Goal: Information Seeking & Learning: Find specific fact

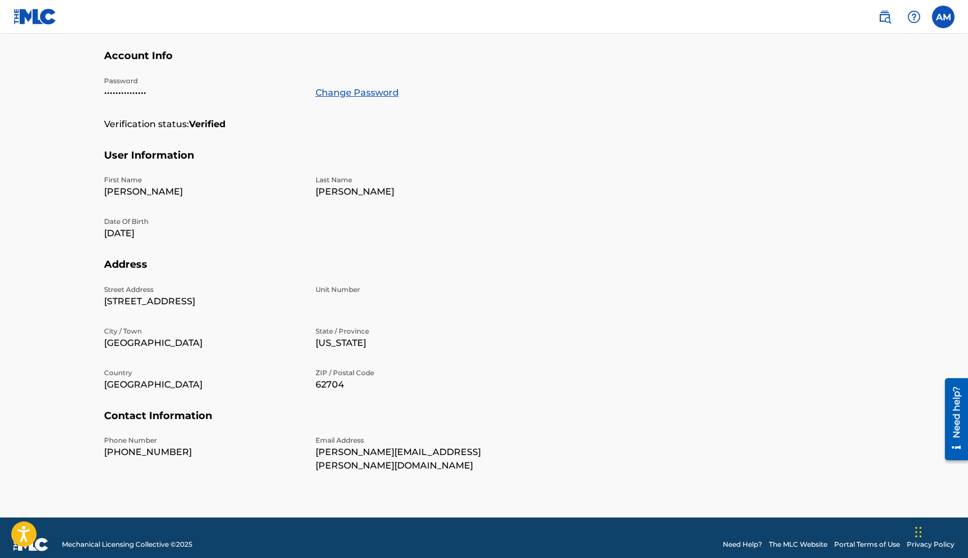
click at [40, 20] on img at bounding box center [34, 16] width 43 height 16
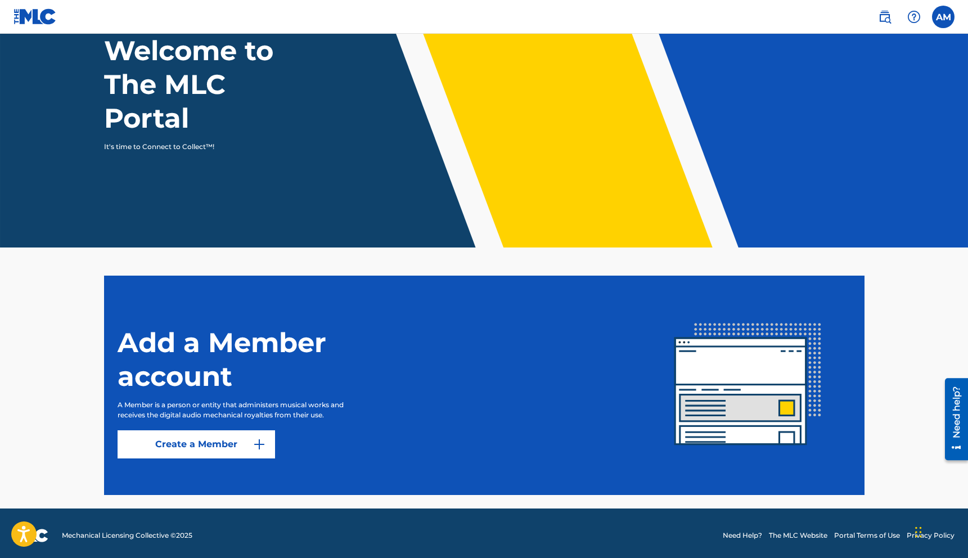
scroll to position [87, 0]
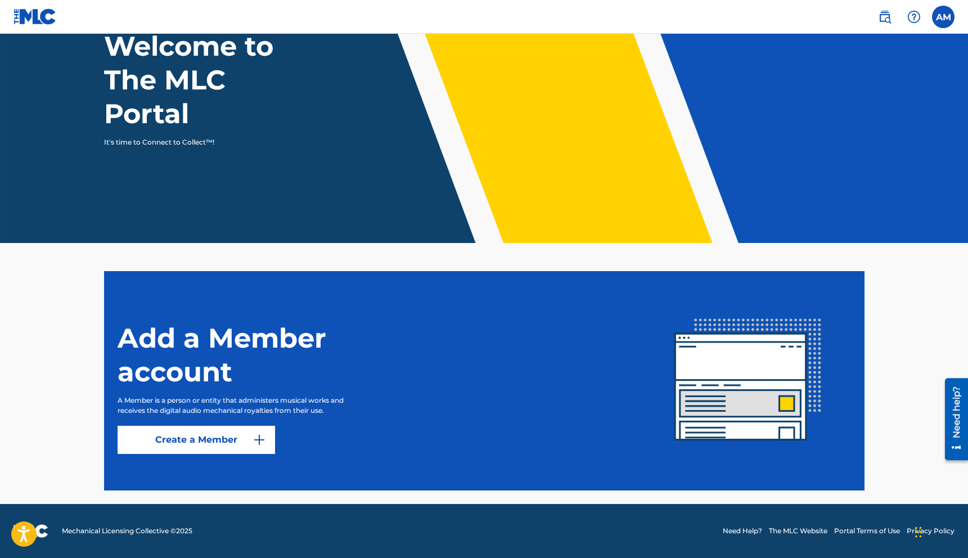
click at [128, 80] on h1 "Welcome to The MLC Portal" at bounding box center [209, 79] width 210 height 101
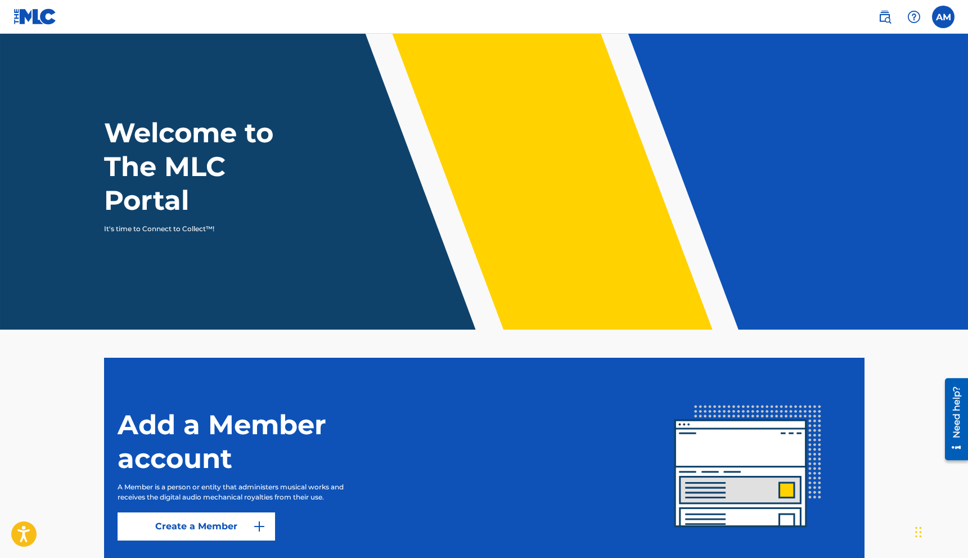
click at [882, 17] on img at bounding box center [884, 16] width 13 height 13
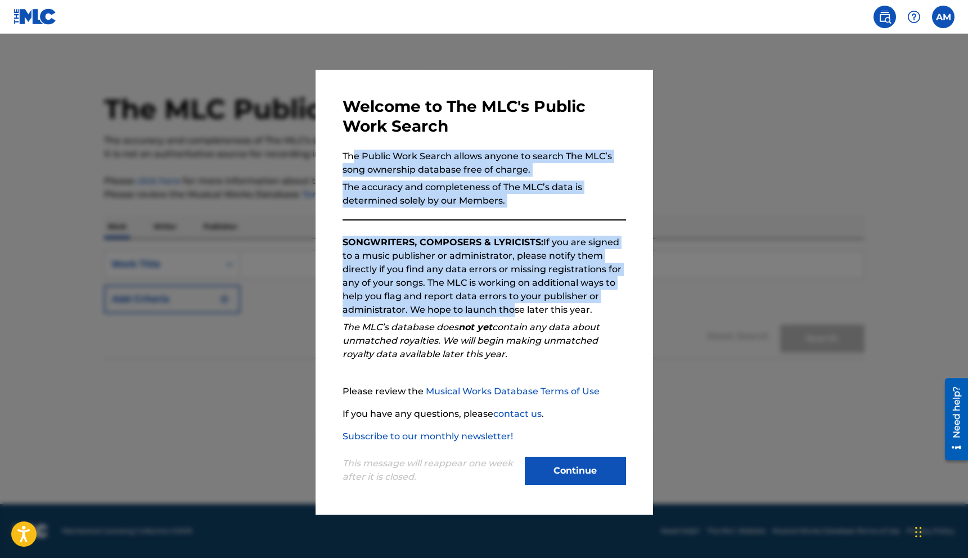
drag, startPoint x: 351, startPoint y: 161, endPoint x: 507, endPoint y: 309, distance: 214.8
click at [507, 309] on div "Welcome to The MLC's Public Work Search The Public Work Search allows anyone to…" at bounding box center [484, 292] width 283 height 391
click at [371, 254] on p "SONGWRITERS, COMPOSERS & LYRICISTS: If you are signed to a music publisher or a…" at bounding box center [484, 276] width 283 height 81
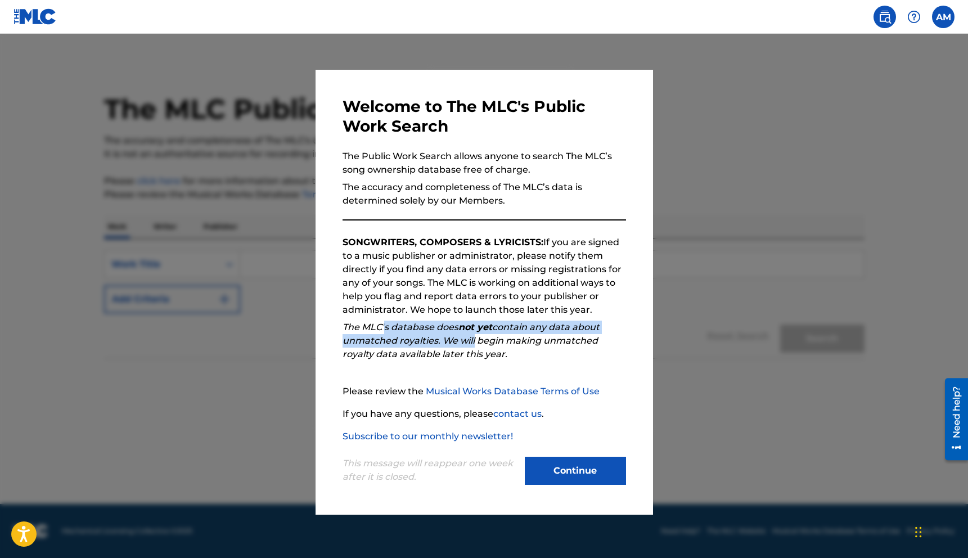
drag, startPoint x: 384, startPoint y: 330, endPoint x: 472, endPoint y: 339, distance: 88.2
click at [472, 339] on em "The MLC’s database does not yet contain any data about unmatched royalties. We …" at bounding box center [471, 341] width 257 height 38
click at [546, 475] on button "Continue" at bounding box center [575, 471] width 101 height 28
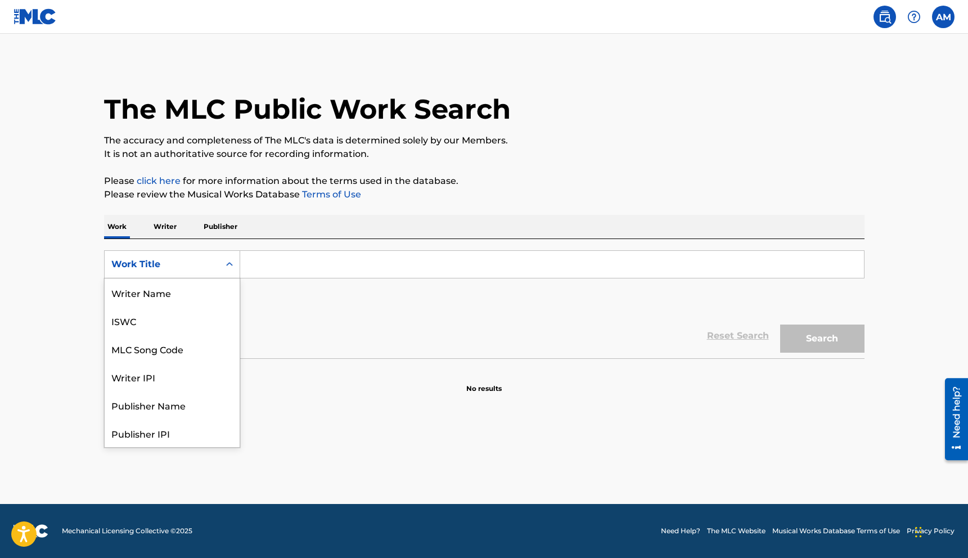
scroll to position [56, 0]
click at [228, 268] on icon "Search Form" at bounding box center [229, 264] width 11 height 11
click at [187, 345] on div "Publisher Name" at bounding box center [172, 349] width 135 height 28
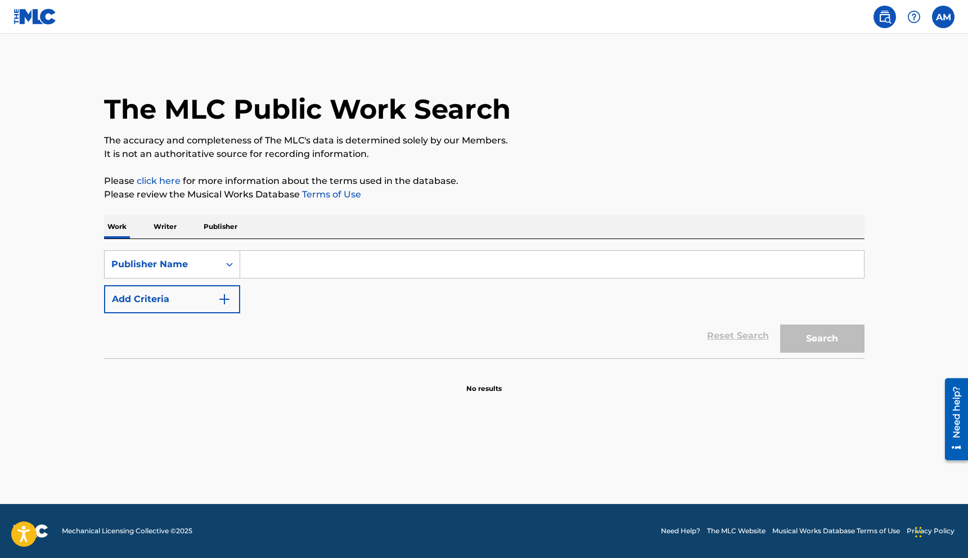
click at [289, 267] on input "Search Form" at bounding box center [552, 264] width 624 height 27
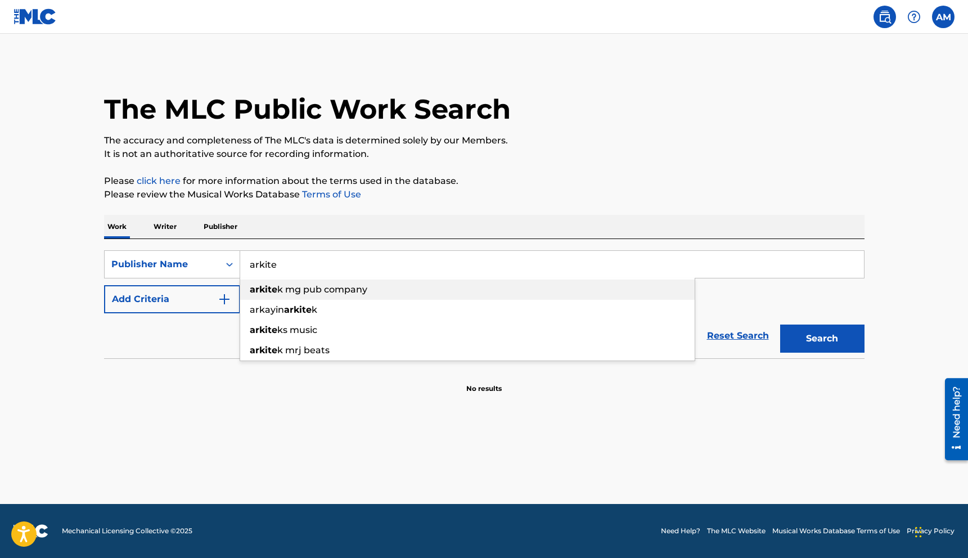
click at [317, 289] on span "k mg pub company" at bounding box center [322, 289] width 90 height 11
type input "arkitek mg pub company"
click at [820, 338] on button "Search" at bounding box center [822, 339] width 84 height 28
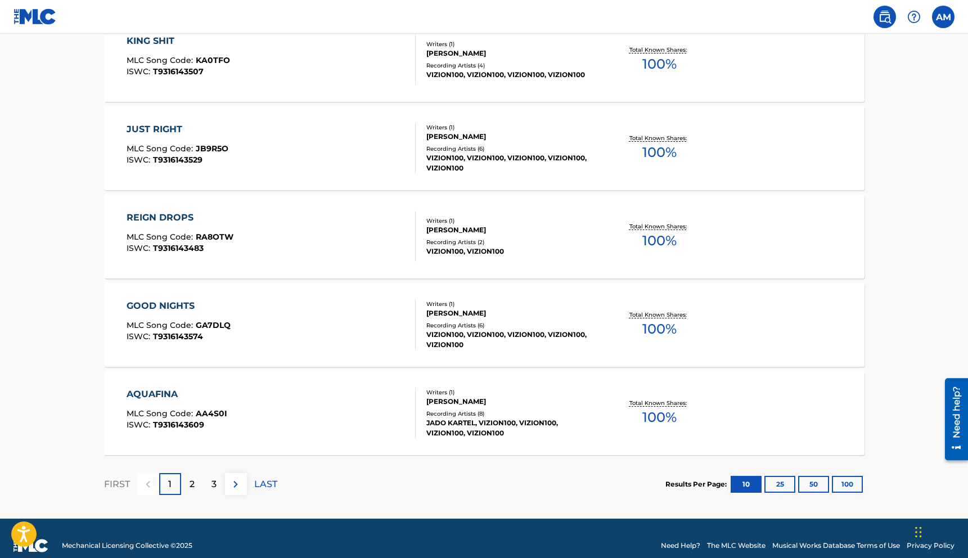
scroll to position [807, 0]
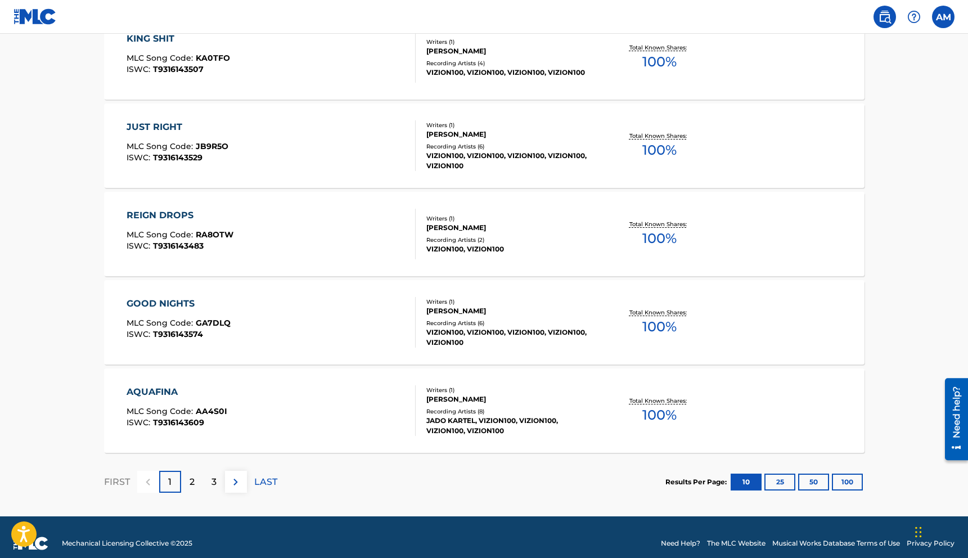
click at [237, 484] on img at bounding box center [235, 481] width 13 height 13
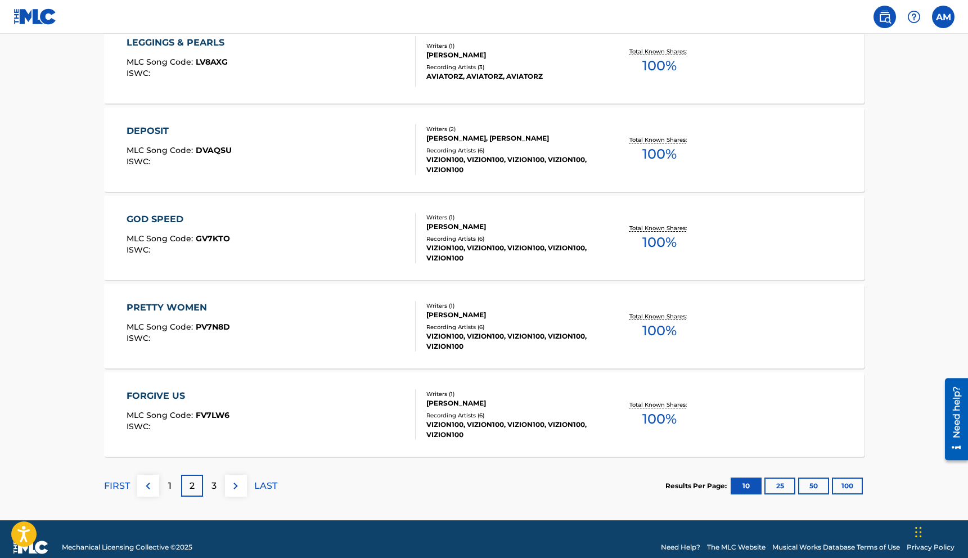
scroll to position [819, 0]
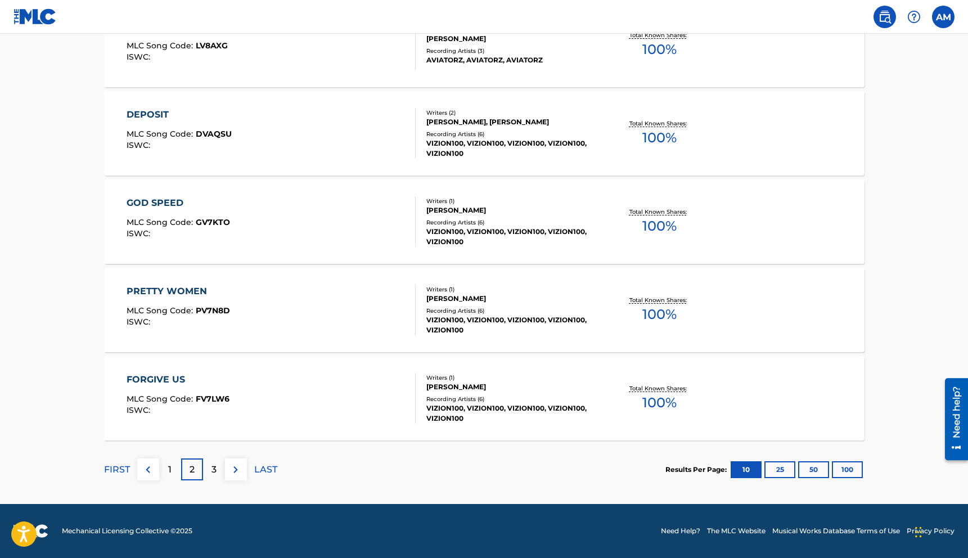
click at [233, 470] on img at bounding box center [235, 469] width 13 height 13
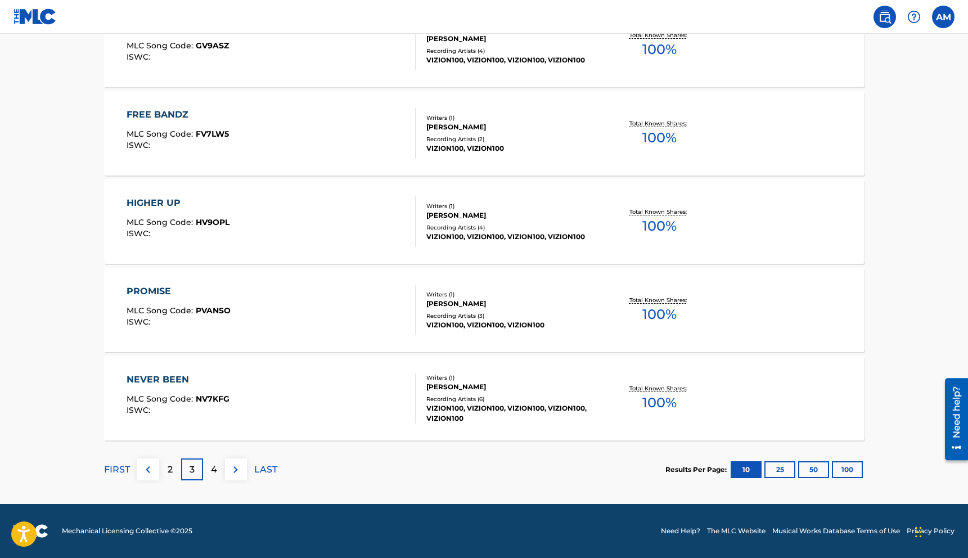
click at [233, 470] on img at bounding box center [235, 469] width 13 height 13
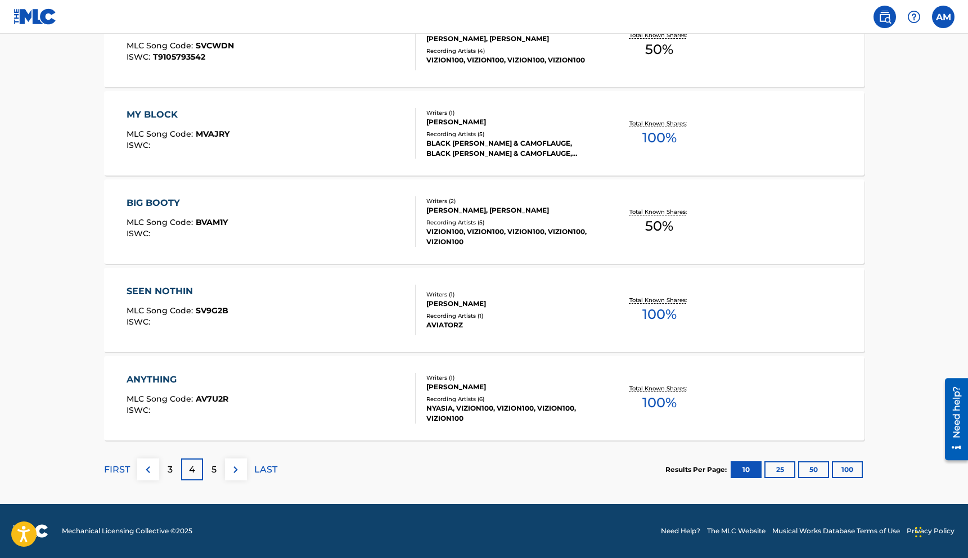
click at [232, 469] on img at bounding box center [235, 469] width 13 height 13
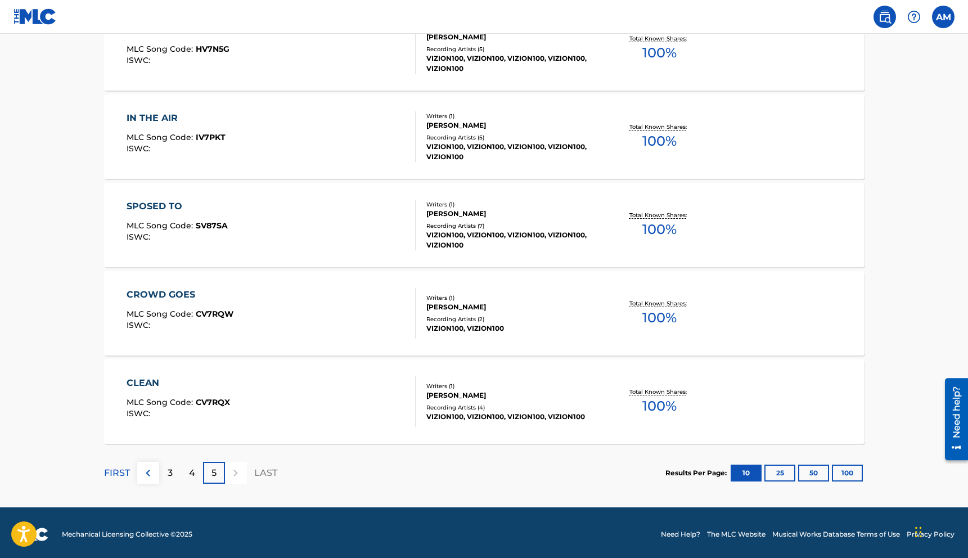
scroll to position [731, 0]
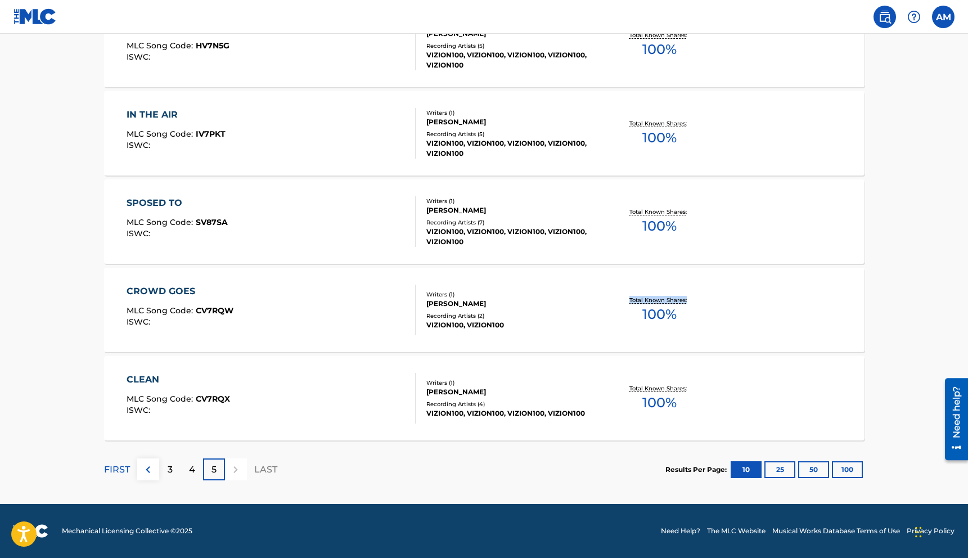
drag, startPoint x: 967, startPoint y: 324, endPoint x: 951, endPoint y: 290, distance: 37.5
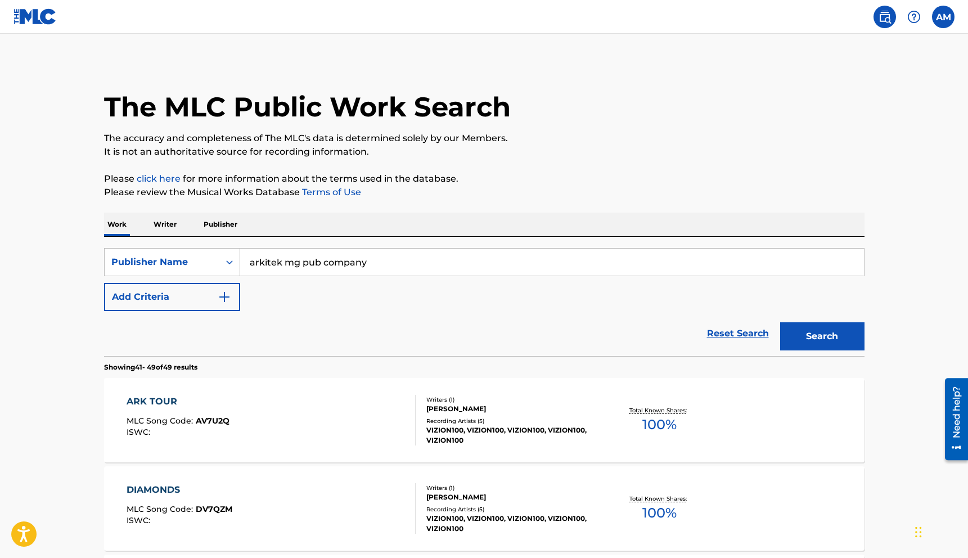
scroll to position [0, 0]
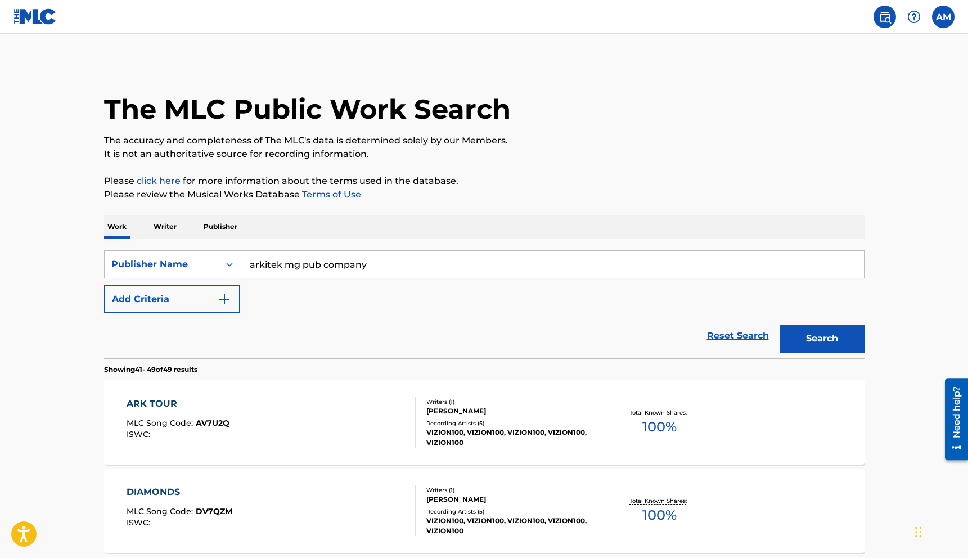
click at [161, 226] on p "Writer" at bounding box center [165, 227] width 30 height 24
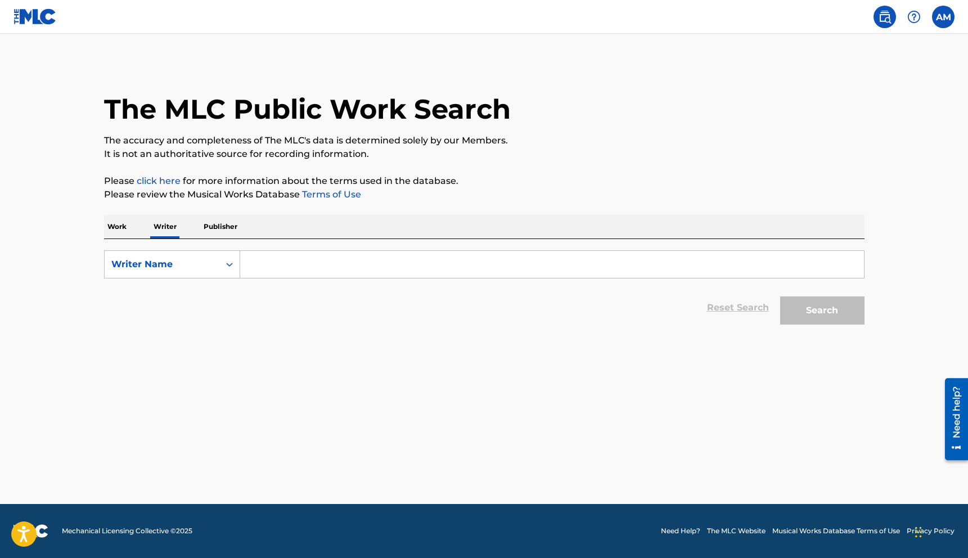
click at [211, 222] on p "Publisher" at bounding box center [220, 227] width 40 height 24
click at [161, 228] on p "Writer" at bounding box center [165, 227] width 30 height 24
click at [265, 265] on input "Search Form" at bounding box center [552, 264] width 624 height 27
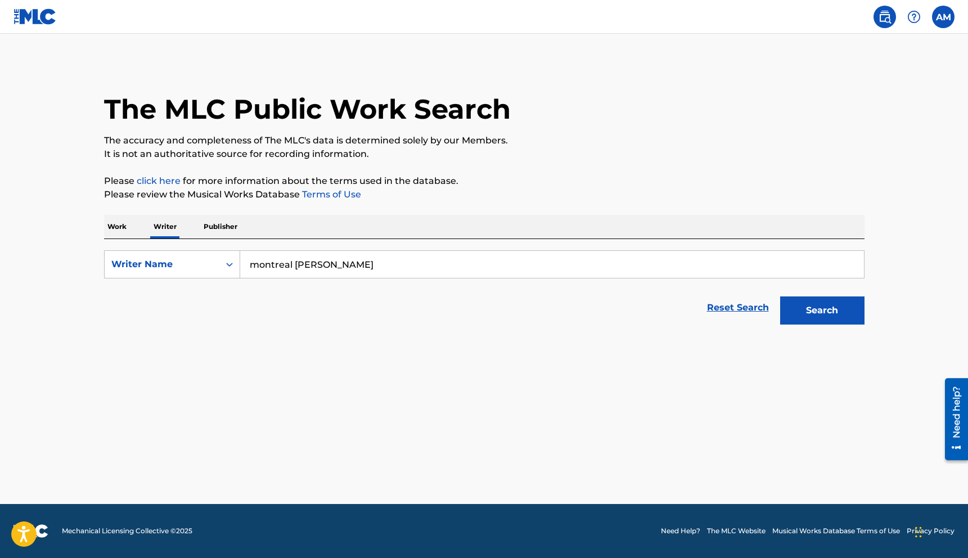
click at [828, 308] on button "Search" at bounding box center [822, 310] width 84 height 28
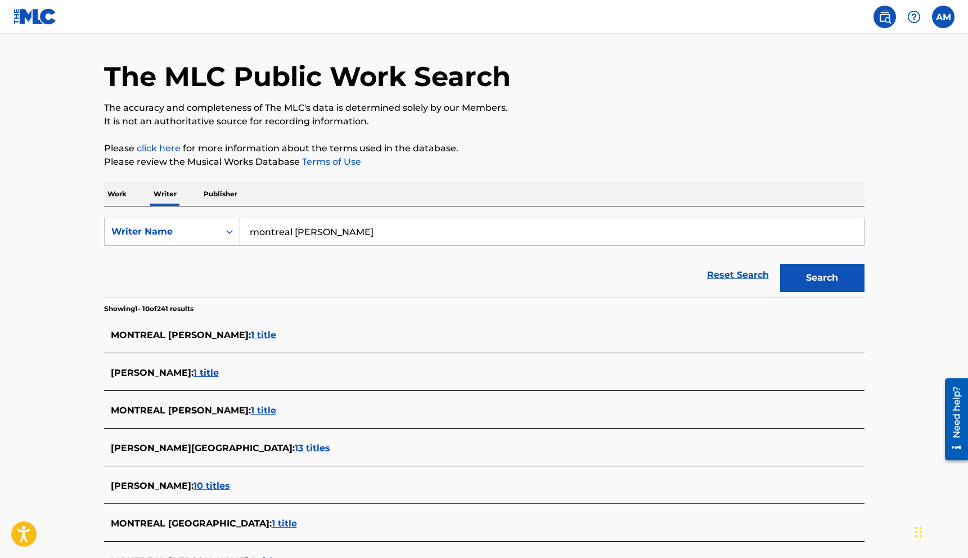
scroll to position [21, 0]
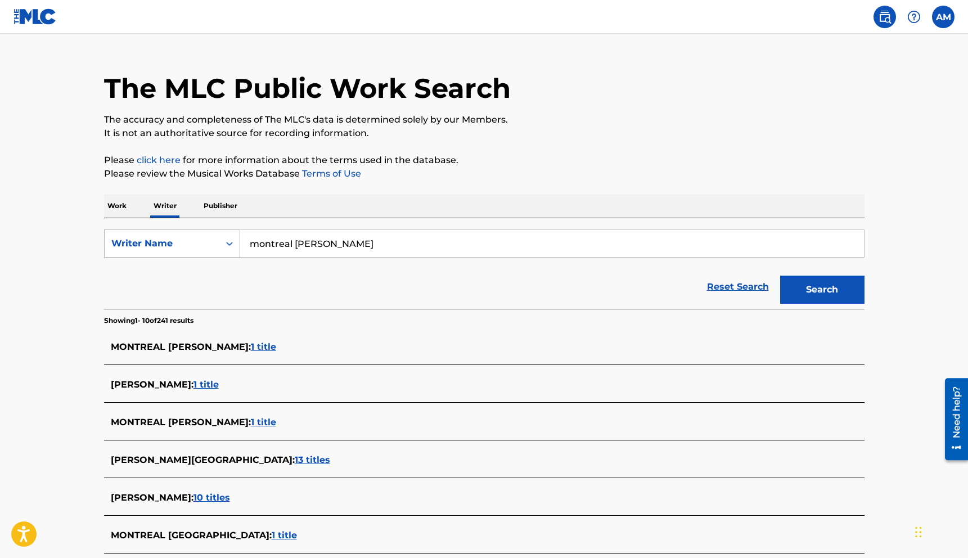
drag, startPoint x: 293, startPoint y: 242, endPoint x: 219, endPoint y: 249, distance: 74.5
click at [219, 249] on div "SearchWithCriteriafdfc7ab5-37aa-4bc1-8730-487da9f44049 Writer Name montreal rai…" at bounding box center [484, 243] width 760 height 28
type input "earl rainey"
click at [808, 290] on button "Search" at bounding box center [822, 290] width 84 height 28
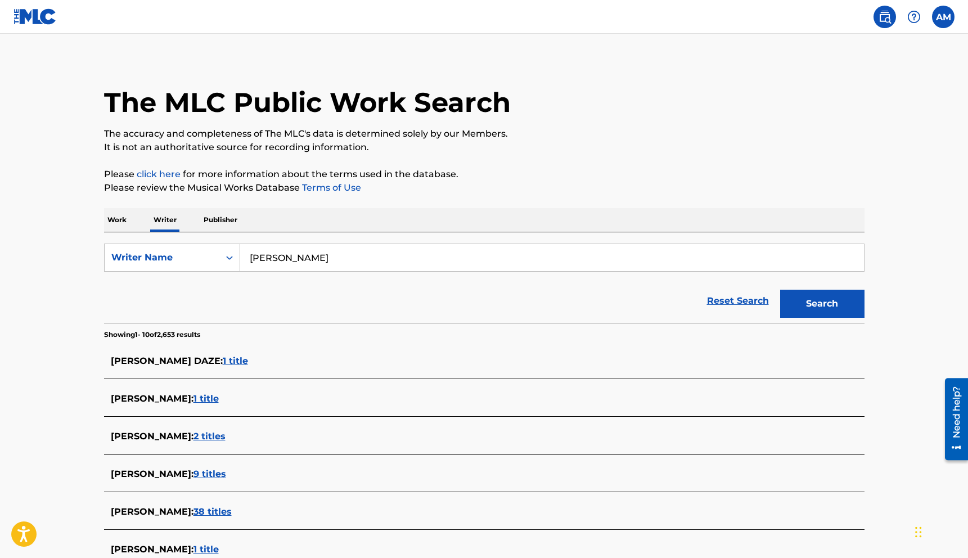
scroll to position [0, 0]
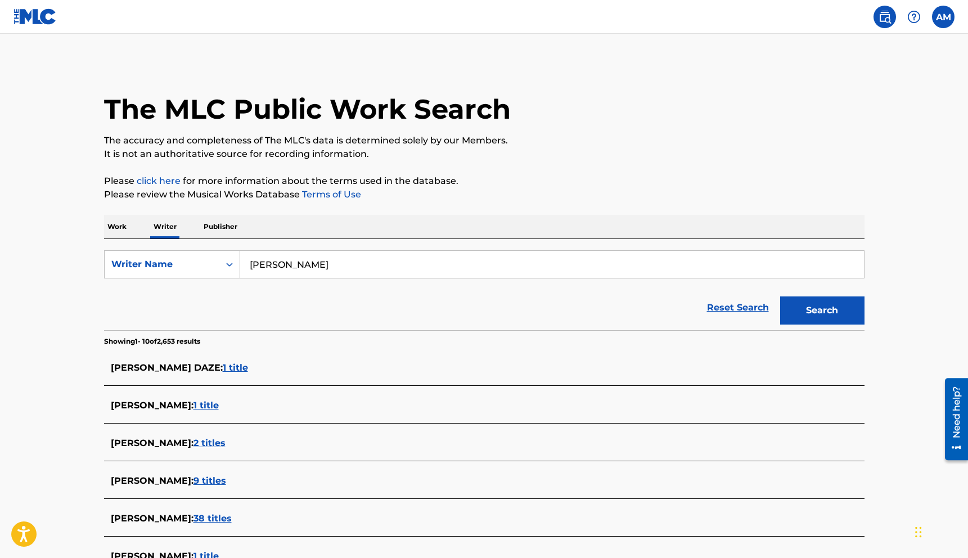
click at [120, 228] on p "Work" at bounding box center [117, 227] width 26 height 24
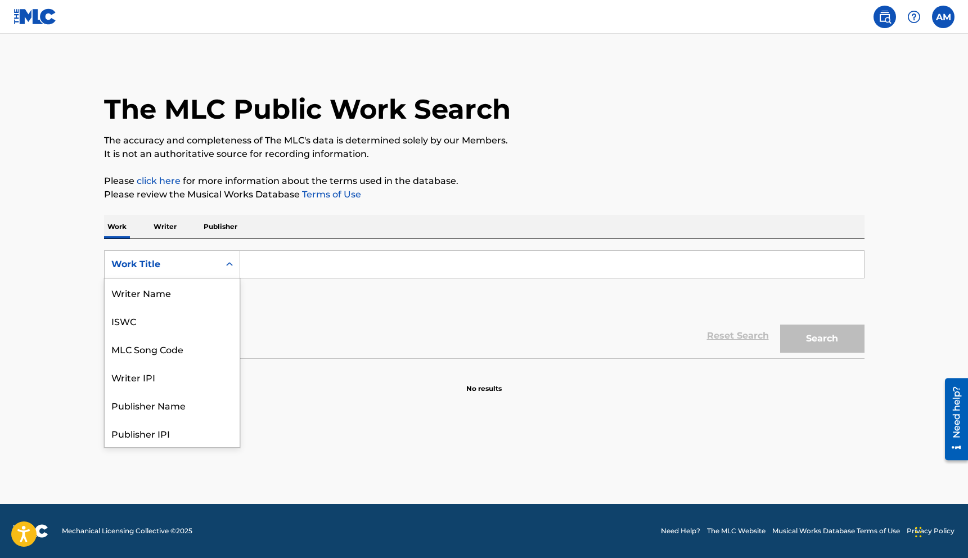
scroll to position [56, 0]
click at [225, 264] on icon "Search Form" at bounding box center [229, 264] width 11 height 11
click at [160, 380] on div "Publisher IPI" at bounding box center [172, 377] width 135 height 28
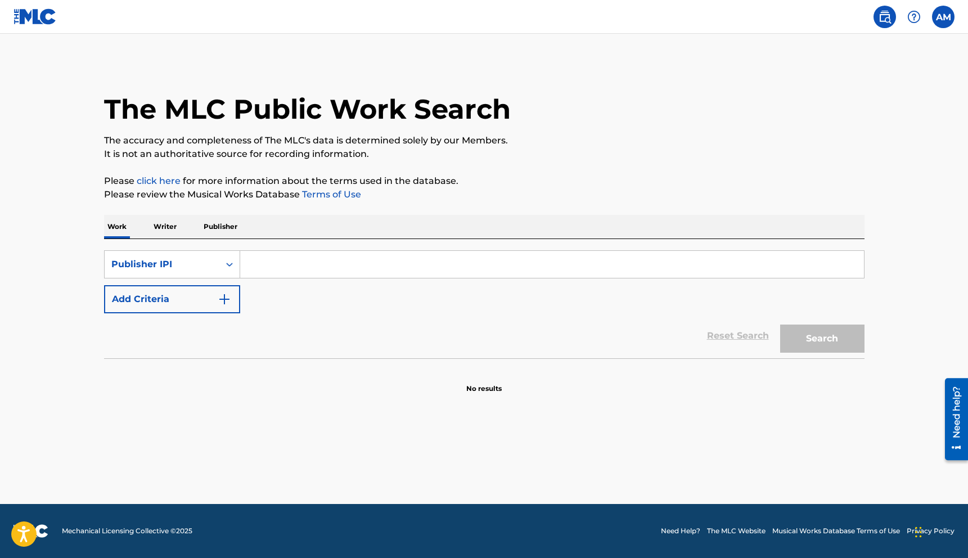
click at [290, 262] on input "Search Form" at bounding box center [552, 264] width 624 height 27
click at [342, 264] on input "Search Form" at bounding box center [552, 264] width 624 height 27
paste input "495195021"
type input "495195021"
click at [826, 344] on button "Search" at bounding box center [822, 339] width 84 height 28
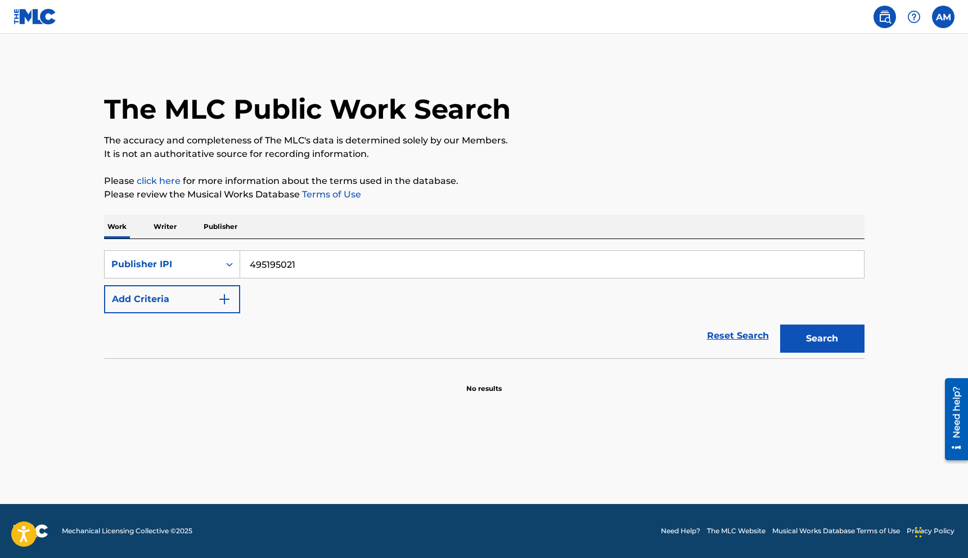
click at [826, 344] on button "Search" at bounding box center [822, 339] width 84 height 28
click at [224, 233] on p "Publisher" at bounding box center [220, 227] width 40 height 24
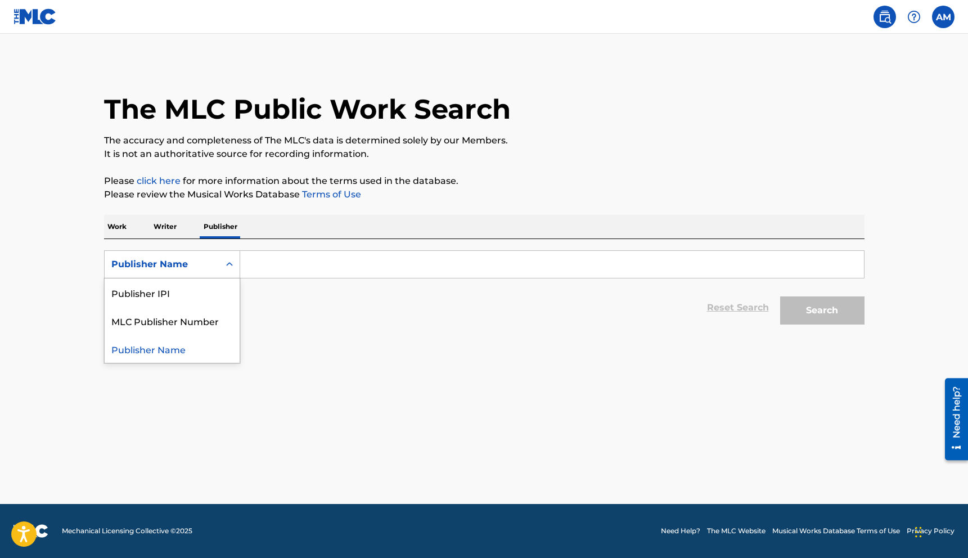
click at [226, 267] on icon "Search Form" at bounding box center [229, 264] width 11 height 11
click at [175, 296] on div "Publisher IPI" at bounding box center [172, 292] width 135 height 28
click at [286, 267] on input "Search Form" at bounding box center [552, 264] width 624 height 27
paste input "495195021"
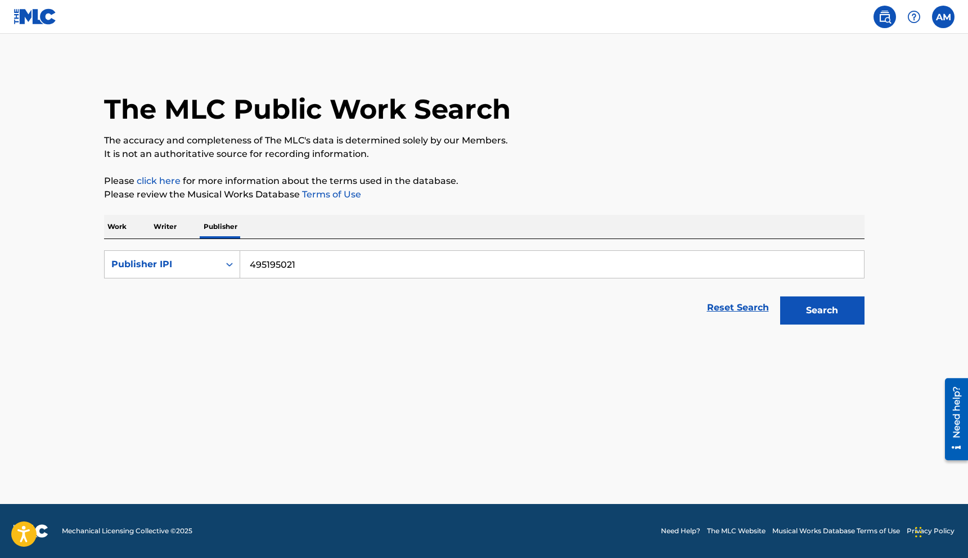
type input "495195021"
click at [804, 307] on button "Search" at bounding box center [822, 310] width 84 height 28
click at [824, 310] on button "Search" at bounding box center [822, 310] width 84 height 28
click at [124, 227] on p "Work" at bounding box center [117, 227] width 26 height 24
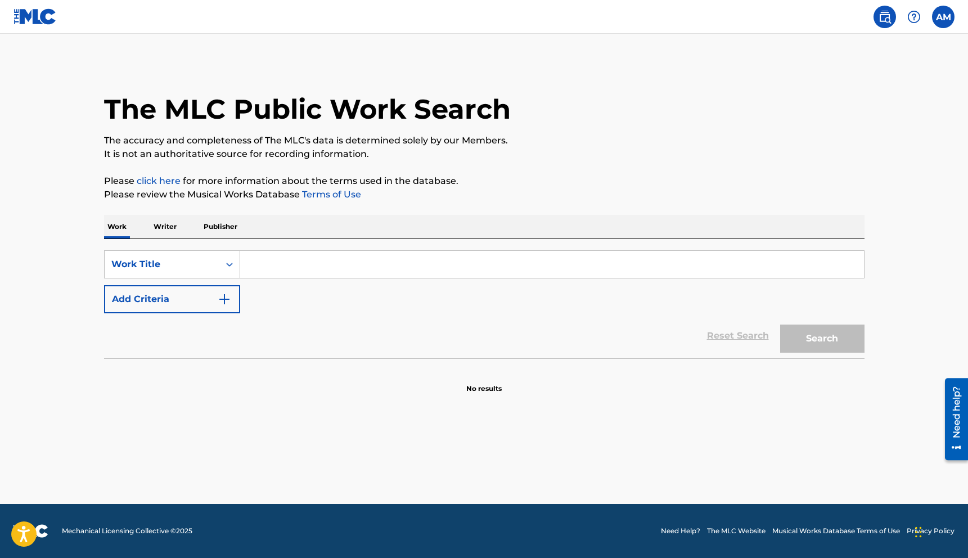
click at [166, 231] on p "Writer" at bounding box center [165, 227] width 30 height 24
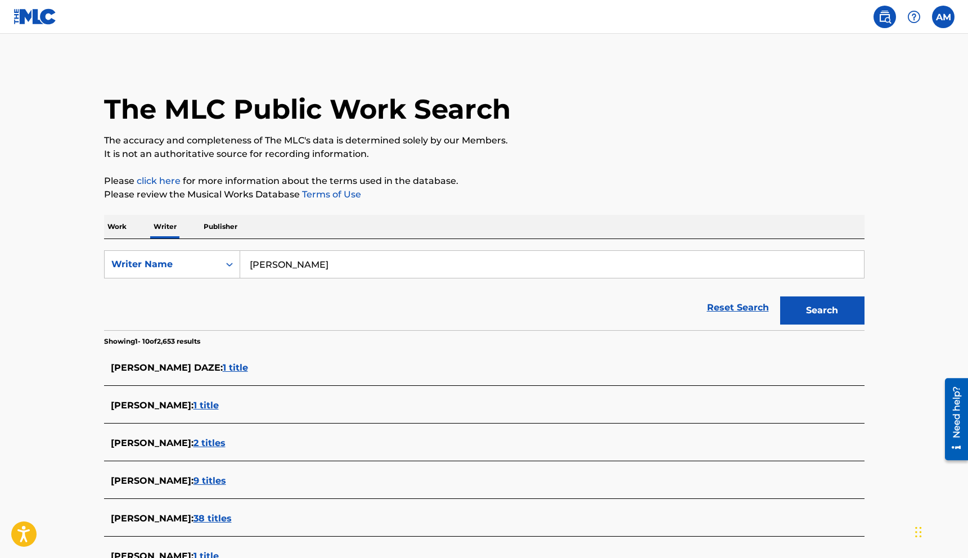
click at [123, 228] on p "Work" at bounding box center [117, 227] width 26 height 24
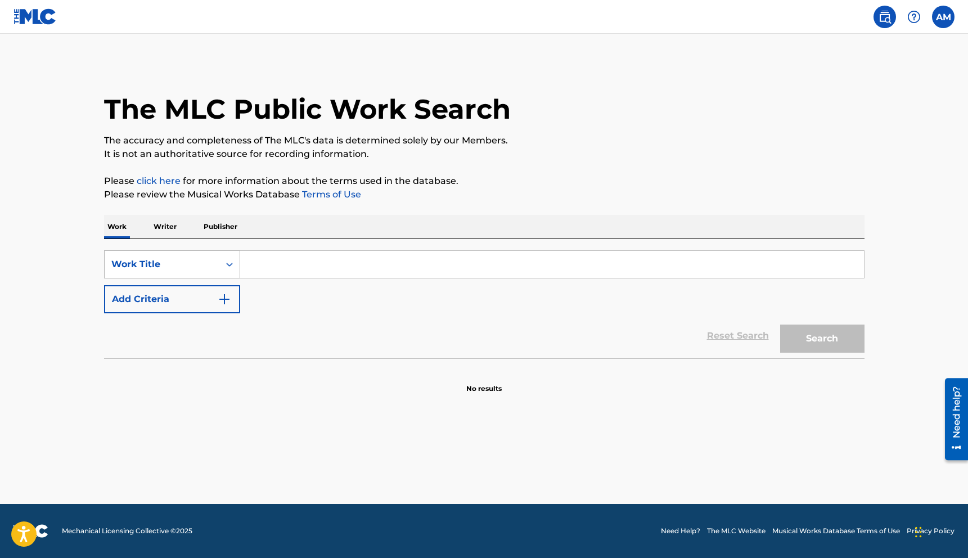
click at [219, 266] on div "Search Form" at bounding box center [229, 264] width 20 height 20
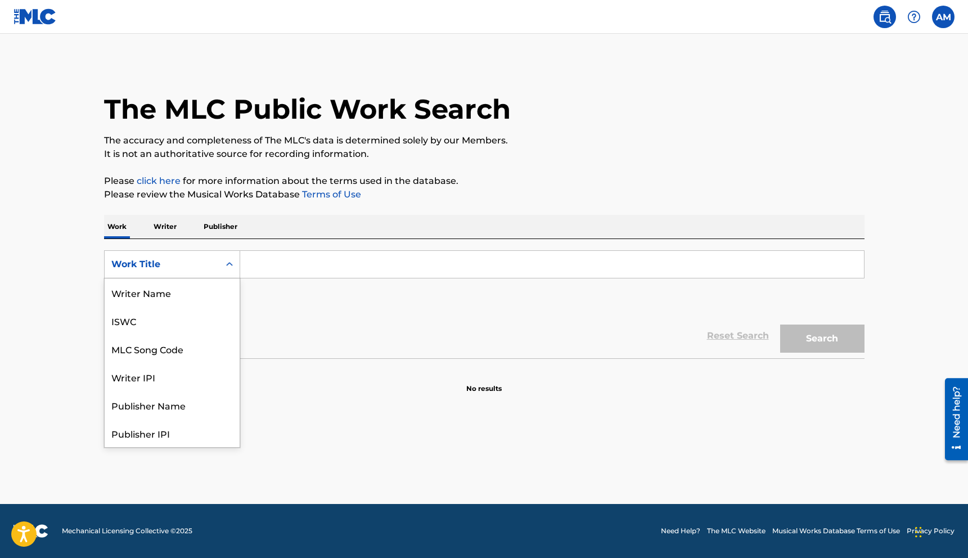
scroll to position [56, 0]
click at [159, 349] on div "Publisher Name" at bounding box center [172, 349] width 135 height 28
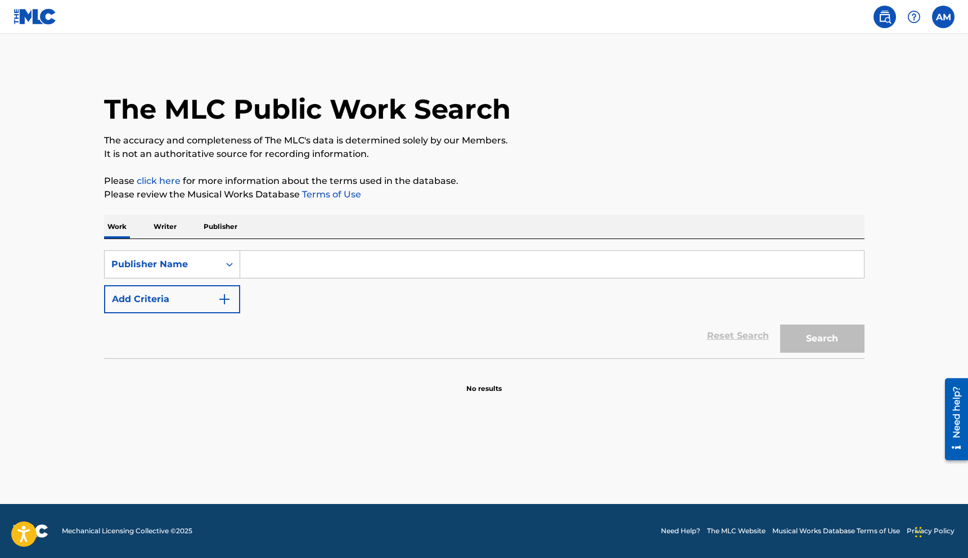
click at [316, 270] on input "Search Form" at bounding box center [552, 264] width 624 height 27
click at [780, 325] on button "Search" at bounding box center [822, 339] width 84 height 28
drag, startPoint x: 354, startPoint y: 260, endPoint x: 206, endPoint y: 259, distance: 147.9
click at [206, 259] on div "SearchWithCriteria610dcb56-36ef-4052-b0f3-155fa5c71dd1 Publisher Name arkitek m…" at bounding box center [484, 264] width 760 height 28
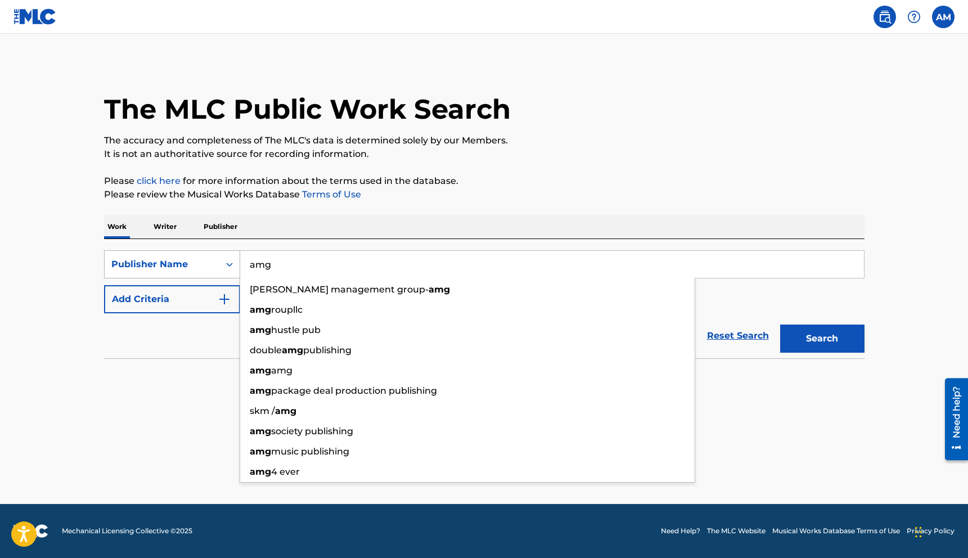
type input "amg"
click at [780, 325] on button "Search" at bounding box center [822, 339] width 84 height 28
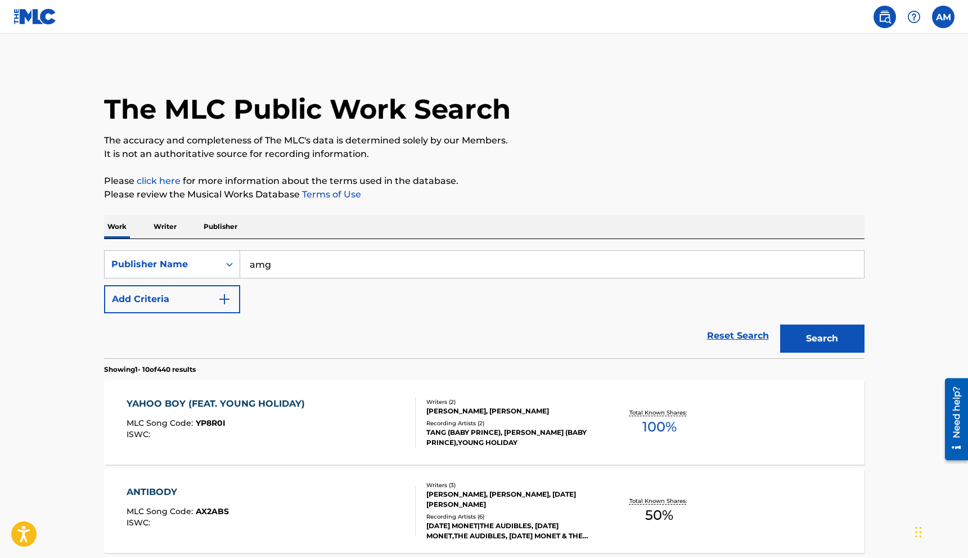
click at [738, 105] on div "The MLC Public Work Search" at bounding box center [484, 103] width 760 height 82
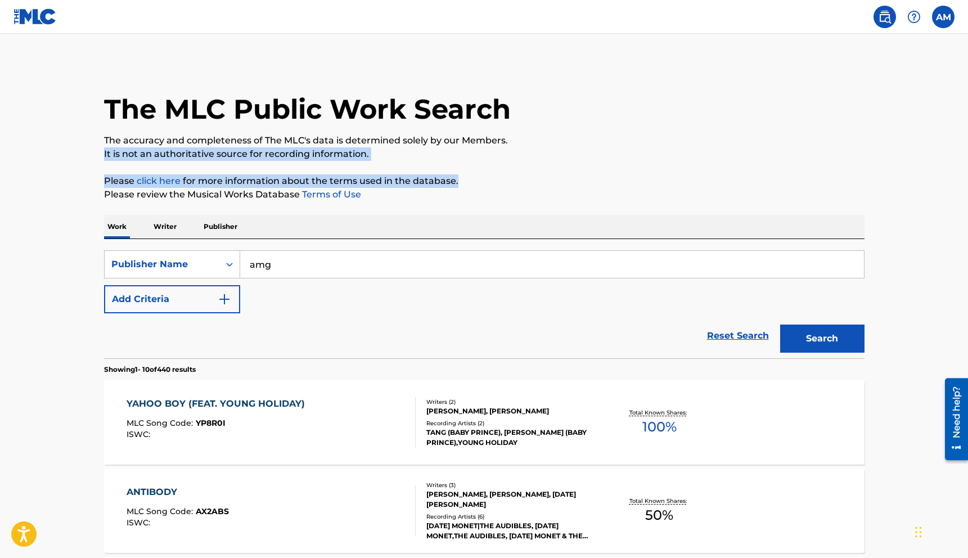
drag, startPoint x: 971, startPoint y: 174, endPoint x: 971, endPoint y: 147, distance: 27.6
click at [967, 147] on html "Accessibility Screen-Reader Guide, Feedback, and Issue Reporting | New window C…" at bounding box center [484, 279] width 968 height 558
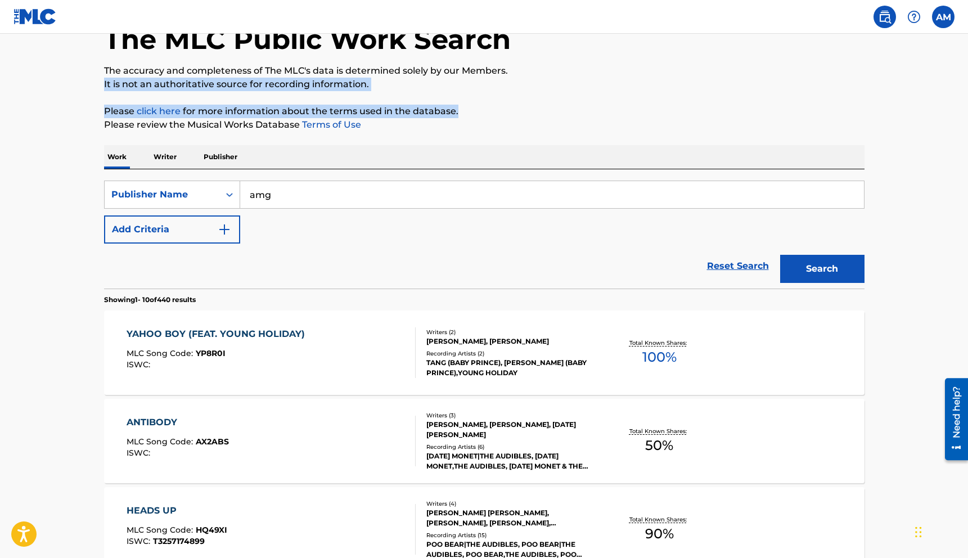
scroll to position [0, 0]
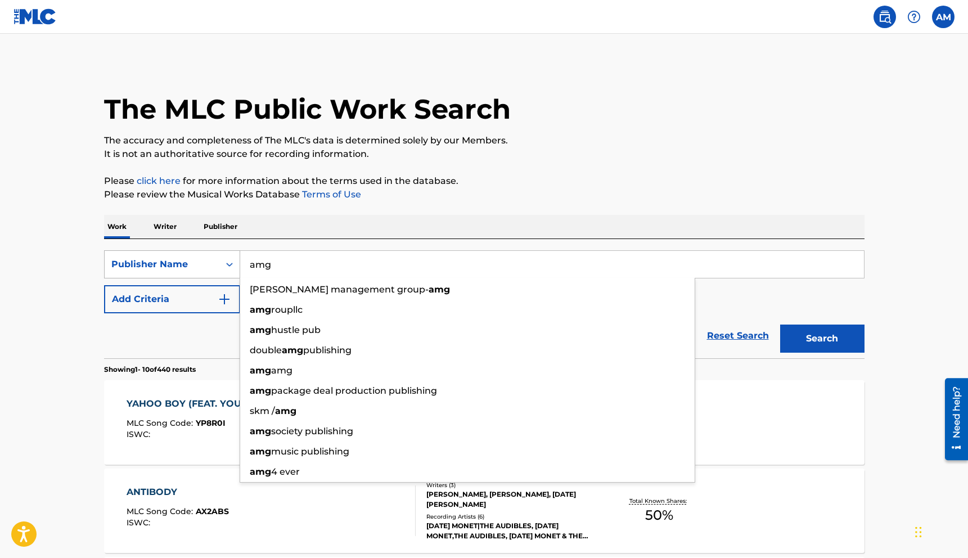
drag, startPoint x: 274, startPoint y: 265, endPoint x: 238, endPoint y: 262, distance: 35.6
click at [238, 261] on div "SearchWithCriteria610dcb56-36ef-4052-b0f3-155fa5c71dd1 Publisher Name amg allen…" at bounding box center [484, 264] width 760 height 28
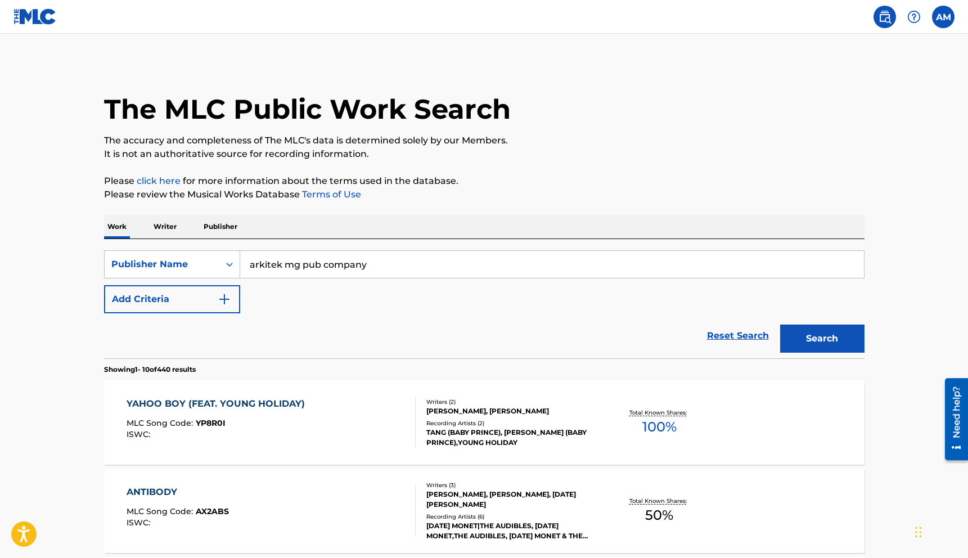
scroll to position [2, 0]
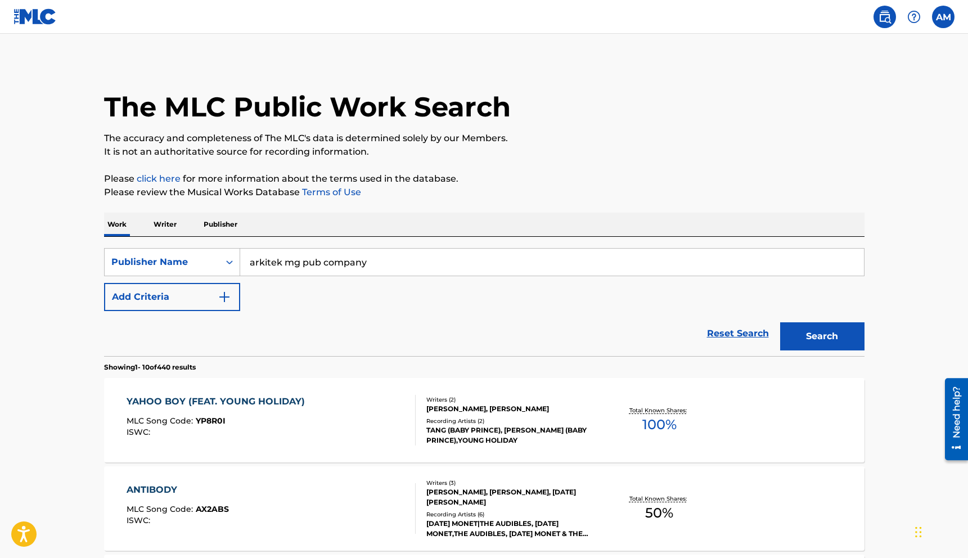
drag, startPoint x: 379, startPoint y: 263, endPoint x: 366, endPoint y: 263, distance: 12.9
click at [363, 263] on input "arkitek mg pub company" at bounding box center [552, 262] width 624 height 27
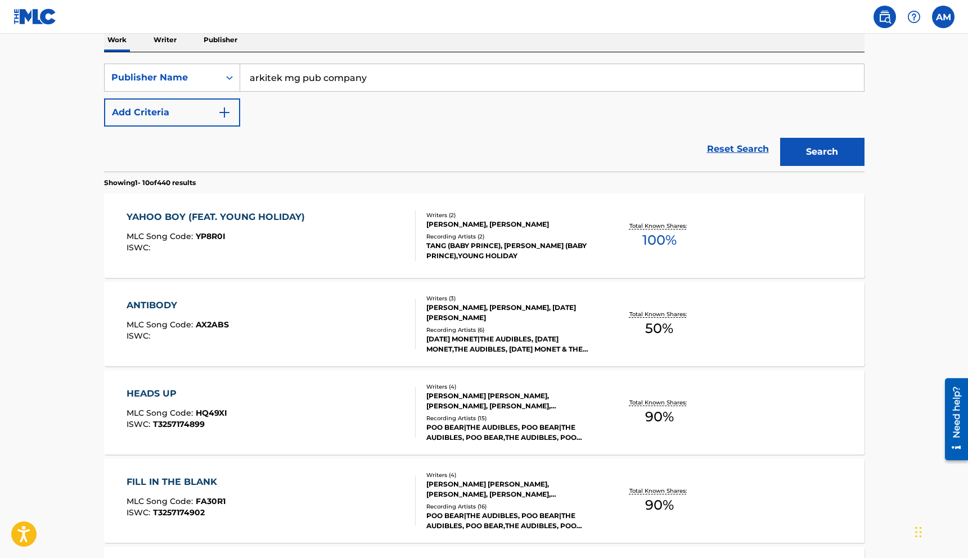
scroll to position [187, 0]
click at [396, 79] on input "arkitek mg pub company" at bounding box center [552, 77] width 624 height 27
type input "arkitek mg pub company"
click at [780, 138] on button "Search" at bounding box center [822, 152] width 84 height 28
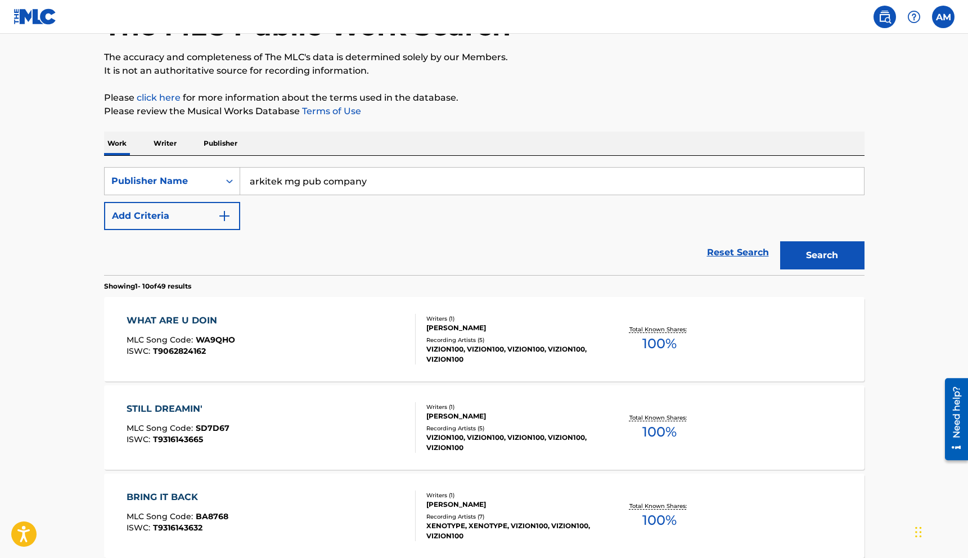
scroll to position [126, 0]
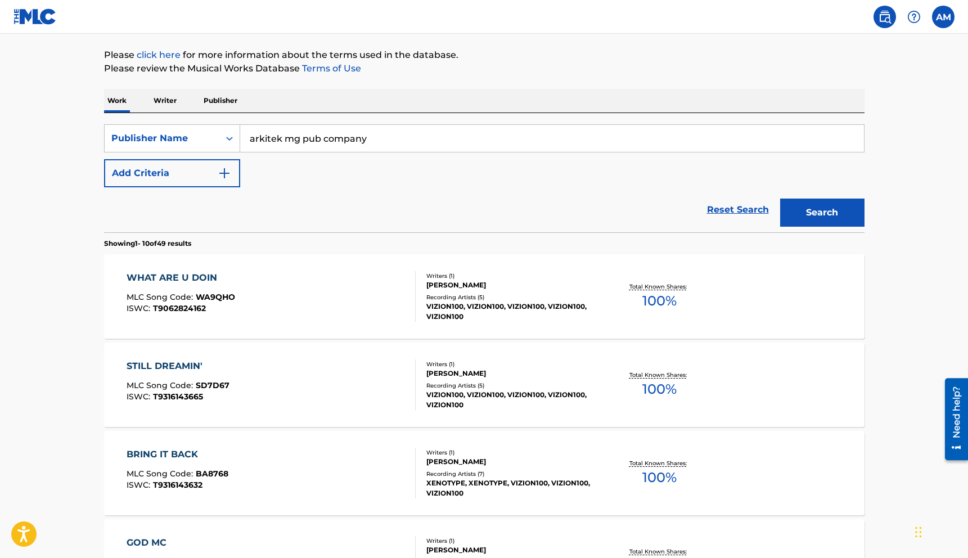
click at [223, 172] on img "Search Form" at bounding box center [224, 172] width 13 height 13
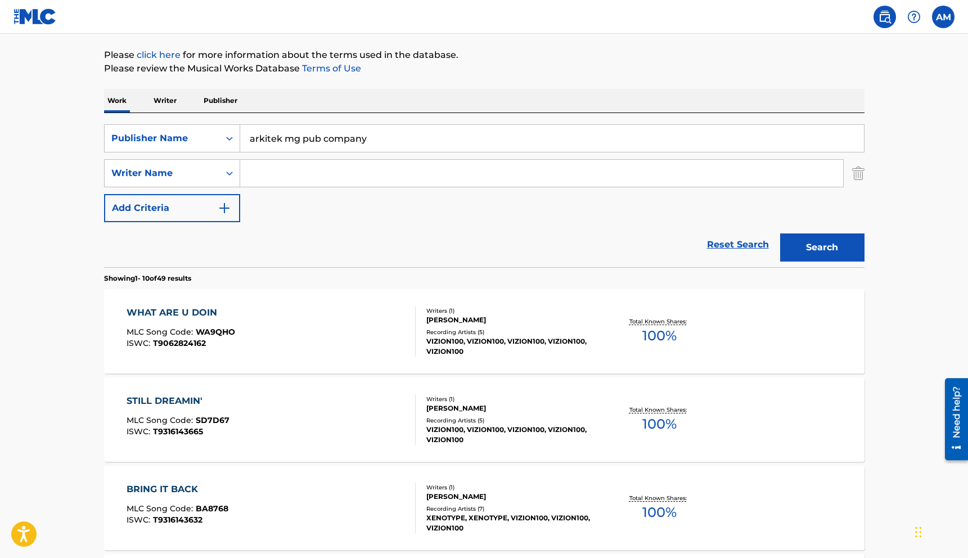
click at [276, 172] on input "Search Form" at bounding box center [541, 173] width 603 height 27
click at [780, 233] on button "Search" at bounding box center [822, 247] width 84 height 28
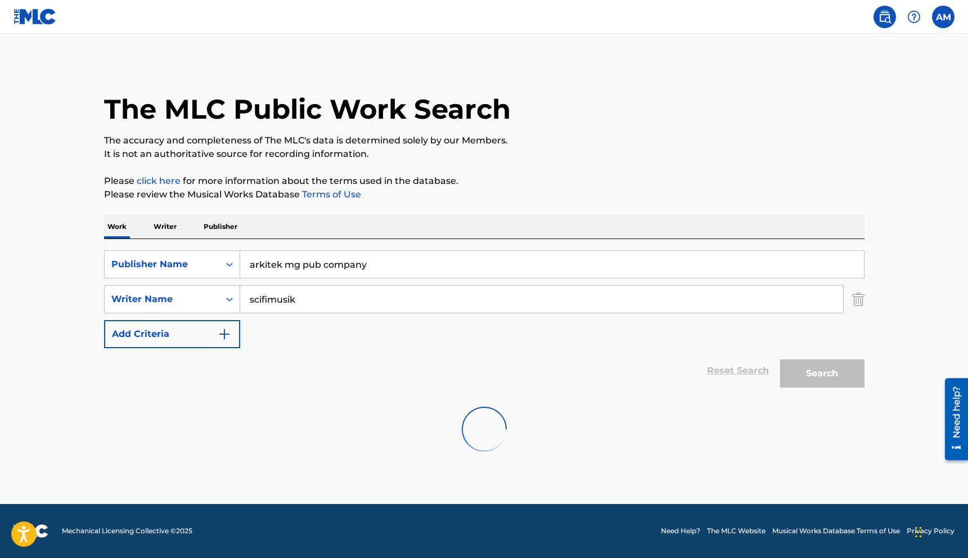
scroll to position [0, 0]
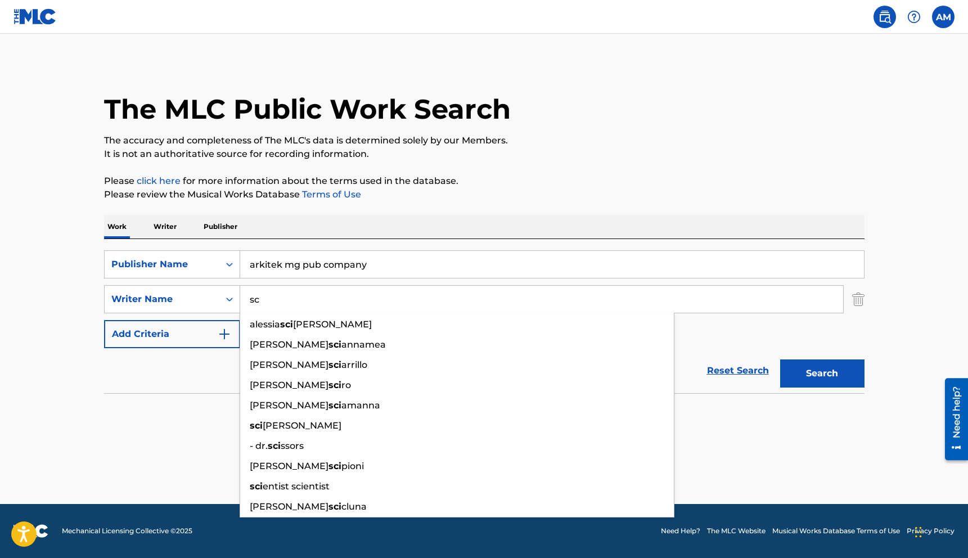
type input "s"
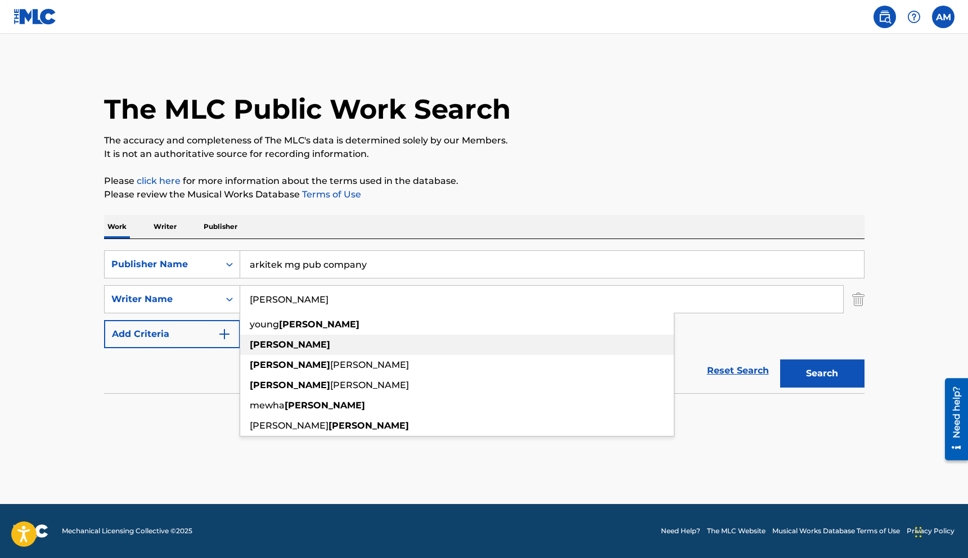
type input "novalis"
click at [277, 343] on strong "novalis" at bounding box center [290, 344] width 80 height 11
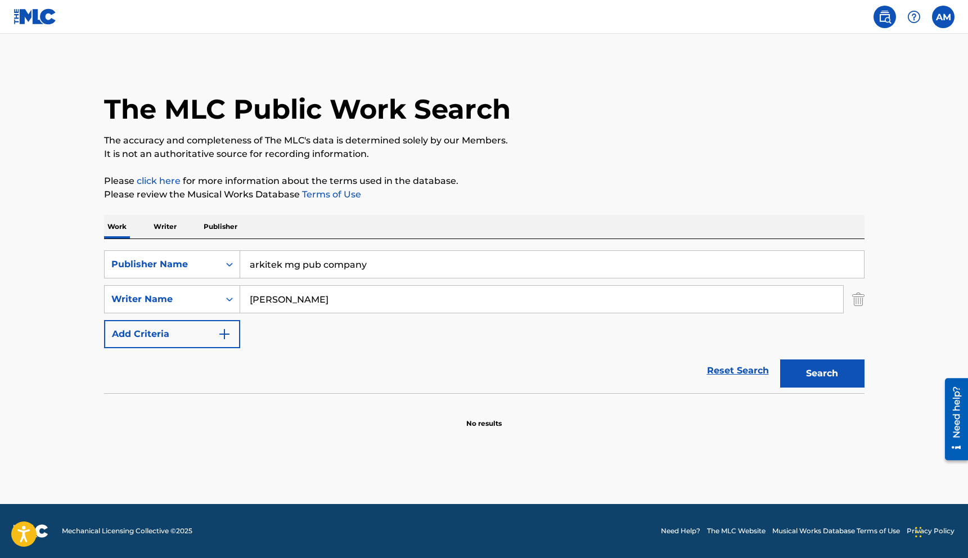
click at [807, 379] on button "Search" at bounding box center [822, 373] width 84 height 28
click at [347, 299] on input "novalis" at bounding box center [541, 299] width 603 height 27
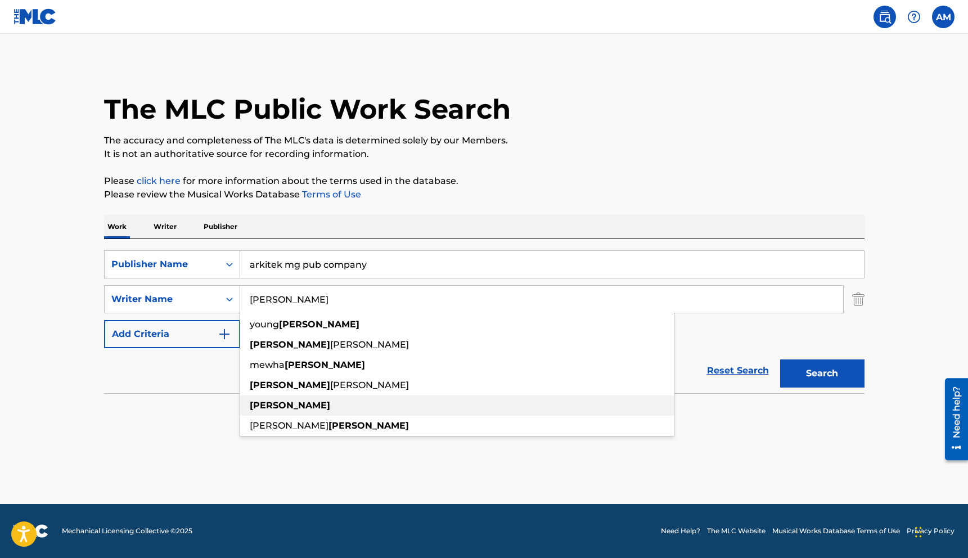
click at [295, 404] on div "novalis" at bounding box center [457, 405] width 434 height 20
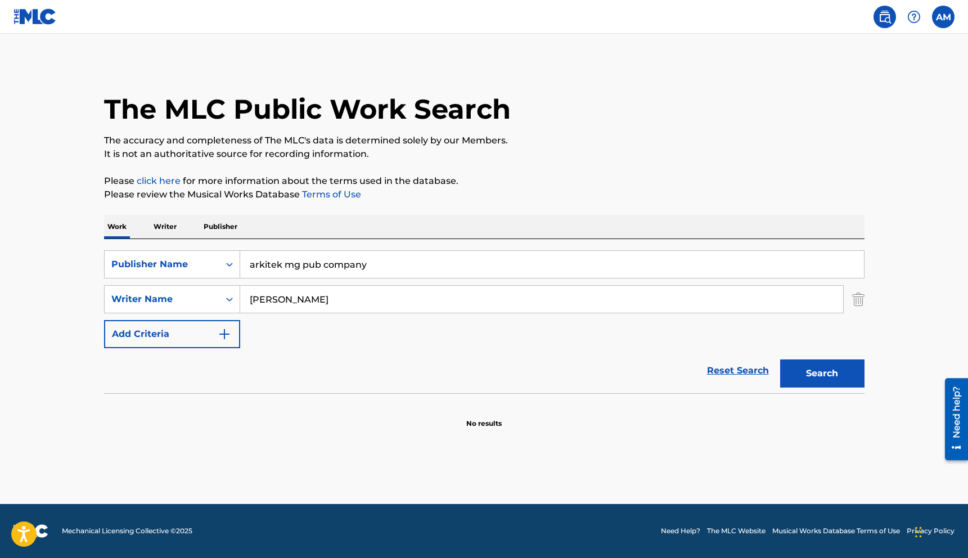
click at [795, 371] on button "Search" at bounding box center [822, 373] width 84 height 28
click at [168, 230] on p "Writer" at bounding box center [165, 227] width 30 height 24
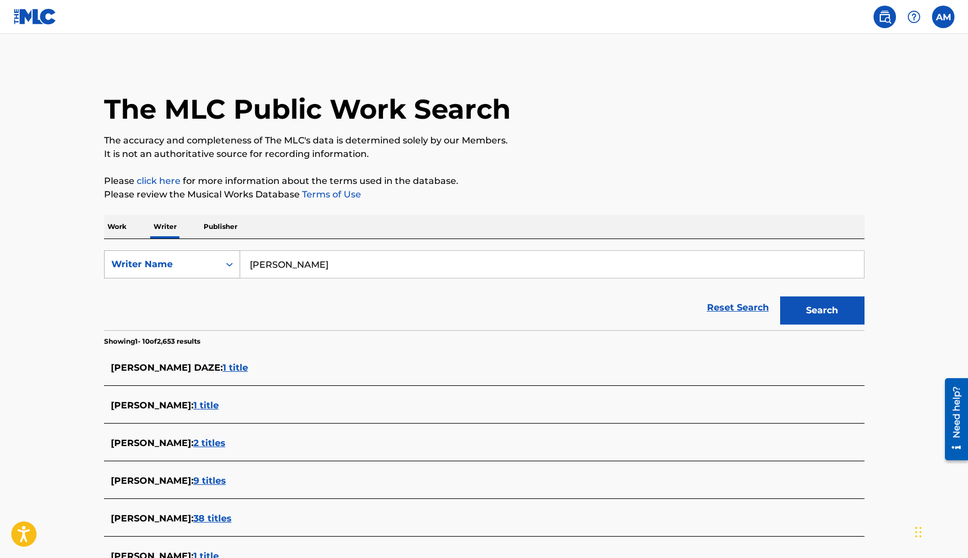
drag, startPoint x: 317, startPoint y: 269, endPoint x: 239, endPoint y: 266, distance: 77.7
click at [238, 267] on div "SearchWithCriteriafdfc7ab5-37aa-4bc1-8730-487da9f44049 Writer Name earl rainey" at bounding box center [484, 264] width 760 height 28
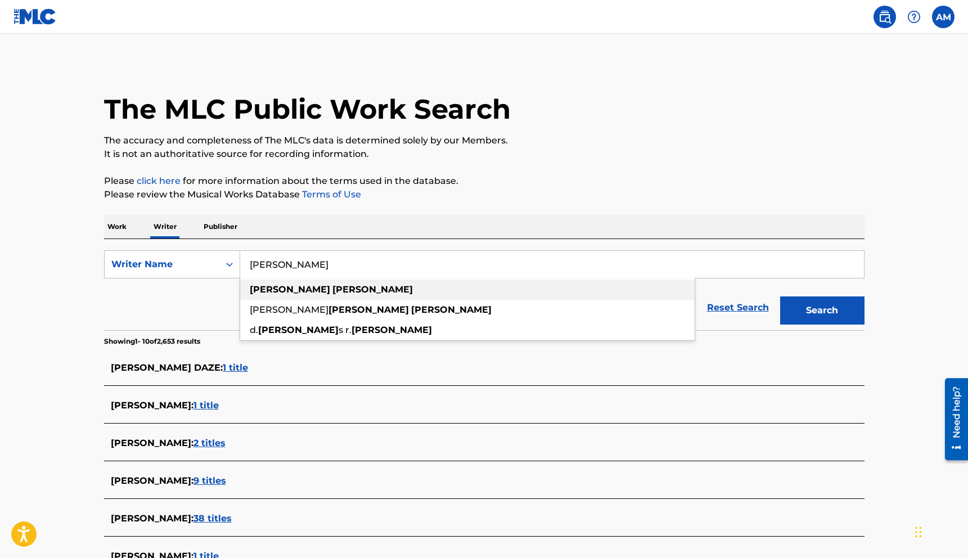
type input "william garner"
click at [278, 285] on strong "william" at bounding box center [290, 289] width 80 height 11
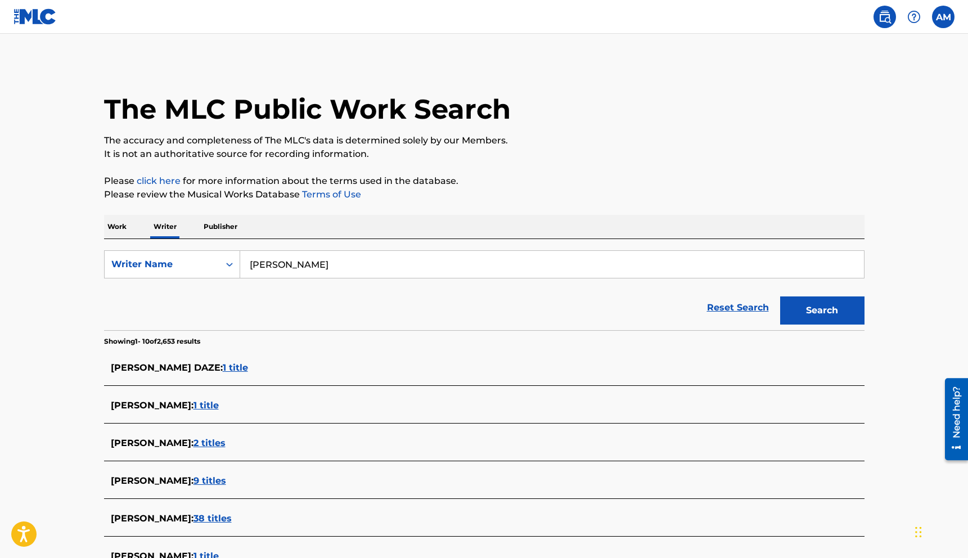
click at [817, 316] on button "Search" at bounding box center [822, 310] width 84 height 28
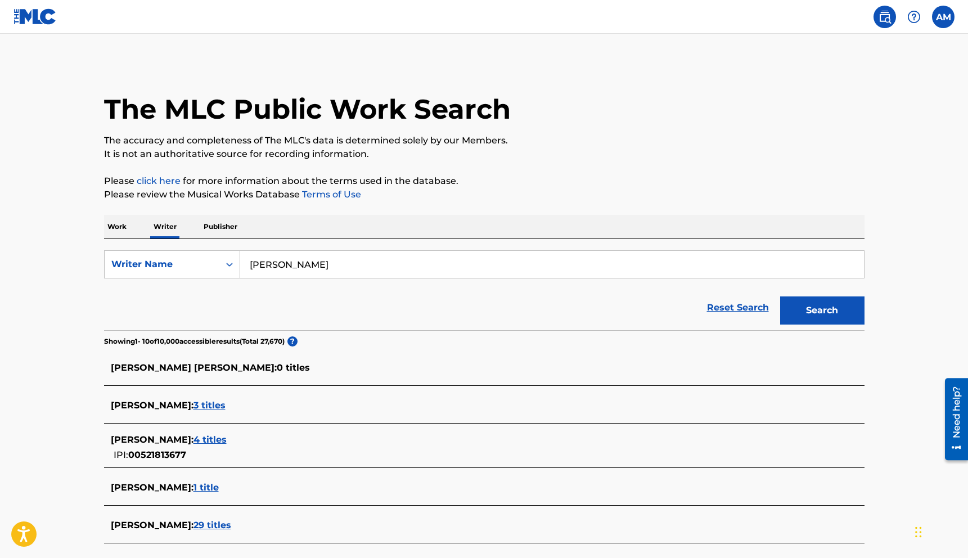
click at [222, 405] on span "3 titles" at bounding box center [209, 405] width 32 height 11
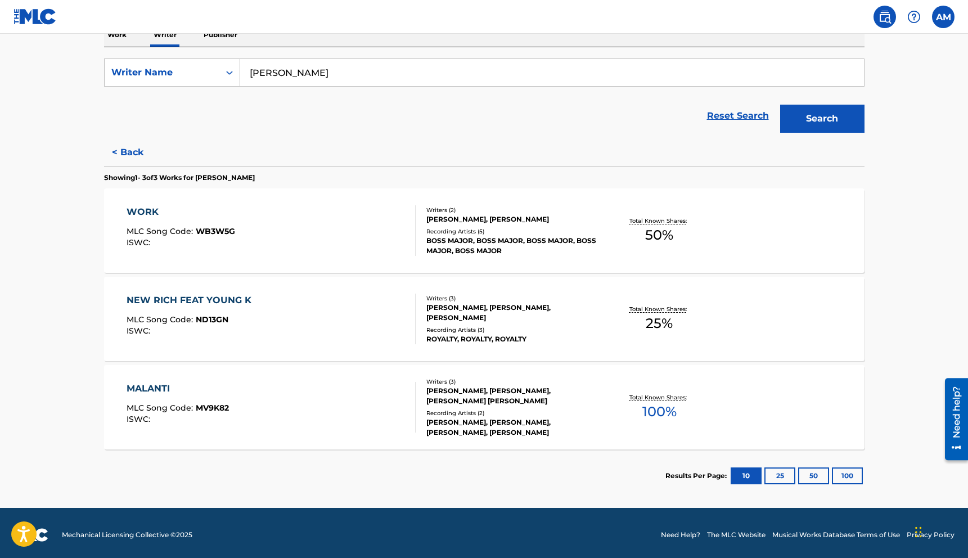
scroll to position [191, 0]
click at [137, 214] on div "WORK" at bounding box center [181, 212] width 109 height 13
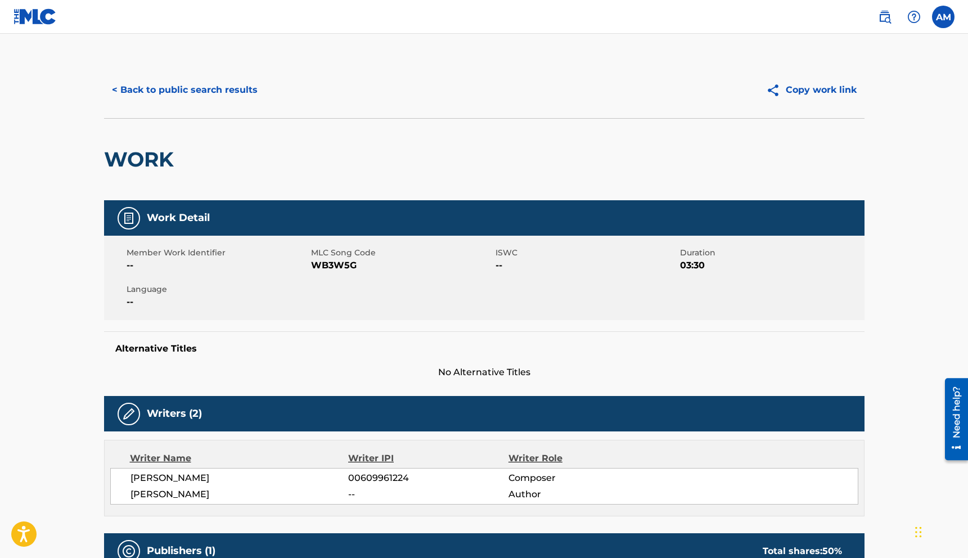
click at [115, 86] on button "< Back to public search results" at bounding box center [184, 90] width 161 height 28
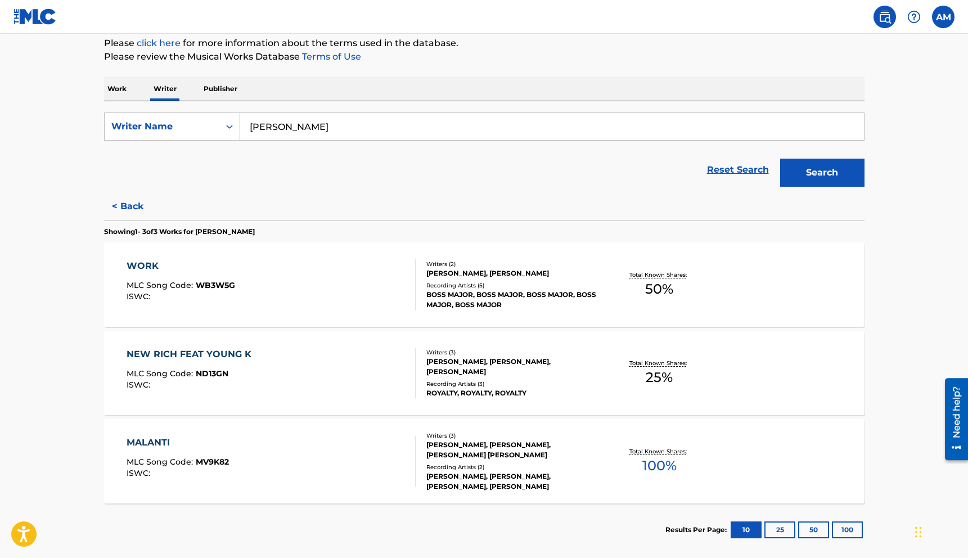
scroll to position [106, 0]
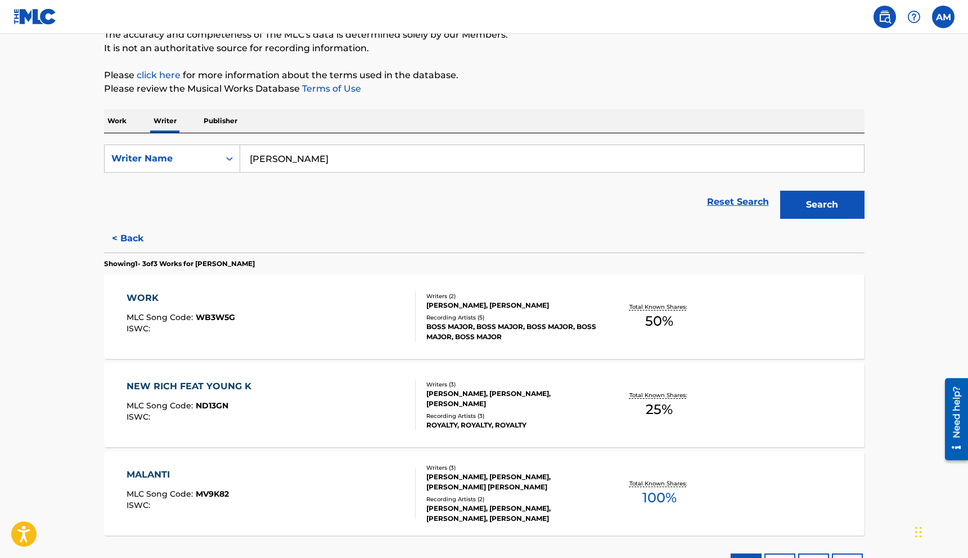
click at [221, 120] on p "Publisher" at bounding box center [220, 121] width 40 height 24
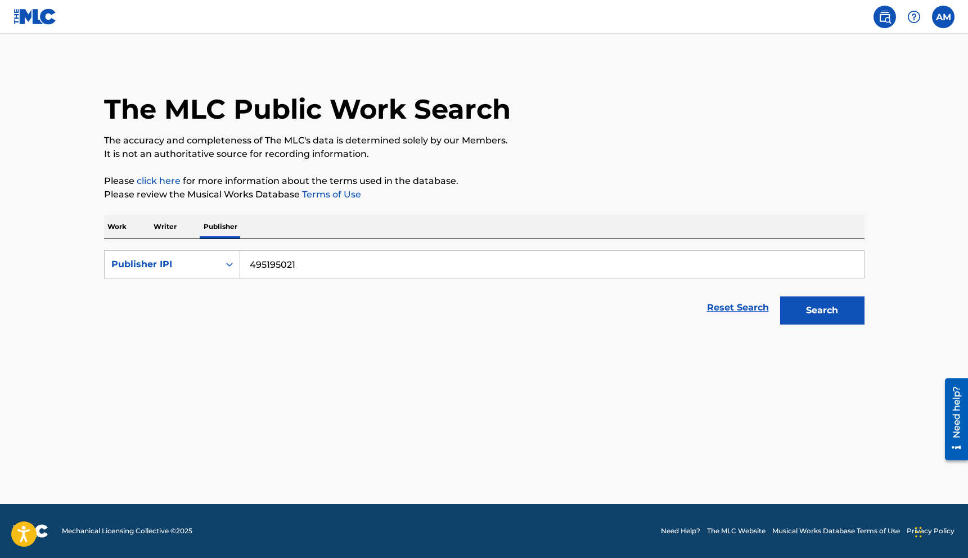
click at [159, 223] on p "Writer" at bounding box center [165, 227] width 30 height 24
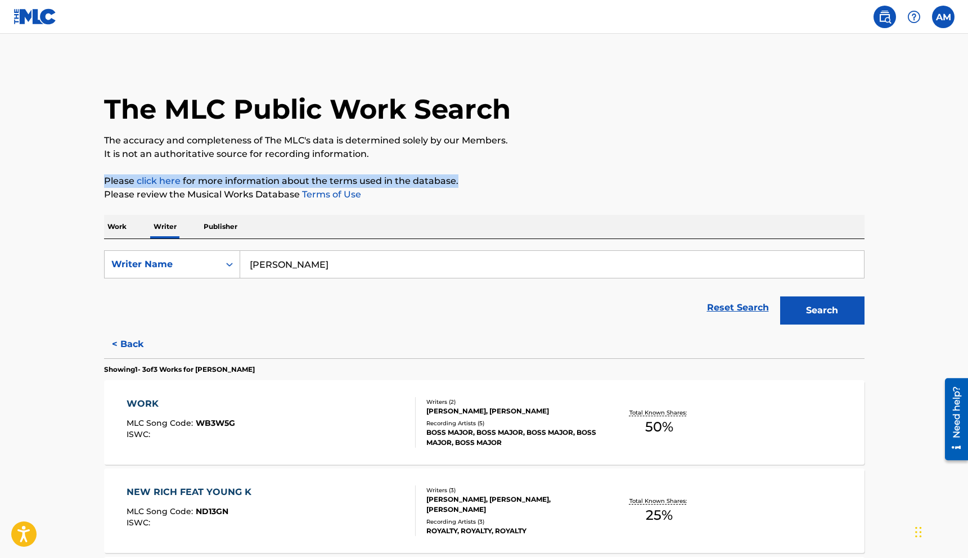
drag, startPoint x: 967, startPoint y: 161, endPoint x: 962, endPoint y: 184, distance: 24.2
click at [962, 185] on main "The MLC Public Work Search The accuracy and completeness of The MLC's data is d…" at bounding box center [484, 367] width 968 height 666
click at [953, 183] on main "The MLC Public Work Search The accuracy and completeness of The MLC's data is d…" at bounding box center [484, 367] width 968 height 666
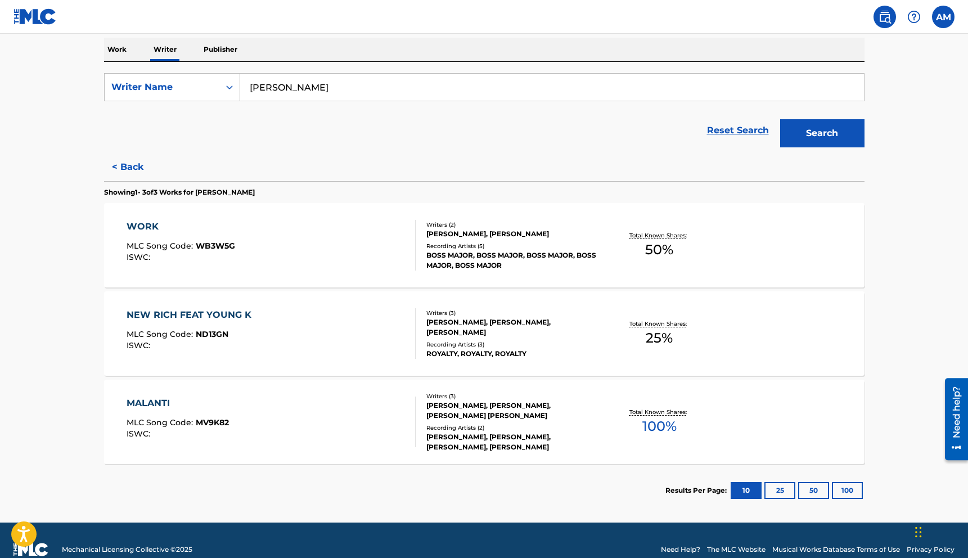
scroll to position [180, 0]
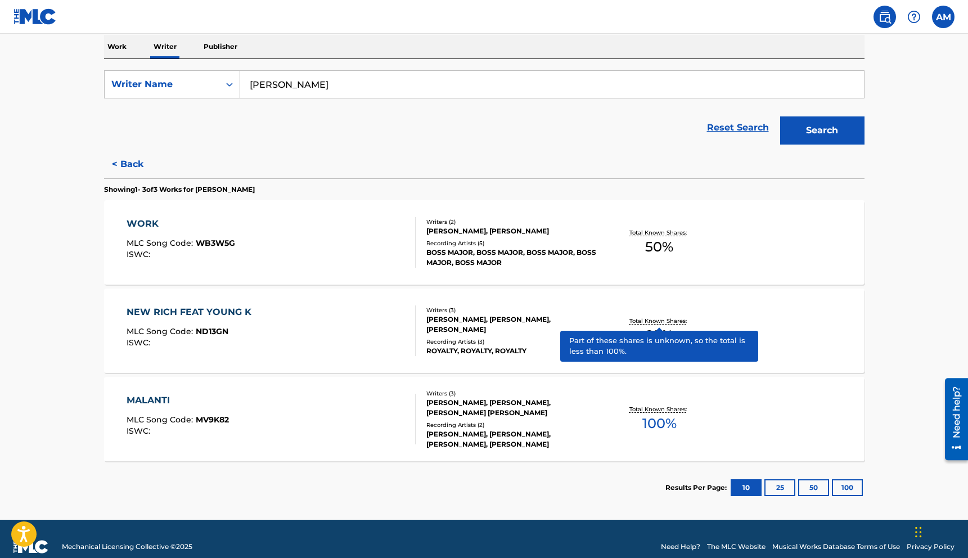
click at [648, 320] on p "Total Known Shares:" at bounding box center [659, 321] width 60 height 8
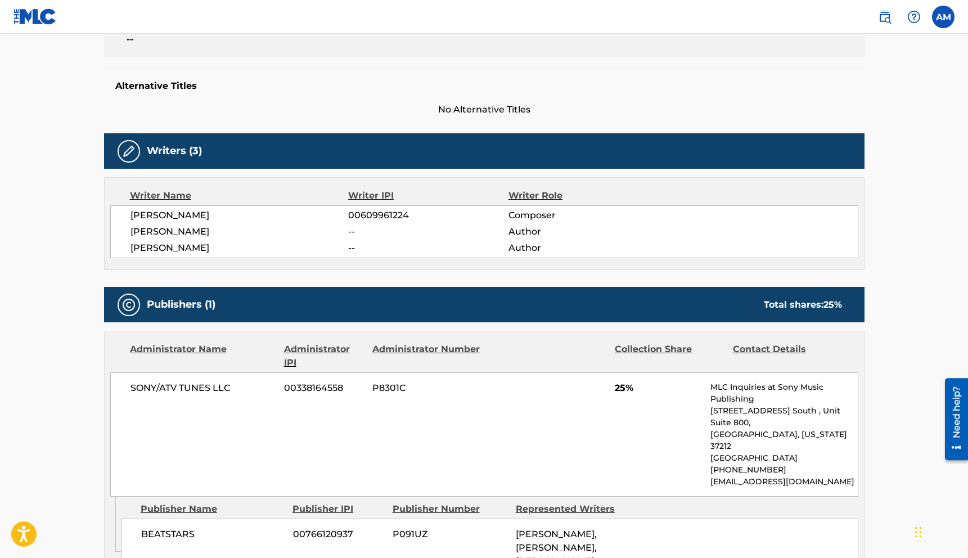
scroll to position [292, 0]
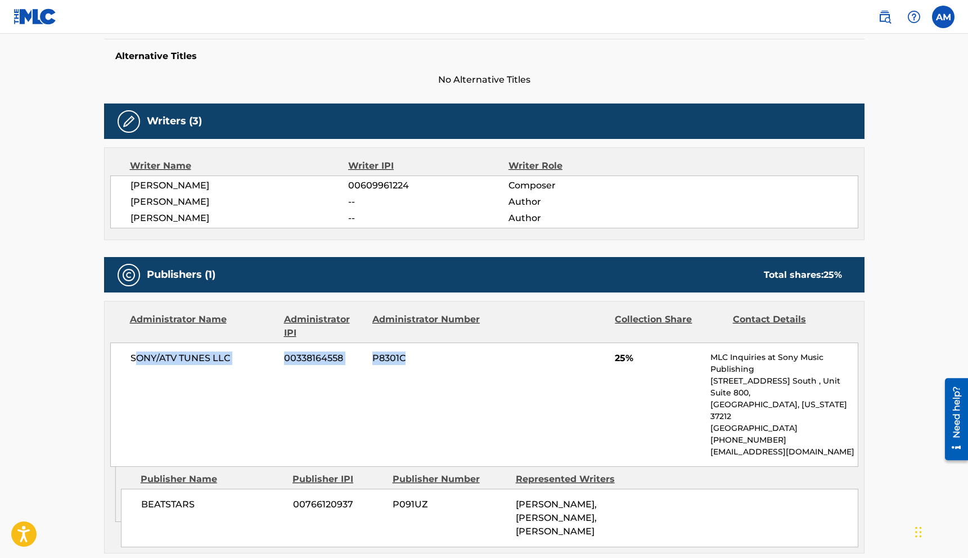
drag, startPoint x: 134, startPoint y: 356, endPoint x: 452, endPoint y: 365, distance: 317.9
click at [452, 365] on div "SONY/ATV TUNES LLC 00338164558 P8301C 25% MLC Inquiries at Sony Music Publishin…" at bounding box center [484, 405] width 748 height 124
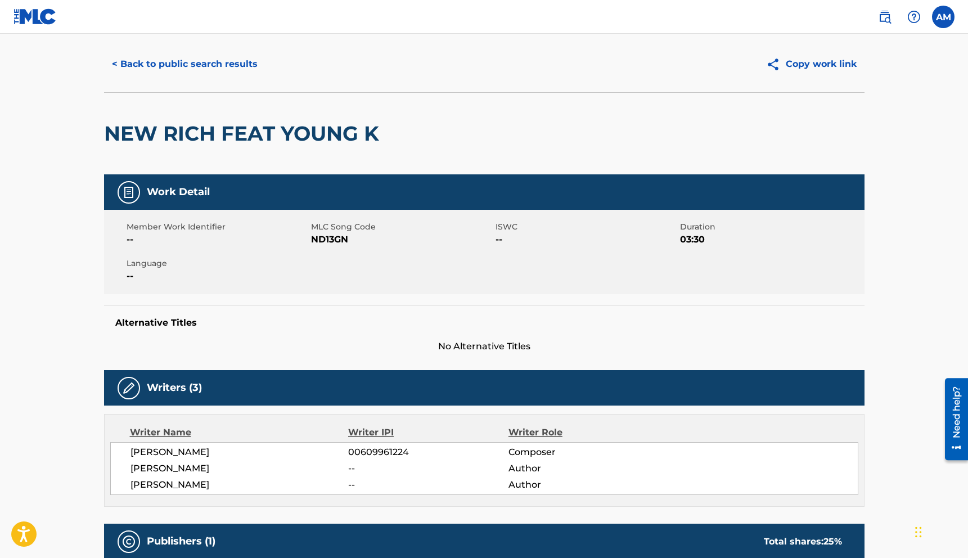
scroll to position [22, 0]
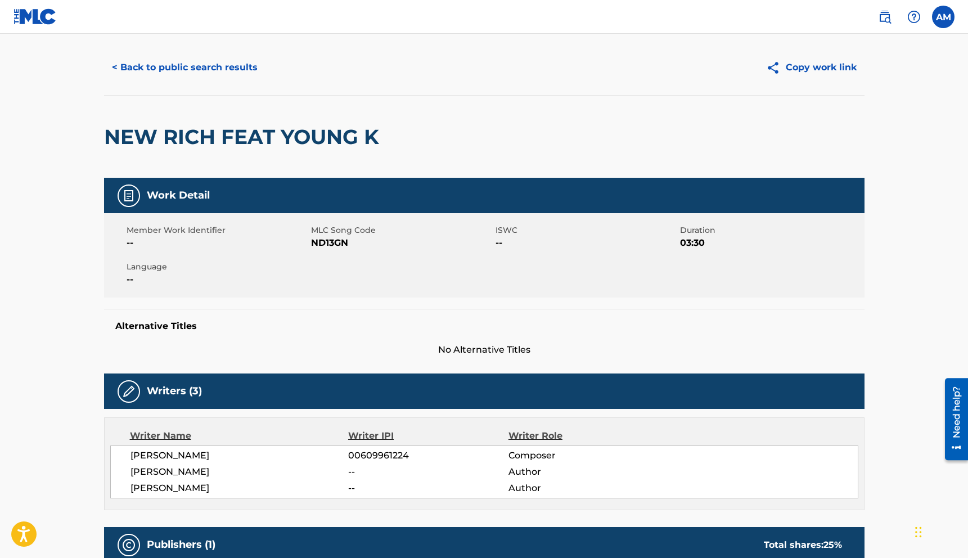
click at [111, 67] on button "< Back to public search results" at bounding box center [184, 67] width 161 height 28
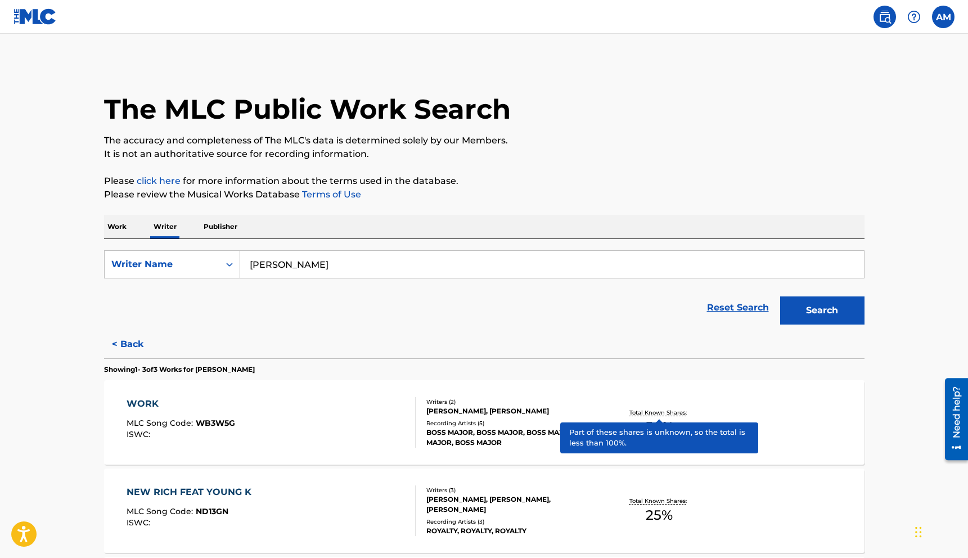
click at [674, 411] on p "Total Known Shares:" at bounding box center [659, 412] width 60 height 8
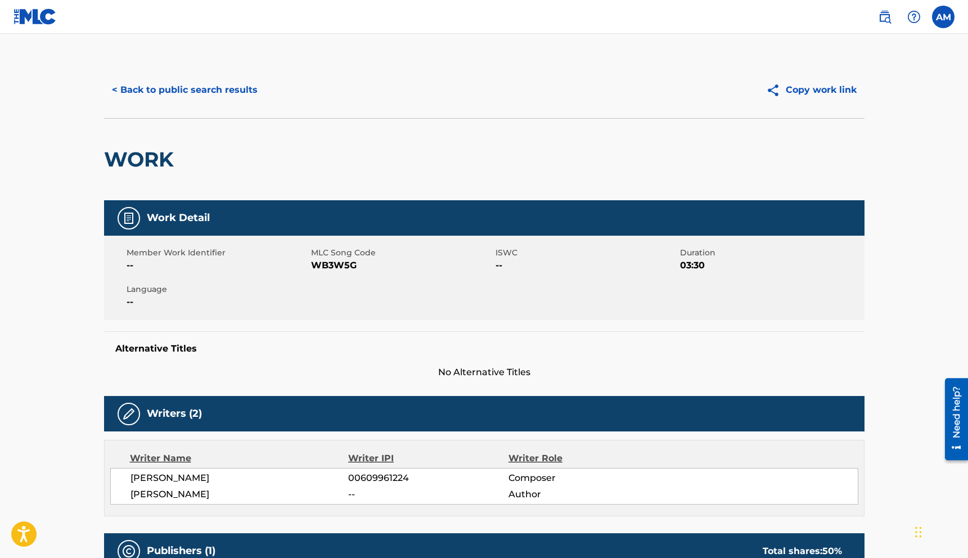
click at [826, 92] on button "Copy work link" at bounding box center [811, 90] width 106 height 28
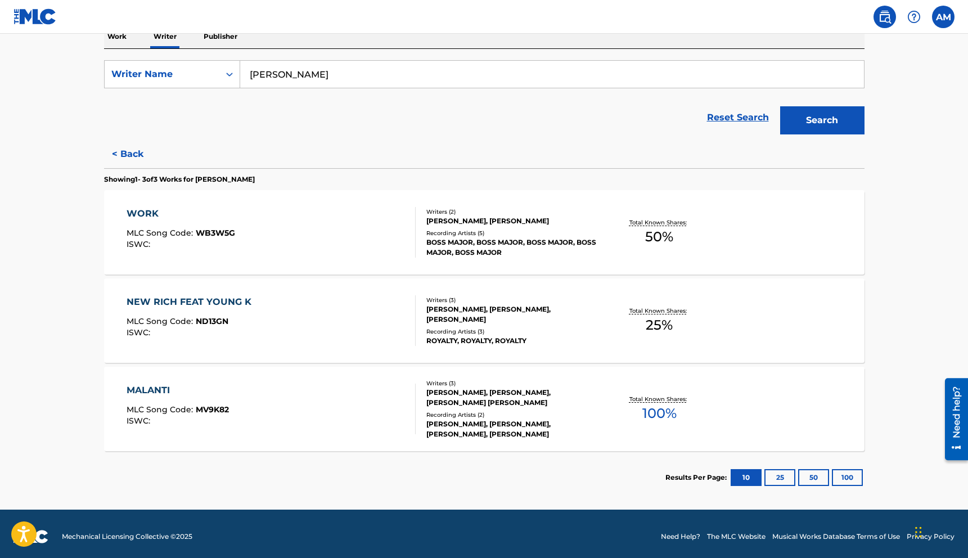
scroll to position [196, 0]
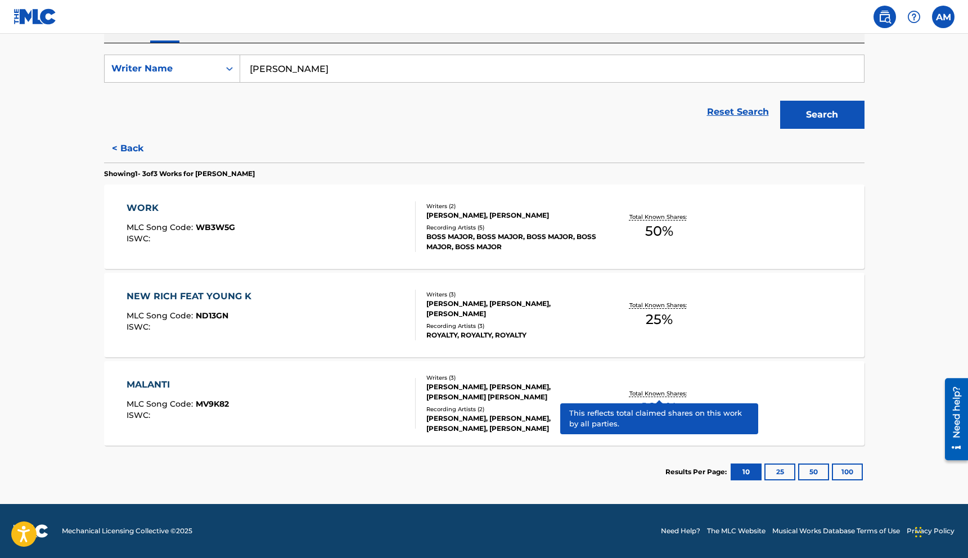
click at [652, 391] on p "Total Known Shares:" at bounding box center [659, 393] width 60 height 8
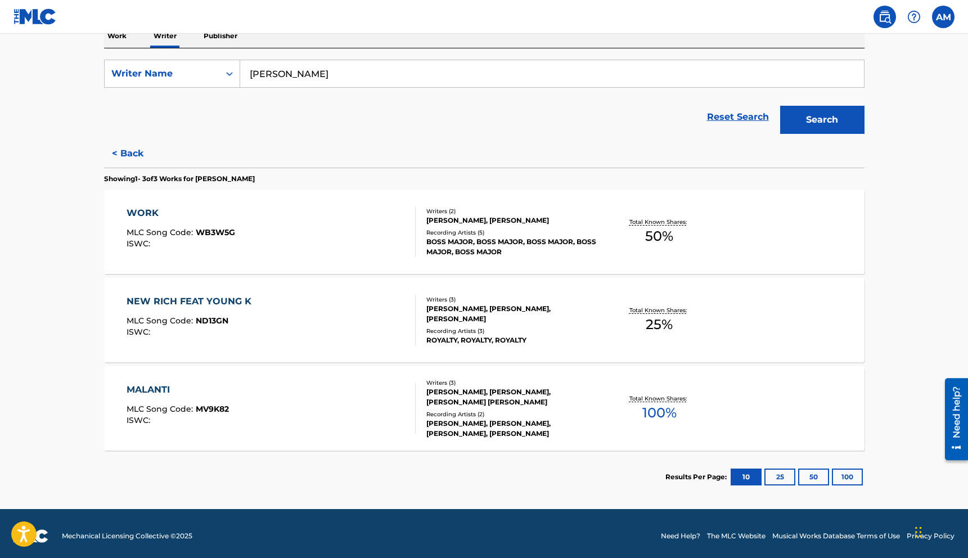
scroll to position [196, 0]
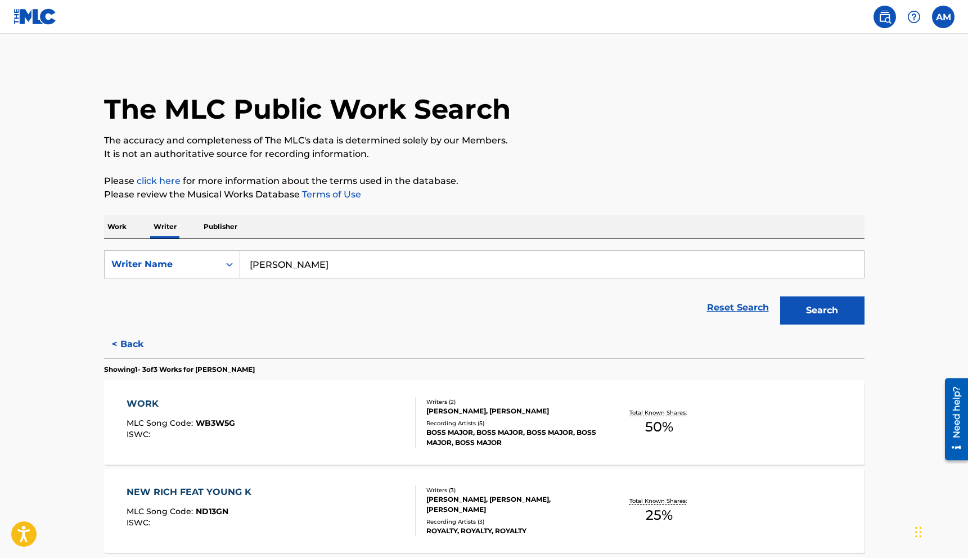
click at [112, 227] on p "Work" at bounding box center [117, 227] width 26 height 24
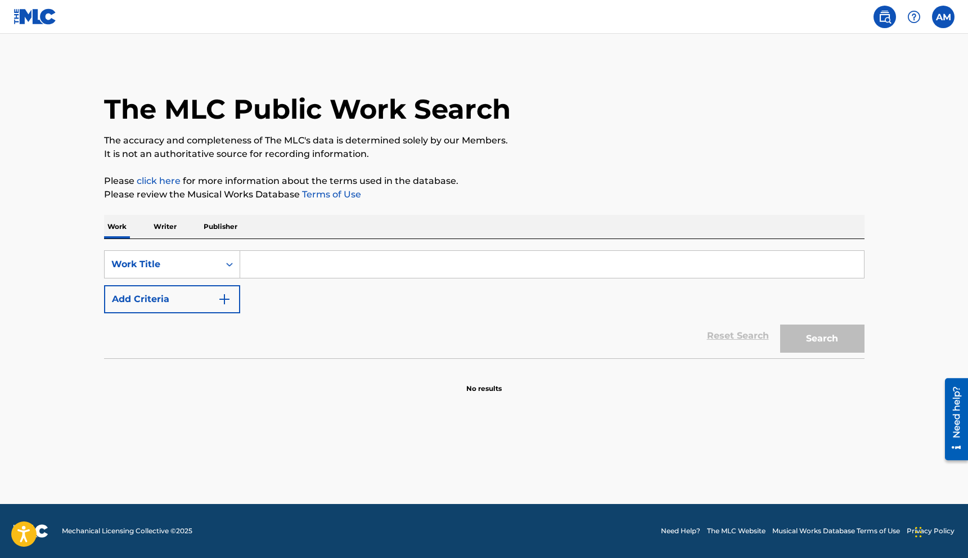
click at [260, 271] on input "Search Form" at bounding box center [552, 264] width 624 height 27
type input "thamar smith"
click at [817, 340] on button "Search" at bounding box center [822, 339] width 84 height 28
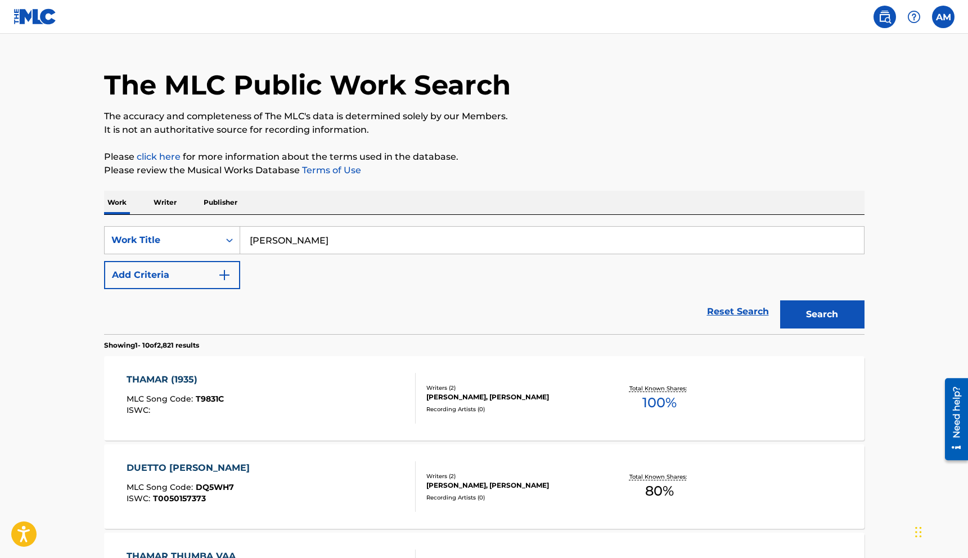
scroll to position [22, 0]
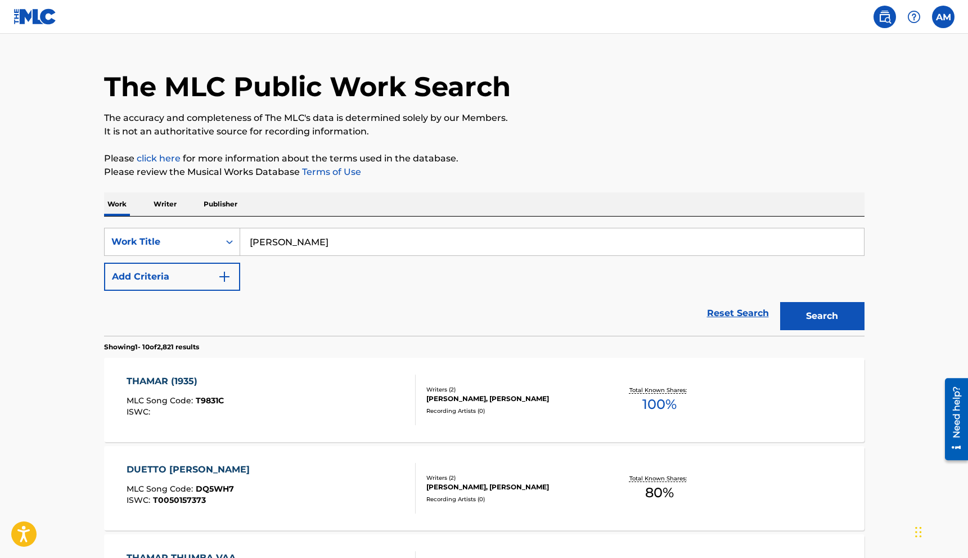
click at [161, 206] on p "Writer" at bounding box center [165, 204] width 30 height 24
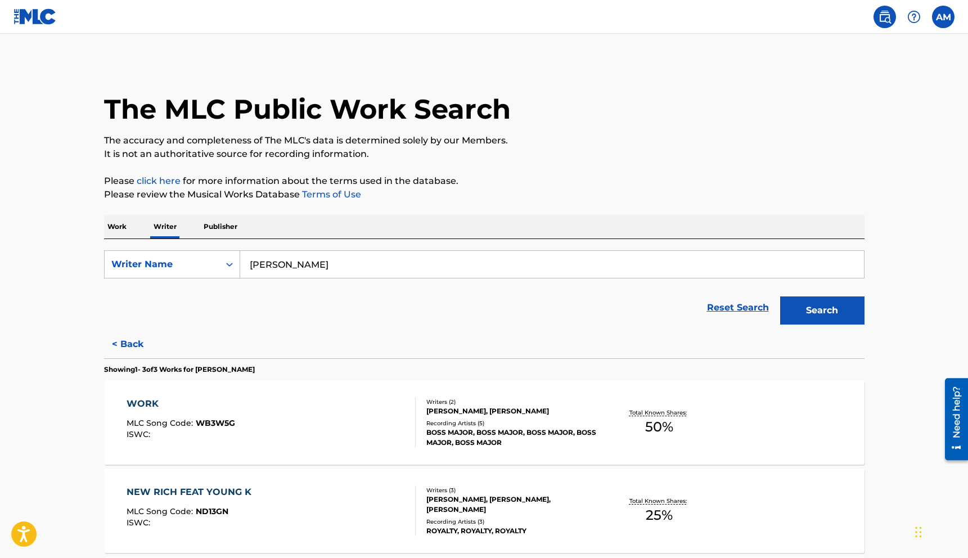
click at [318, 266] on input "william garner" at bounding box center [552, 264] width 624 height 27
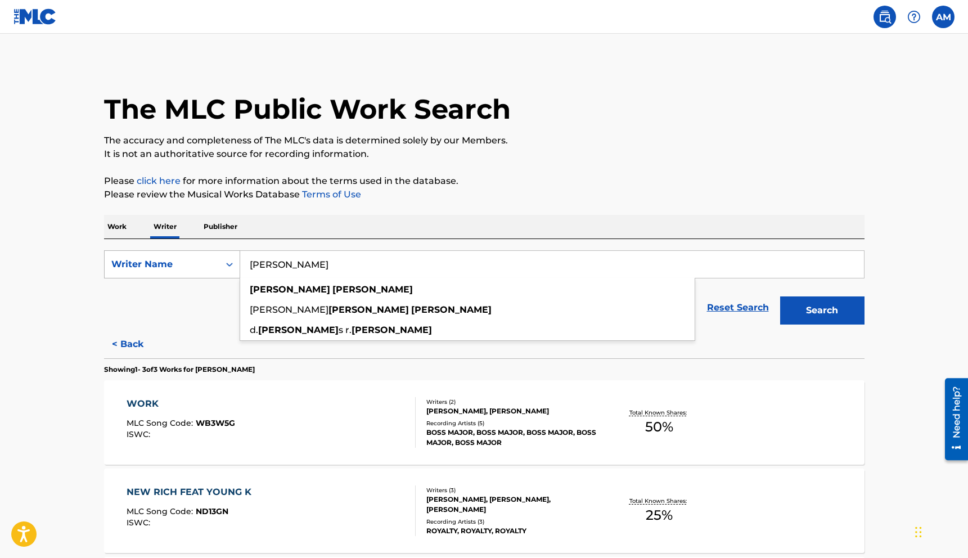
drag, startPoint x: 341, startPoint y: 266, endPoint x: 218, endPoint y: 263, distance: 122.6
click at [218, 263] on div "SearchWithCriteriafdfc7ab5-37aa-4bc1-8730-487da9f44049 Writer Name william garn…" at bounding box center [484, 264] width 760 height 28
type input "thamar smith"
click at [808, 316] on button "Search" at bounding box center [822, 310] width 84 height 28
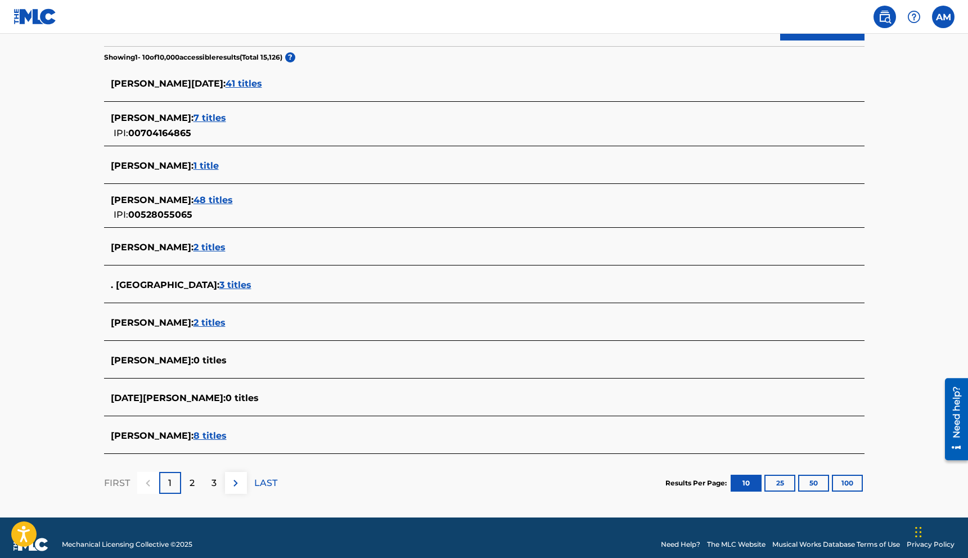
scroll to position [298, 0]
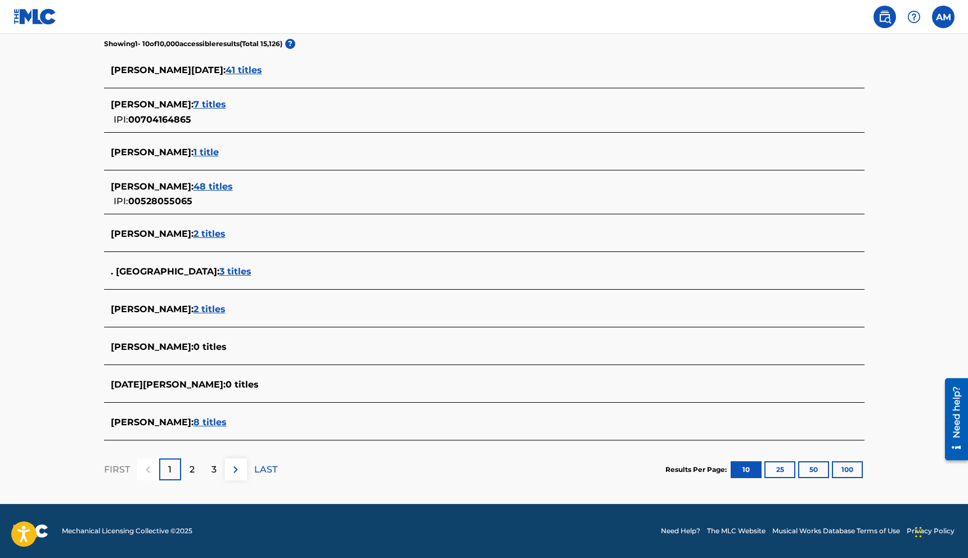
click at [216, 235] on span "2 titles" at bounding box center [209, 233] width 32 height 11
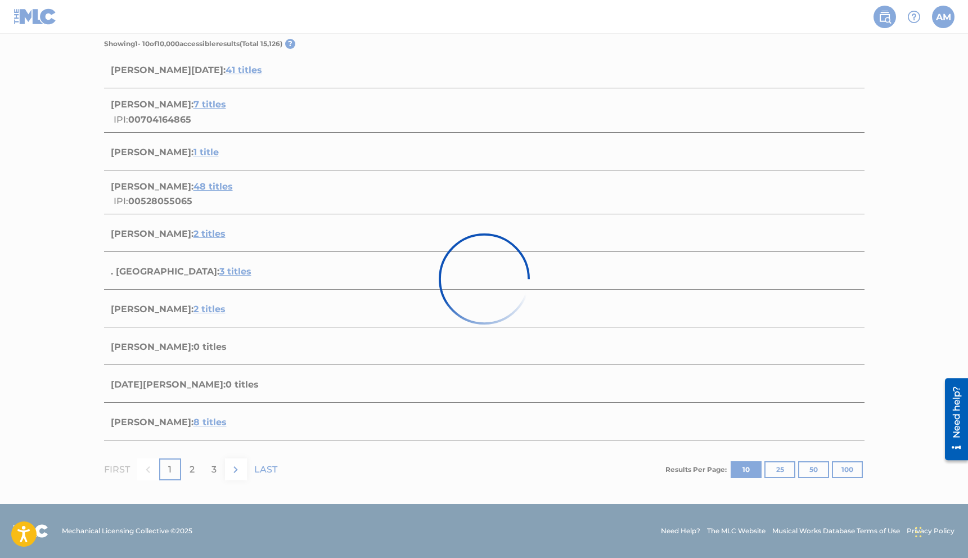
scroll to position [107, 0]
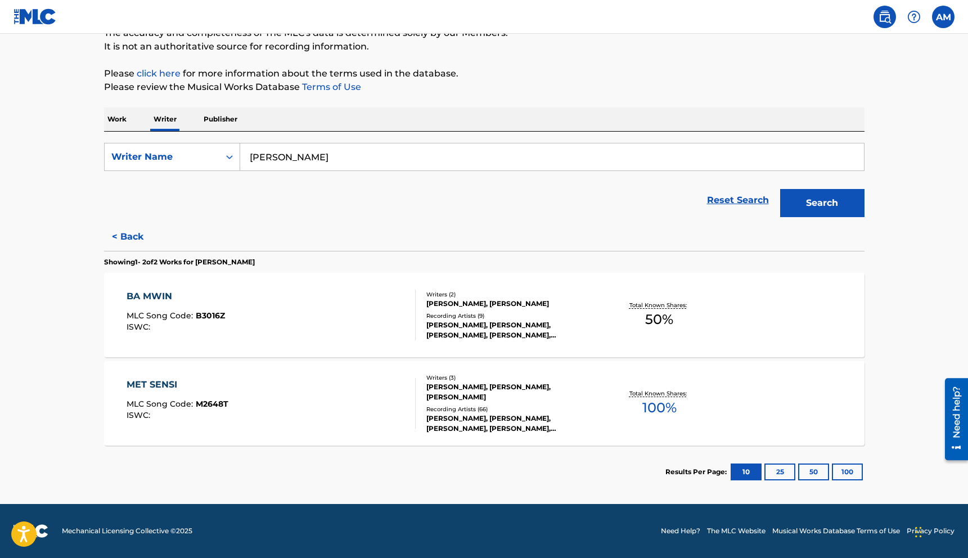
click at [317, 159] on input "thamar smith" at bounding box center [552, 156] width 624 height 27
click at [822, 198] on button "Search" at bounding box center [822, 203] width 84 height 28
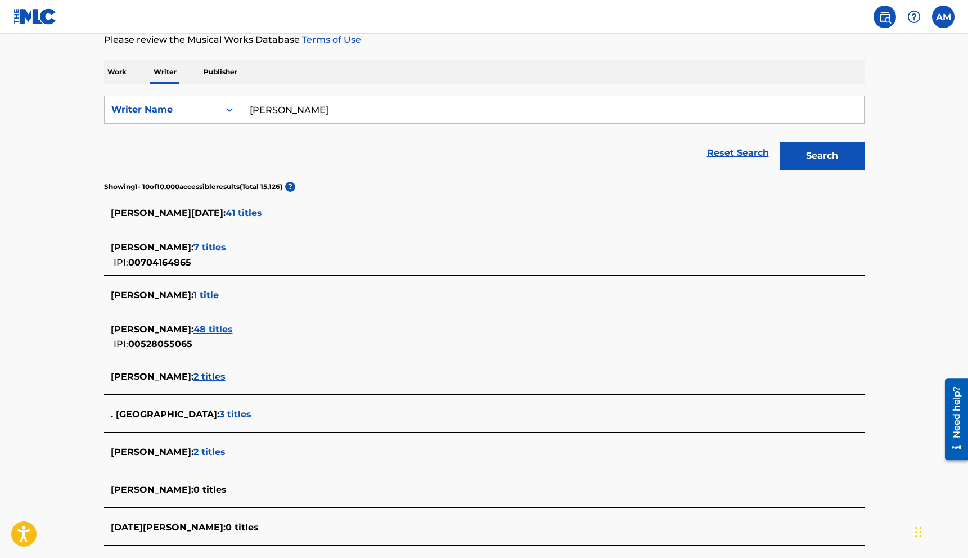
scroll to position [157, 0]
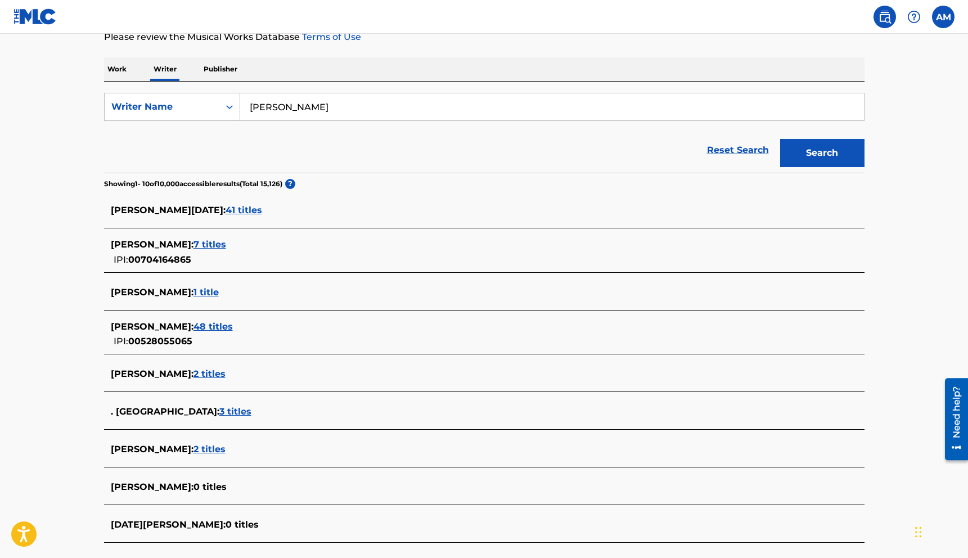
click at [199, 447] on span "2 titles" at bounding box center [209, 449] width 32 height 11
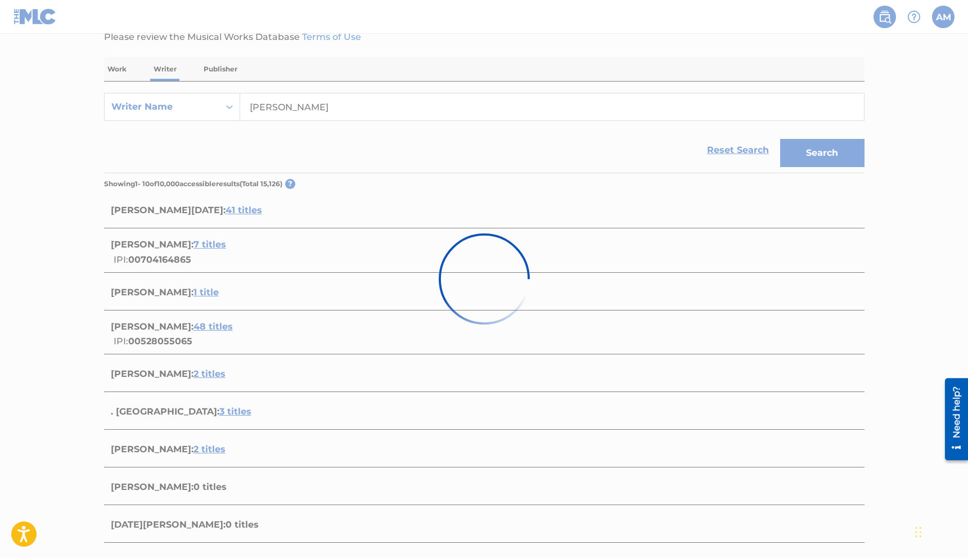
scroll to position [107, 0]
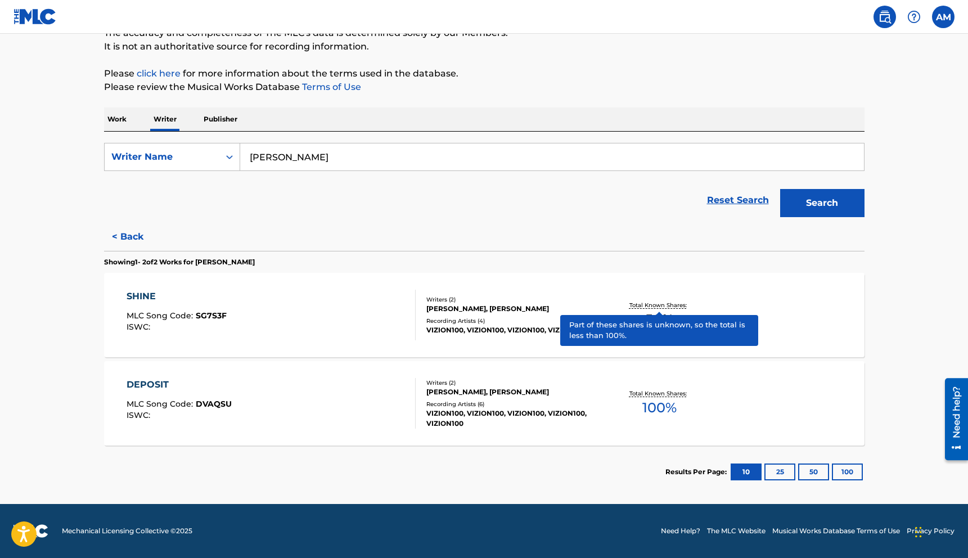
click at [668, 305] on p "Total Known Shares:" at bounding box center [659, 305] width 60 height 8
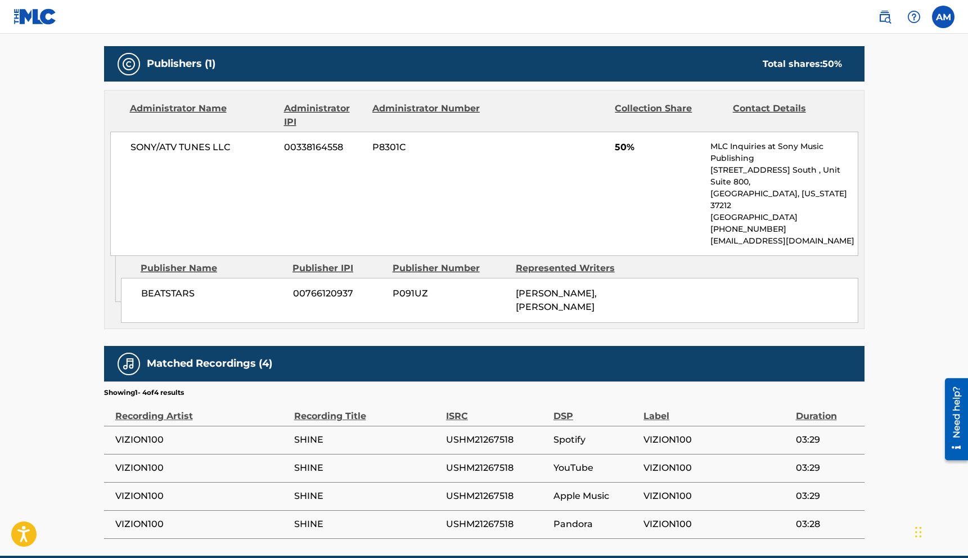
scroll to position [513, 0]
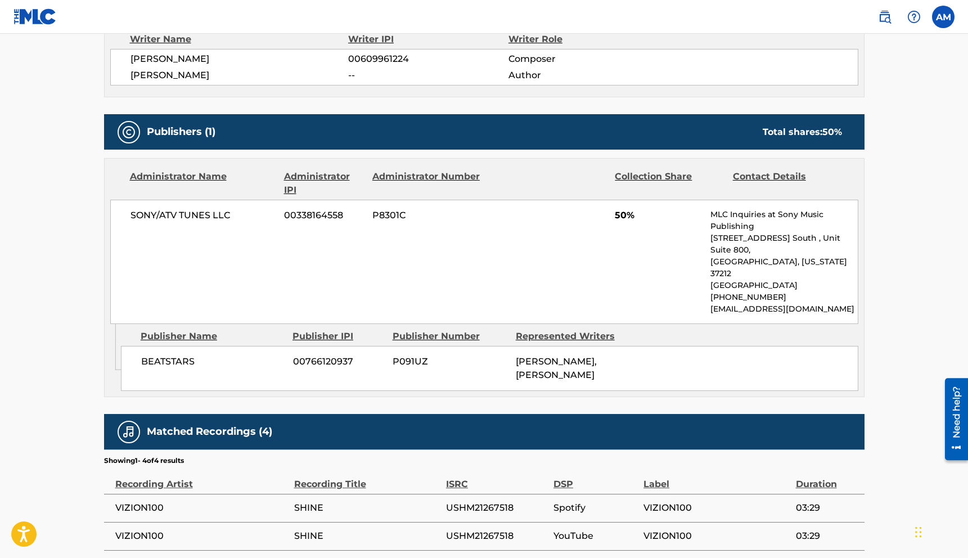
click at [668, 305] on div "Work Detail Member Work Identifier -- MLC Song Code SG7S3F ISWC -- Duration 03:…" at bounding box center [484, 194] width 760 height 826
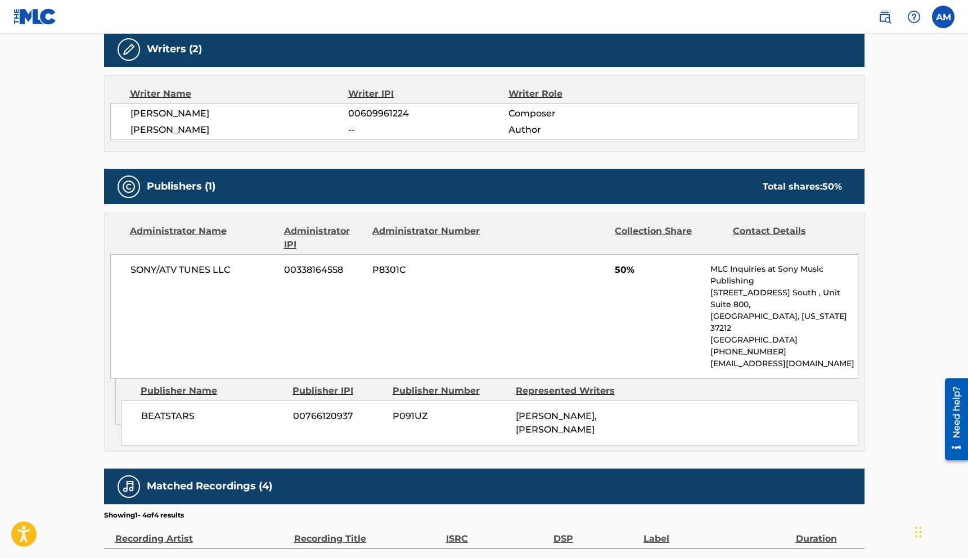
scroll to position [355, 0]
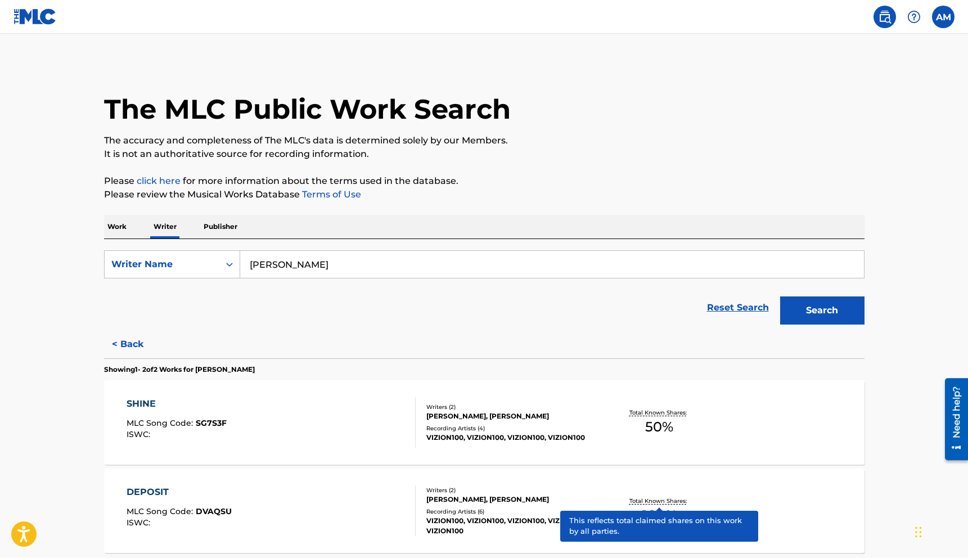
click at [669, 502] on p "Total Known Shares:" at bounding box center [659, 501] width 60 height 8
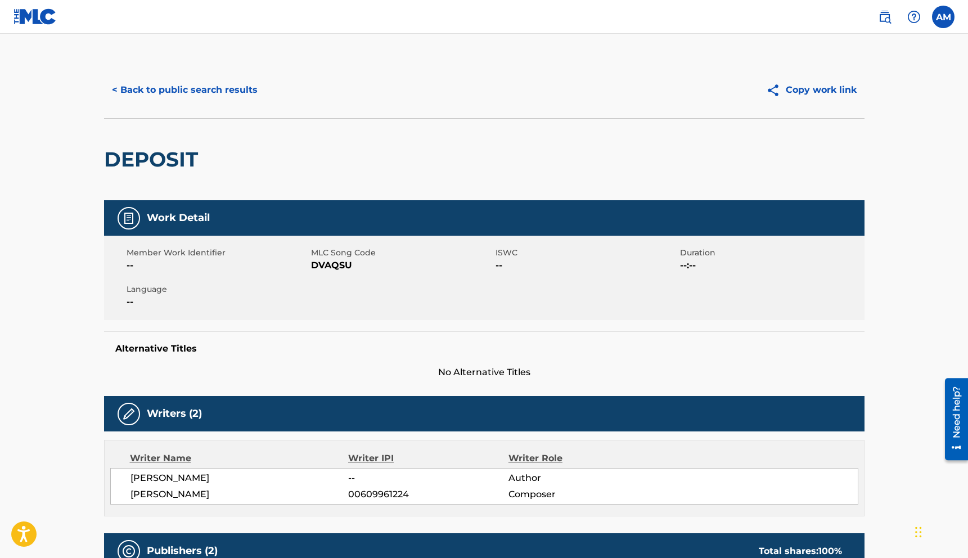
click at [163, 87] on button "< Back to public search results" at bounding box center [184, 90] width 161 height 28
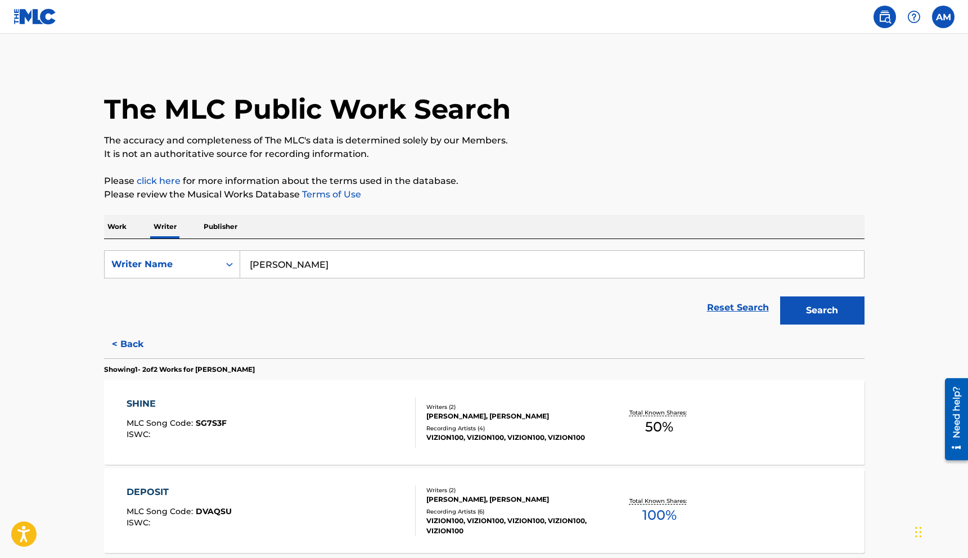
click at [733, 310] on link "Reset Search" at bounding box center [737, 307] width 73 height 25
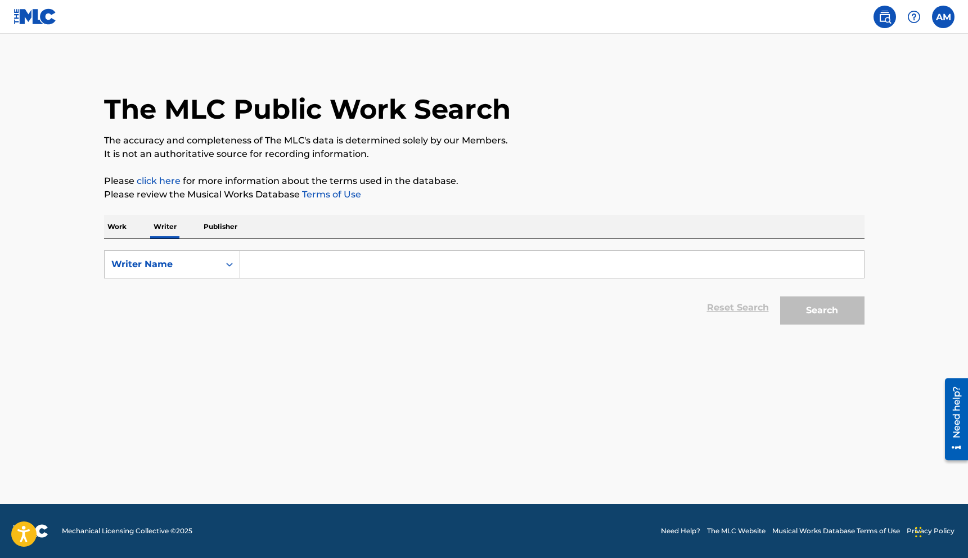
click at [276, 266] on input "Search Form" at bounding box center [552, 264] width 624 height 27
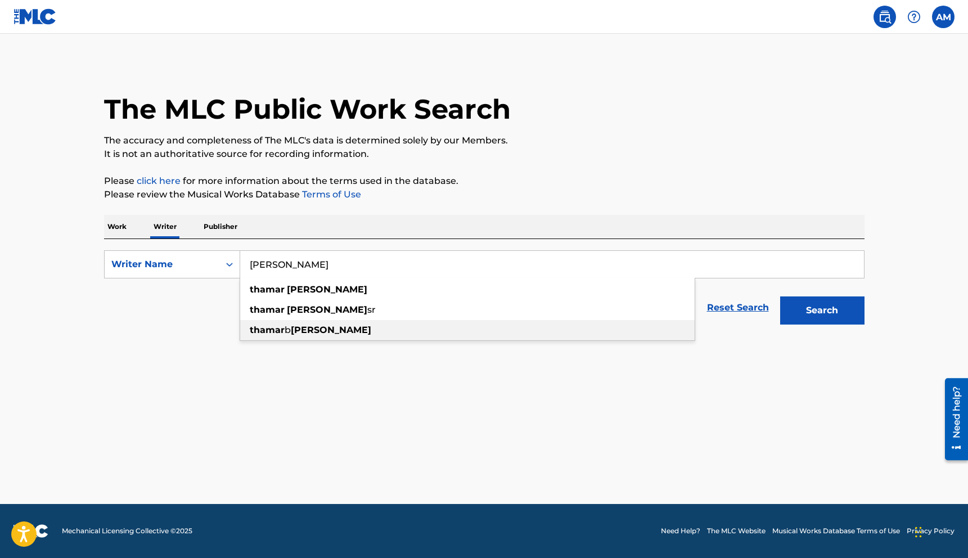
click at [308, 331] on strong "smith" at bounding box center [331, 330] width 80 height 11
type input "thamar b smith"
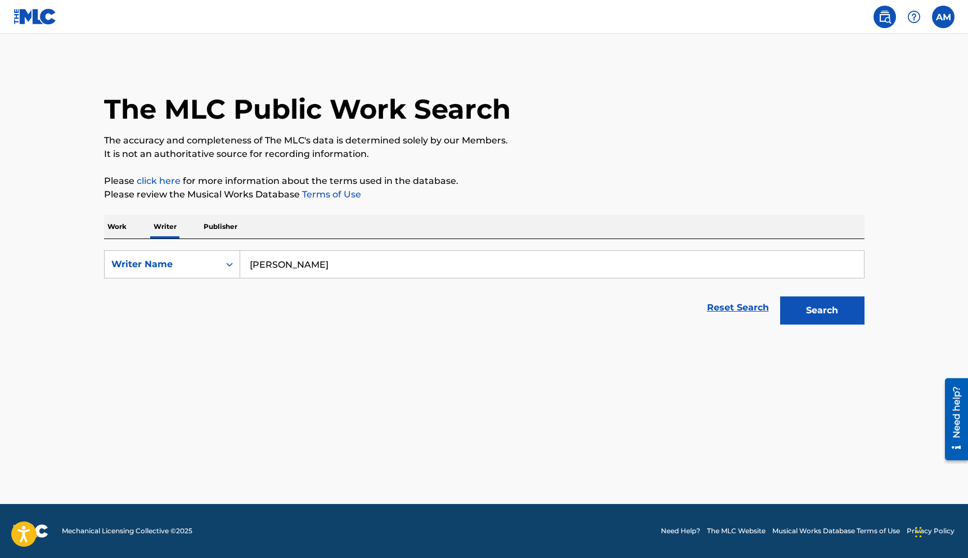
click at [827, 312] on button "Search" at bounding box center [822, 310] width 84 height 28
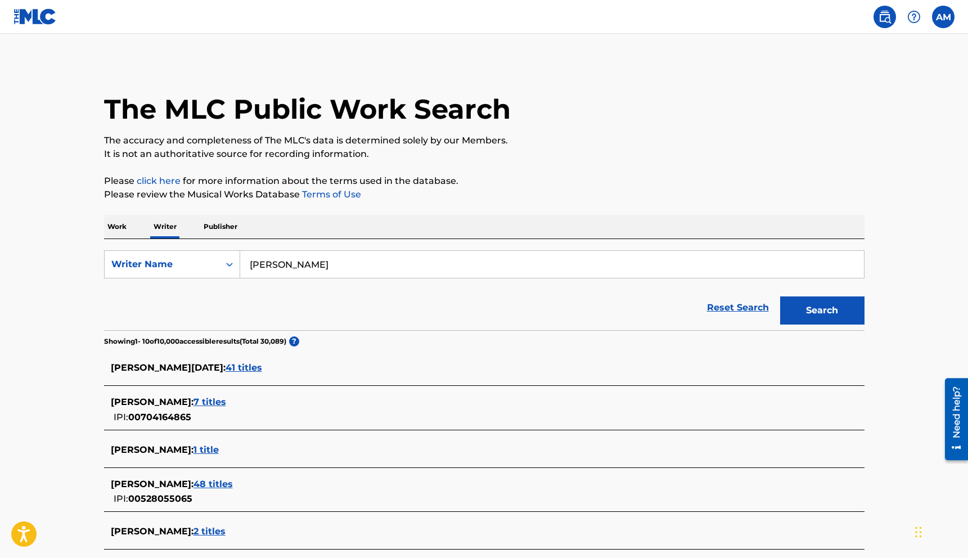
click at [218, 486] on span "48 titles" at bounding box center [212, 484] width 39 height 11
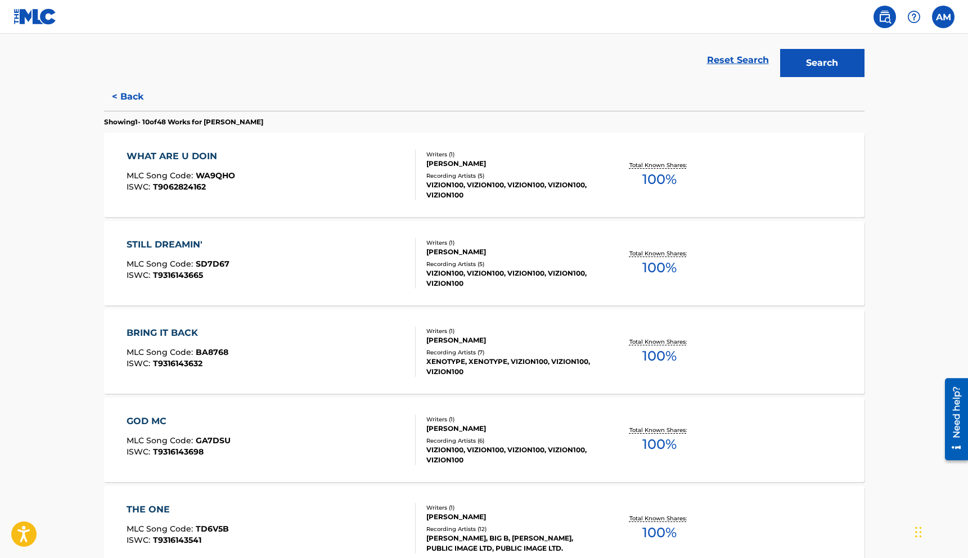
scroll to position [270, 0]
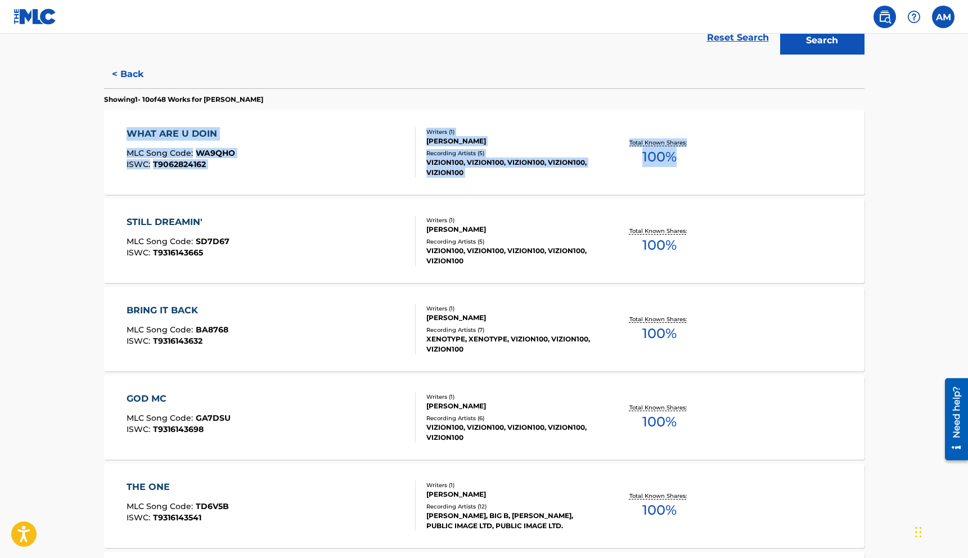
click at [240, 173] on div "WHAT ARE U DOIN MLC Song Code : WA9QHO ISWC : T9062824162" at bounding box center [271, 152] width 289 height 51
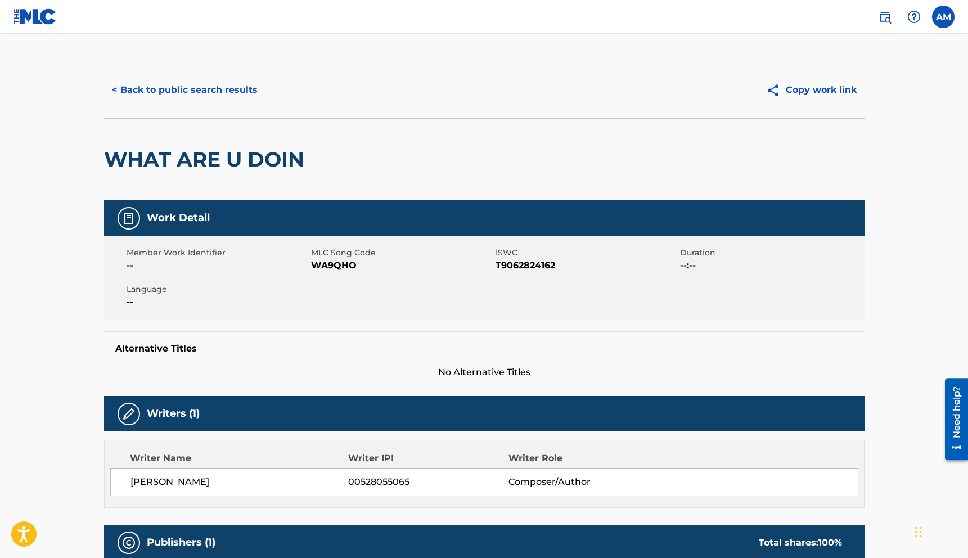
click at [186, 88] on button "< Back to public search results" at bounding box center [184, 90] width 161 height 28
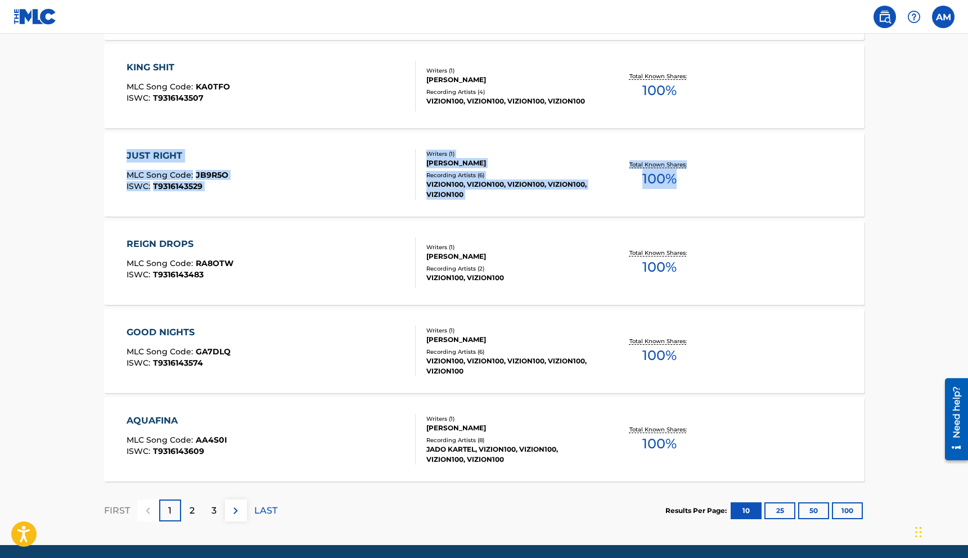
scroll to position [798, 0]
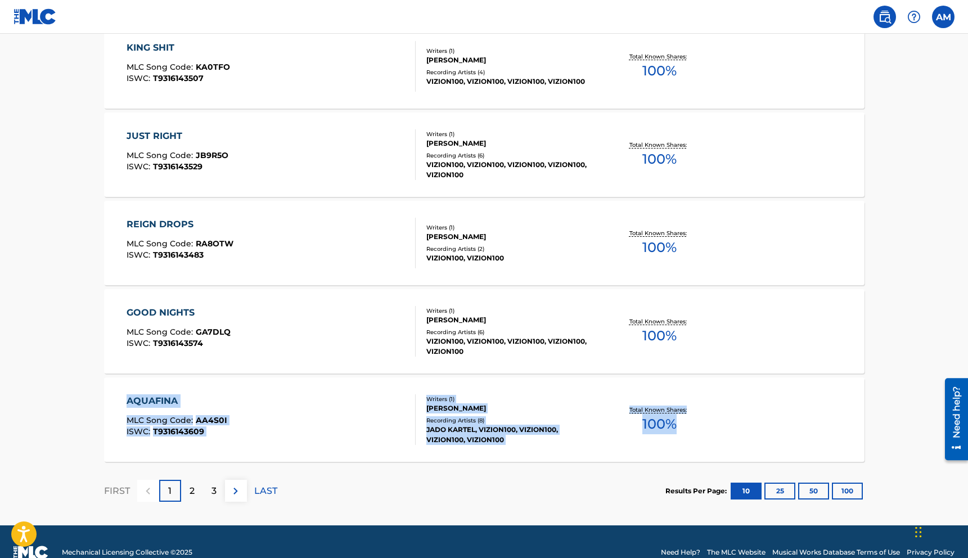
click at [237, 490] on img at bounding box center [235, 490] width 13 height 13
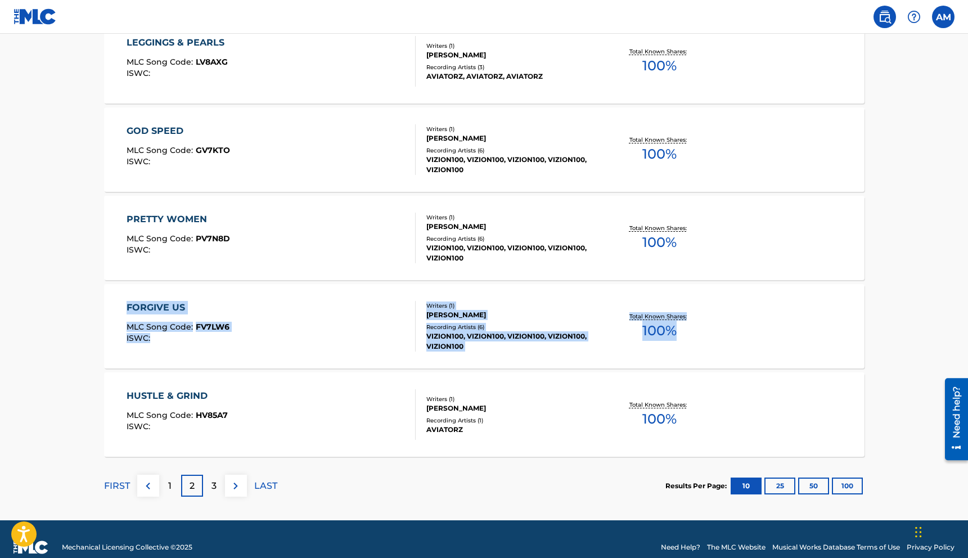
scroll to position [819, 0]
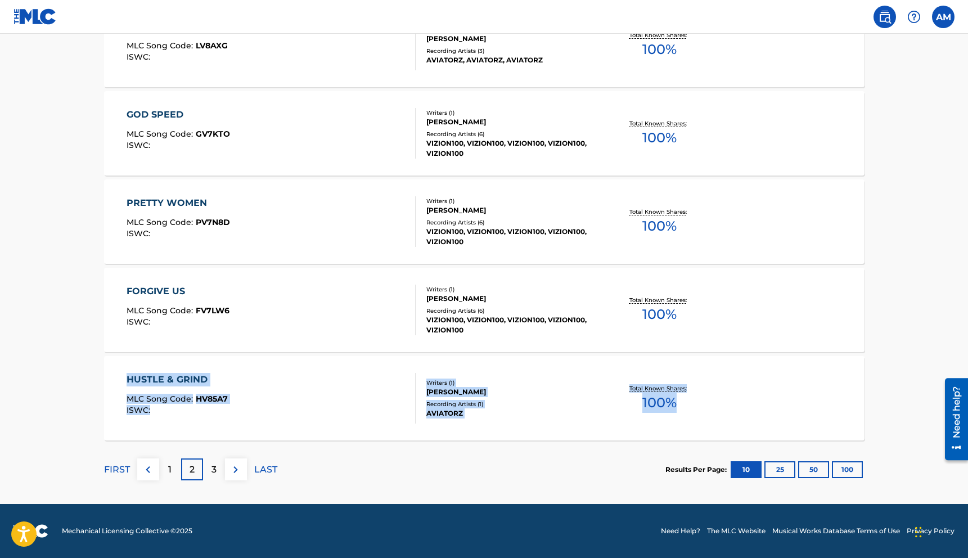
click at [232, 467] on img at bounding box center [235, 469] width 13 height 13
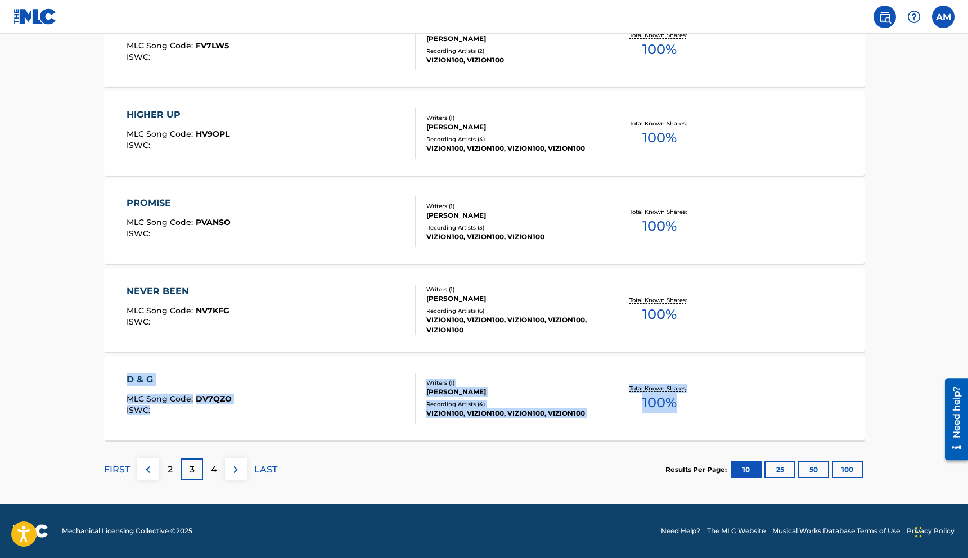
click at [239, 469] on img at bounding box center [235, 469] width 13 height 13
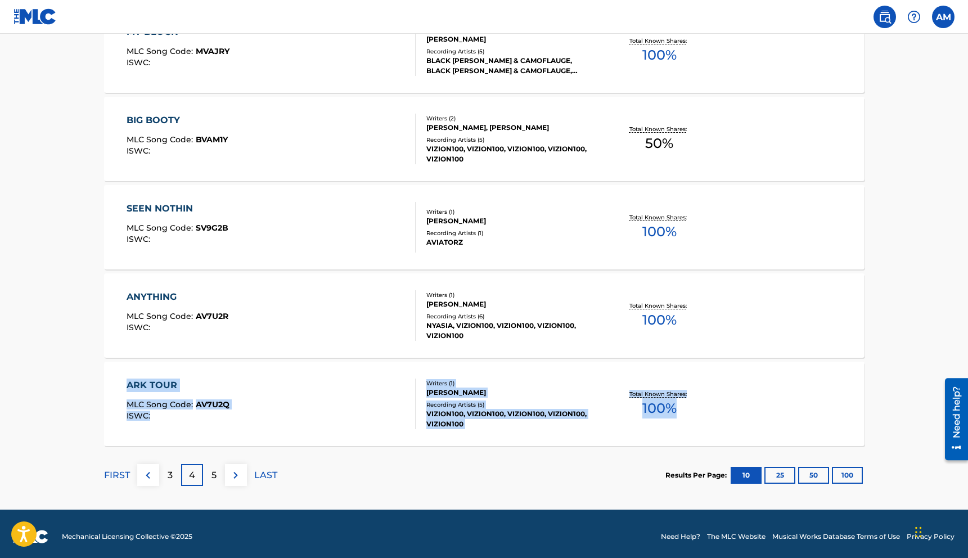
scroll to position [812, 0]
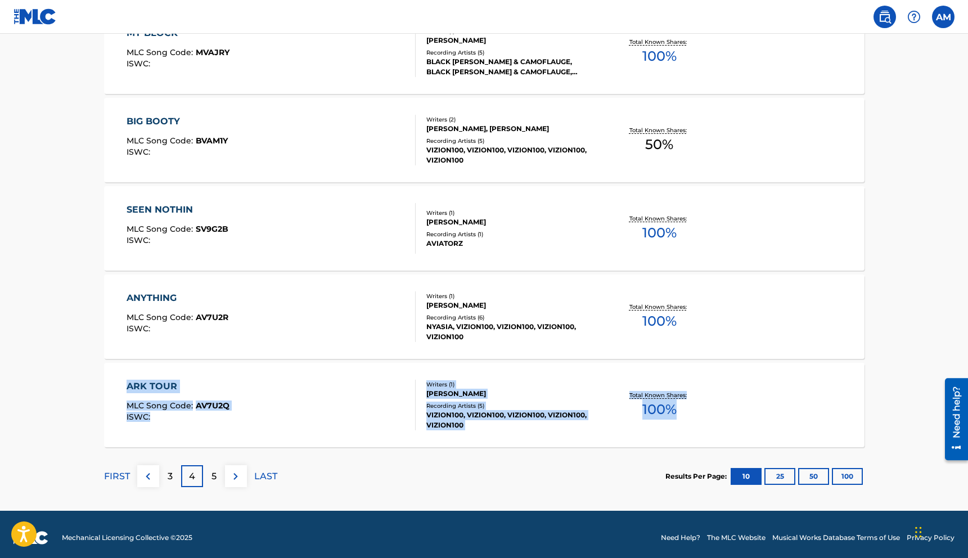
click at [240, 480] on img at bounding box center [235, 476] width 13 height 13
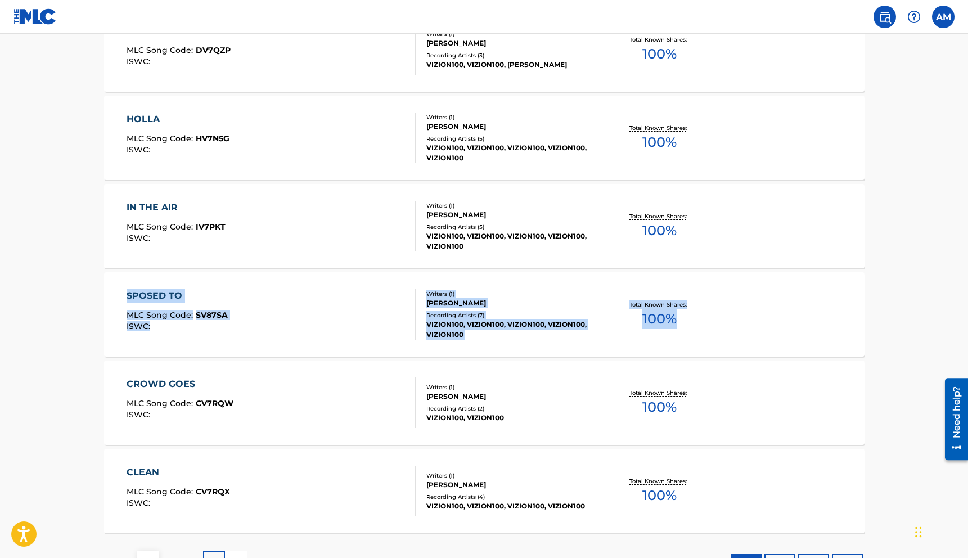
scroll to position [632, 0]
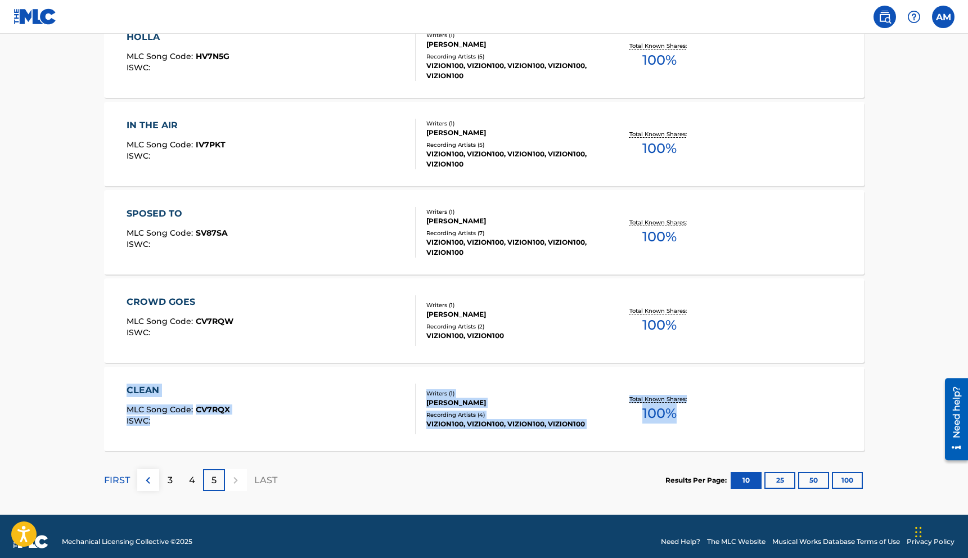
click at [266, 423] on div "CLEAN MLC Song Code : CV7RQX ISWC :" at bounding box center [271, 409] width 289 height 51
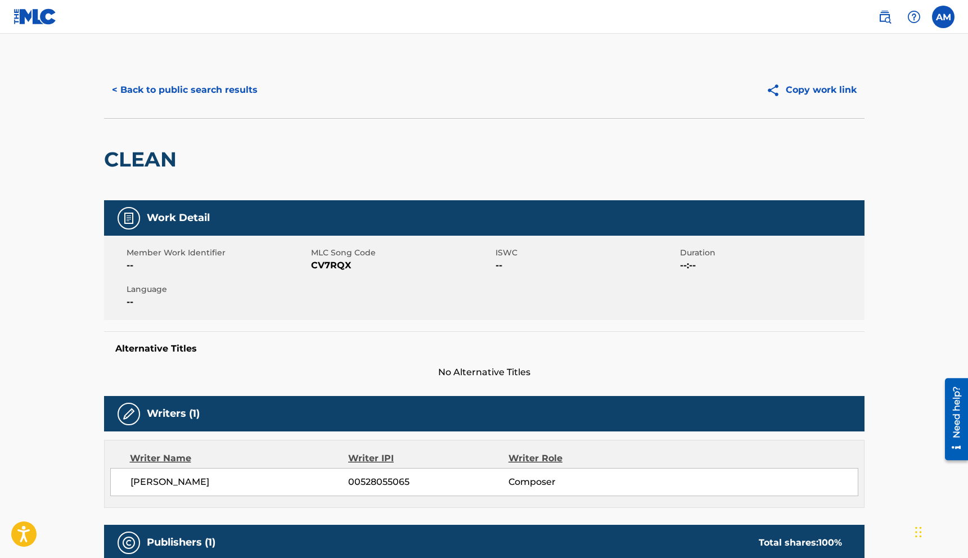
click at [161, 88] on button "< Back to public search results" at bounding box center [184, 90] width 161 height 28
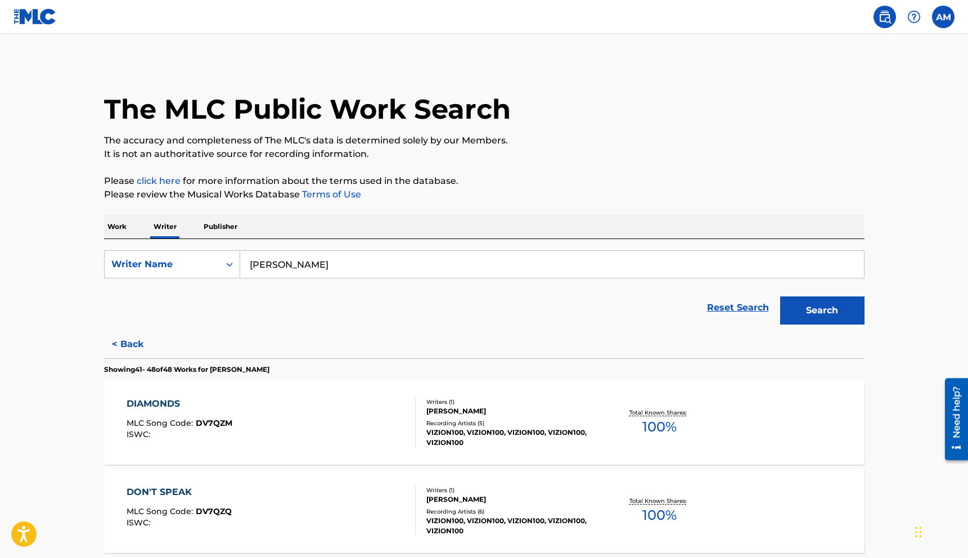
click at [326, 273] on input "thamar b smith" at bounding box center [552, 264] width 624 height 27
click at [295, 265] on input "thamar b smith" at bounding box center [552, 264] width 624 height 27
drag, startPoint x: 329, startPoint y: 309, endPoint x: 360, endPoint y: 311, distance: 31.0
click at [329, 309] on div "thamar smith sr" at bounding box center [467, 310] width 454 height 20
type input "thamar smith sr"
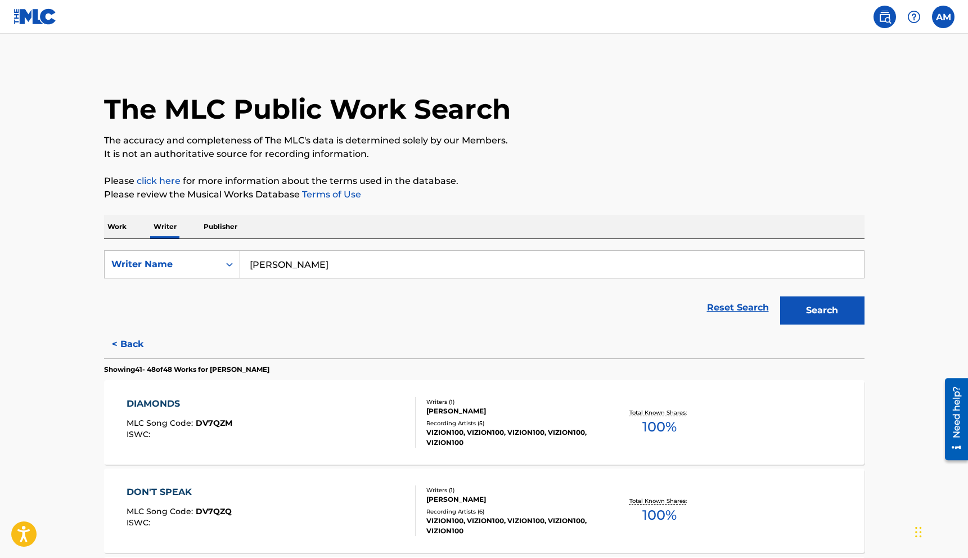
click at [787, 305] on button "Search" at bounding box center [822, 310] width 84 height 28
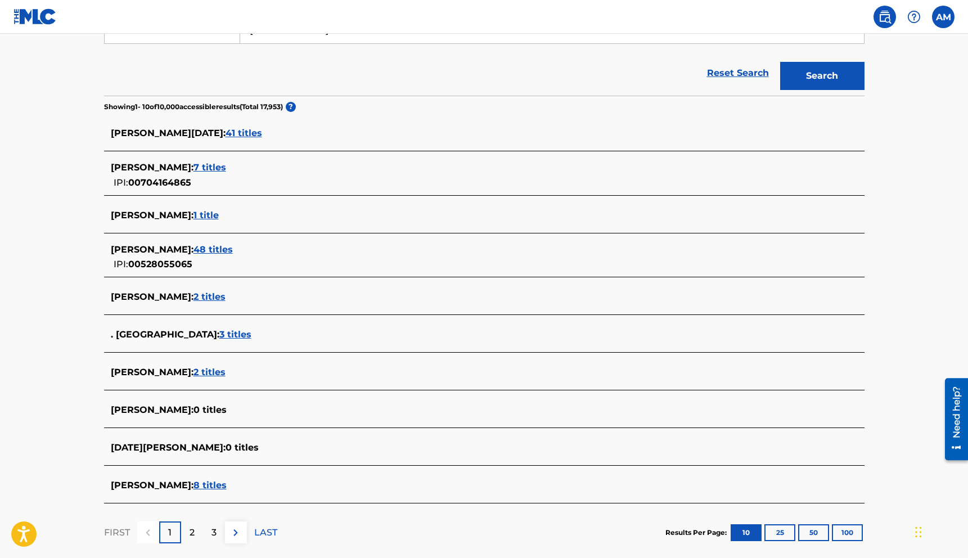
scroll to position [236, 0]
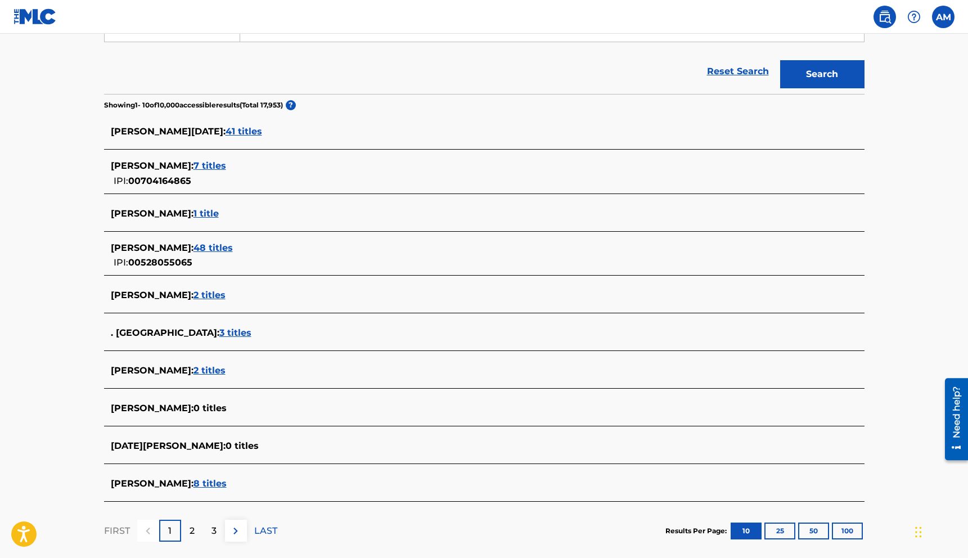
click at [219, 334] on span "3 titles" at bounding box center [235, 332] width 32 height 11
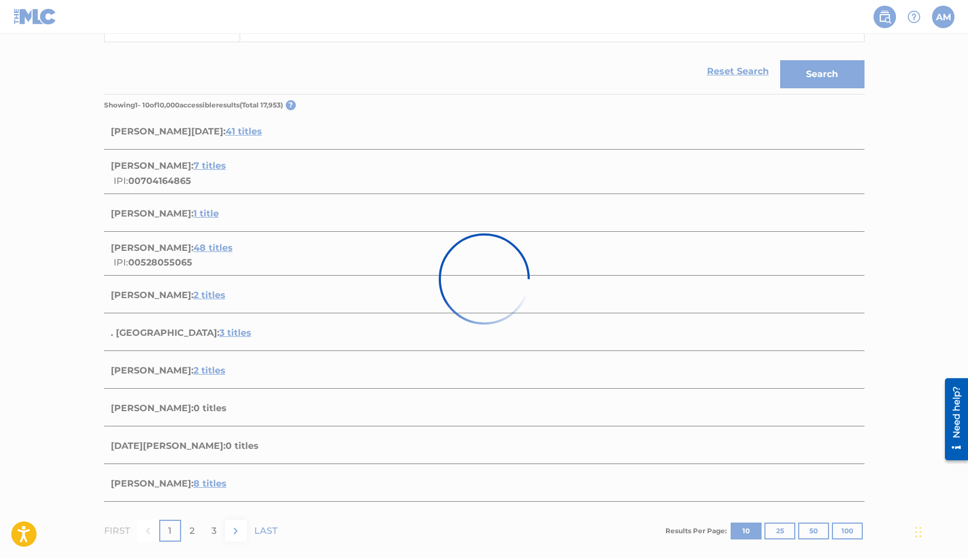
scroll to position [196, 0]
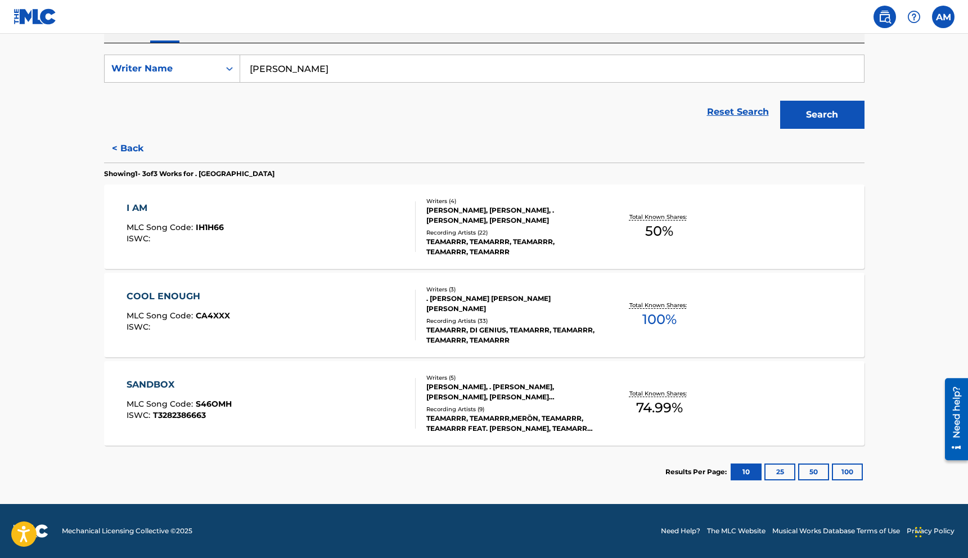
click at [128, 150] on button "< Back" at bounding box center [137, 148] width 67 height 28
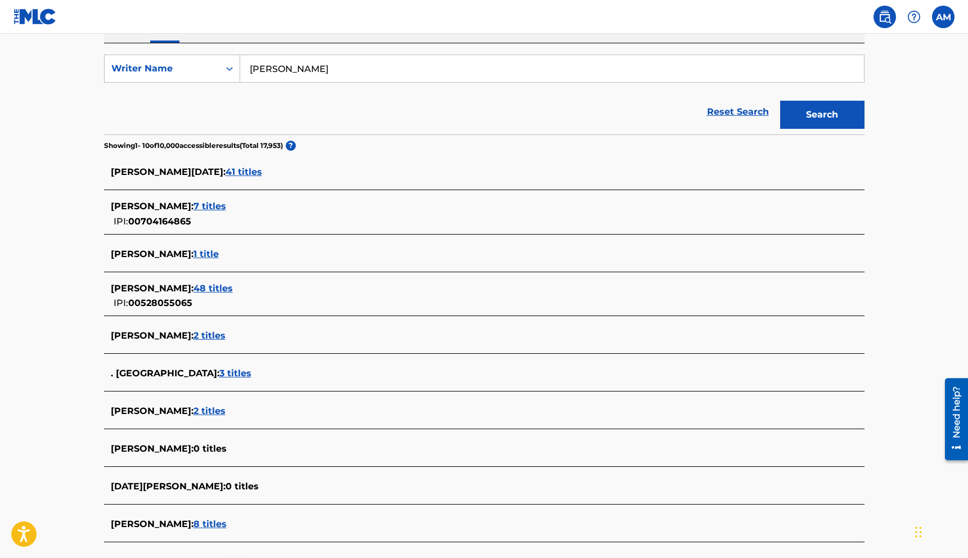
click at [204, 412] on span "2 titles" at bounding box center [209, 411] width 32 height 11
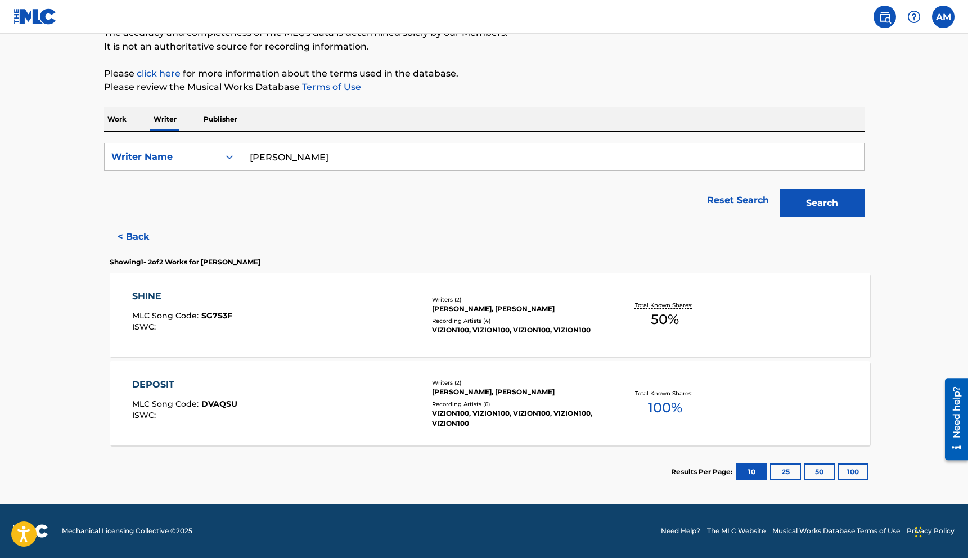
scroll to position [107, 0]
click at [114, 121] on p "Work" at bounding box center [117, 119] width 26 height 24
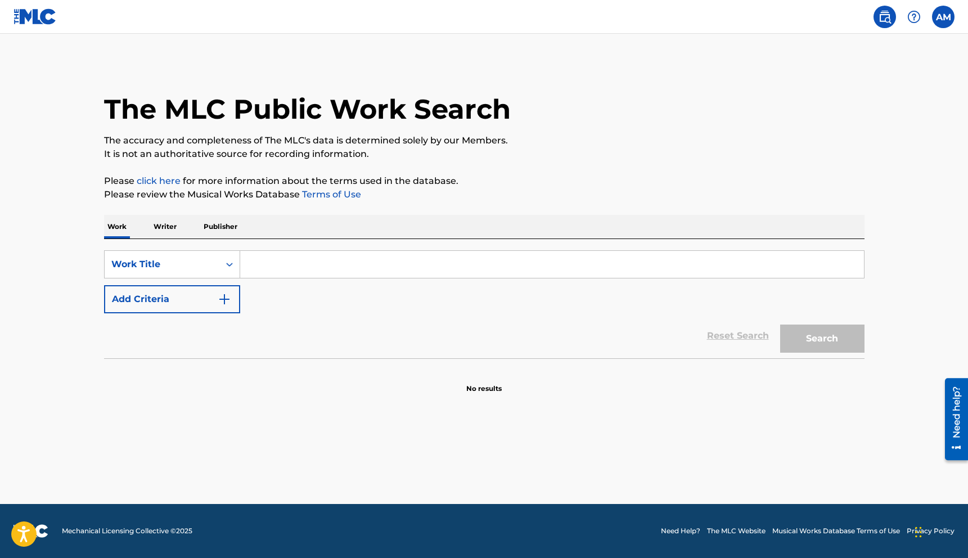
click at [302, 264] on input "Search Form" at bounding box center [552, 264] width 624 height 27
click at [163, 226] on p "Writer" at bounding box center [165, 227] width 30 height 24
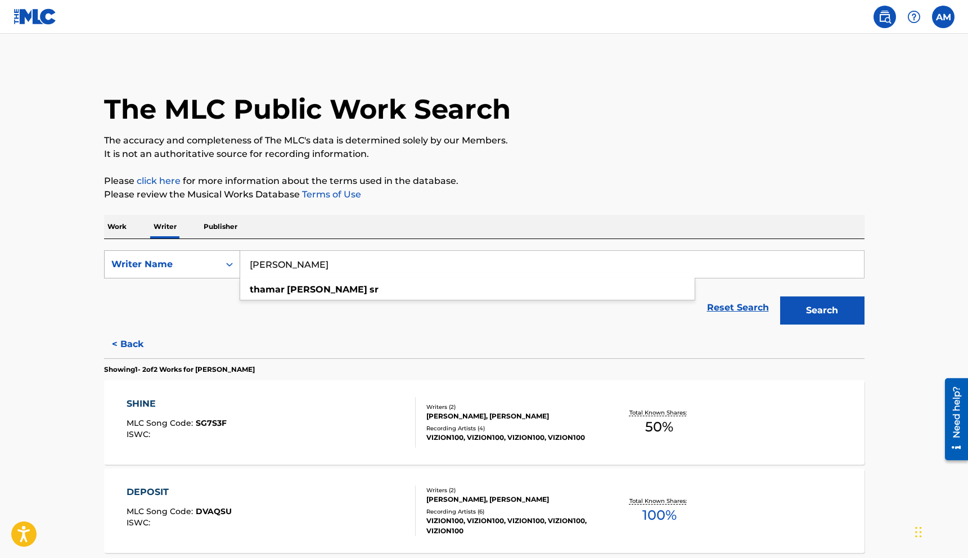
drag, startPoint x: 346, startPoint y: 263, endPoint x: 205, endPoint y: 256, distance: 140.8
click at [205, 256] on div "SearchWithCriteriafdfc7ab5-37aa-4bc1-8730-487da9f44049 Writer Name thamar smith…" at bounding box center [484, 264] width 760 height 28
type input "evan mcclain"
click at [780, 296] on button "Search" at bounding box center [822, 310] width 84 height 28
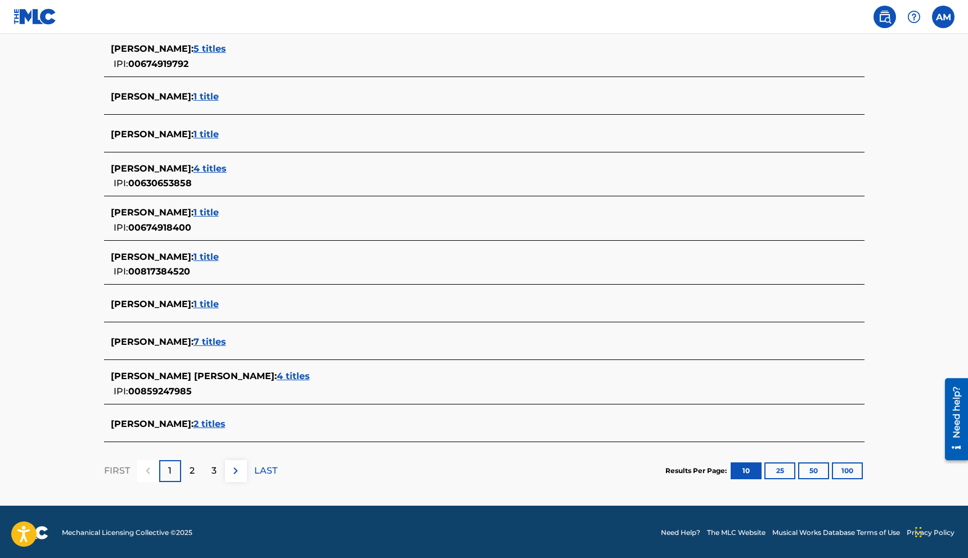
scroll to position [314, 0]
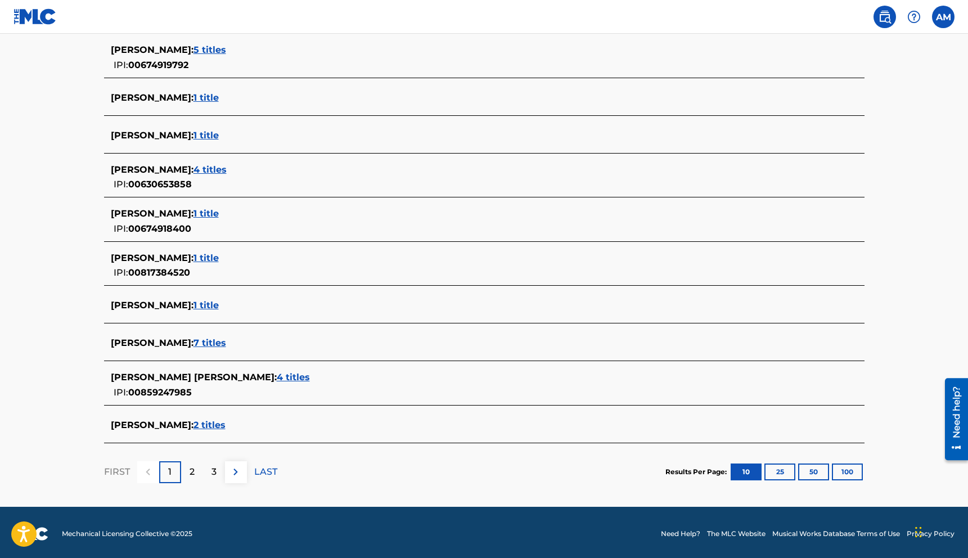
click at [193, 347] on span "7 titles" at bounding box center [209, 342] width 33 height 11
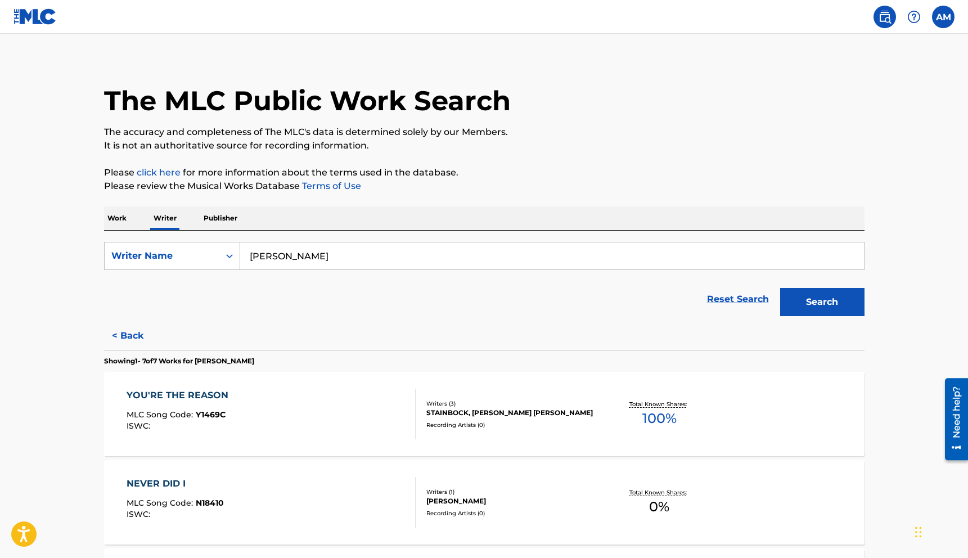
scroll to position [0, 0]
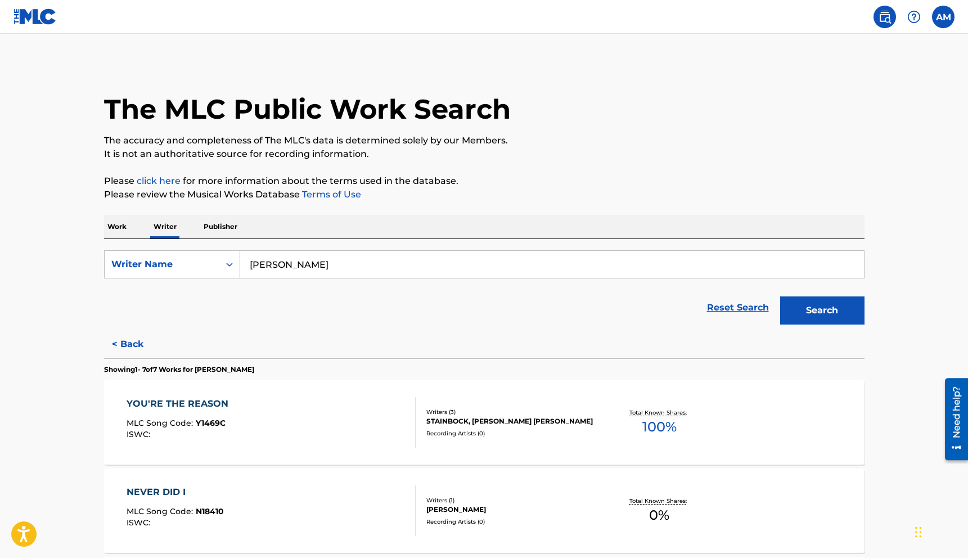
click at [119, 229] on p "Work" at bounding box center [117, 227] width 26 height 24
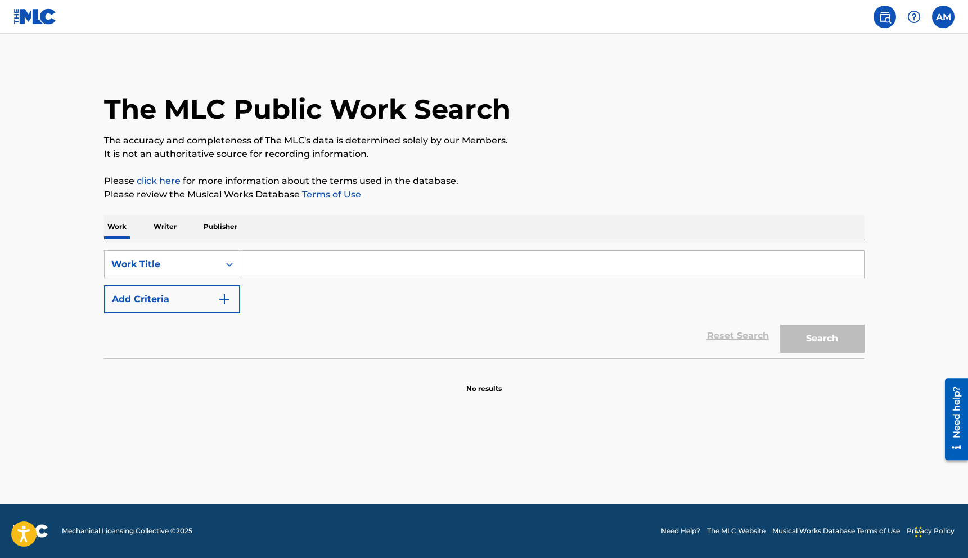
click at [254, 260] on input "Search Form" at bounding box center [552, 264] width 624 height 27
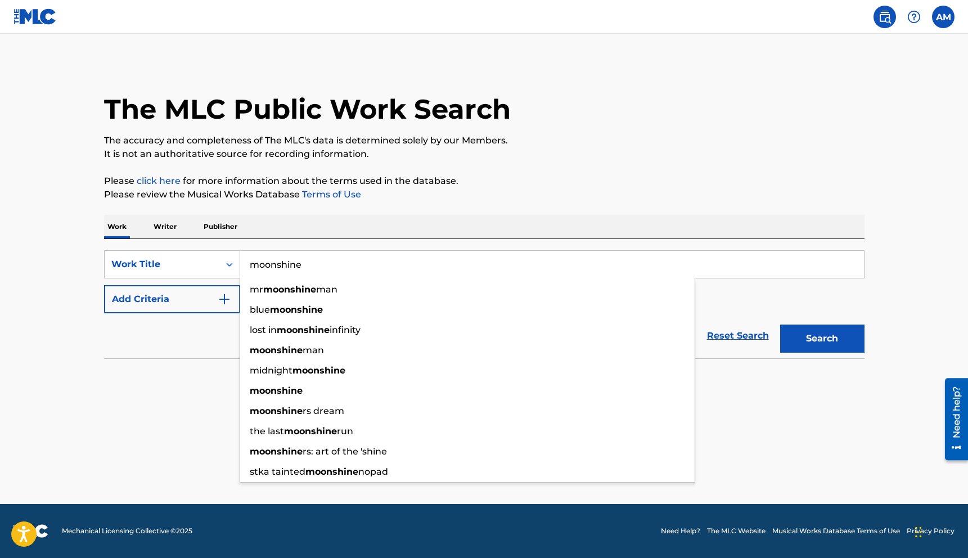
click at [780, 325] on button "Search" at bounding box center [822, 339] width 84 height 28
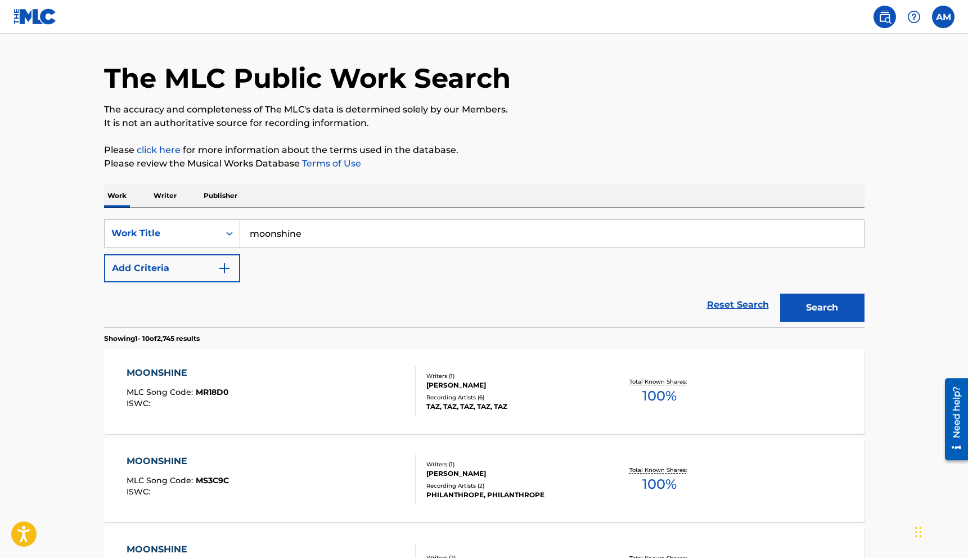
scroll to position [32, 0]
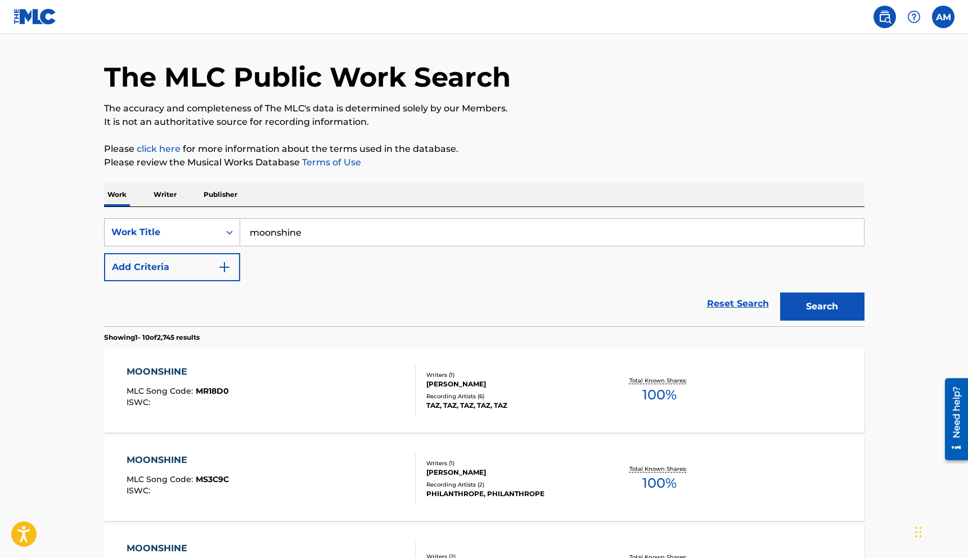
drag, startPoint x: 307, startPoint y: 235, endPoint x: 214, endPoint y: 224, distance: 94.0
click at [214, 224] on div "SearchWithCriteria194868fa-ad53-4653-8593-5422457bc0f7 Work Title moonshine" at bounding box center [484, 232] width 760 height 28
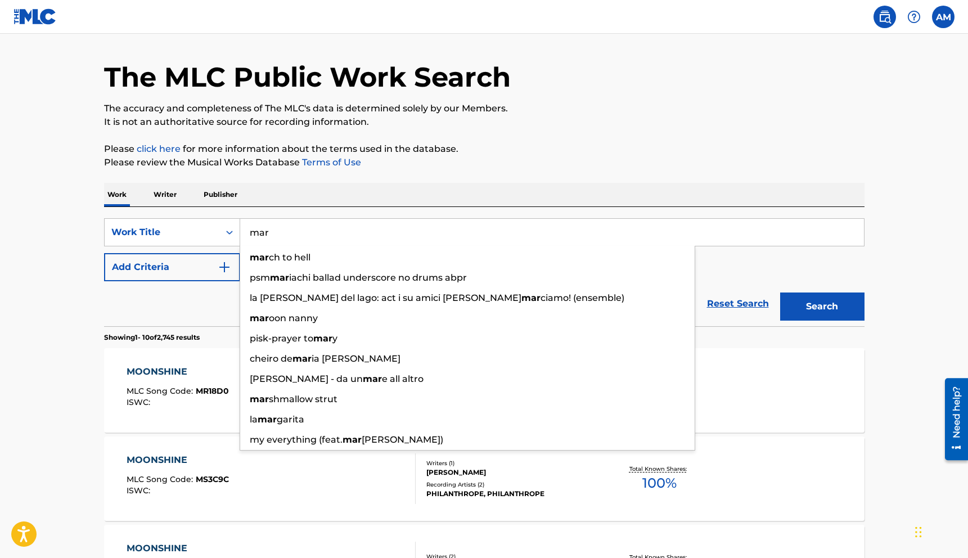
type input "mar"
click at [164, 196] on p "Writer" at bounding box center [165, 195] width 30 height 24
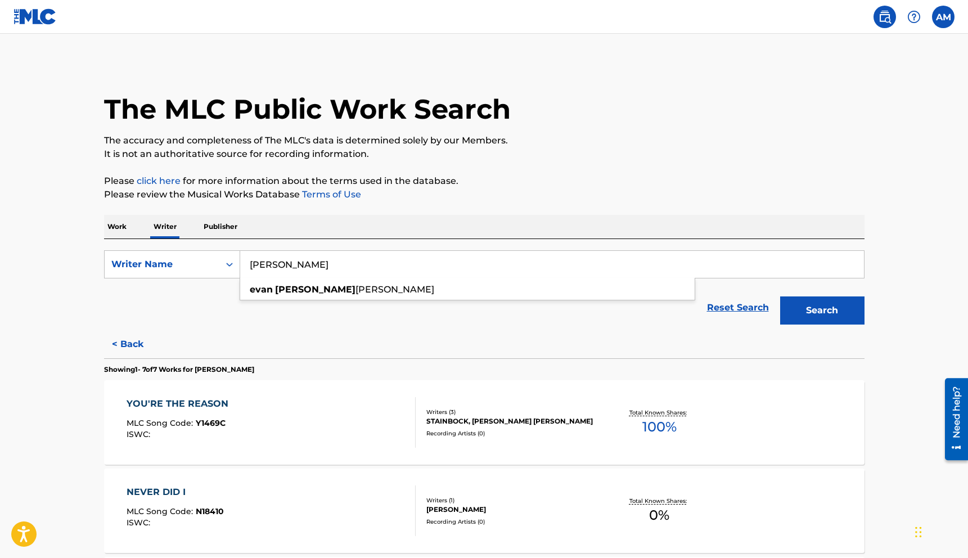
drag, startPoint x: 313, startPoint y: 263, endPoint x: 240, endPoint y: 256, distance: 73.4
click at [240, 256] on input "evan mcclain" at bounding box center [552, 264] width 624 height 27
click at [347, 289] on span "houry" at bounding box center [360, 289] width 27 height 11
type input "mary fakhoury"
click at [819, 312] on button "Search" at bounding box center [822, 310] width 84 height 28
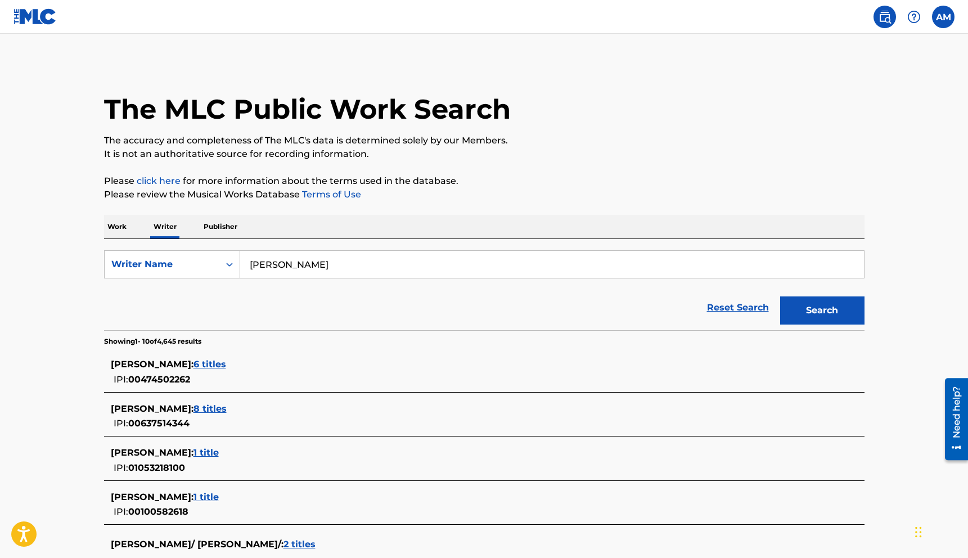
click at [221, 361] on span "6 titles" at bounding box center [209, 364] width 33 height 11
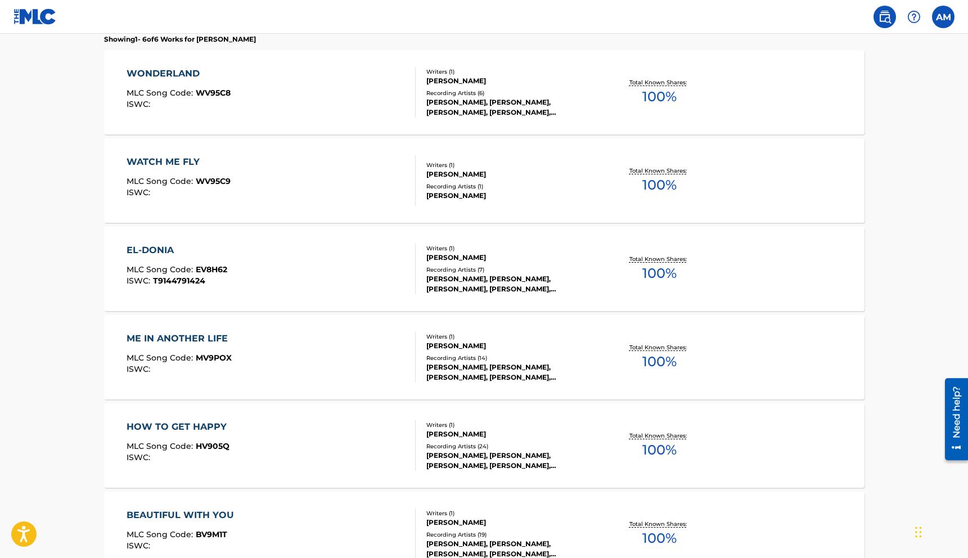
scroll to position [329, 0]
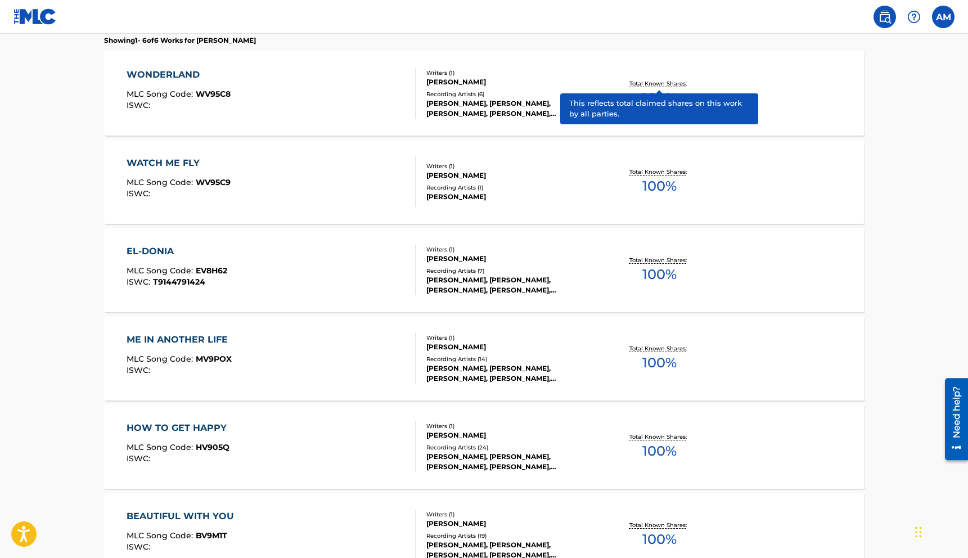
click at [668, 83] on p "Total Known Shares:" at bounding box center [659, 83] width 60 height 8
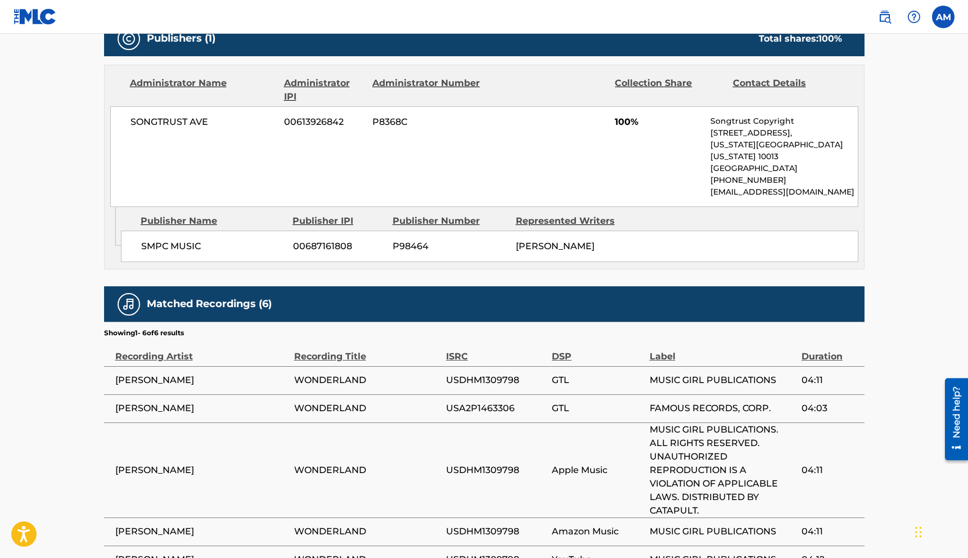
scroll to position [504, 0]
drag, startPoint x: 206, startPoint y: 234, endPoint x: 137, endPoint y: 233, distance: 68.6
click at [137, 233] on div "SMPC MUSIC 00687161808 P98464 MARY FAKHOURY" at bounding box center [489, 246] width 737 height 31
copy span "SMPC MUSIC"
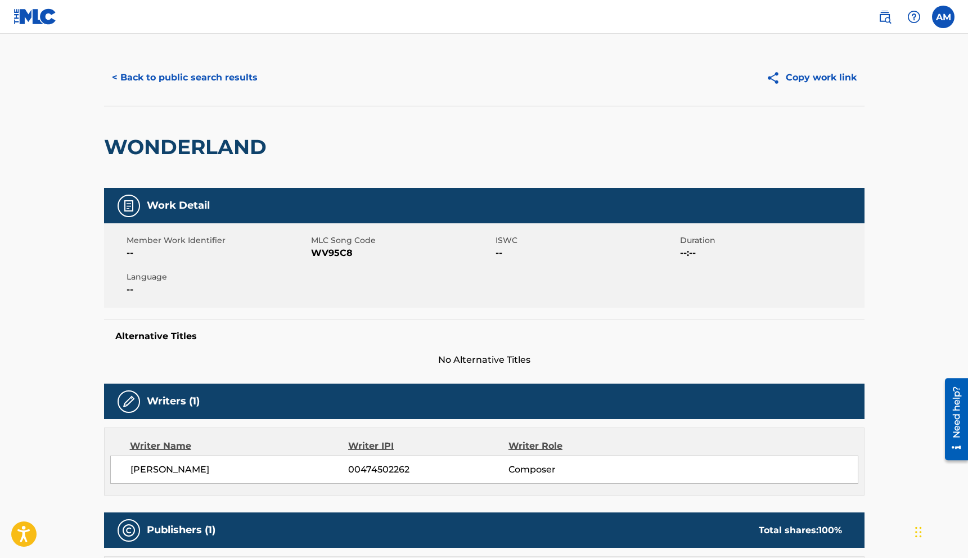
scroll to position [0, 0]
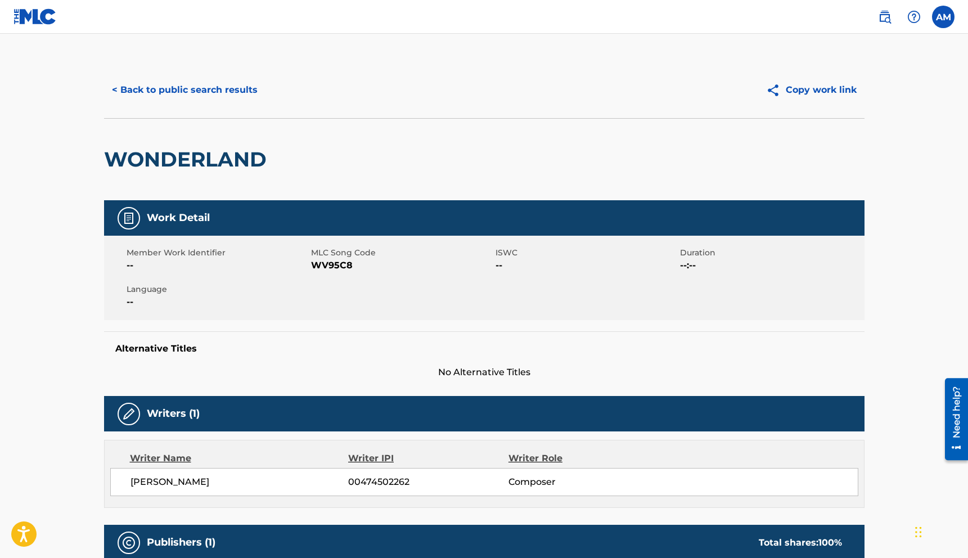
click at [242, 92] on button "< Back to public search results" at bounding box center [184, 90] width 161 height 28
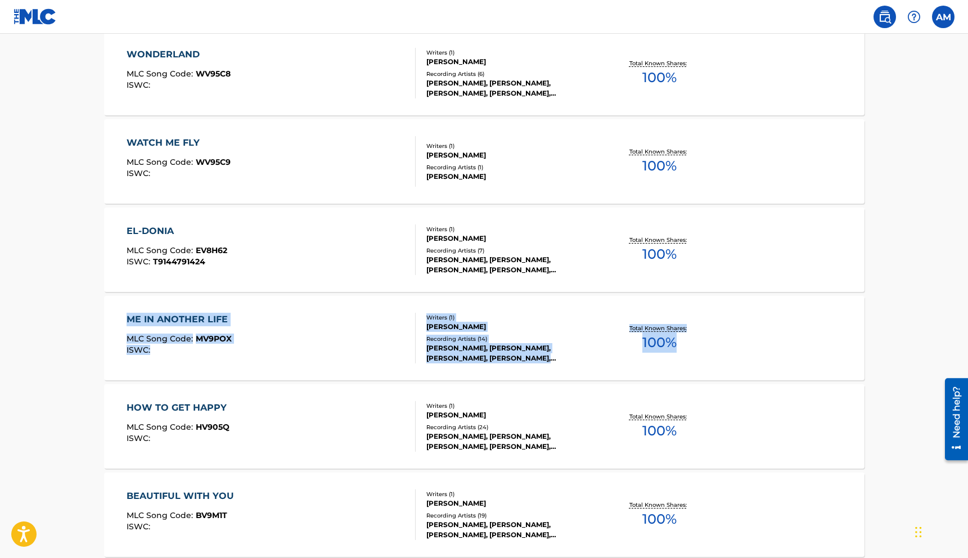
scroll to position [461, 0]
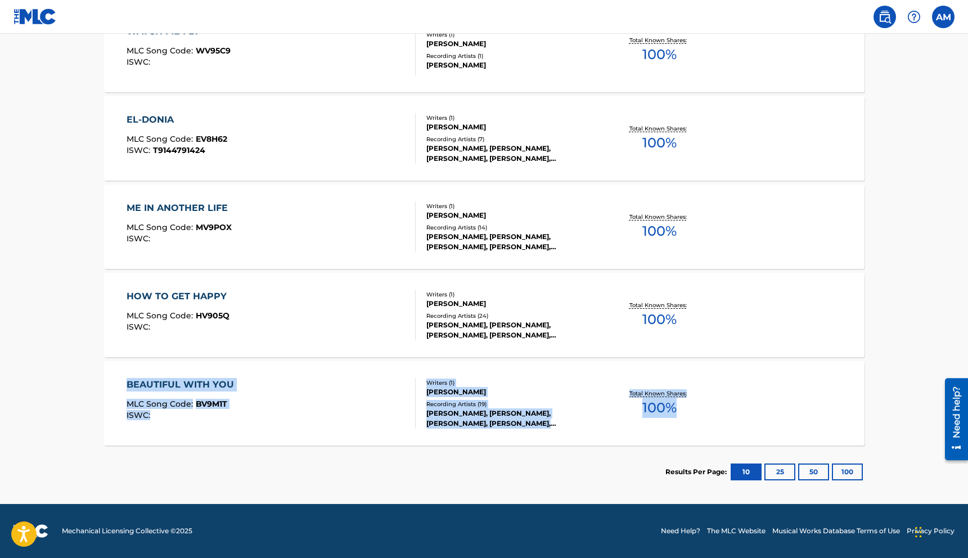
click at [781, 476] on button "25" at bounding box center [779, 471] width 31 height 17
click at [817, 468] on button "50" at bounding box center [813, 471] width 31 height 17
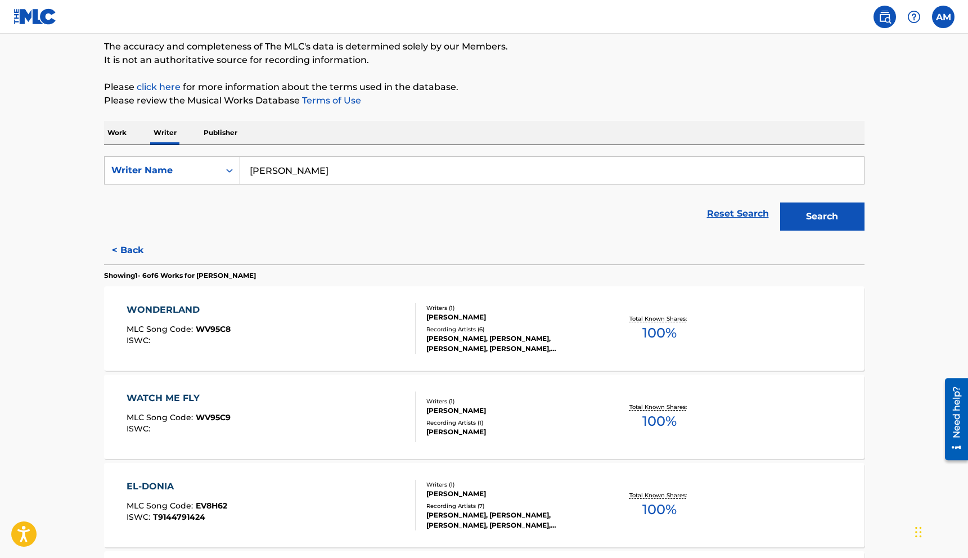
scroll to position [0, 0]
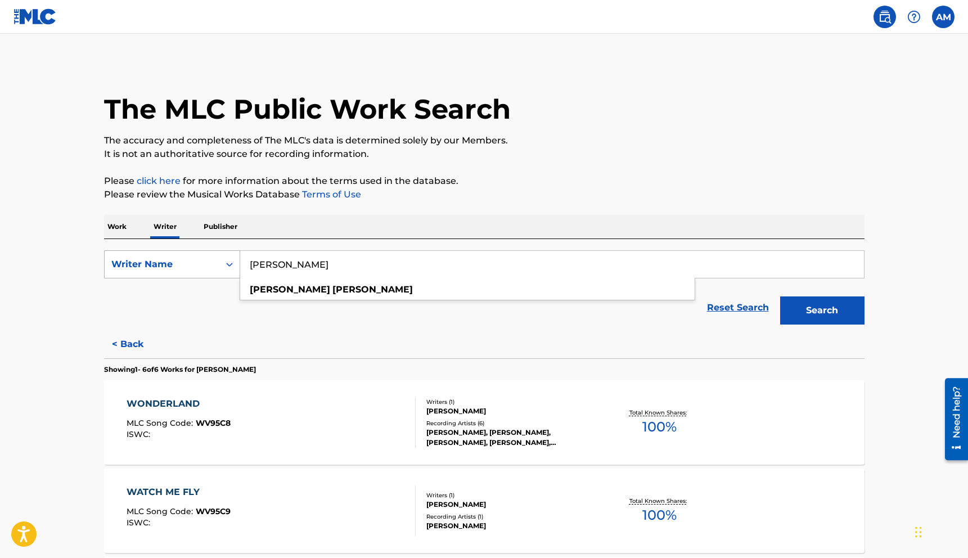
drag, startPoint x: 315, startPoint y: 267, endPoint x: 211, endPoint y: 268, distance: 104.0
click at [211, 268] on div "SearchWithCriteriafdfc7ab5-37aa-4bc1-8730-487da9f44049 Writer Name mary fakhour…" at bounding box center [484, 264] width 760 height 28
type input "vizion100"
click at [833, 310] on button "Search" at bounding box center [822, 310] width 84 height 28
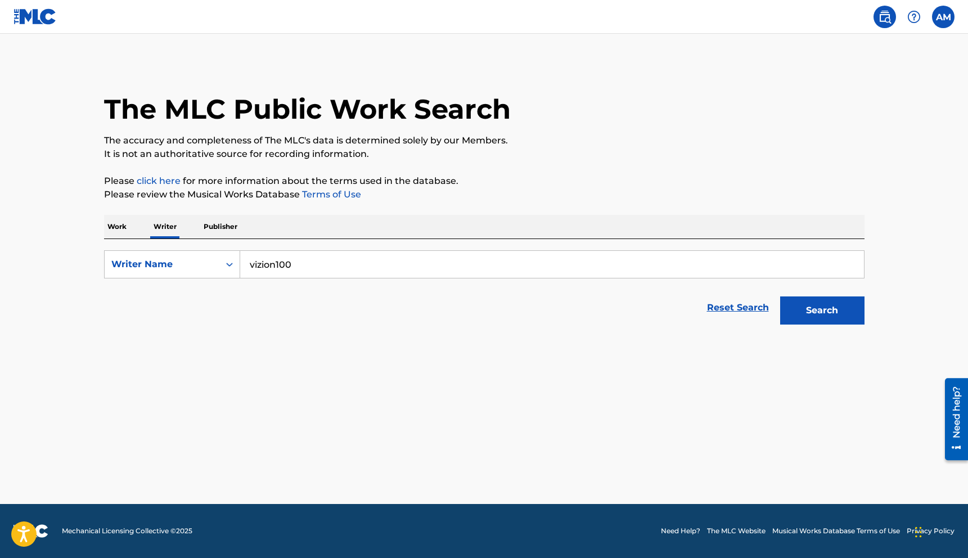
click at [837, 313] on button "Search" at bounding box center [822, 310] width 84 height 28
drag, startPoint x: 304, startPoint y: 264, endPoint x: 225, endPoint y: 263, distance: 78.7
click at [225, 263] on div "SearchWithCriteriafdfc7ab5-37aa-4bc1-8730-487da9f44049 Writer Name vizion100" at bounding box center [484, 264] width 760 height 28
click at [303, 266] on input "Search Form" at bounding box center [552, 264] width 624 height 27
type input "kimberly weeks"
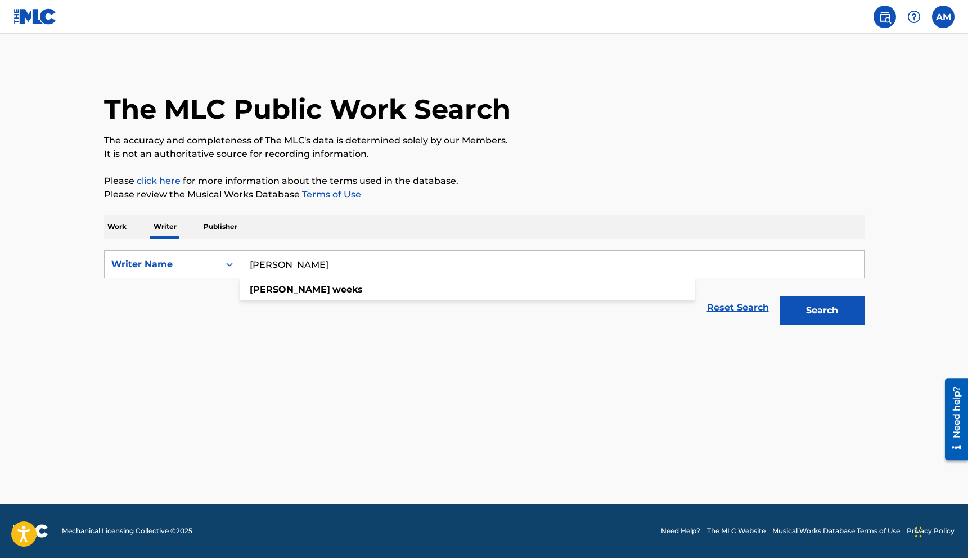
click at [780, 296] on button "Search" at bounding box center [822, 310] width 84 height 28
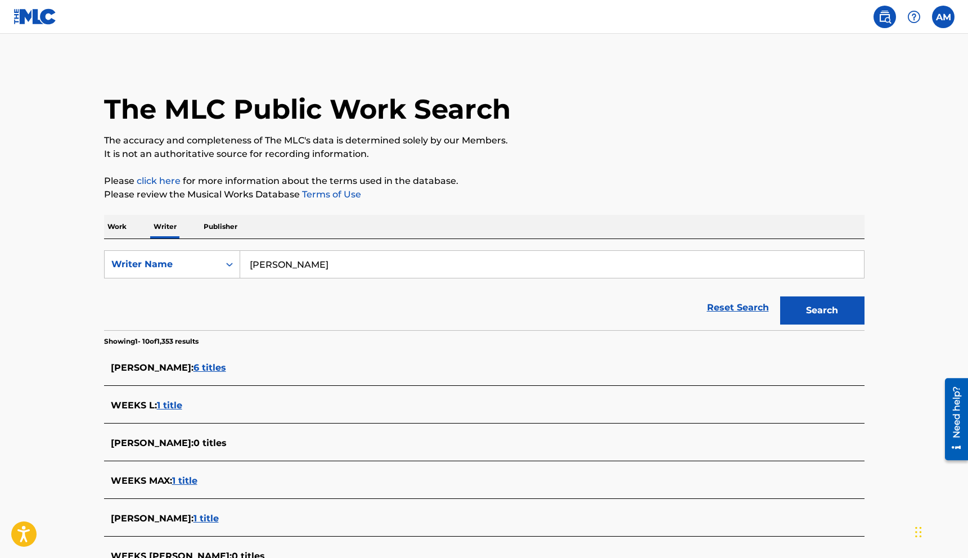
click at [213, 368] on span "6 titles" at bounding box center [209, 367] width 33 height 11
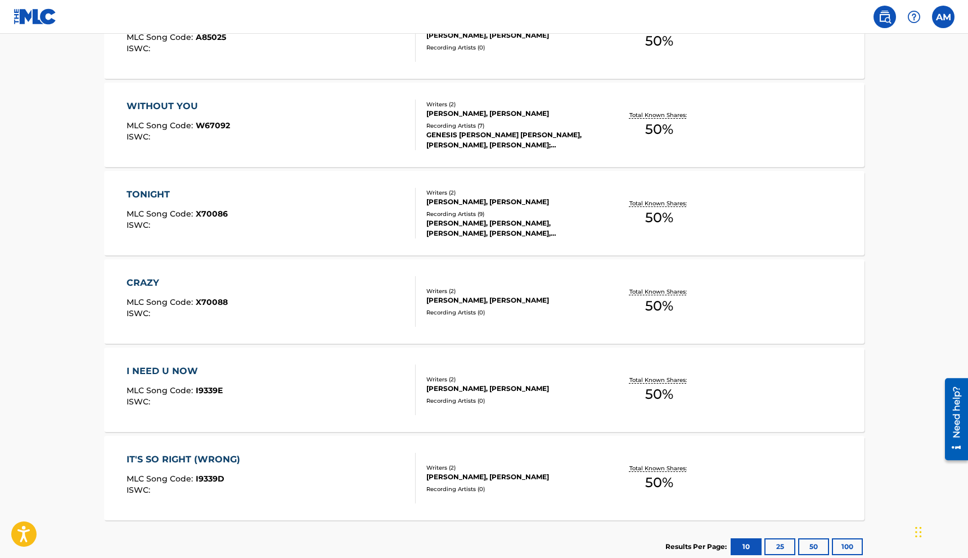
scroll to position [461, 0]
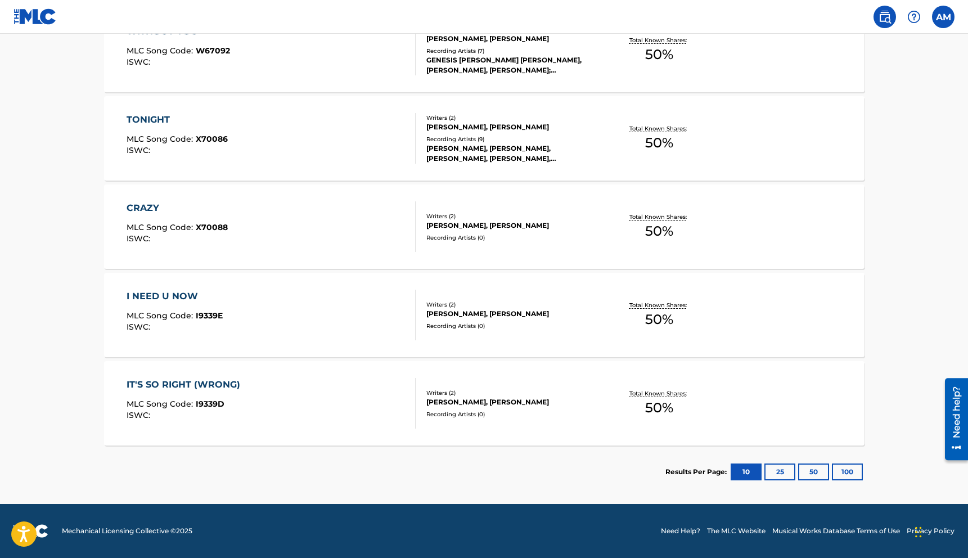
click at [783, 472] on button "25" at bounding box center [779, 471] width 31 height 17
click at [819, 472] on button "50" at bounding box center [813, 471] width 31 height 17
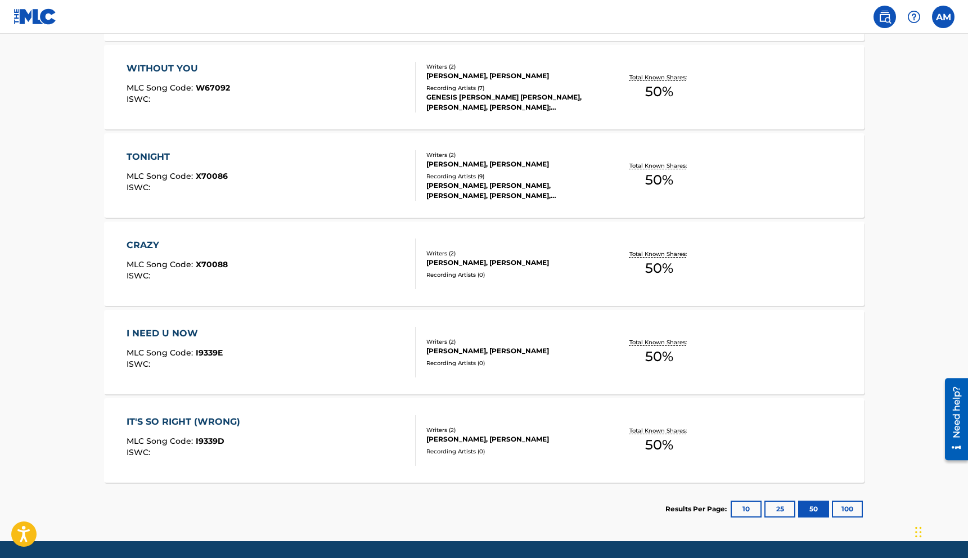
scroll to position [421, 0]
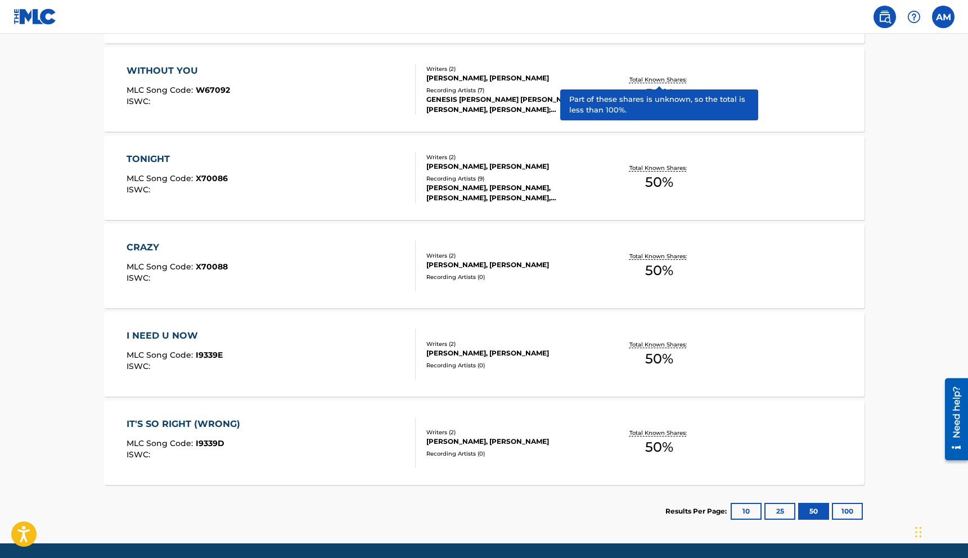
click at [655, 79] on p "Total Known Shares:" at bounding box center [659, 79] width 60 height 8
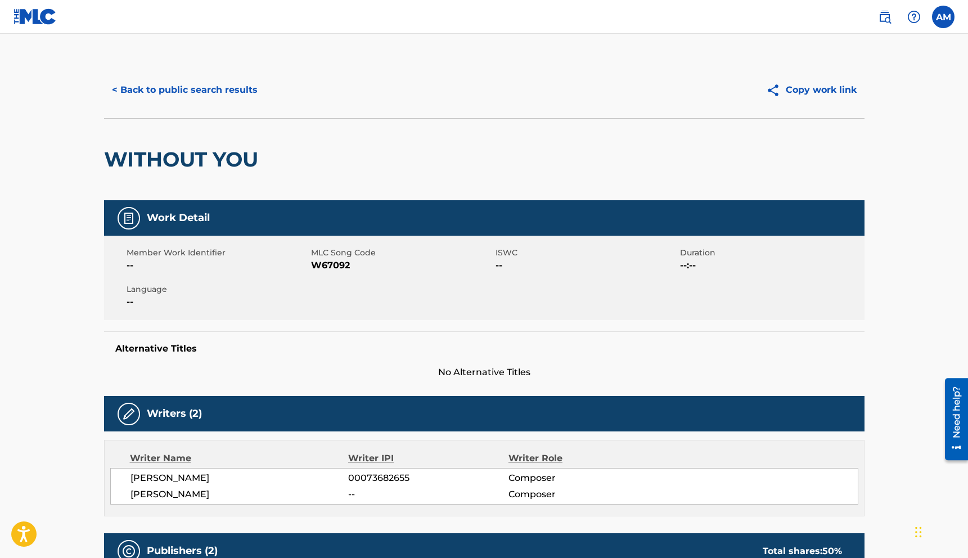
click at [220, 87] on button "< Back to public search results" at bounding box center [184, 90] width 161 height 28
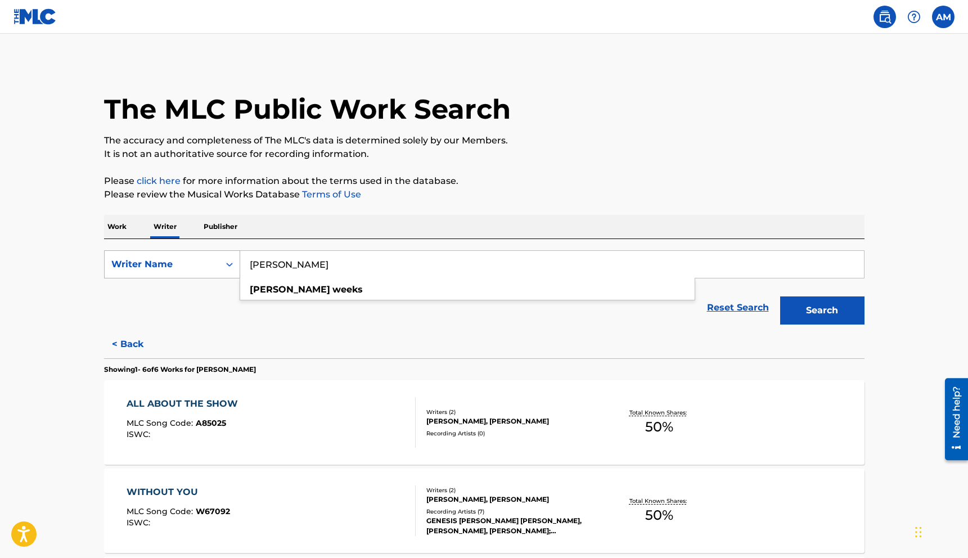
drag, startPoint x: 309, startPoint y: 262, endPoint x: 218, endPoint y: 254, distance: 91.5
click at [218, 254] on div "SearchWithCriteriafdfc7ab5-37aa-4bc1-8730-487da9f44049 Writer Name kimberly wee…" at bounding box center [484, 264] width 760 height 28
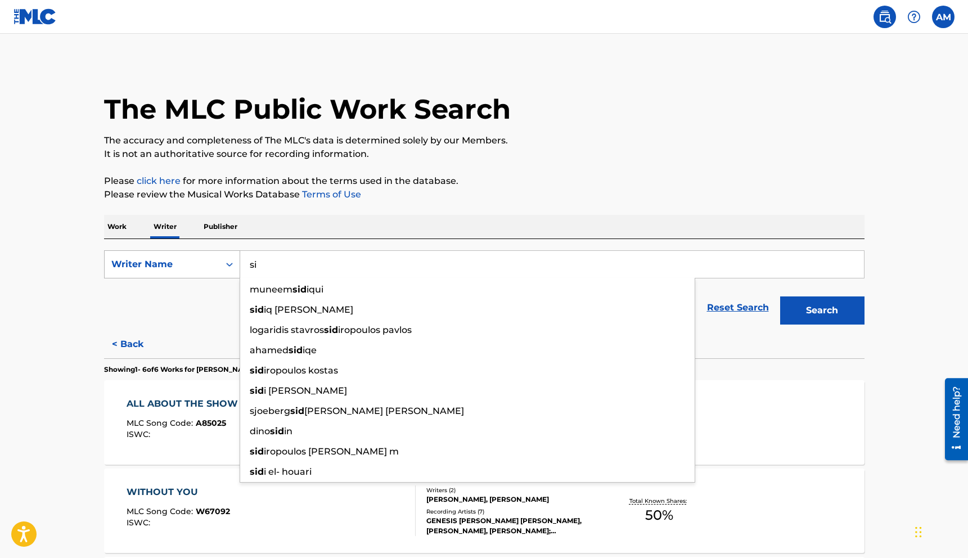
type input "s"
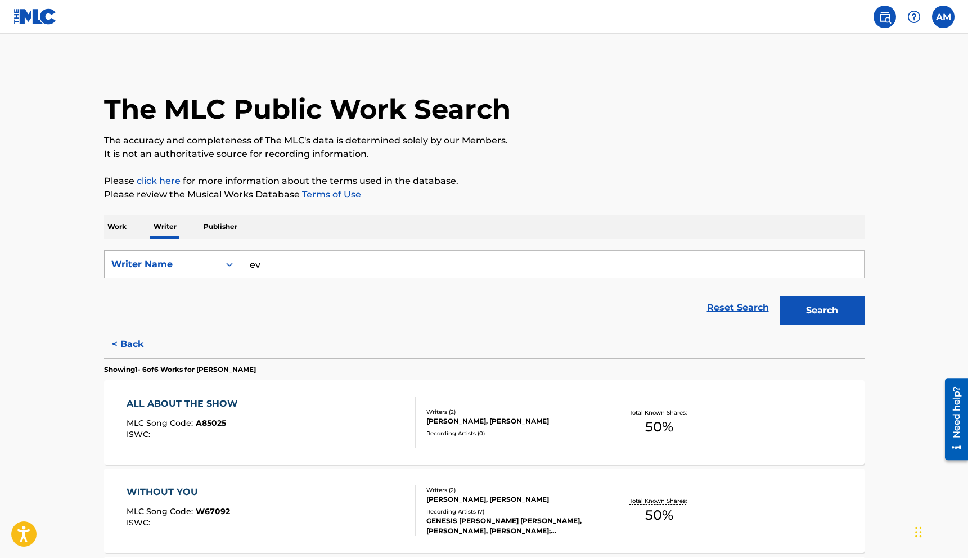
type input "e"
type input "kaytriana leyshoure"
click at [780, 296] on button "Search" at bounding box center [822, 310] width 84 height 28
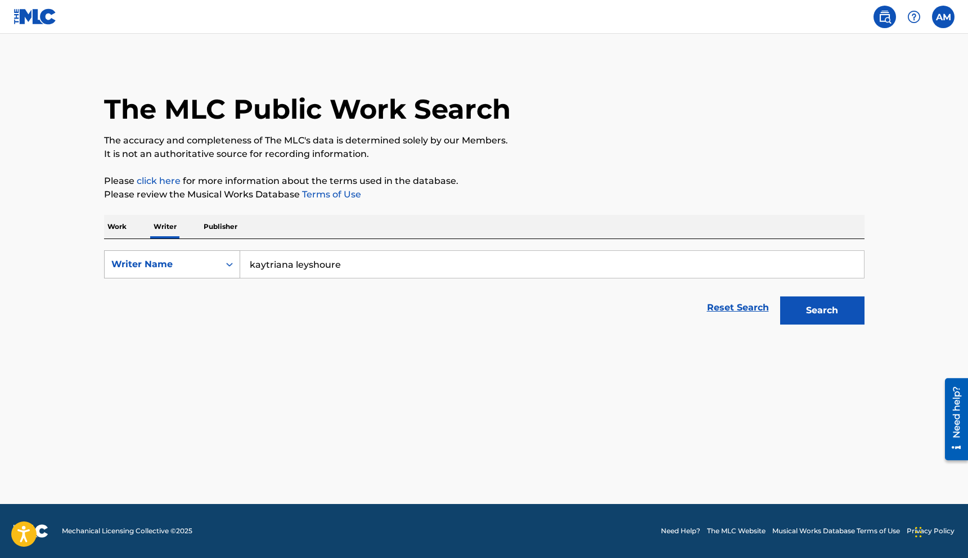
drag, startPoint x: 347, startPoint y: 267, endPoint x: 225, endPoint y: 254, distance: 122.8
click at [225, 254] on div "SearchWithCriteriafdfc7ab5-37aa-4bc1-8730-487da9f44049 Writer Name kaytriana le…" at bounding box center [484, 264] width 760 height 28
type input "montreal rainey"
click at [780, 296] on button "Search" at bounding box center [822, 310] width 84 height 28
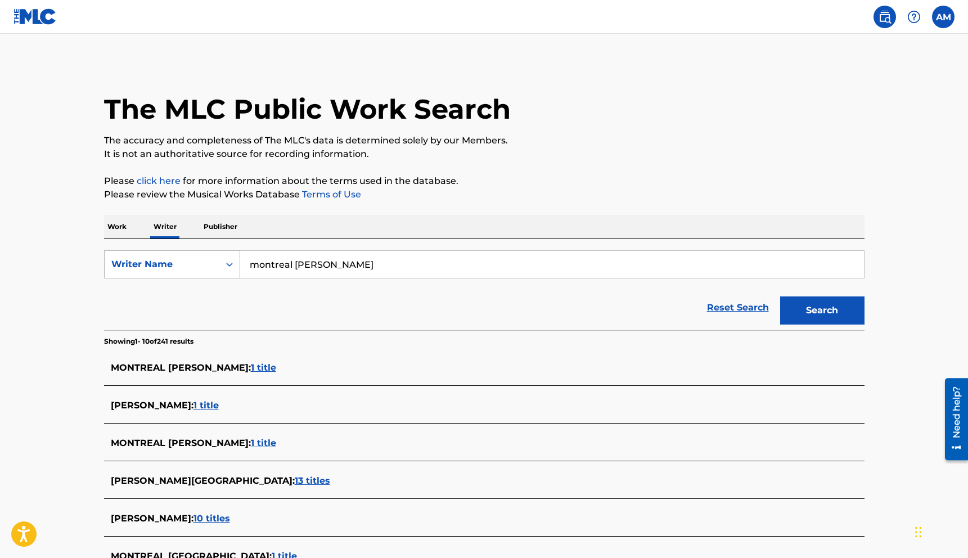
drag, startPoint x: 305, startPoint y: 261, endPoint x: 224, endPoint y: 264, distance: 80.5
click at [225, 264] on div "SearchWithCriteriafdfc7ab5-37aa-4bc1-8730-487da9f44049 Writer Name montreal rai…" at bounding box center [484, 264] width 760 height 28
click at [780, 296] on button "Search" at bounding box center [822, 310] width 84 height 28
type input "howard moncrief"
click at [780, 296] on button "Search" at bounding box center [822, 310] width 84 height 28
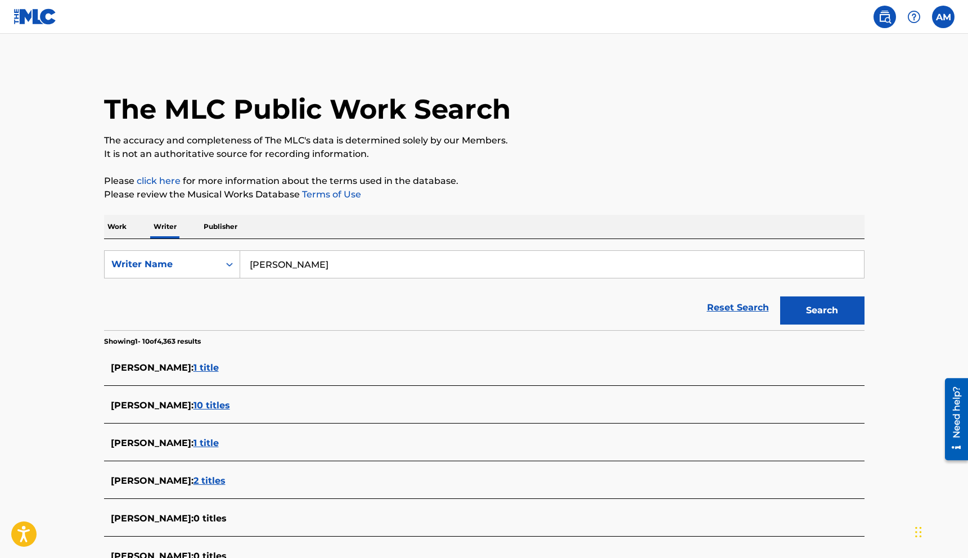
drag, startPoint x: 332, startPoint y: 265, endPoint x: 242, endPoint y: 255, distance: 90.6
click at [242, 255] on input "howard moncrief" at bounding box center [552, 264] width 624 height 27
click at [230, 374] on div "ZACHARY MONCRIEF : 1 title" at bounding box center [470, 367] width 718 height 13
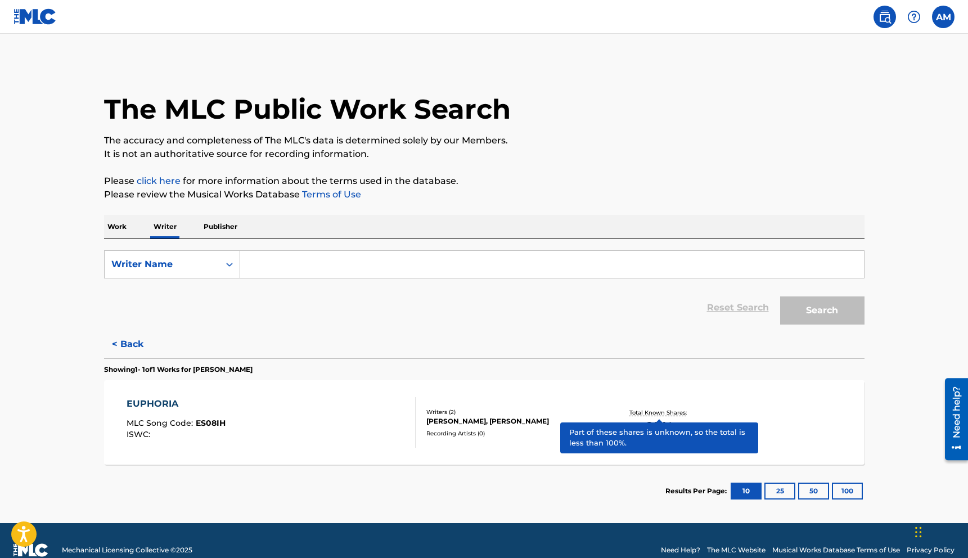
click at [665, 413] on p "Total Known Shares:" at bounding box center [659, 412] width 60 height 8
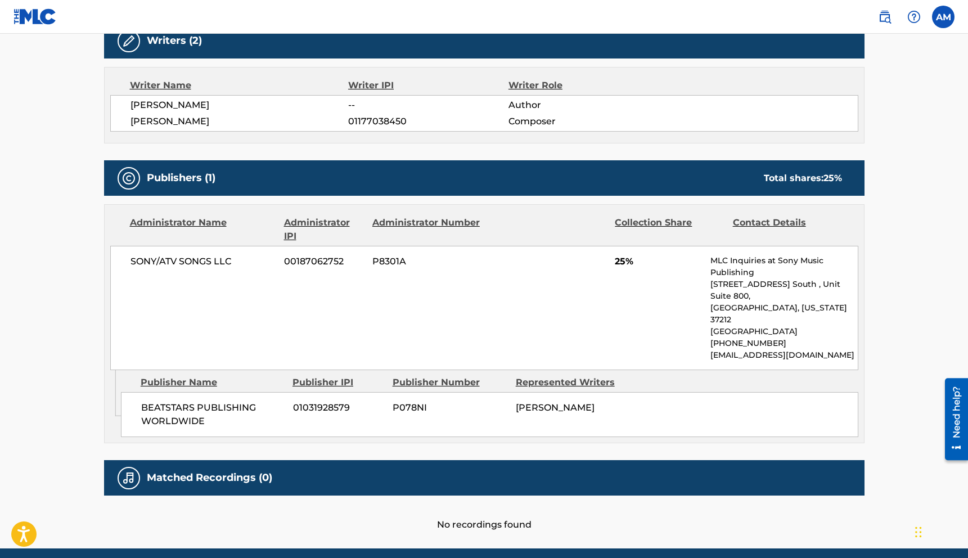
scroll to position [392, 0]
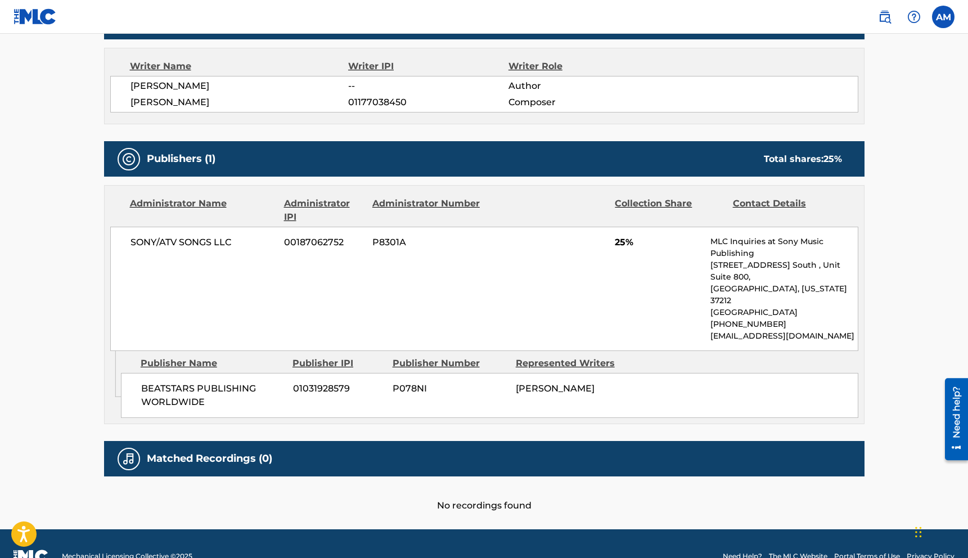
click at [501, 480] on div "No recordings found" at bounding box center [484, 494] width 760 height 36
click at [884, 13] on img at bounding box center [884, 16] width 13 height 13
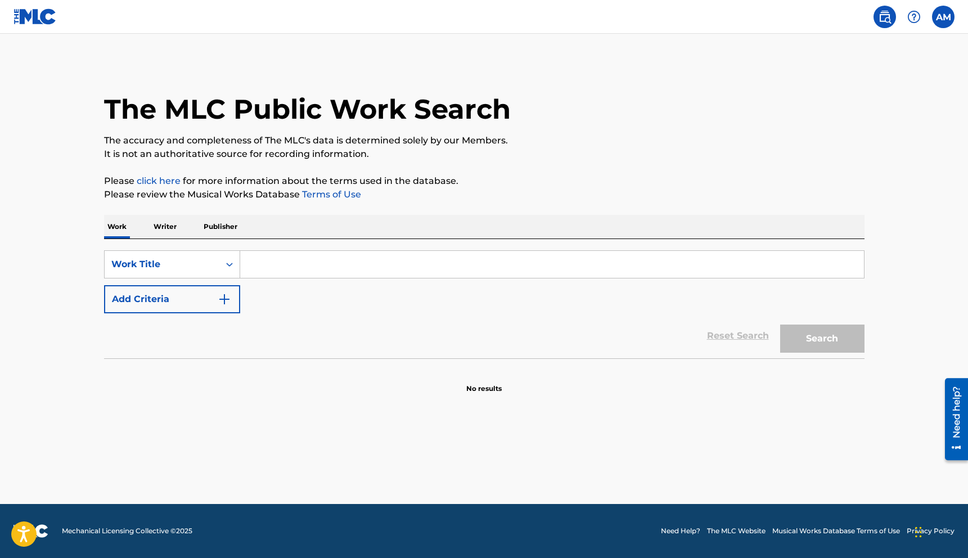
click at [913, 15] on img at bounding box center [913, 16] width 13 height 13
click at [941, 13] on label at bounding box center [943, 17] width 22 height 22
click at [943, 17] on input "AM Anthony McClain tony.mcclain@arkitekmusicgroup.com Notification Preferences …" at bounding box center [943, 17] width 0 height 0
click at [841, 121] on link "Notification Preferences" at bounding box center [862, 121] width 83 height 10
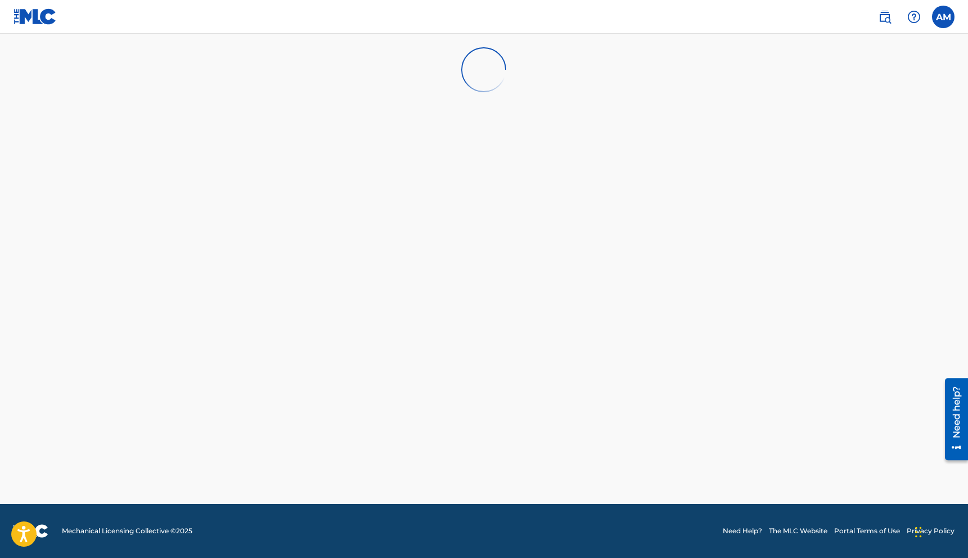
click at [940, 20] on label at bounding box center [943, 17] width 22 height 22
click at [943, 17] on input "AM Anthony McClain tony.mcclain@arkitekmusicgroup.com Notification Preferences …" at bounding box center [943, 17] width 0 height 0
click at [828, 144] on link "Profile" at bounding box center [832, 140] width 22 height 10
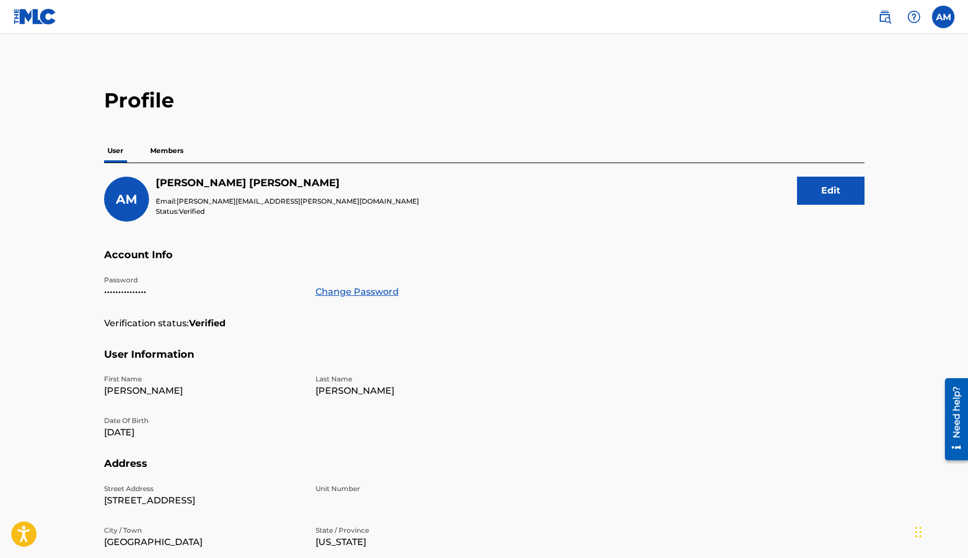
click at [160, 152] on p "Members" at bounding box center [167, 151] width 40 height 24
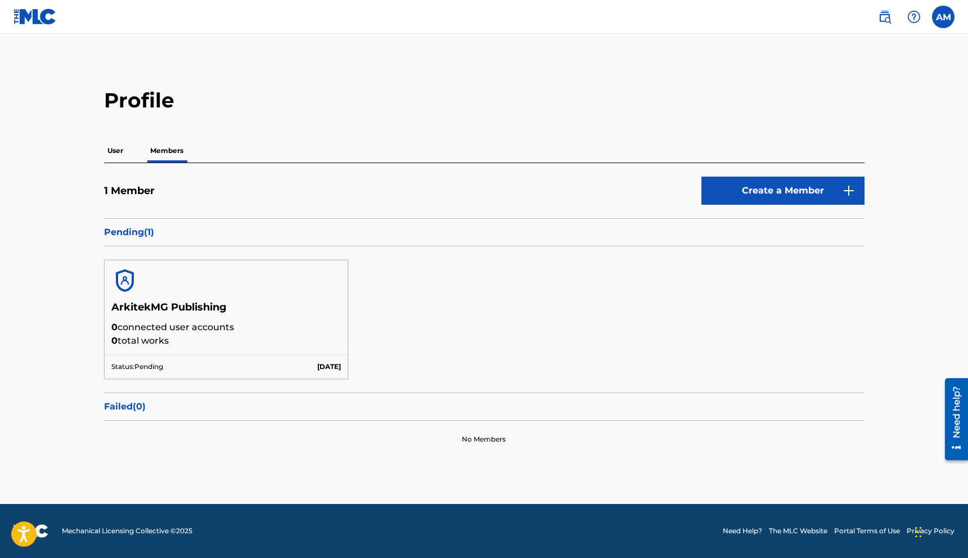
click at [29, 17] on img at bounding box center [34, 16] width 43 height 16
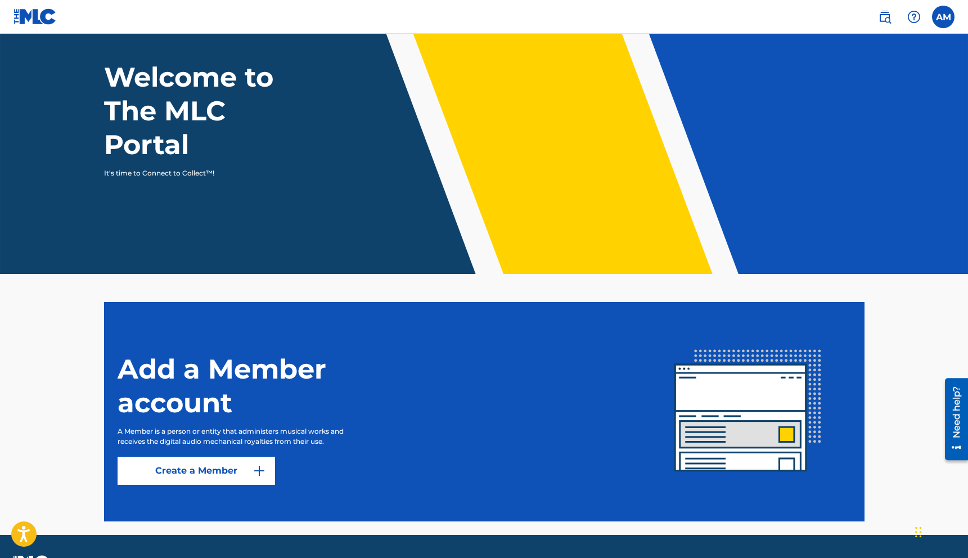
scroll to position [87, 0]
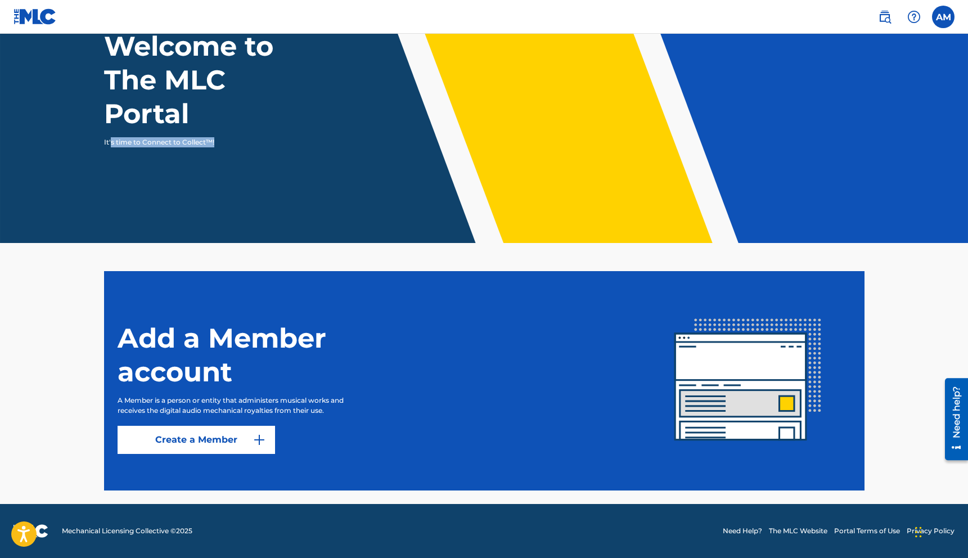
drag, startPoint x: 111, startPoint y: 139, endPoint x: 222, endPoint y: 139, distance: 110.2
click at [222, 139] on p "It's time to Connect to Collect™!" at bounding box center [201, 142] width 195 height 10
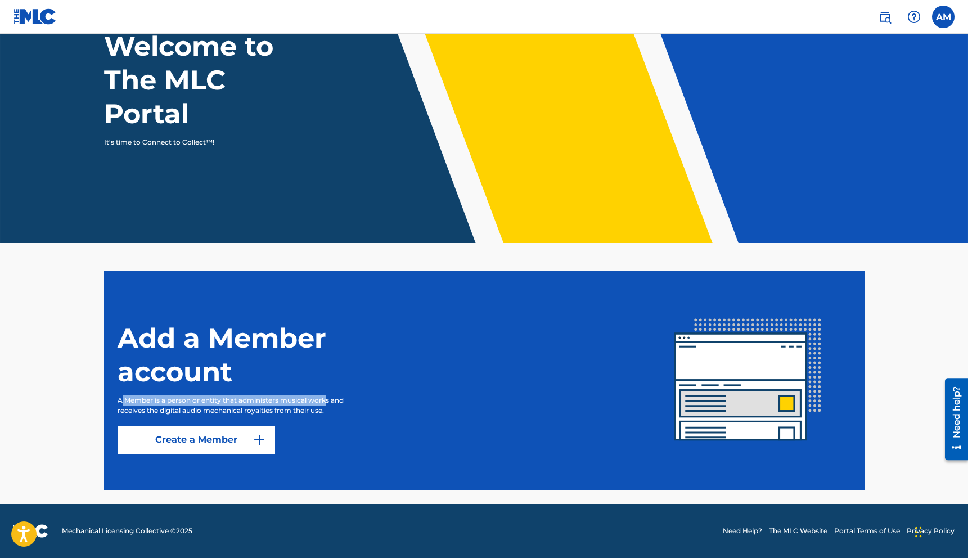
drag, startPoint x: 120, startPoint y: 400, endPoint x: 328, endPoint y: 405, distance: 208.7
click at [328, 405] on p "A Member is a person or entity that administers musical works and receives the …" at bounding box center [242, 405] width 249 height 20
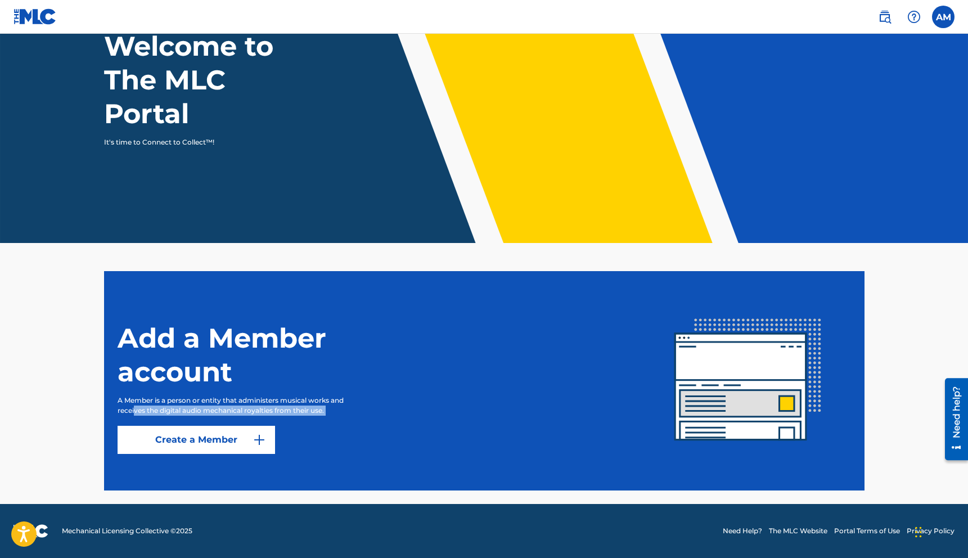
drag, startPoint x: 133, startPoint y: 408, endPoint x: 286, endPoint y: 420, distance: 153.4
click at [286, 418] on div "Add a Member account A Member is a person or entity that administers musical wo…" at bounding box center [382, 381] width 528 height 146
click at [939, 15] on label at bounding box center [943, 17] width 22 height 22
click at [943, 17] on input "AM Anthony McClain tony.mcclain@arkitekmusicgroup.com Notification Preferences …" at bounding box center [943, 17] width 0 height 0
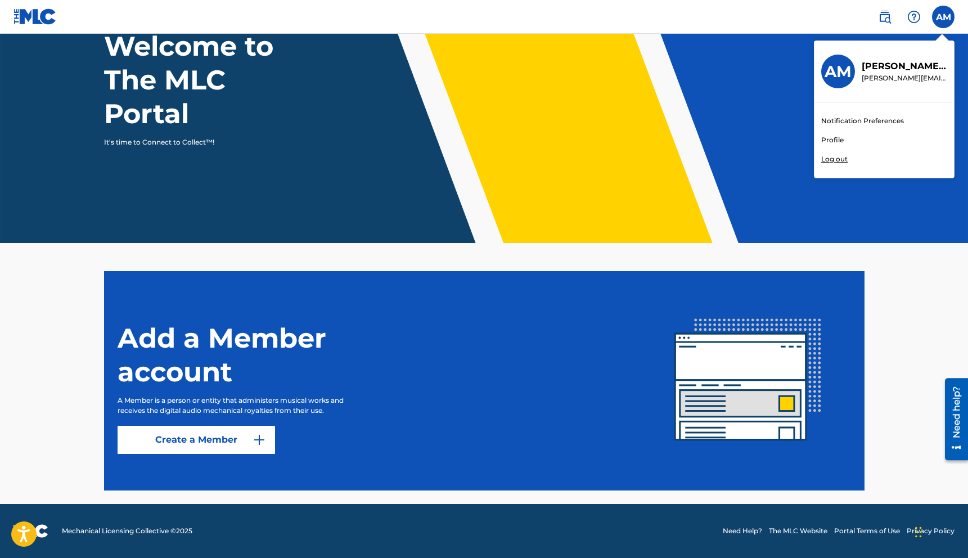
click at [824, 143] on link "Profile" at bounding box center [832, 140] width 22 height 10
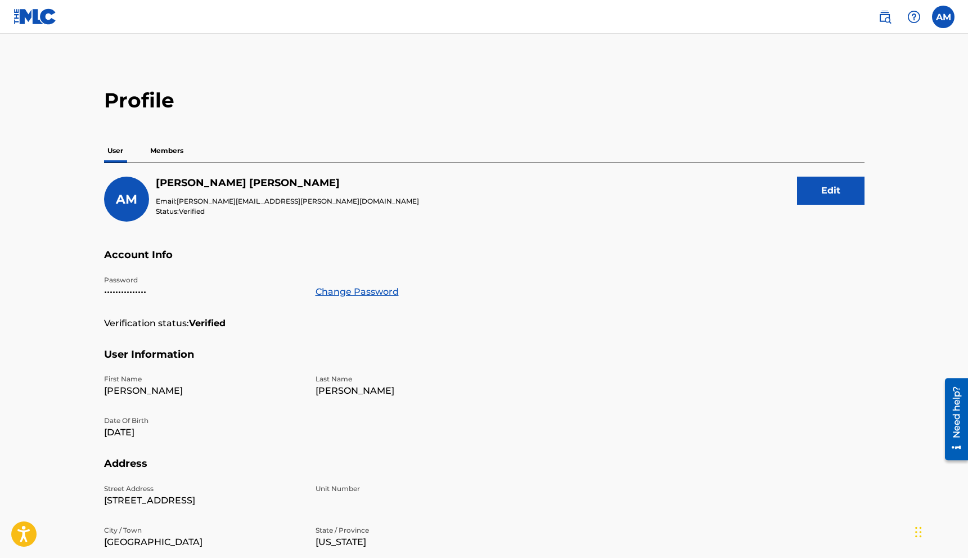
click at [888, 111] on main "Profile User Members AM Anthony McClain Email: tony.mcclain@arkitekmusicgroup.c…" at bounding box center [484, 375] width 968 height 683
click at [881, 16] on img at bounding box center [884, 16] width 13 height 13
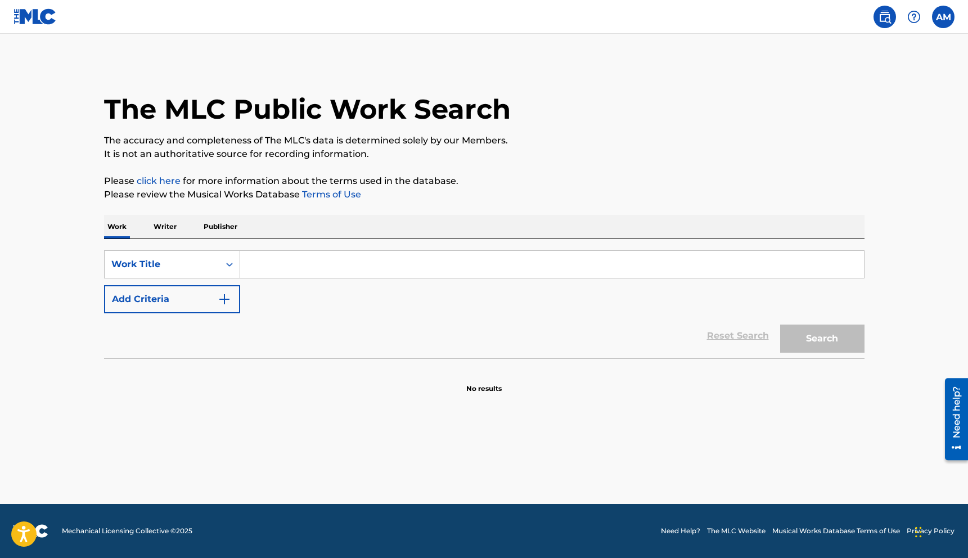
click at [916, 16] on img at bounding box center [913, 16] width 13 height 13
click at [881, 14] on img at bounding box center [884, 16] width 13 height 13
click at [37, 17] on img at bounding box center [34, 16] width 43 height 16
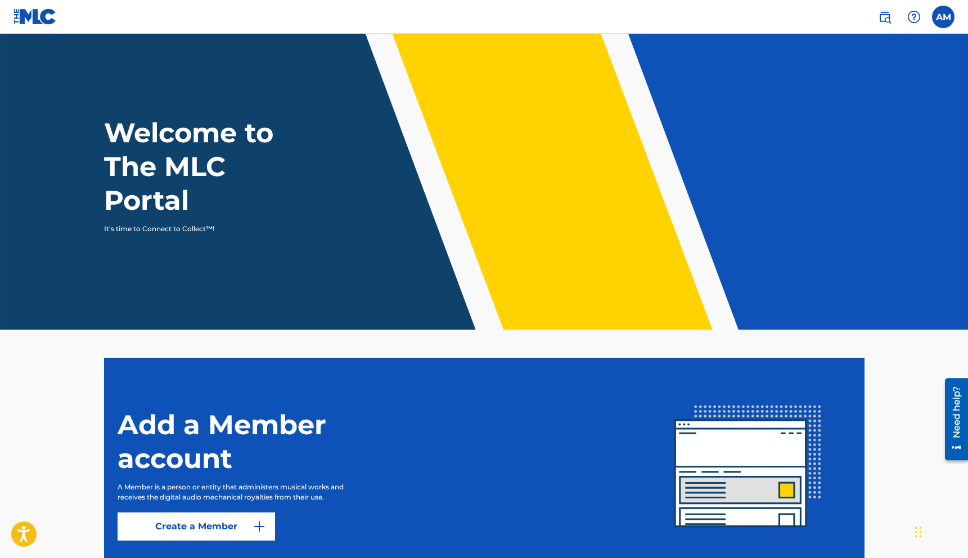
click at [946, 17] on label at bounding box center [943, 17] width 22 height 22
click at [943, 17] on input "AM Anthony McClain tony.mcclain@arkitekmusicgroup.com Notification Preferences …" at bounding box center [943, 17] width 0 height 0
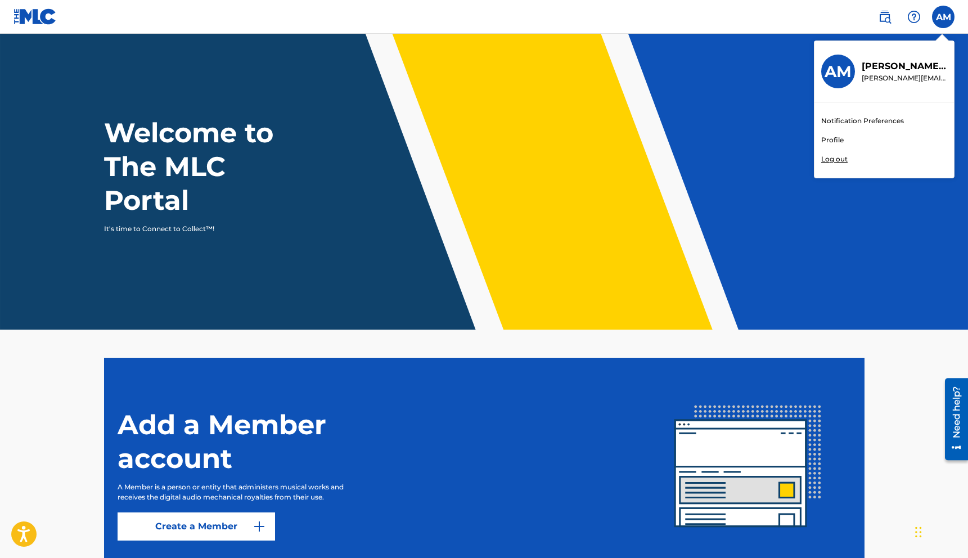
click at [824, 142] on link "Profile" at bounding box center [832, 140] width 22 height 10
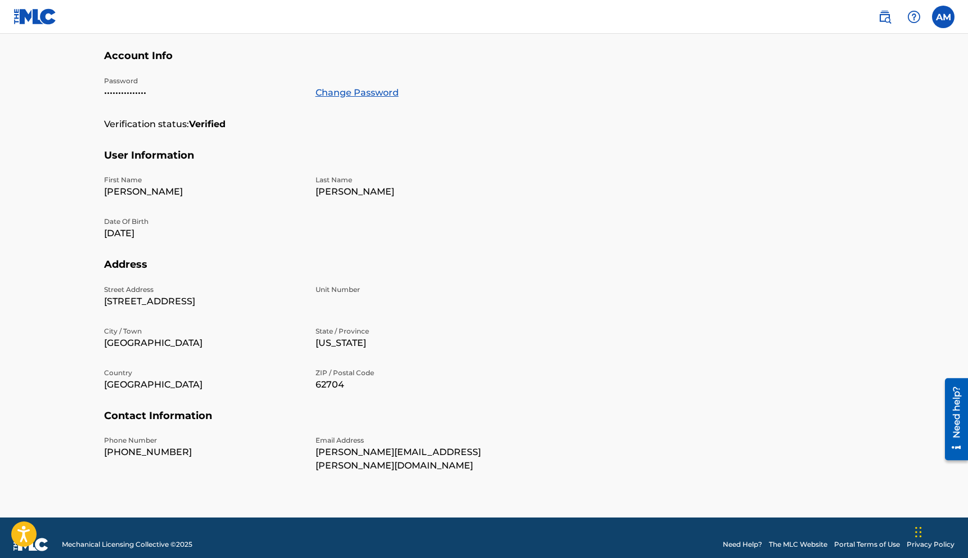
scroll to position [177, 0]
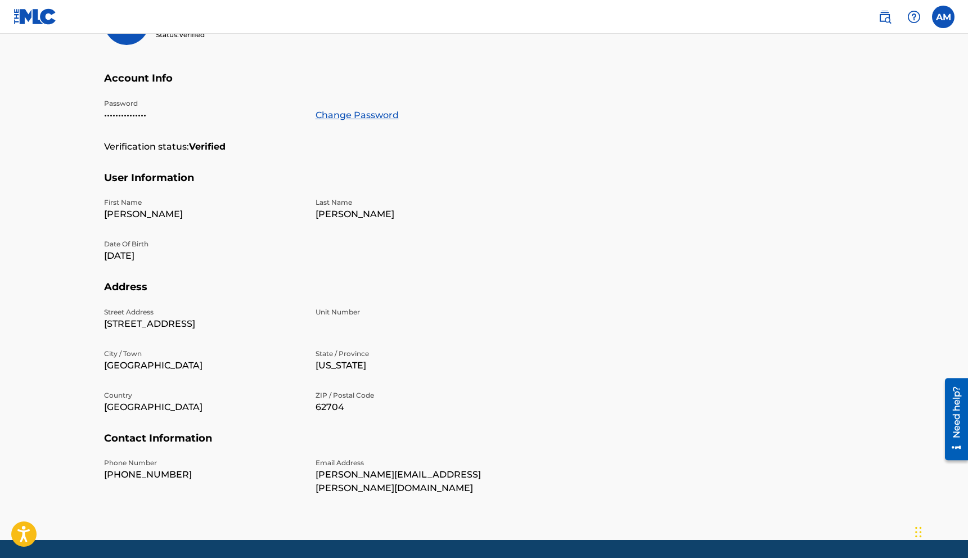
click at [38, 26] on link at bounding box center [34, 16] width 43 height 33
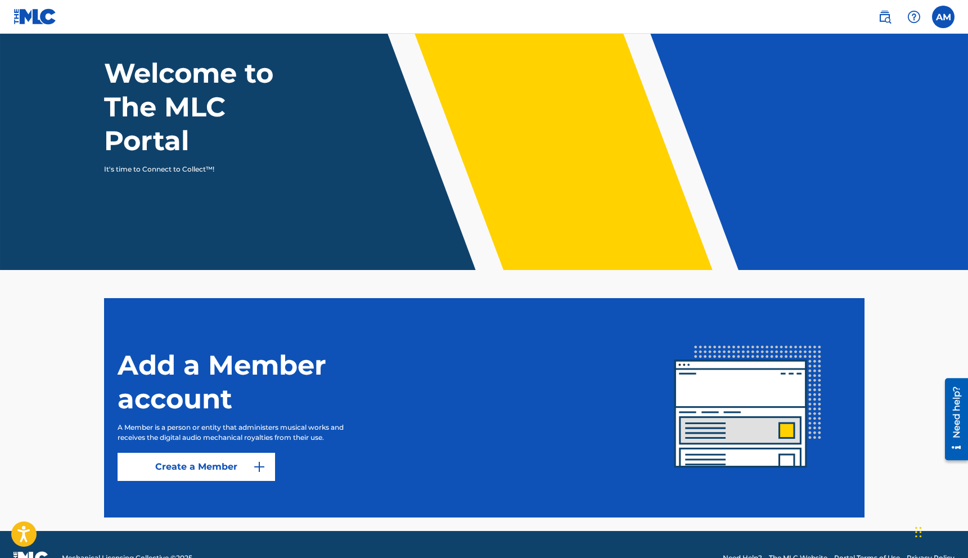
scroll to position [87, 0]
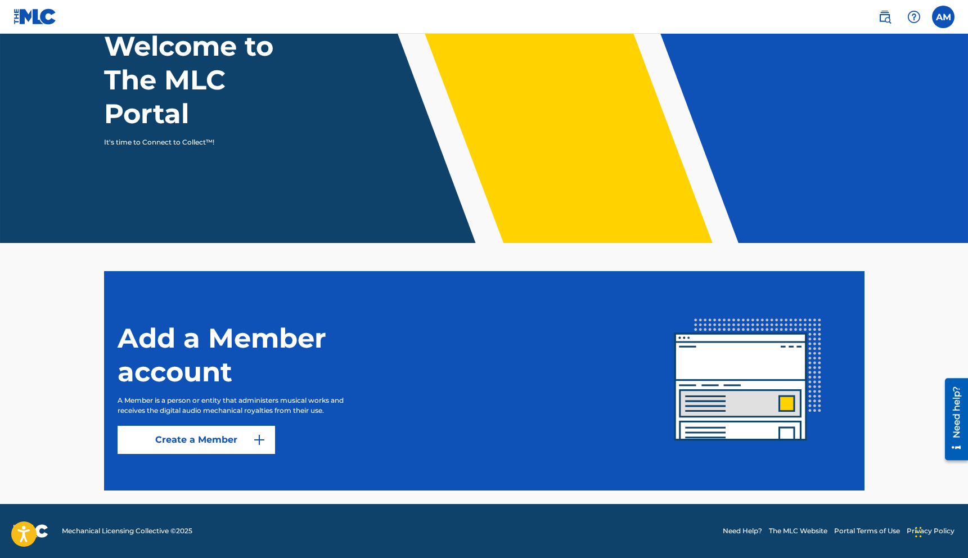
click at [260, 436] on img at bounding box center [259, 439] width 13 height 13
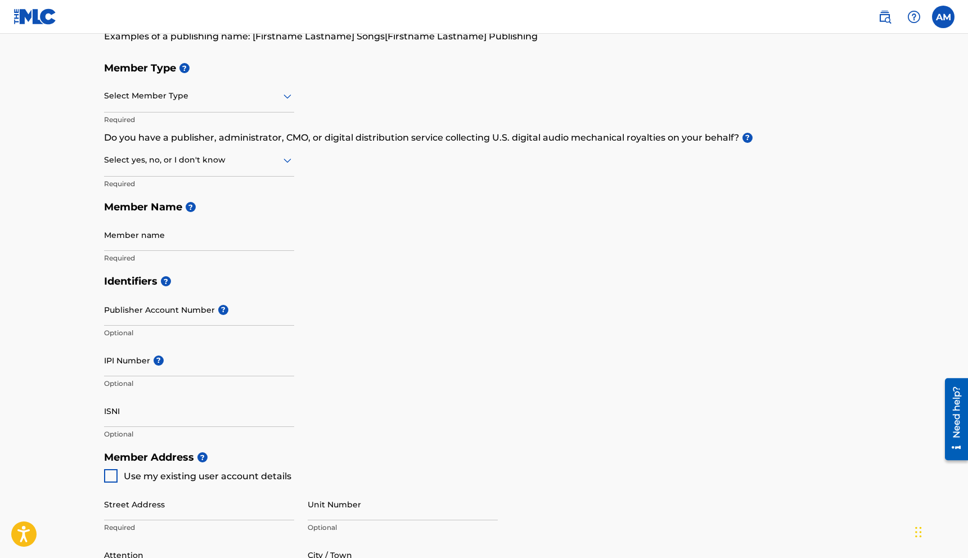
scroll to position [135, 0]
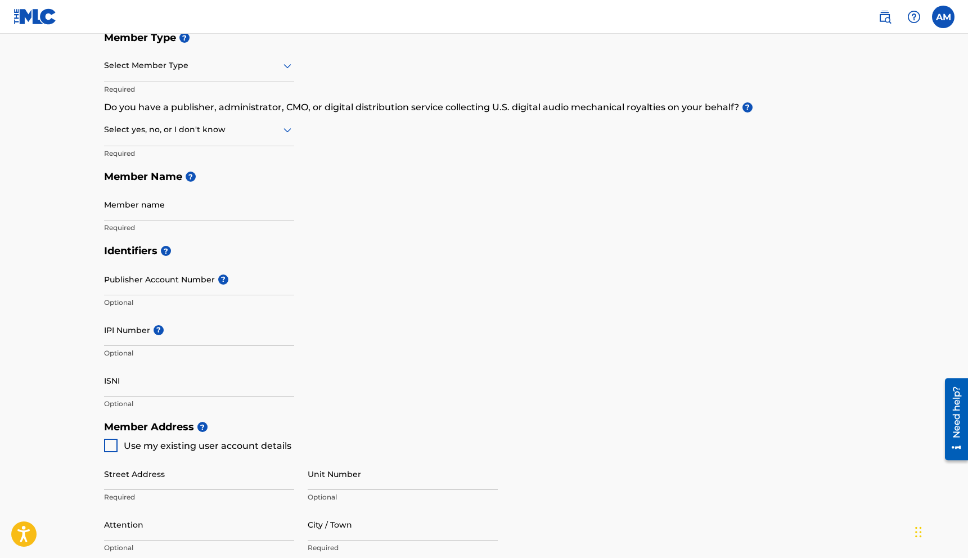
click at [39, 18] on img at bounding box center [34, 16] width 43 height 16
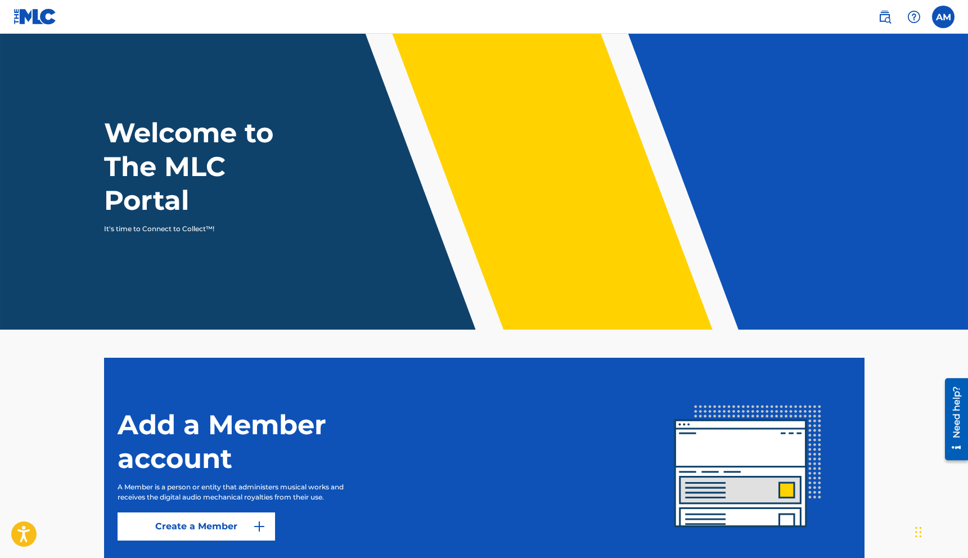
click at [915, 17] on img at bounding box center [913, 16] width 13 height 13
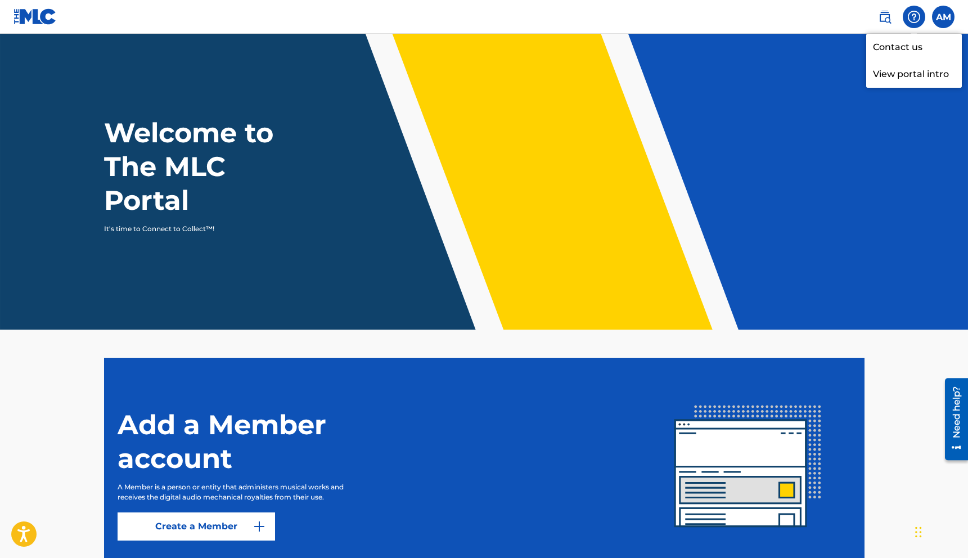
click at [905, 71] on p "View portal intro" at bounding box center [914, 74] width 96 height 27
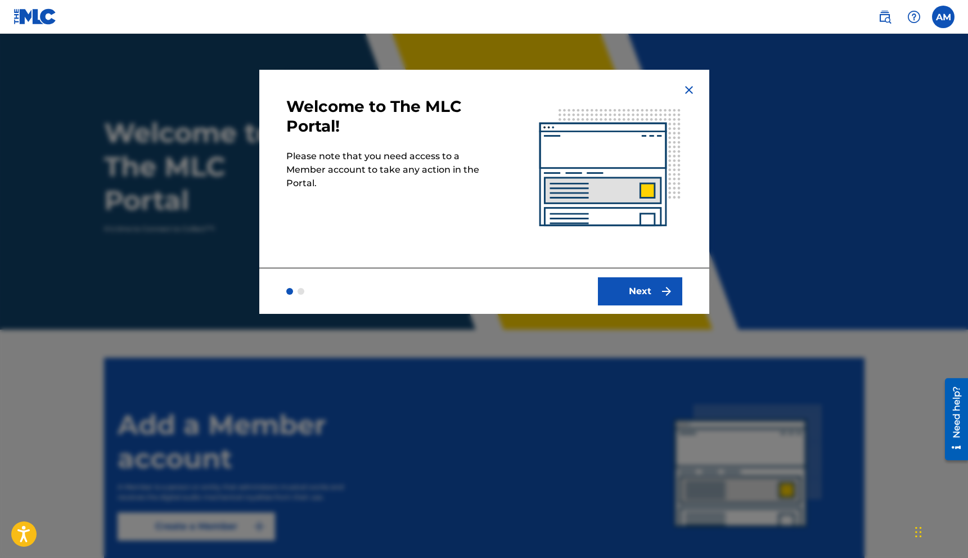
click at [690, 94] on img at bounding box center [688, 89] width 13 height 13
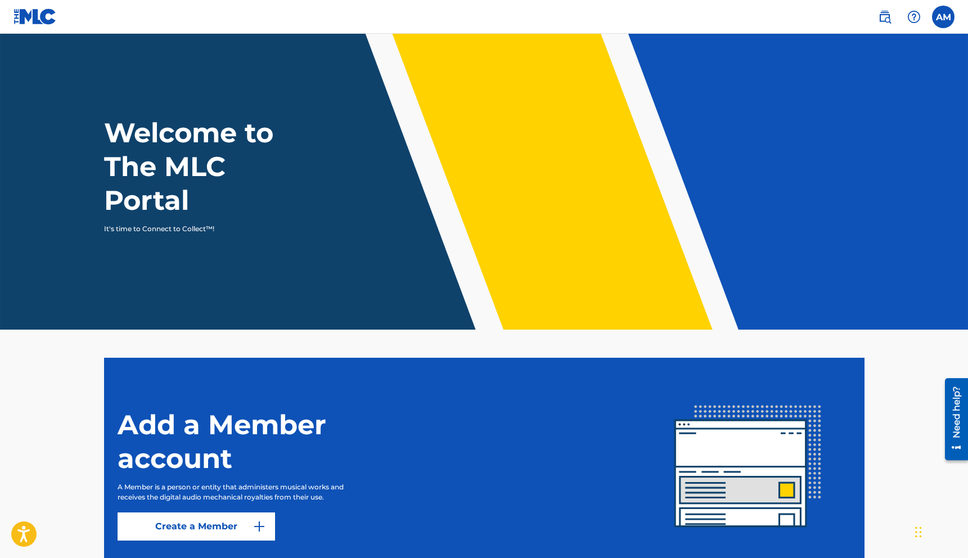
click at [942, 19] on label at bounding box center [943, 17] width 22 height 22
click at [943, 17] on input "AM Anthony McClain tony.mcclain@arkitekmusicgroup.com Notification Preferences …" at bounding box center [943, 17] width 0 height 0
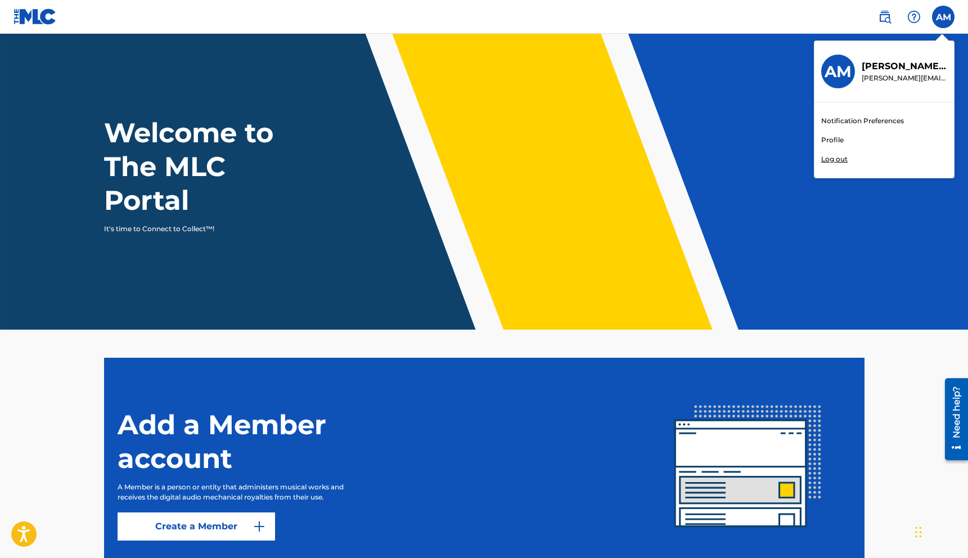
click at [884, 119] on link "Notification Preferences" at bounding box center [862, 121] width 83 height 10
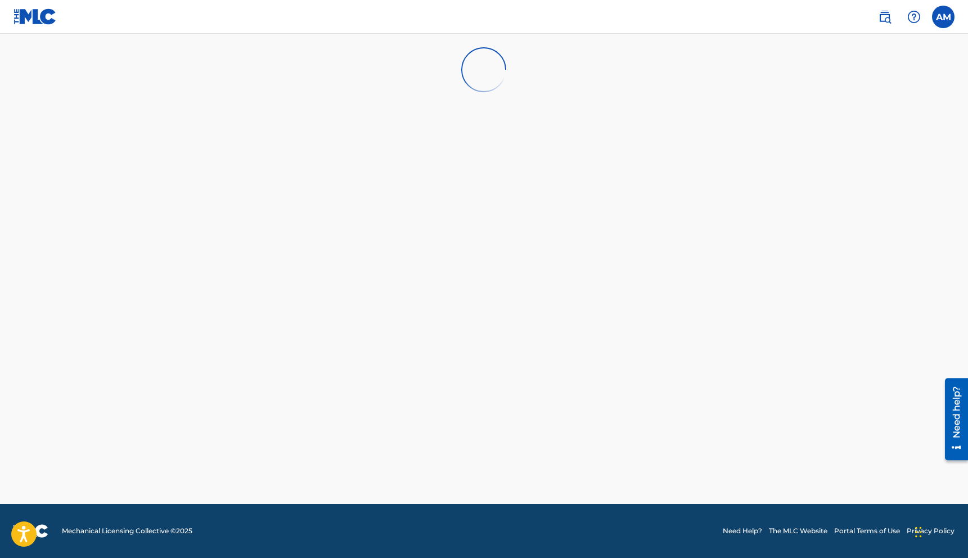
click at [886, 19] on img at bounding box center [884, 16] width 13 height 13
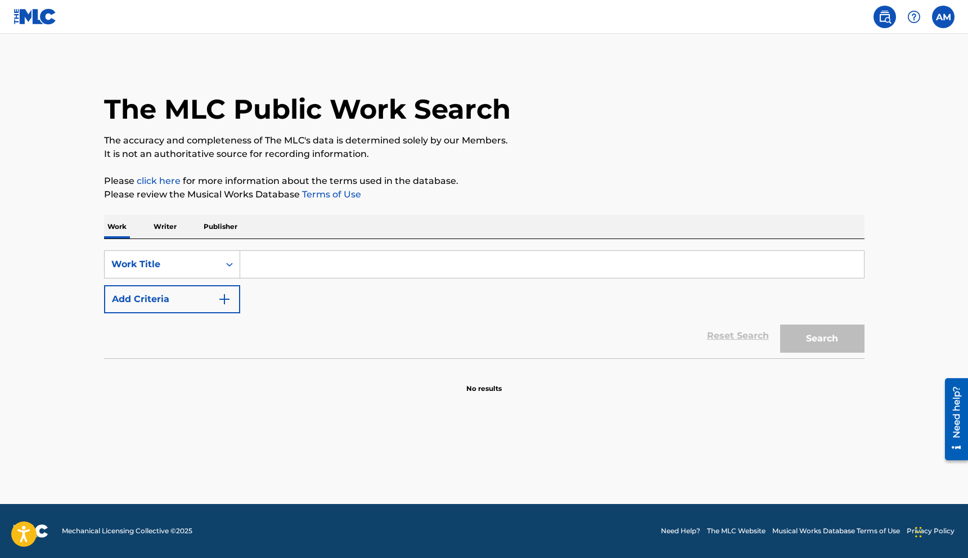
click at [915, 17] on img at bounding box center [913, 16] width 13 height 13
click at [909, 42] on link "Contact us" at bounding box center [914, 47] width 96 height 27
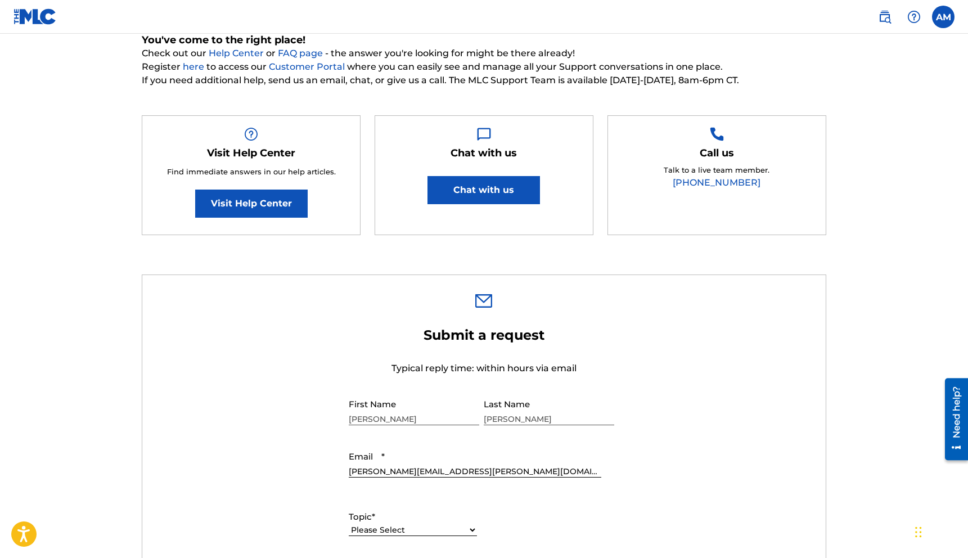
scroll to position [90, 0]
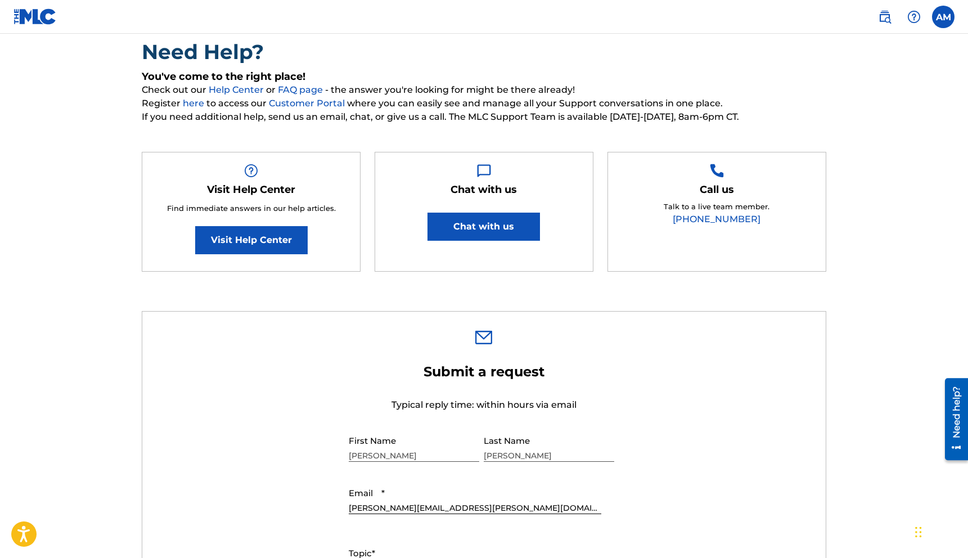
click at [950, 13] on label at bounding box center [943, 17] width 22 height 22
click at [943, 17] on input "AM Anthony McClain tony.mcclain@arkitekmusicgroup.com Notification Preferences …" at bounding box center [943, 17] width 0 height 0
click at [831, 144] on link "Profile" at bounding box center [832, 140] width 22 height 10
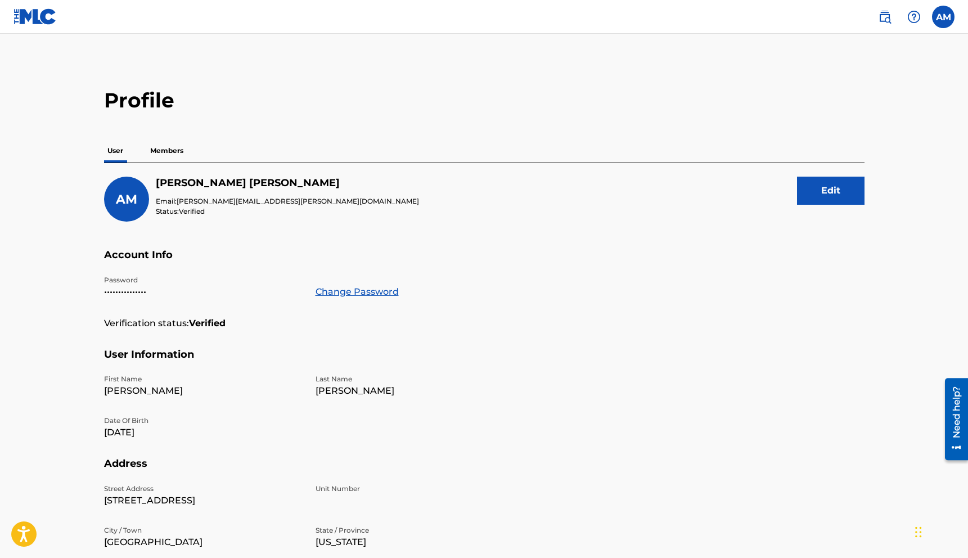
click at [172, 146] on p "Members" at bounding box center [167, 151] width 40 height 24
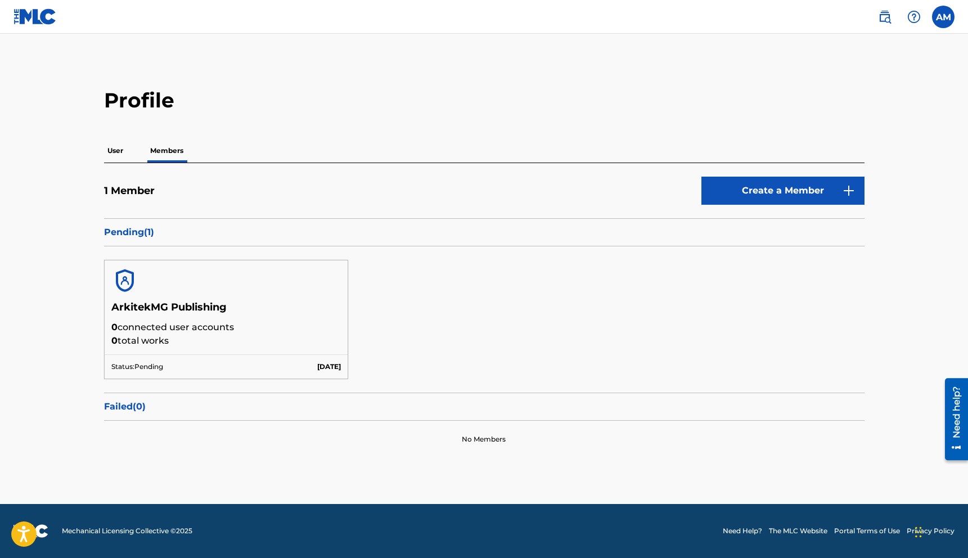
click at [130, 232] on p "Pending ( 1 )" at bounding box center [484, 232] width 760 height 13
drag, startPoint x: 115, startPoint y: 307, endPoint x: 187, endPoint y: 370, distance: 95.7
click at [187, 370] on div "ArkitekMG Publishing 0 connected user accounts 0 total works Status: Pending Se…" at bounding box center [226, 319] width 245 height 119
click at [423, 325] on div "ArkitekMG Publishing 0 connected user accounts 0 total works Status: Pending Se…" at bounding box center [484, 319] width 760 height 146
click at [884, 20] on img at bounding box center [884, 16] width 13 height 13
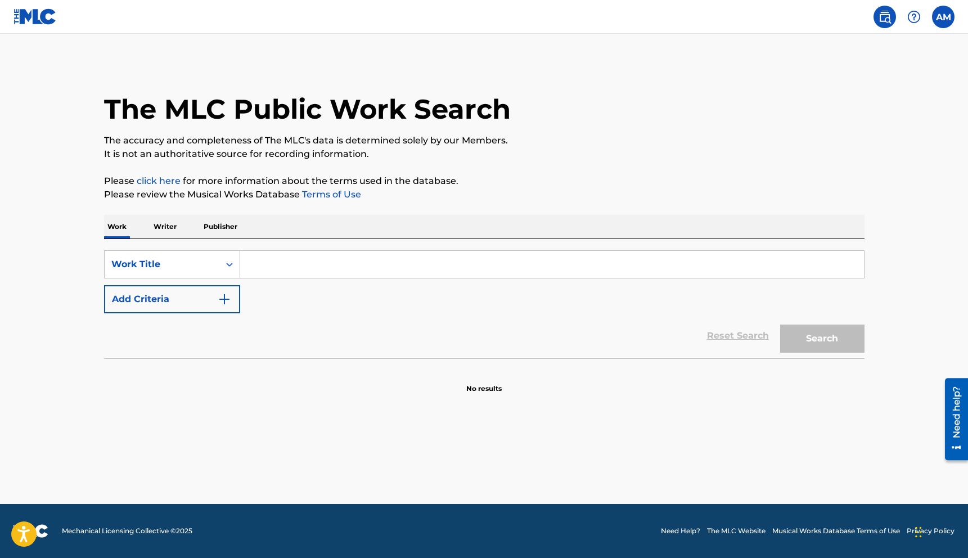
click at [917, 18] on img at bounding box center [913, 16] width 13 height 13
click at [944, 12] on label at bounding box center [943, 17] width 22 height 22
click at [943, 17] on input "AM Anthony McClain tony.mcclain@arkitekmusicgroup.com Notification Preferences …" at bounding box center [943, 17] width 0 height 0
click at [835, 139] on link "Profile" at bounding box center [832, 140] width 22 height 10
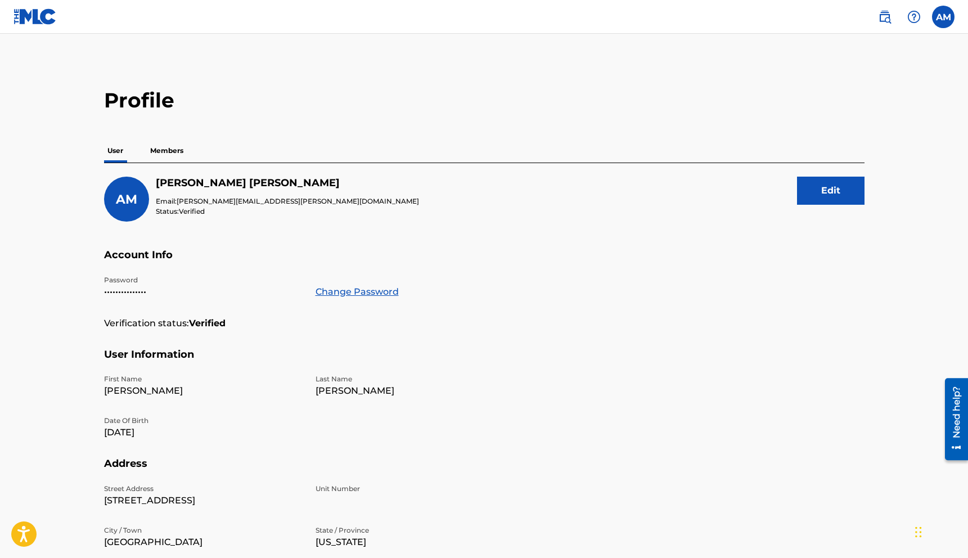
click at [948, 9] on label at bounding box center [943, 17] width 22 height 22
click at [943, 17] on input "AM Anthony McClain tony.mcclain@arkitekmusicgroup.com Notification Preferences …" at bounding box center [943, 17] width 0 height 0
click at [842, 121] on link "Notification Preferences" at bounding box center [862, 121] width 83 height 10
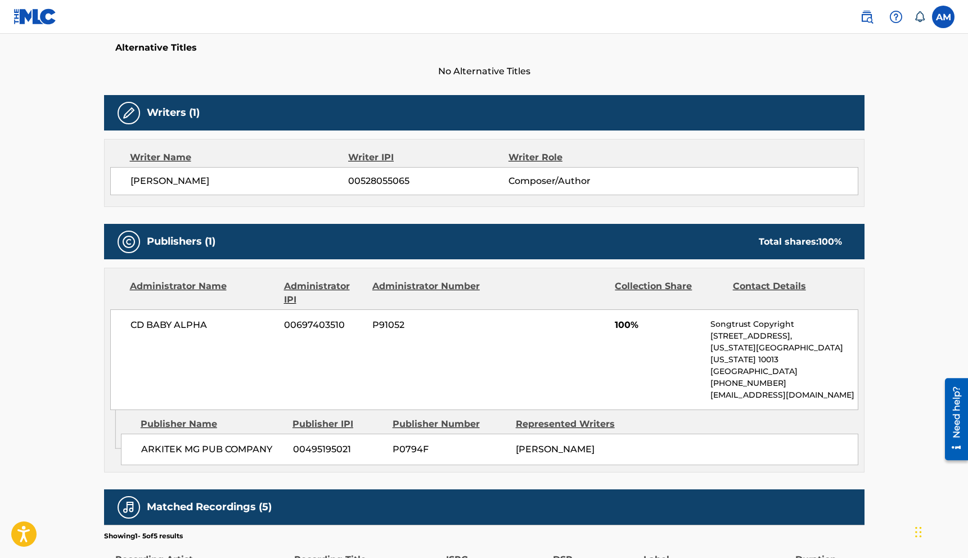
scroll to position [293, 0]
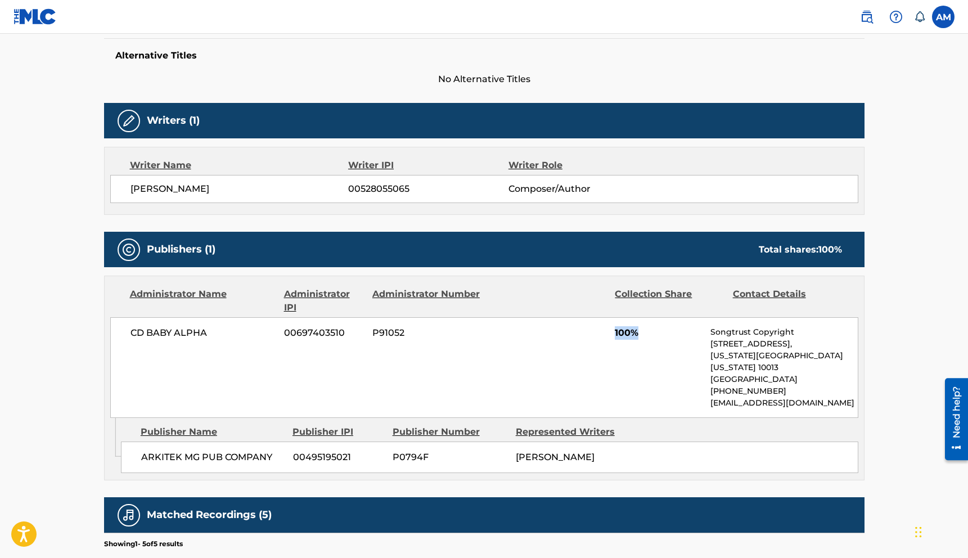
drag, startPoint x: 639, startPoint y: 330, endPoint x: 615, endPoint y: 328, distance: 24.2
click at [615, 328] on span "100%" at bounding box center [658, 332] width 87 height 13
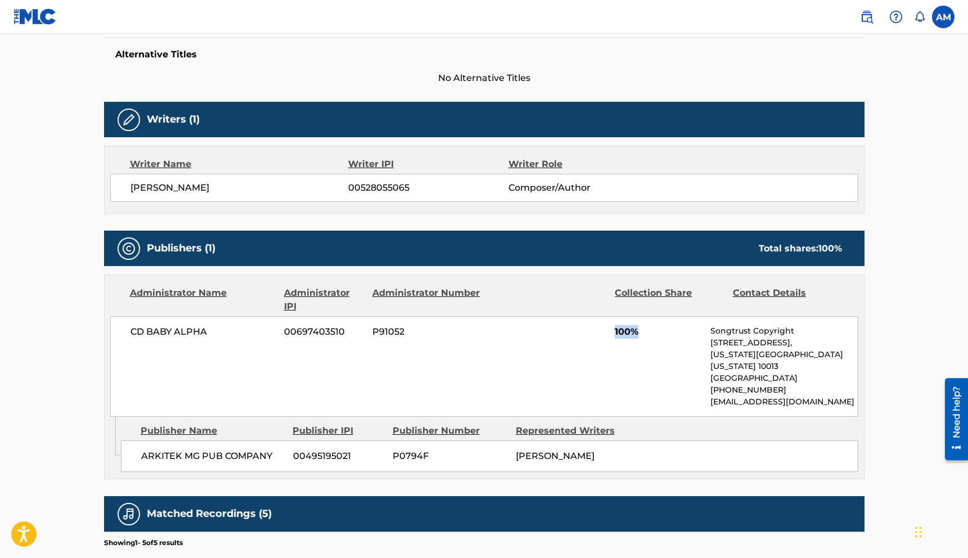
scroll to position [306, 0]
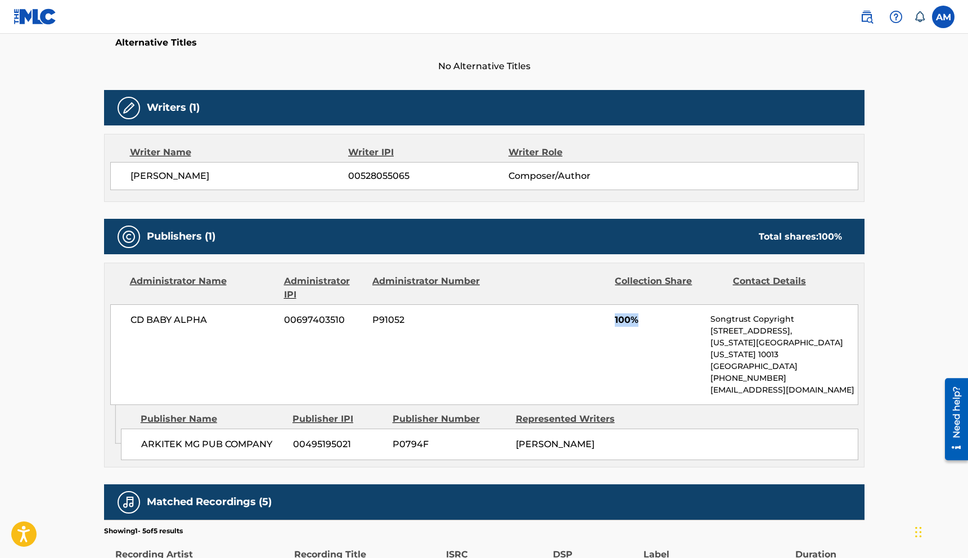
drag, startPoint x: 141, startPoint y: 428, endPoint x: 601, endPoint y: 427, distance: 460.1
click at [601, 429] on div "ARKITEK MG PUB COMPANY 00495195021 P0794F THAMAR B SMITH" at bounding box center [489, 444] width 737 height 31
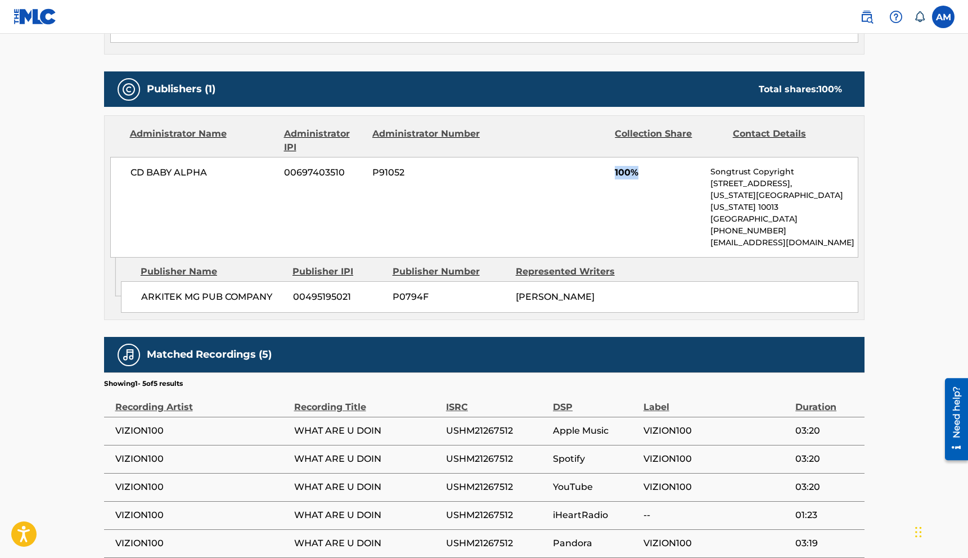
scroll to position [463, 0]
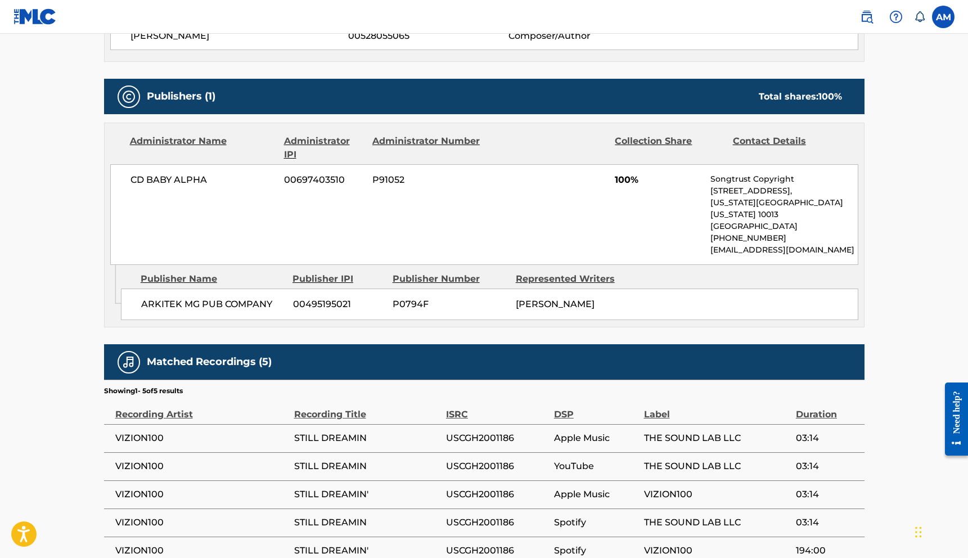
scroll to position [389, 0]
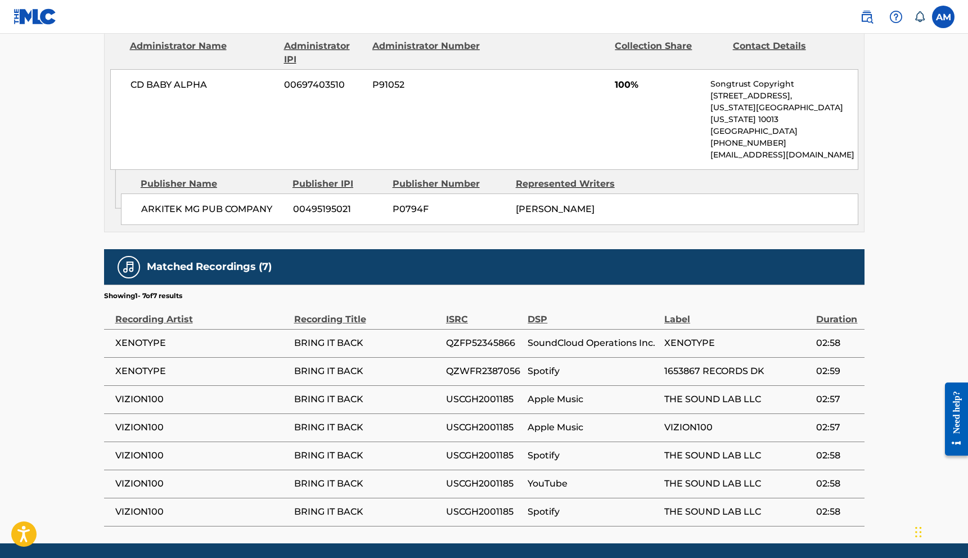
scroll to position [567, 0]
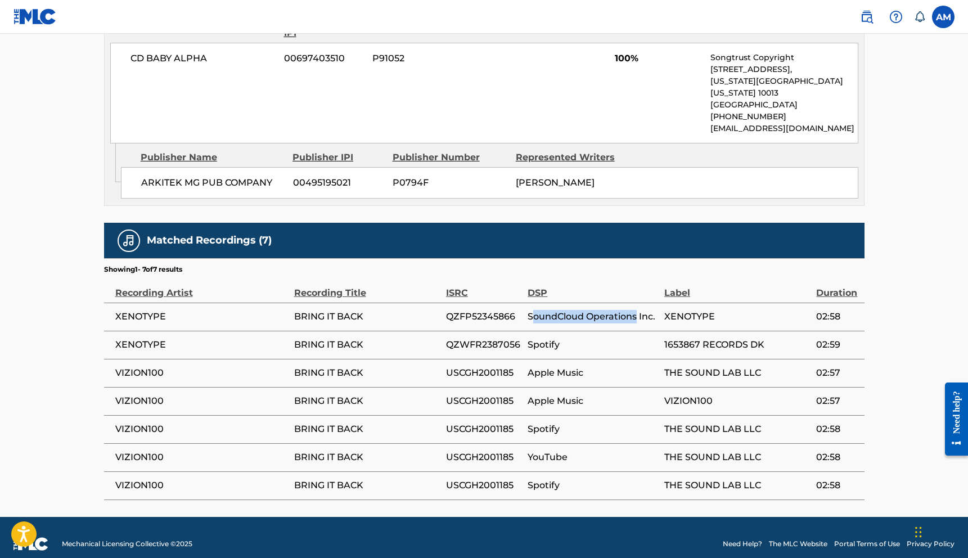
drag, startPoint x: 533, startPoint y: 307, endPoint x: 634, endPoint y: 309, distance: 101.8
click at [634, 310] on span "SoundCloud Operations Inc." at bounding box center [593, 316] width 131 height 13
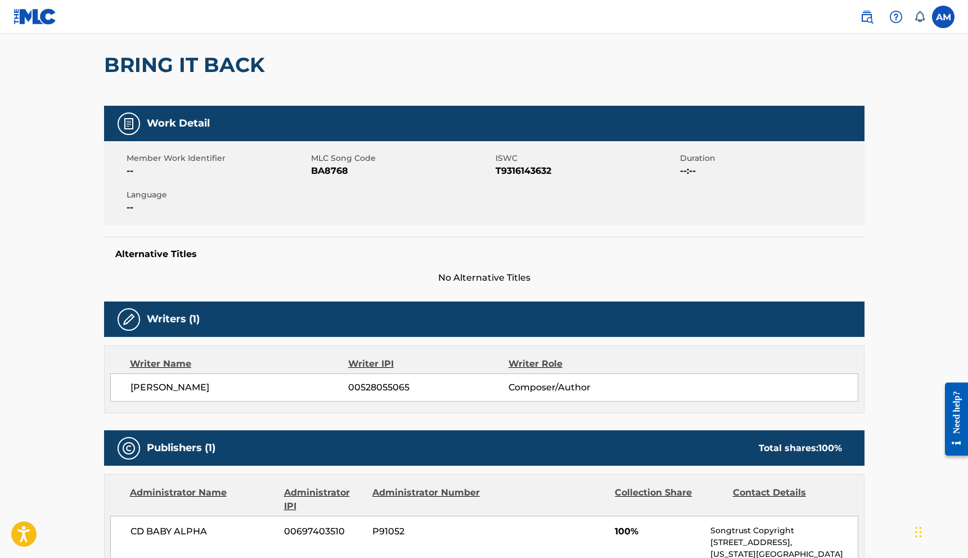
scroll to position [0, 0]
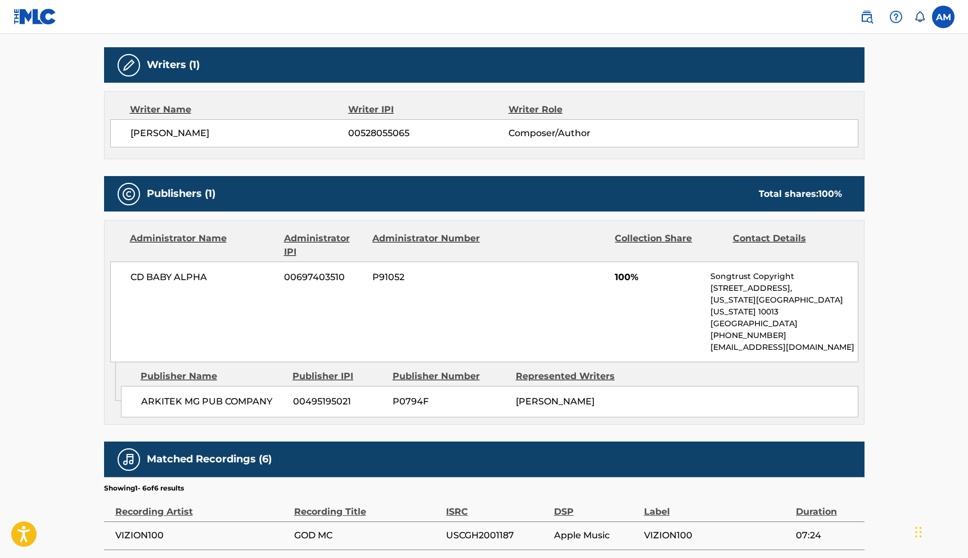
scroll to position [502, 0]
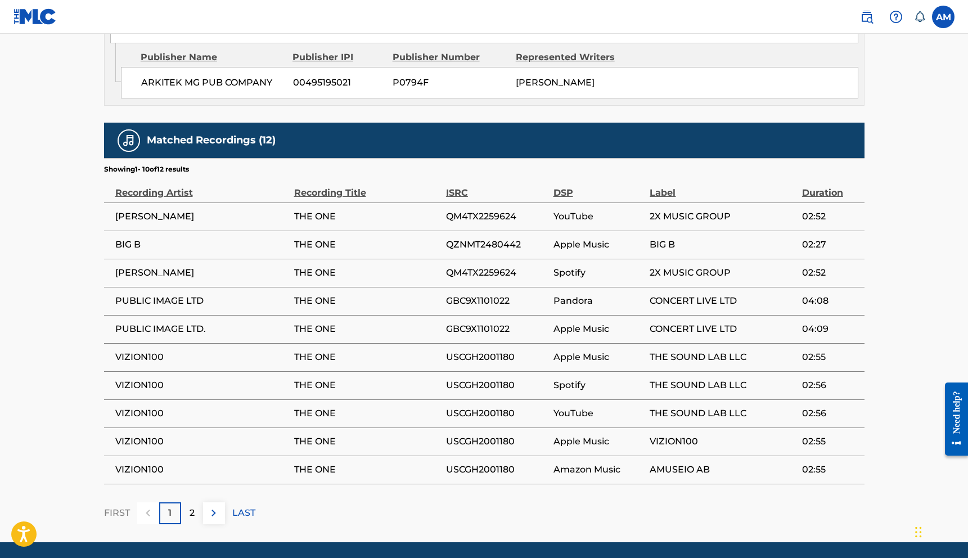
scroll to position [669, 0]
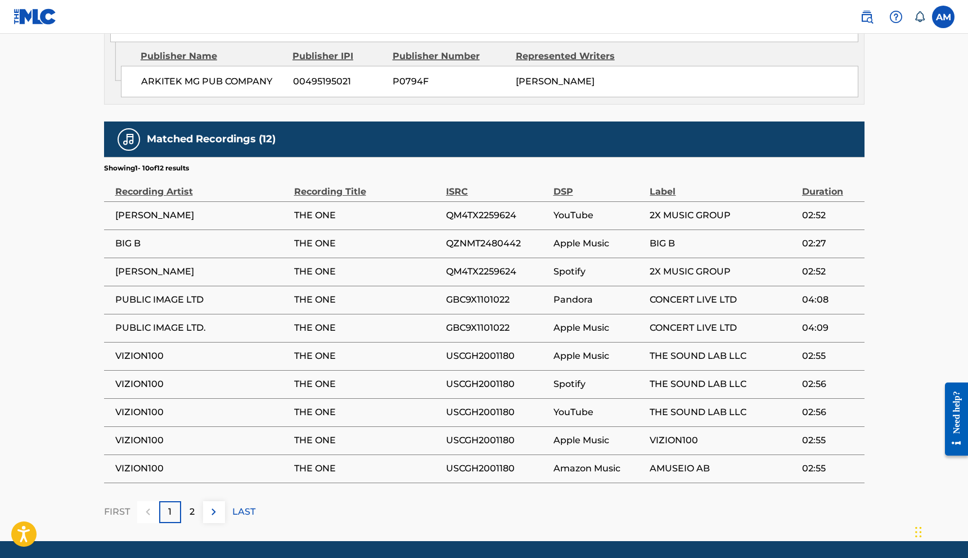
click at [214, 505] on img at bounding box center [213, 511] width 13 height 13
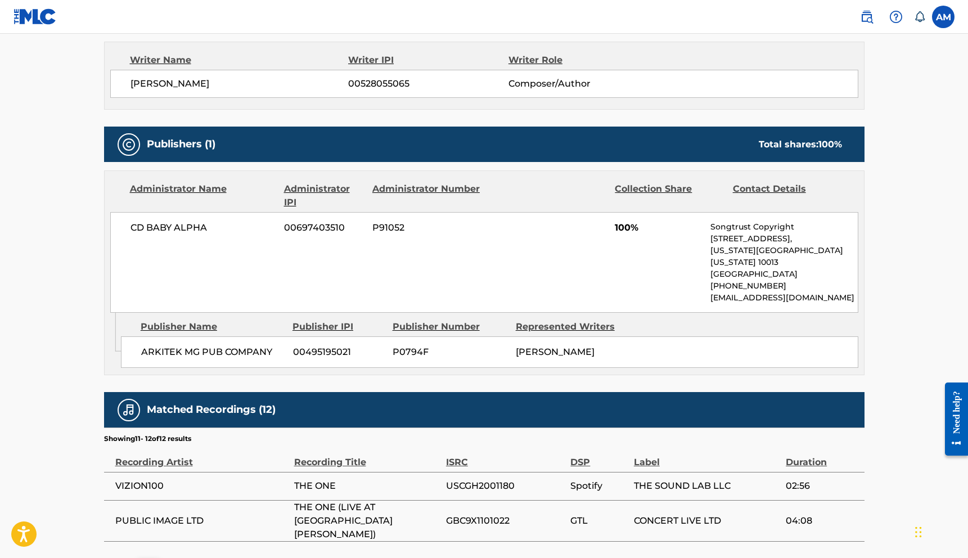
scroll to position [468, 0]
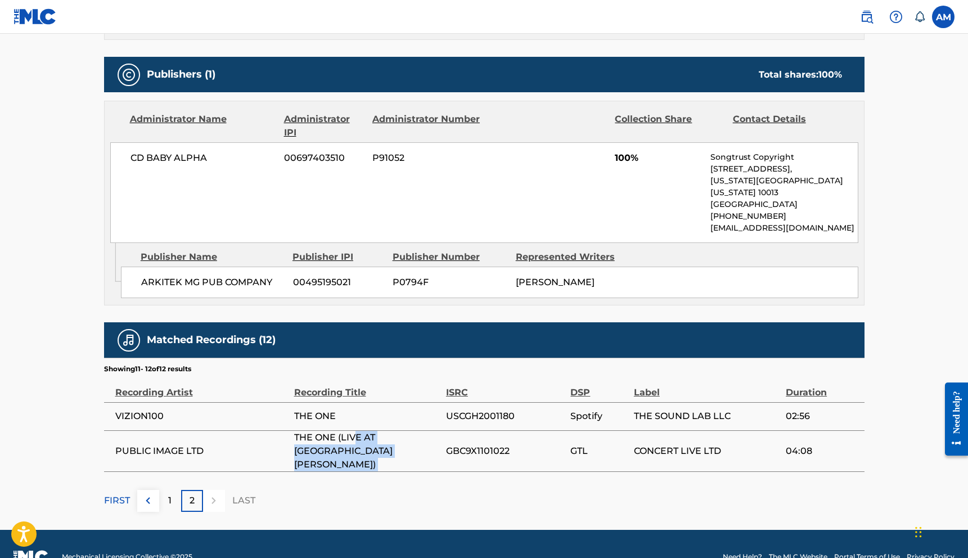
drag, startPoint x: 354, startPoint y: 423, endPoint x: 447, endPoint y: 430, distance: 92.5
click at [447, 430] on tr "PUBLIC IMAGE LTD THE ONE (LIVE AT [GEOGRAPHIC_DATA][PERSON_NAME]) GBC9X1101022 …" at bounding box center [484, 450] width 760 height 41
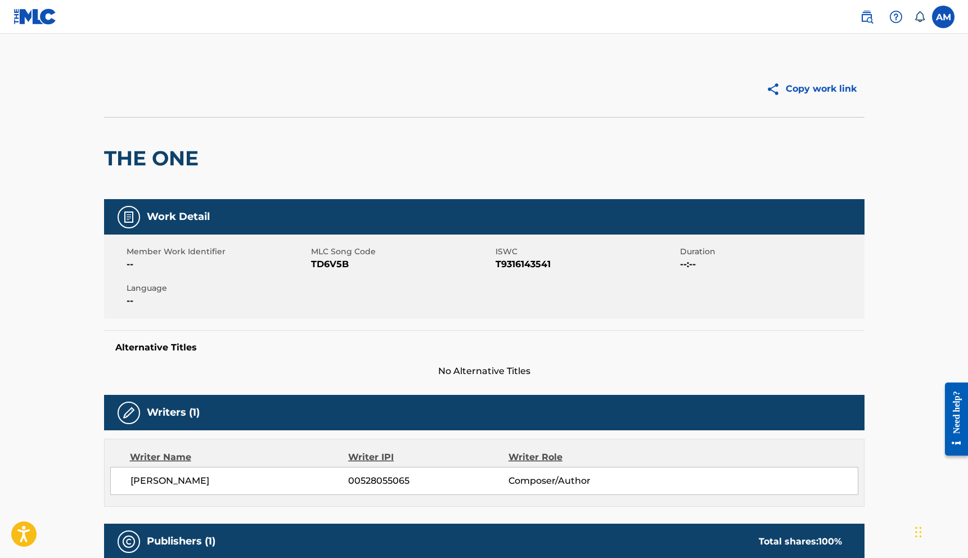
scroll to position [2, 0]
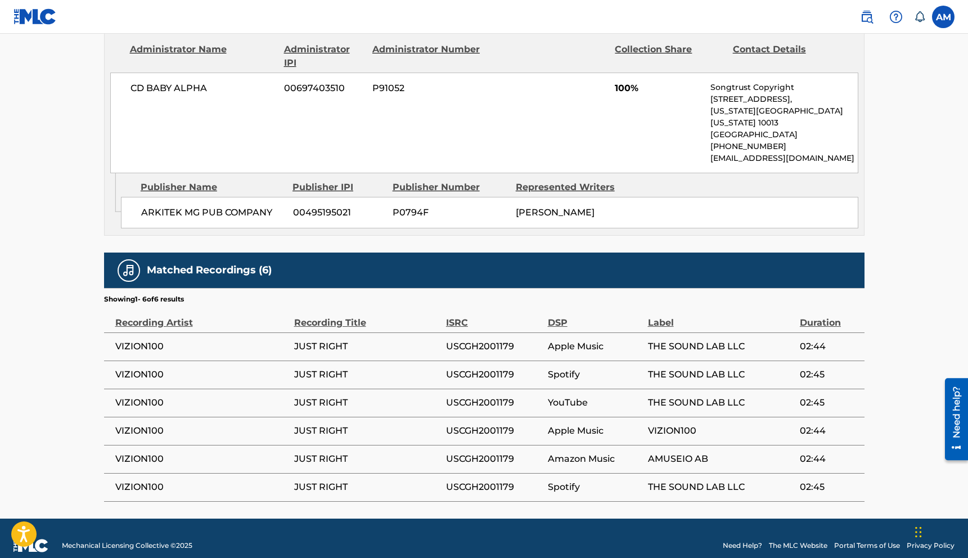
scroll to position [539, 0]
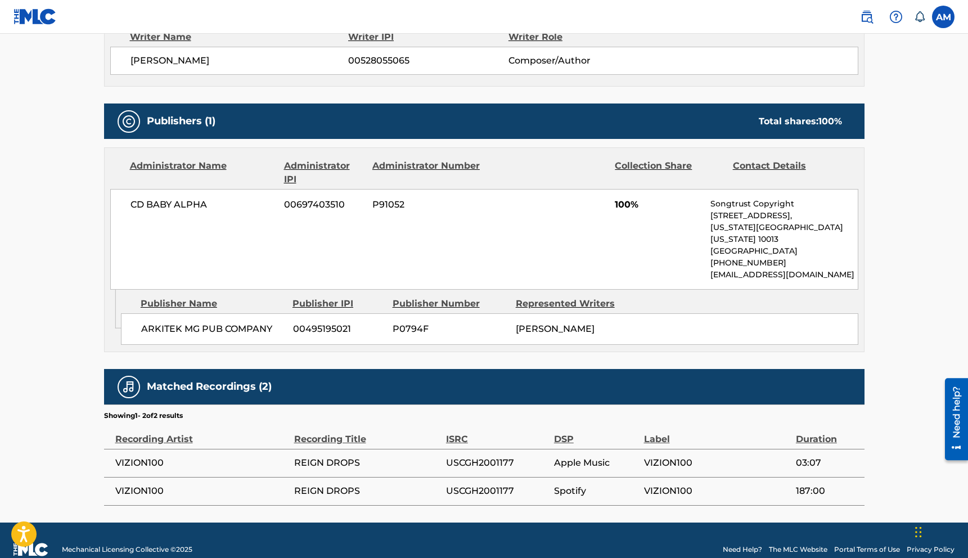
scroll to position [427, 0]
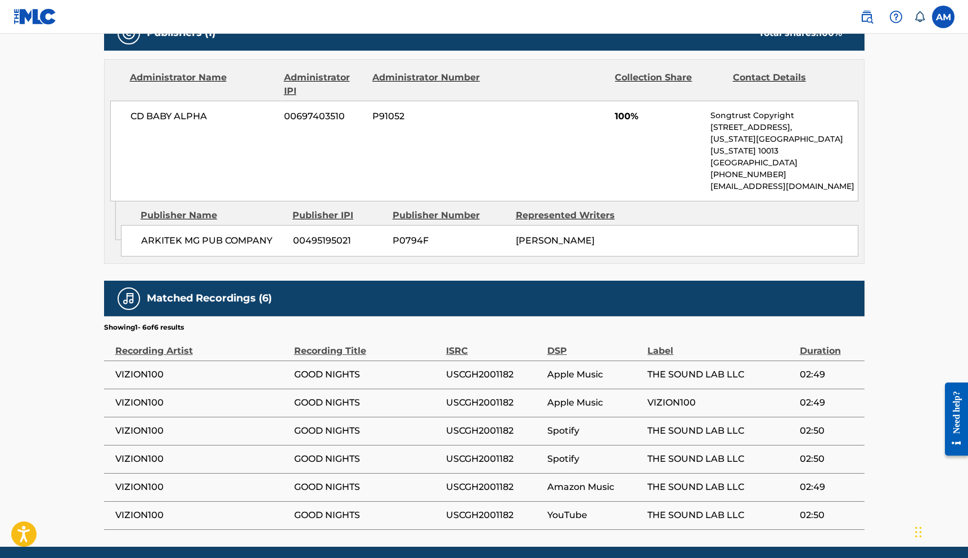
scroll to position [539, 0]
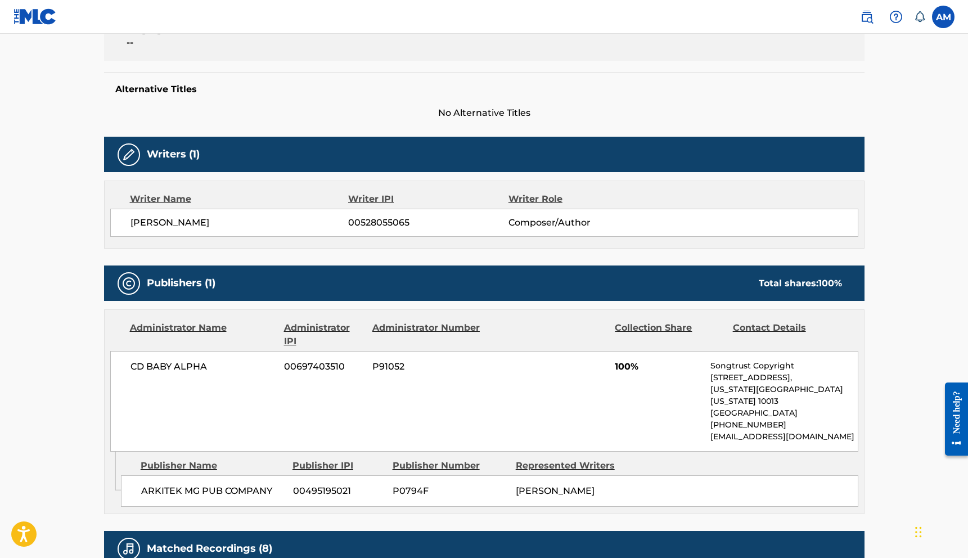
scroll to position [258, 0]
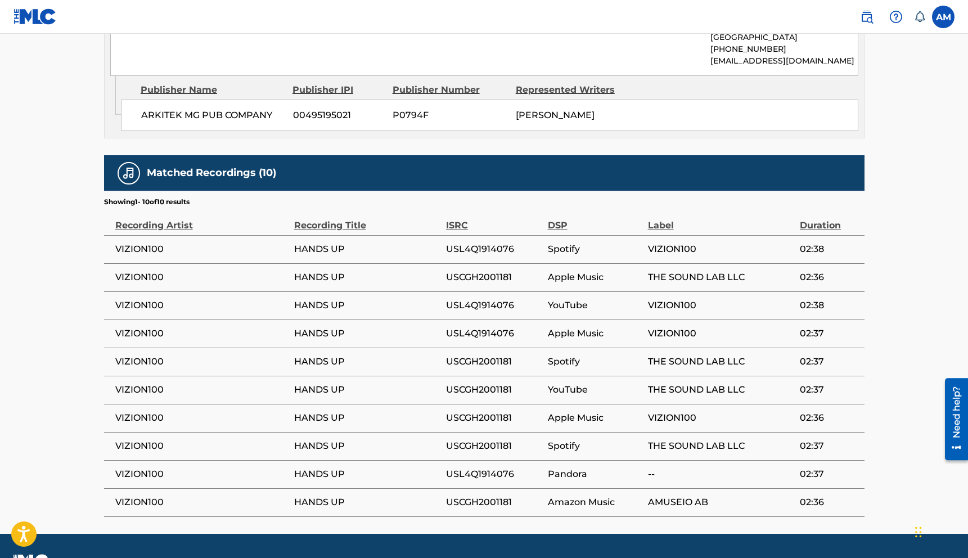
scroll to position [650, 0]
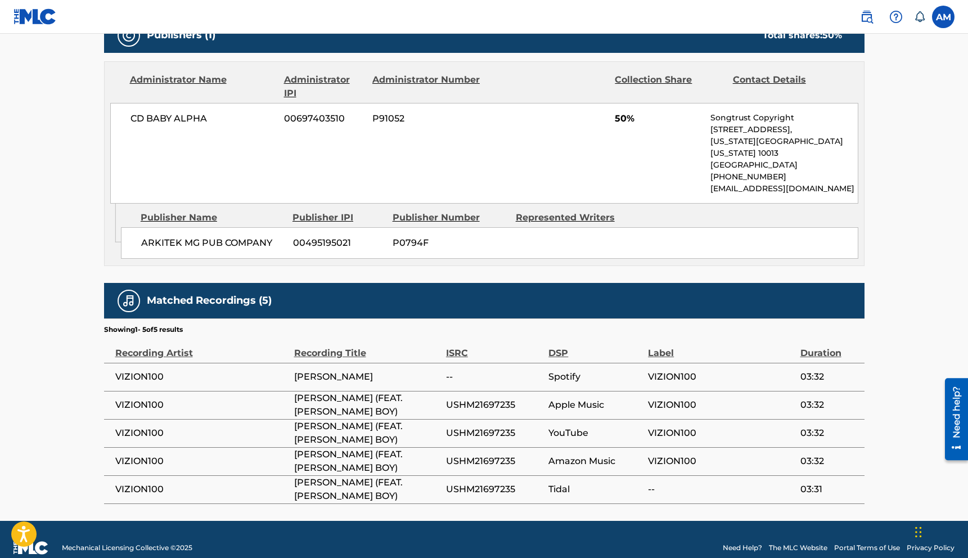
scroll to position [519, 0]
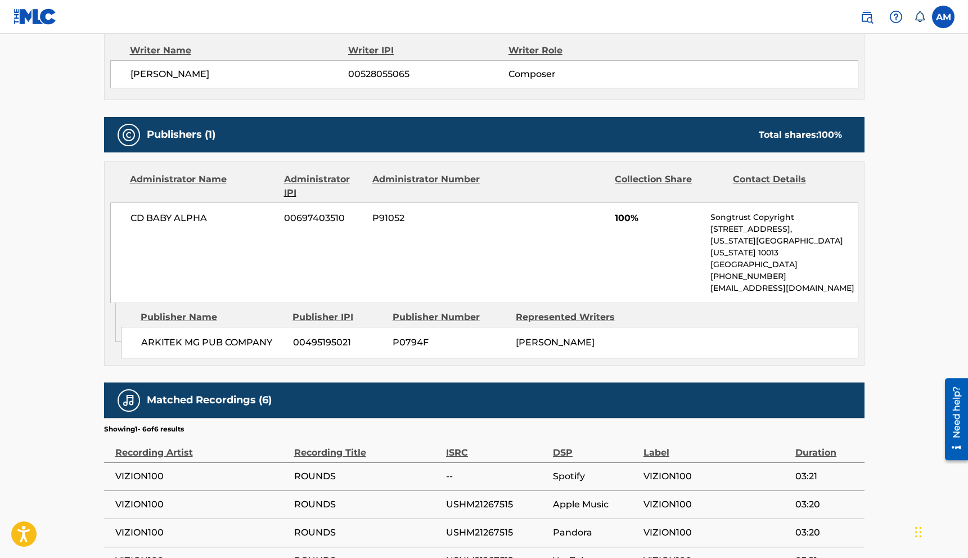
scroll to position [533, 0]
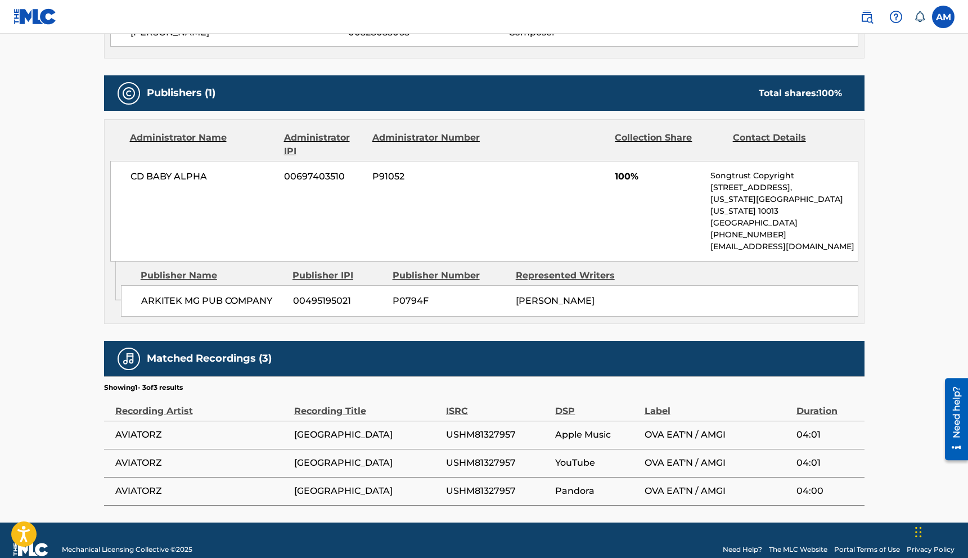
scroll to position [455, 0]
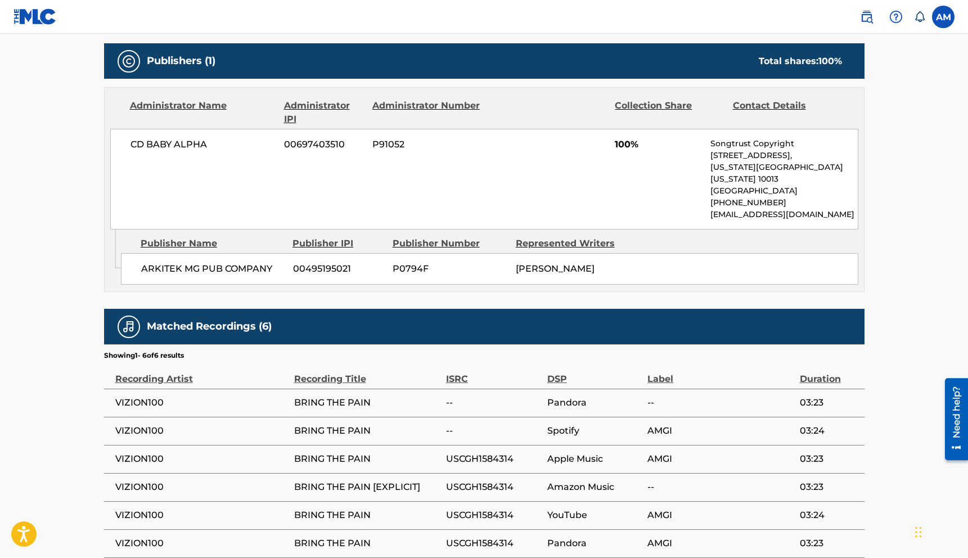
scroll to position [539, 0]
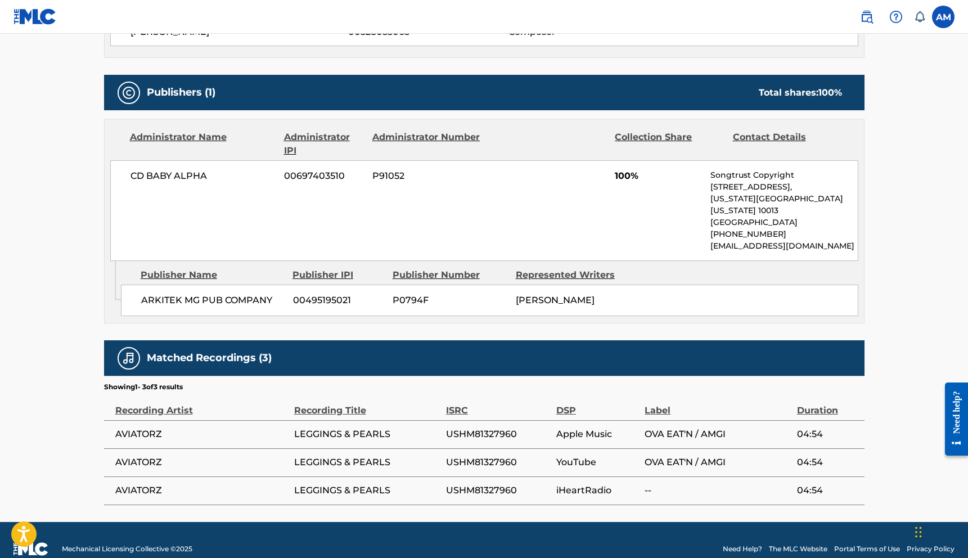
scroll to position [455, 0]
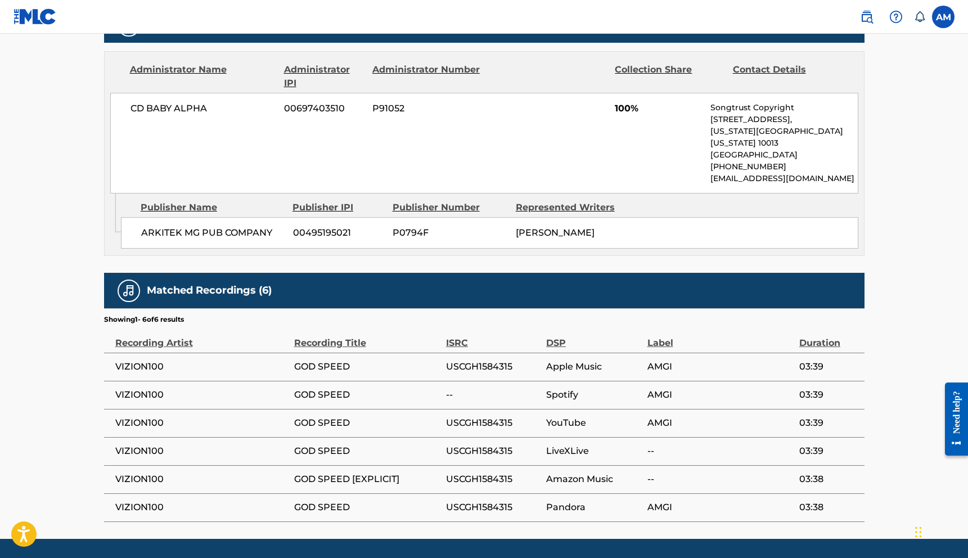
scroll to position [526, 0]
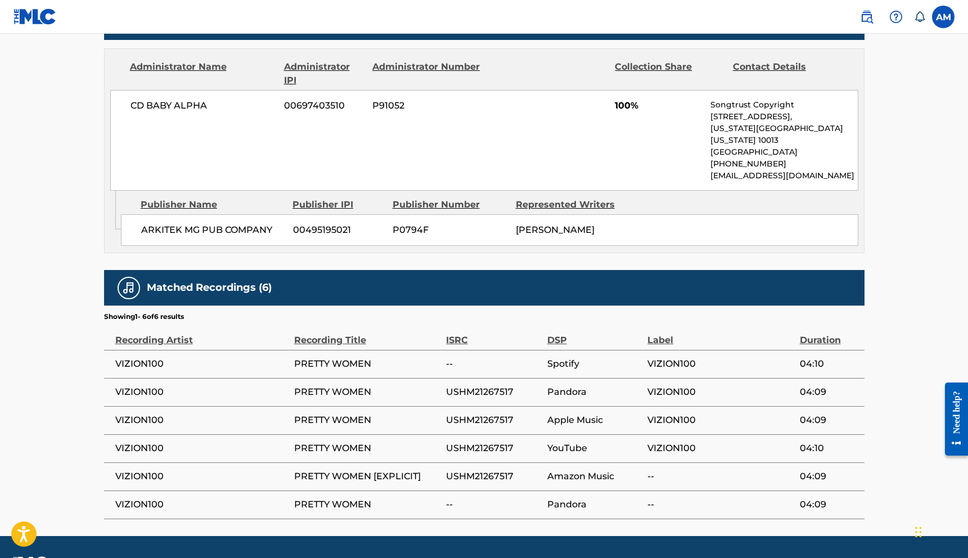
scroll to position [529, 0]
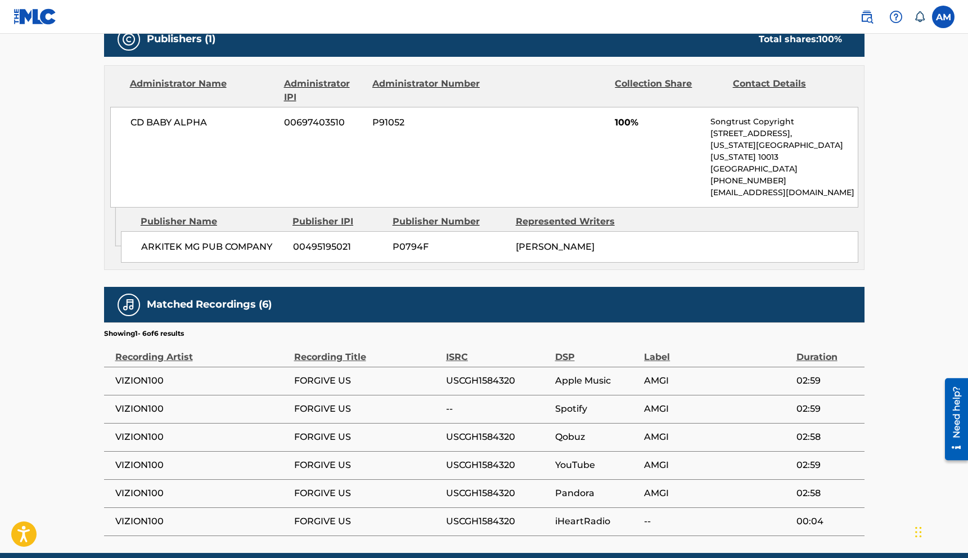
scroll to position [539, 0]
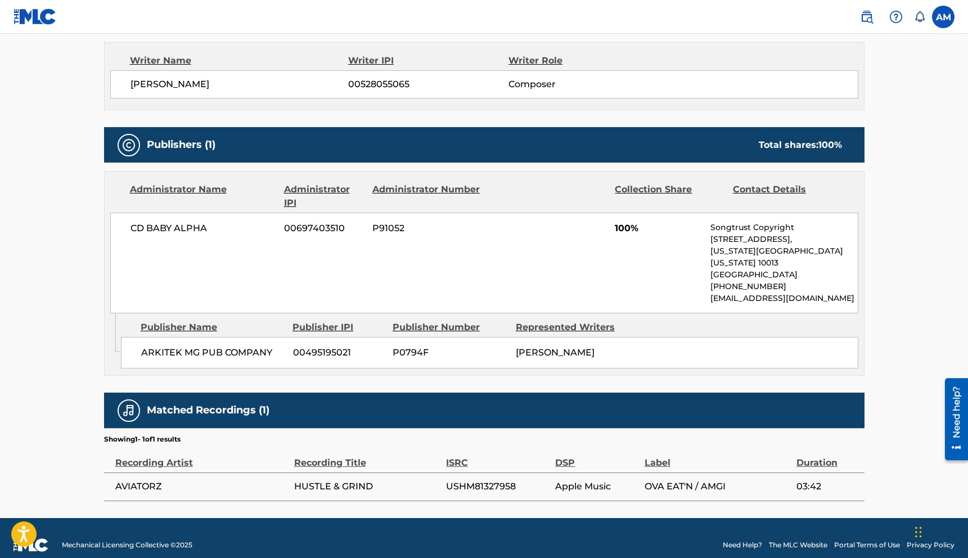
scroll to position [399, 0]
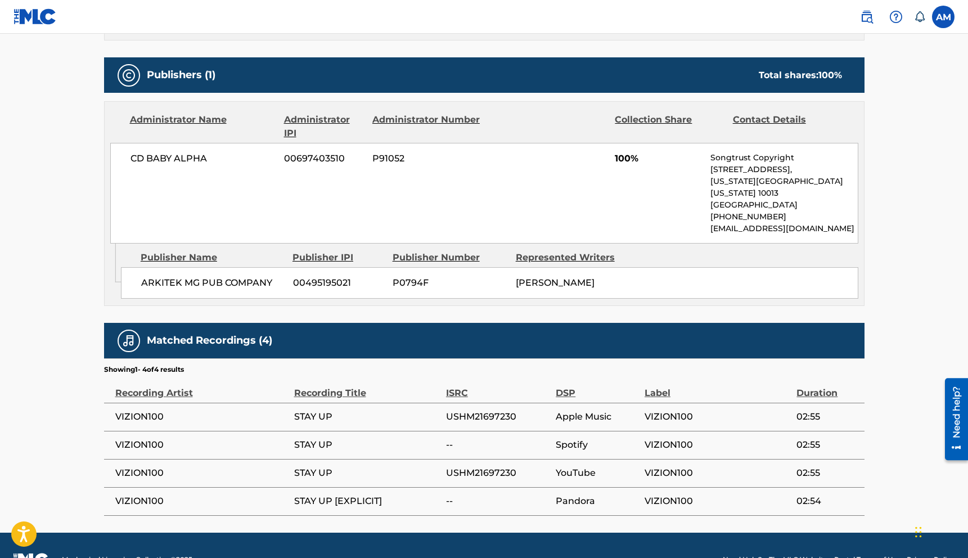
scroll to position [483, 0]
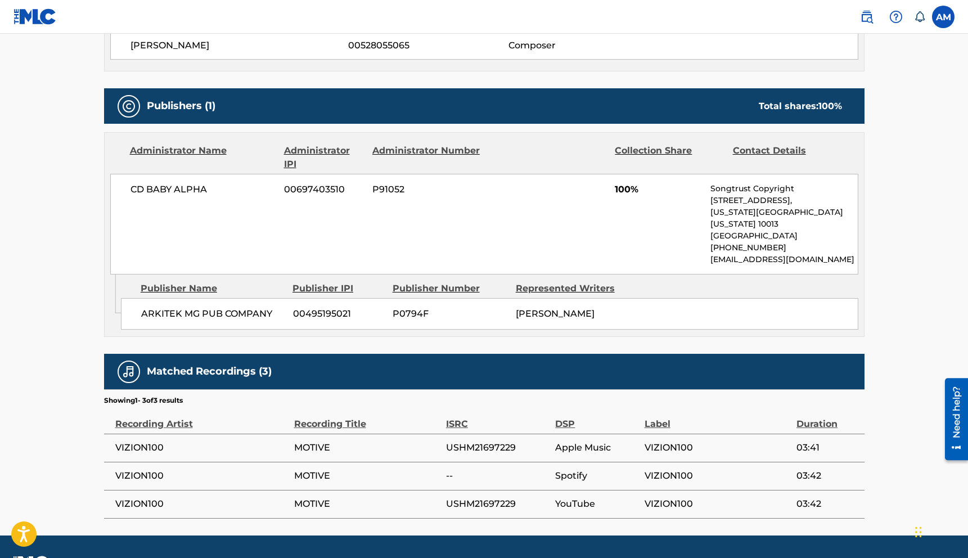
scroll to position [455, 0]
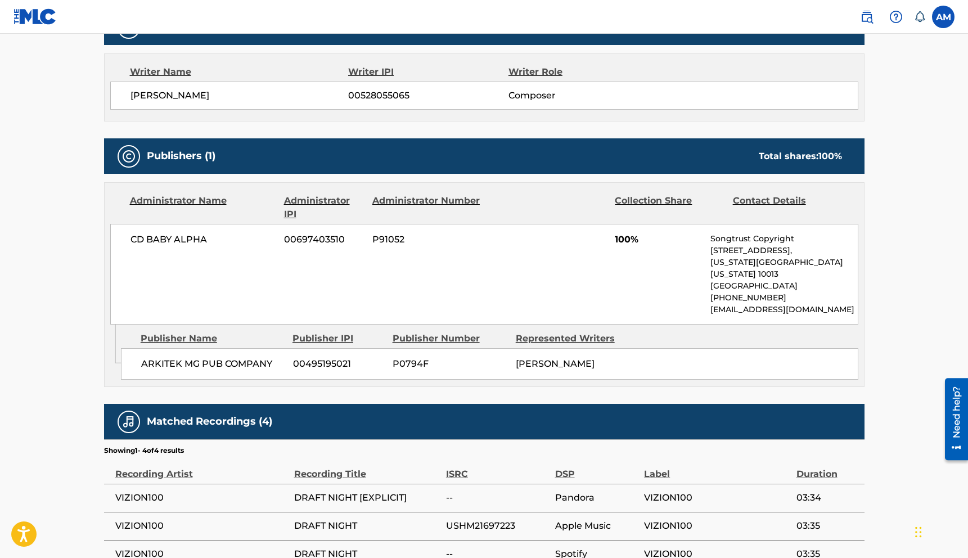
scroll to position [460, 0]
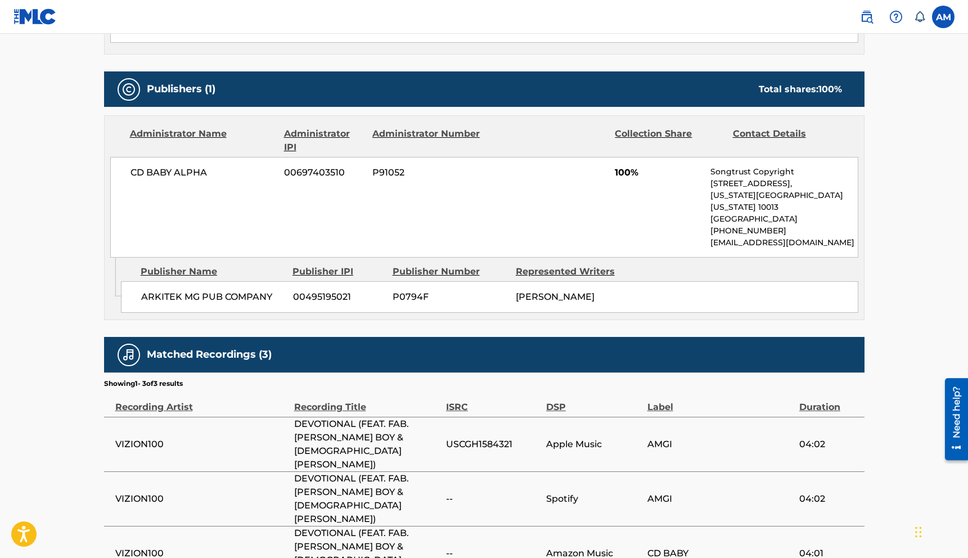
scroll to position [455, 0]
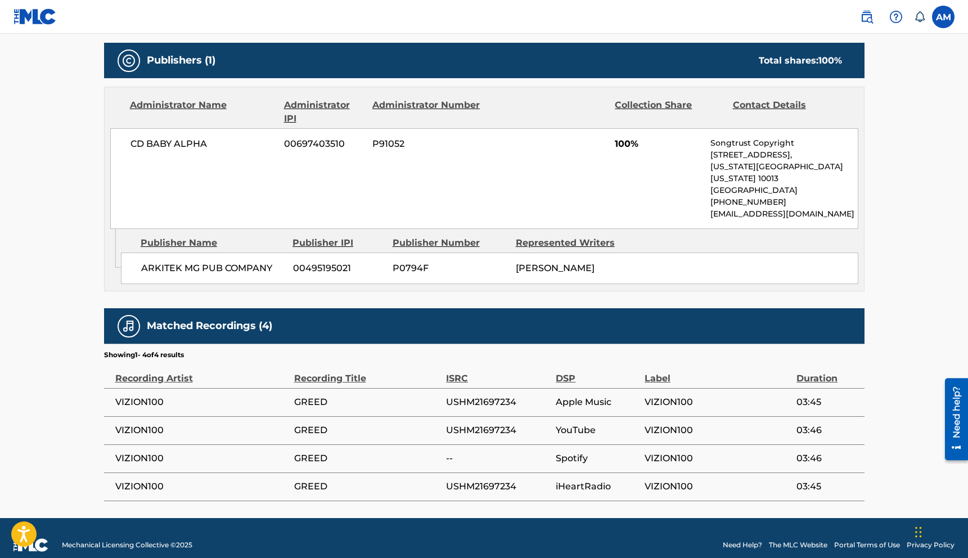
scroll to position [483, 0]
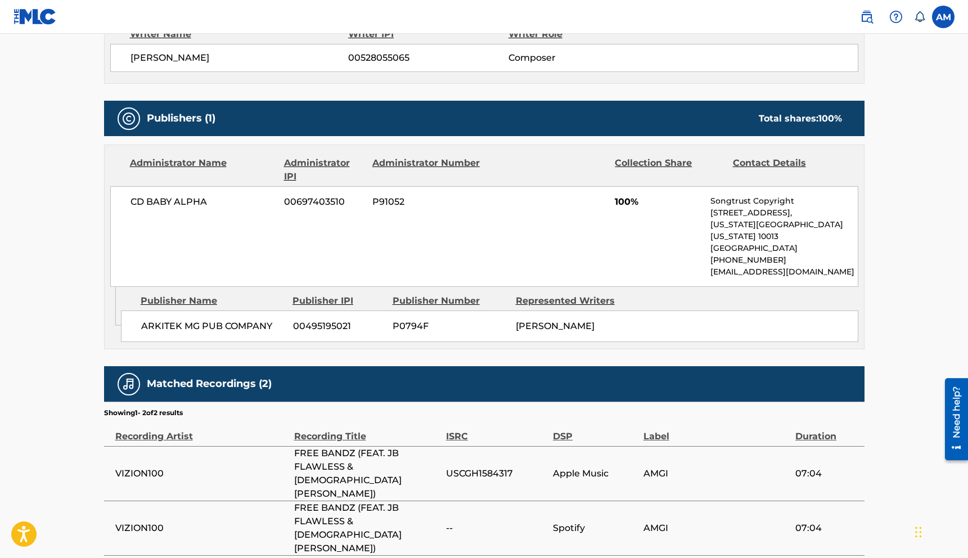
scroll to position [427, 0]
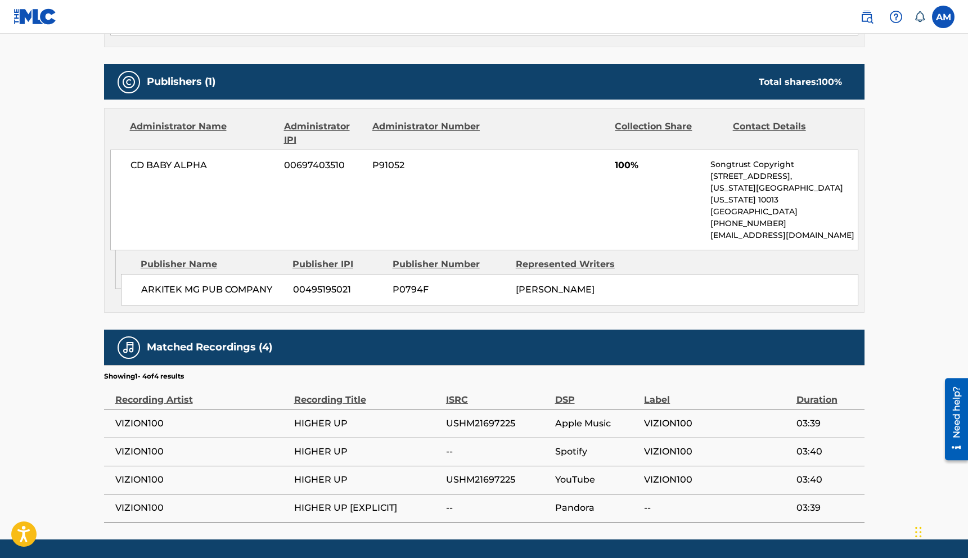
scroll to position [483, 0]
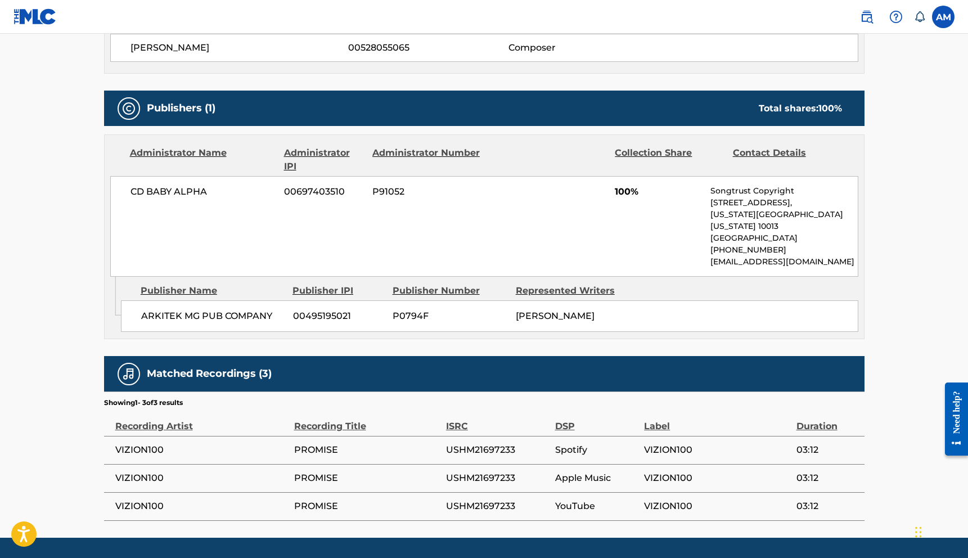
scroll to position [455, 0]
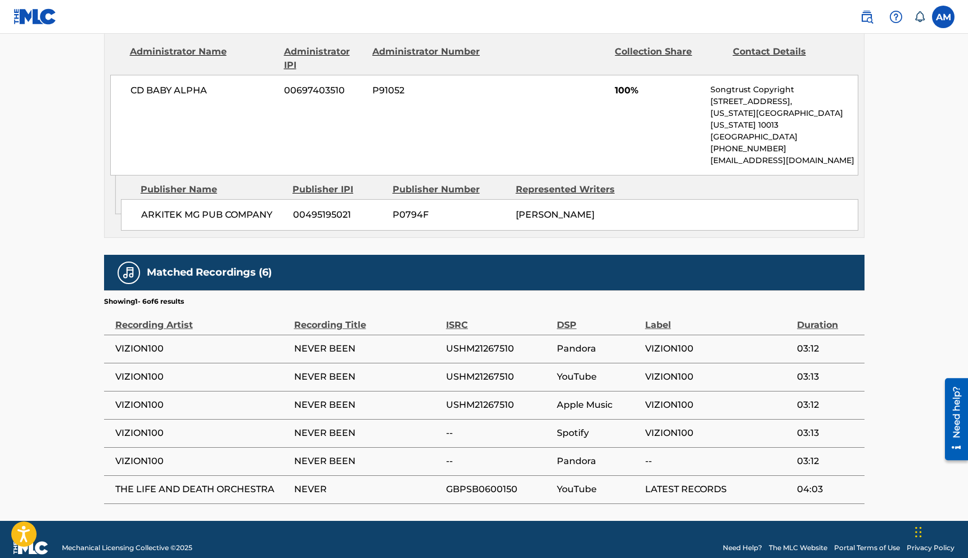
scroll to position [539, 0]
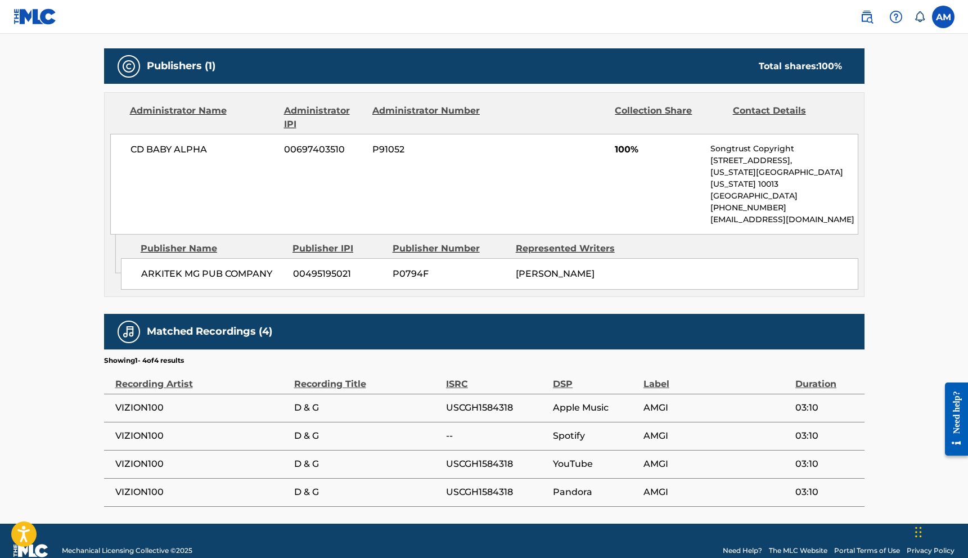
scroll to position [483, 0]
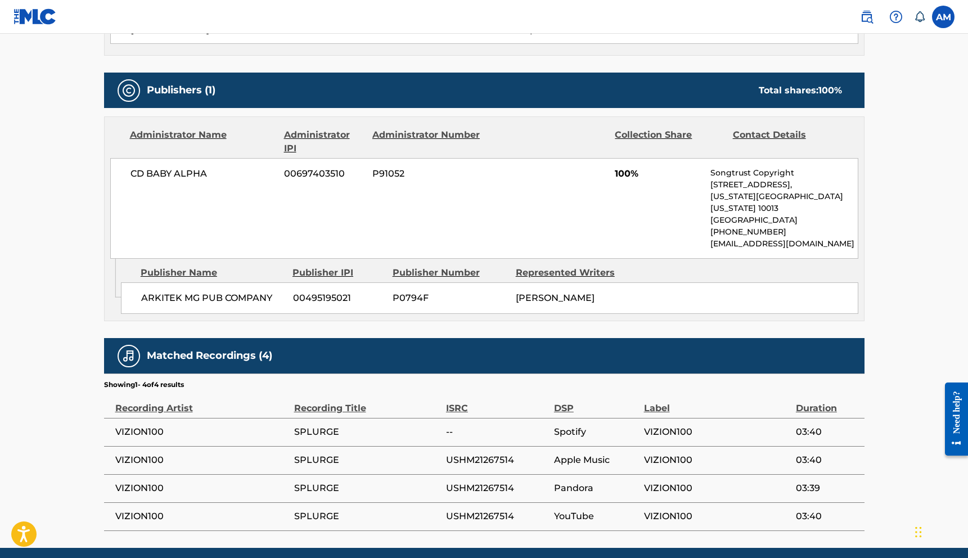
scroll to position [483, 0]
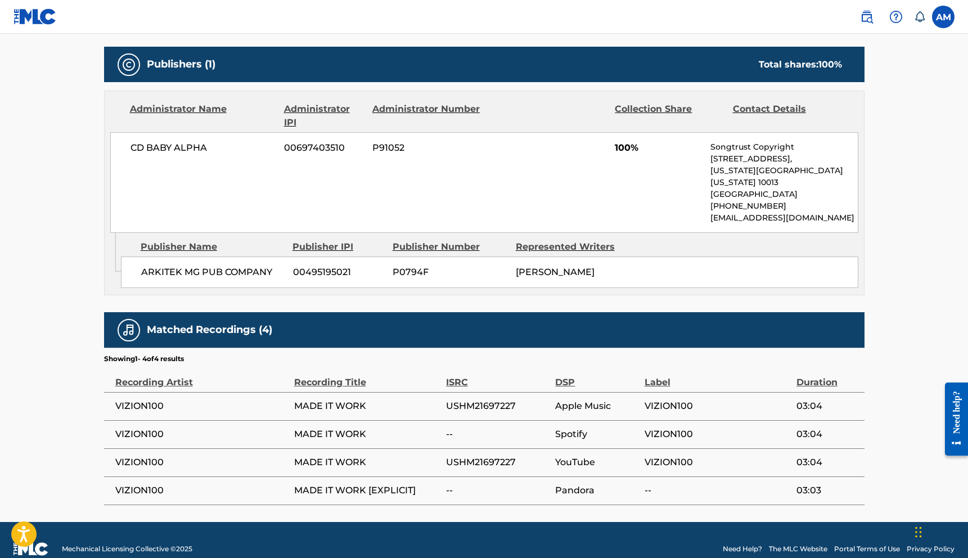
scroll to position [483, 0]
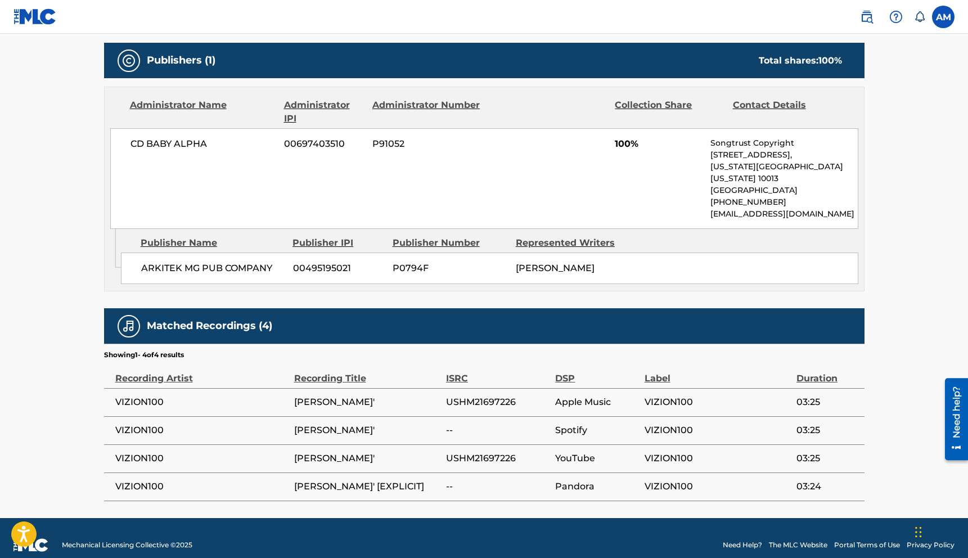
scroll to position [483, 0]
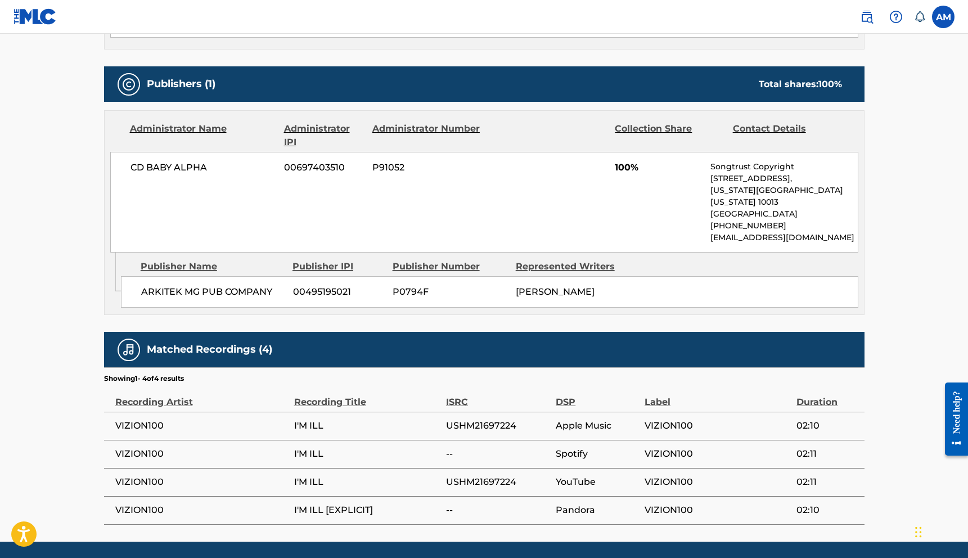
scroll to position [483, 0]
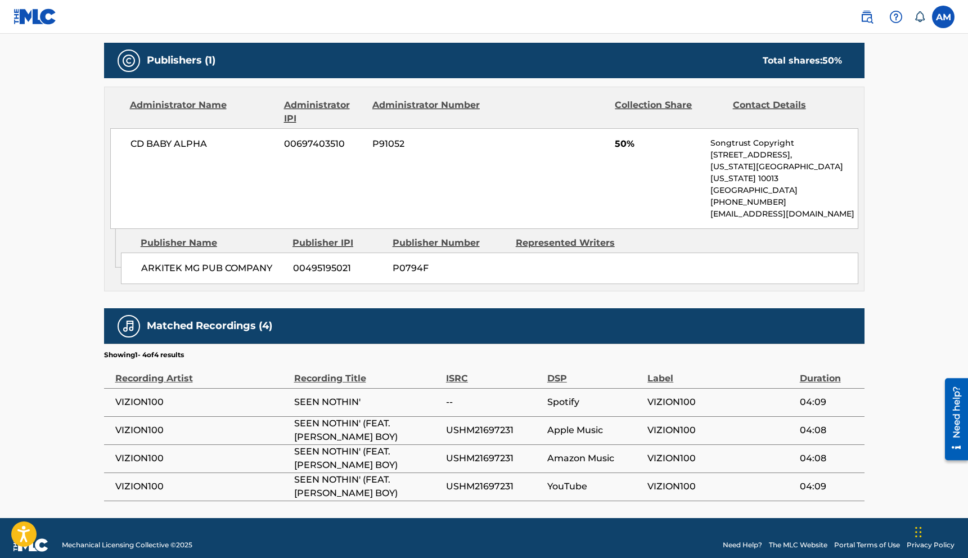
scroll to position [491, 0]
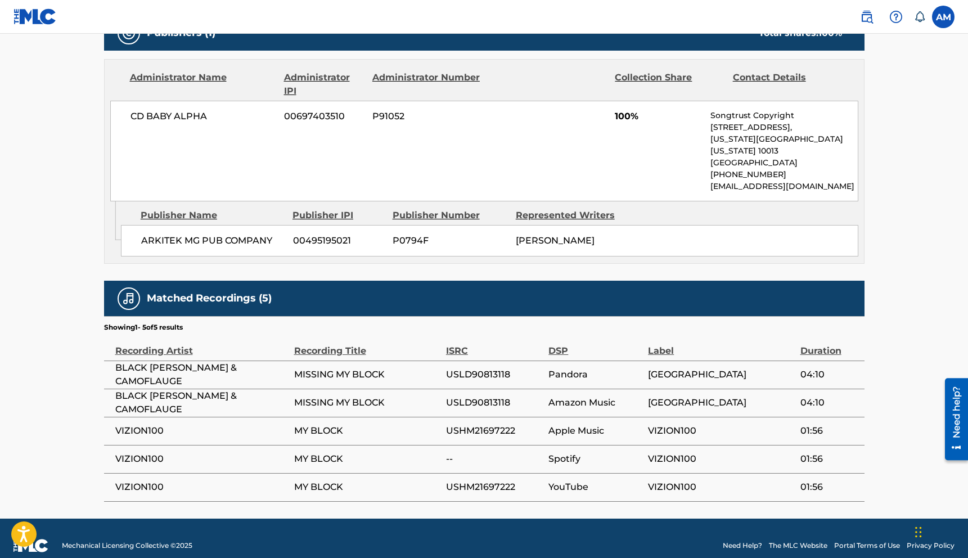
scroll to position [511, 0]
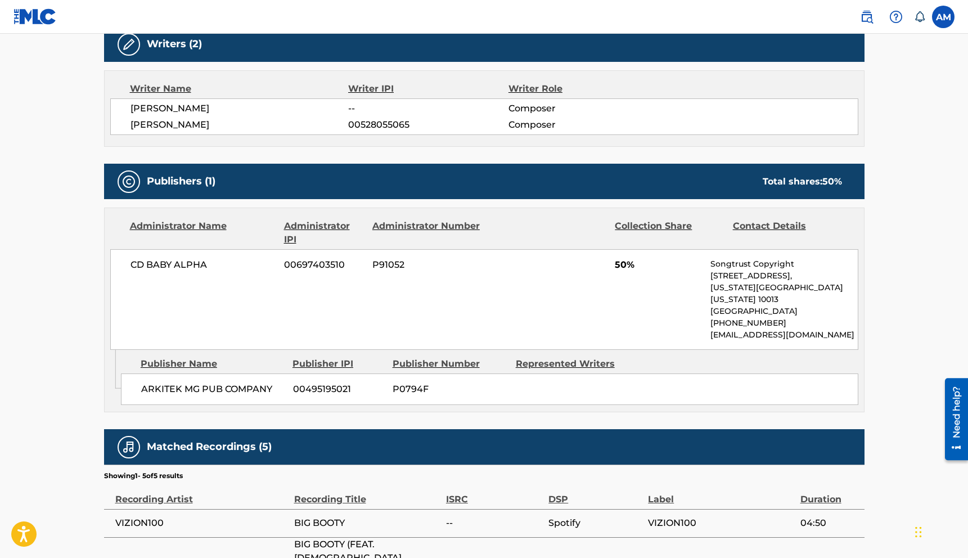
scroll to position [244, 0]
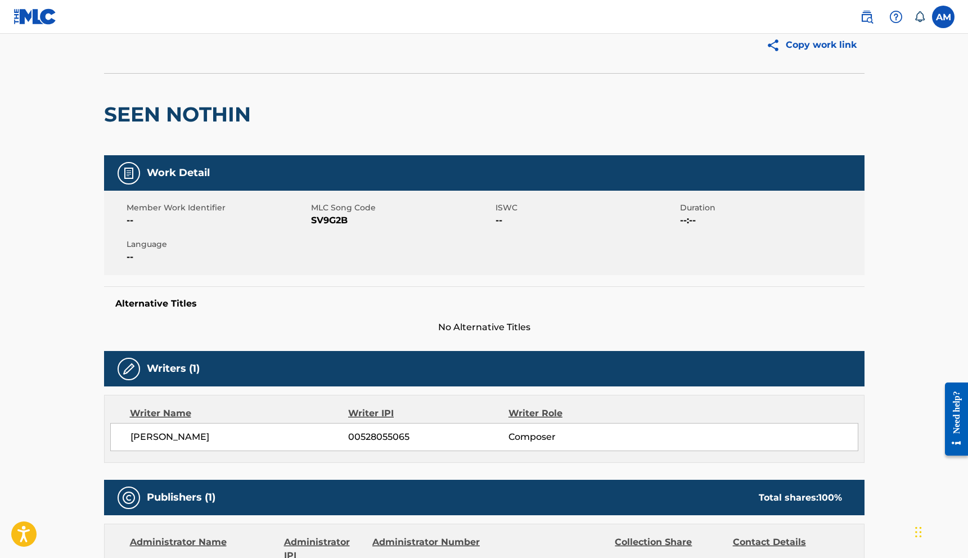
scroll to position [43, 0]
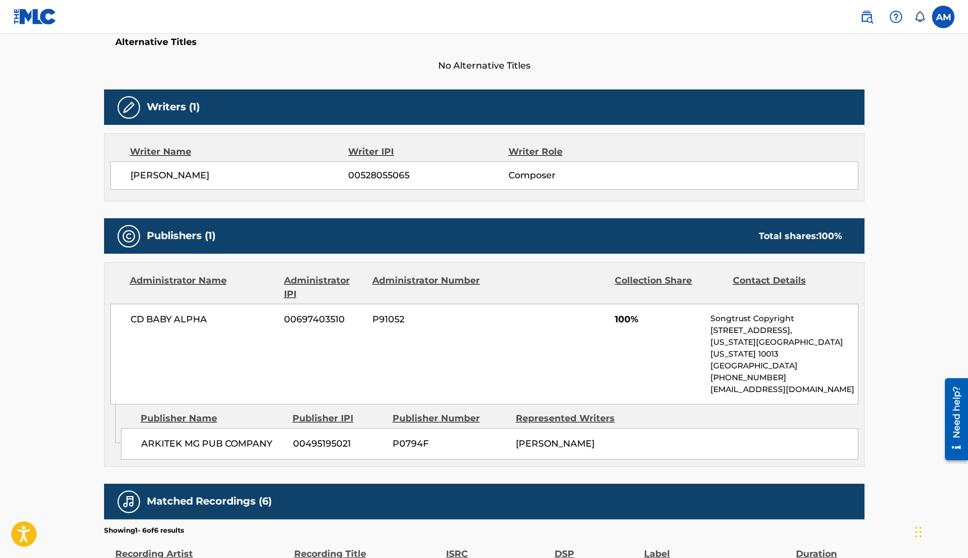
scroll to position [251, 0]
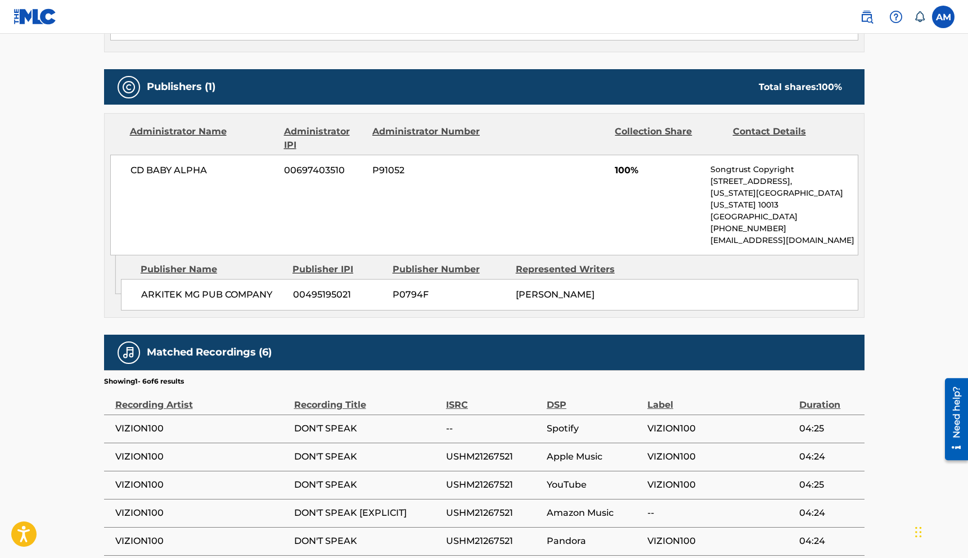
scroll to position [539, 0]
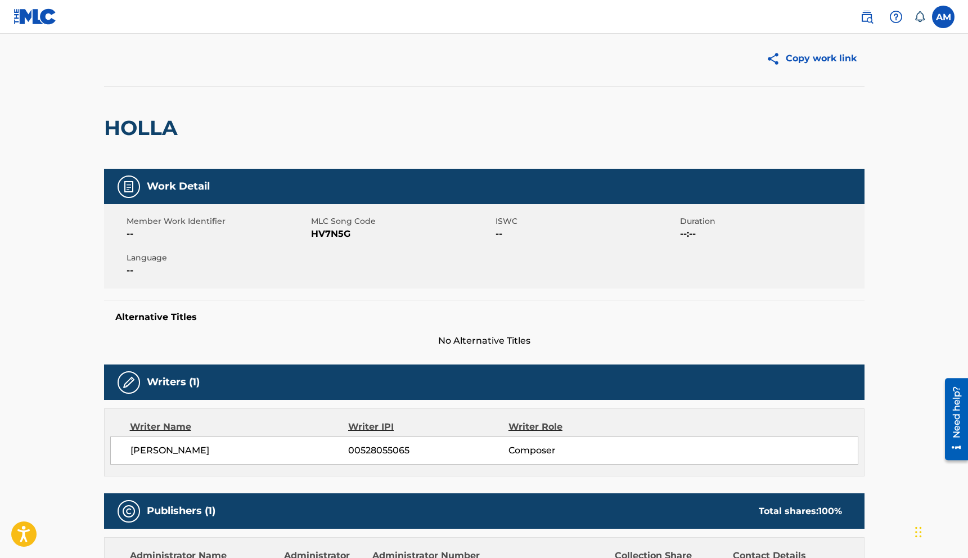
scroll to position [154, 0]
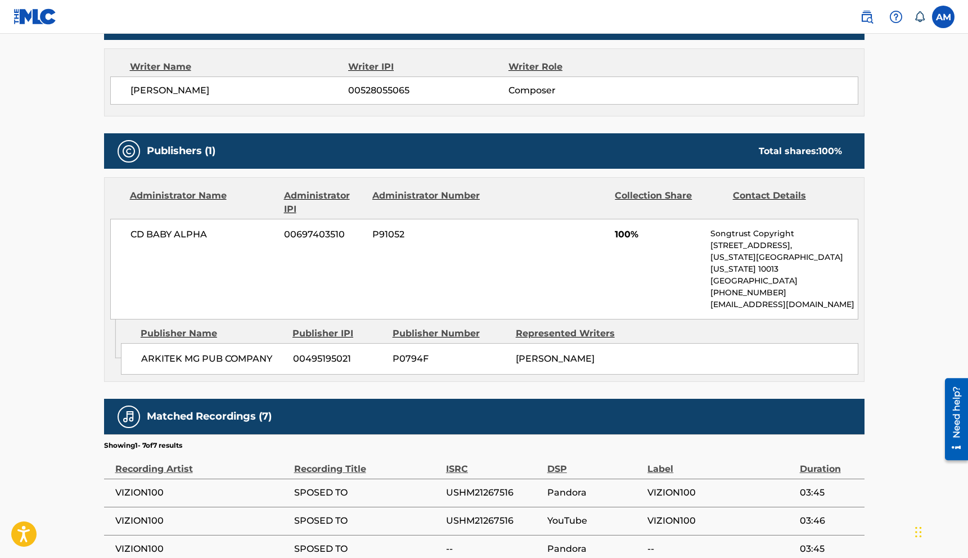
scroll to position [189, 0]
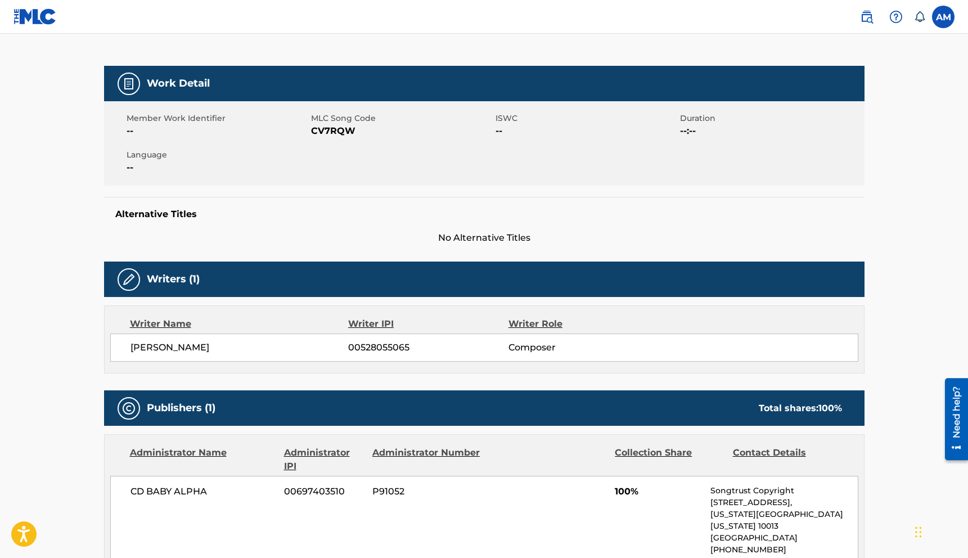
scroll to position [51, 0]
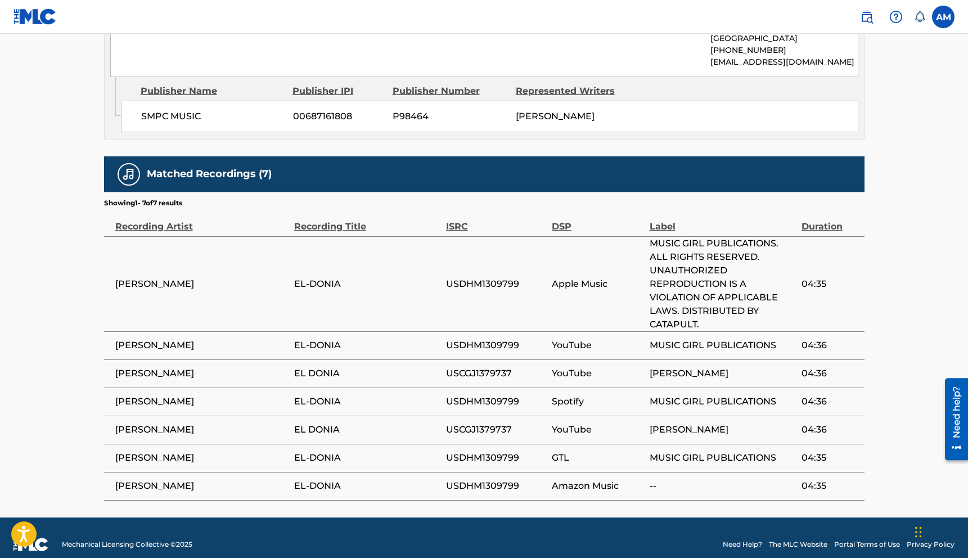
scroll to position [634, 0]
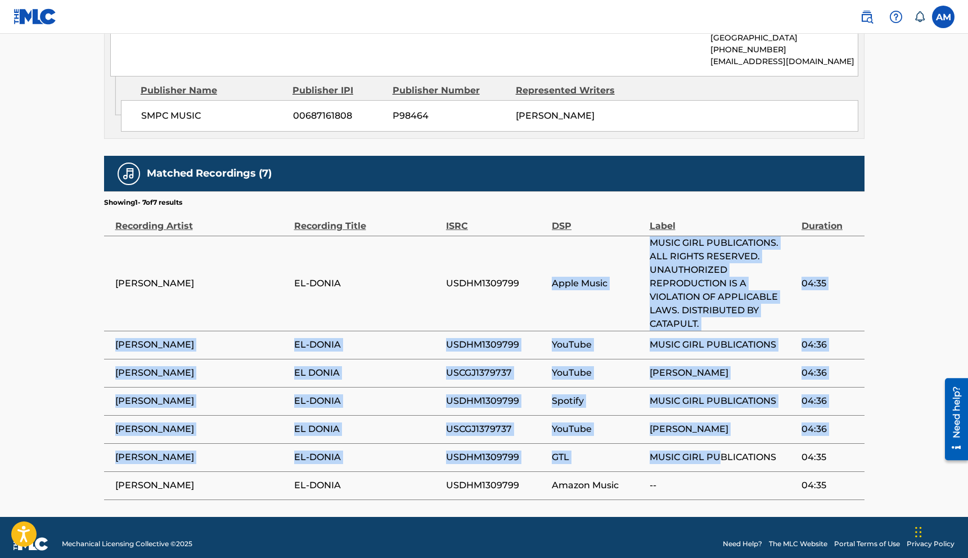
drag, startPoint x: 648, startPoint y: 229, endPoint x: 716, endPoint y: 442, distance: 223.0
click at [716, 442] on tbody "MARY FAKHOURY EL-DONIA USDHM1309799 Apple Music MUSIC GIRL PUBLICATIONS. ALL RI…" at bounding box center [484, 368] width 760 height 264
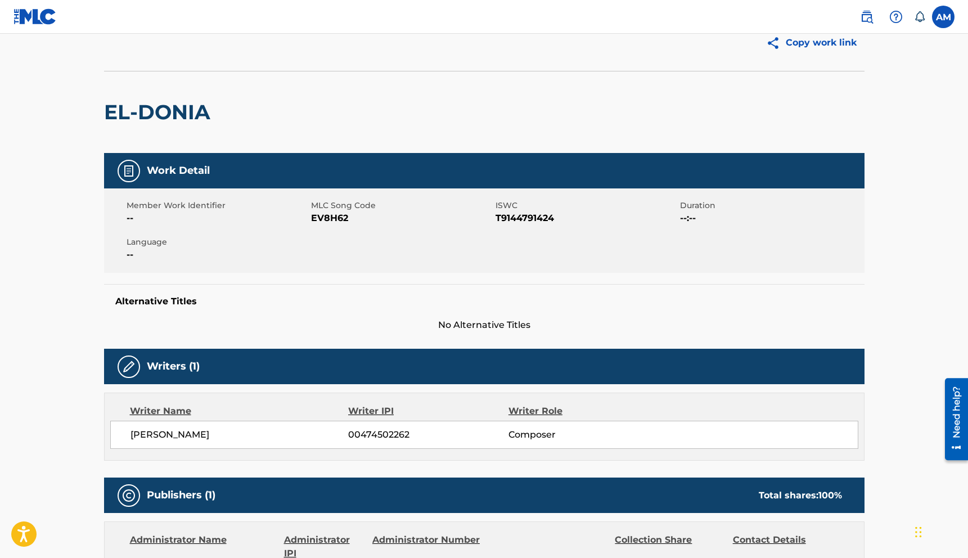
scroll to position [0, 0]
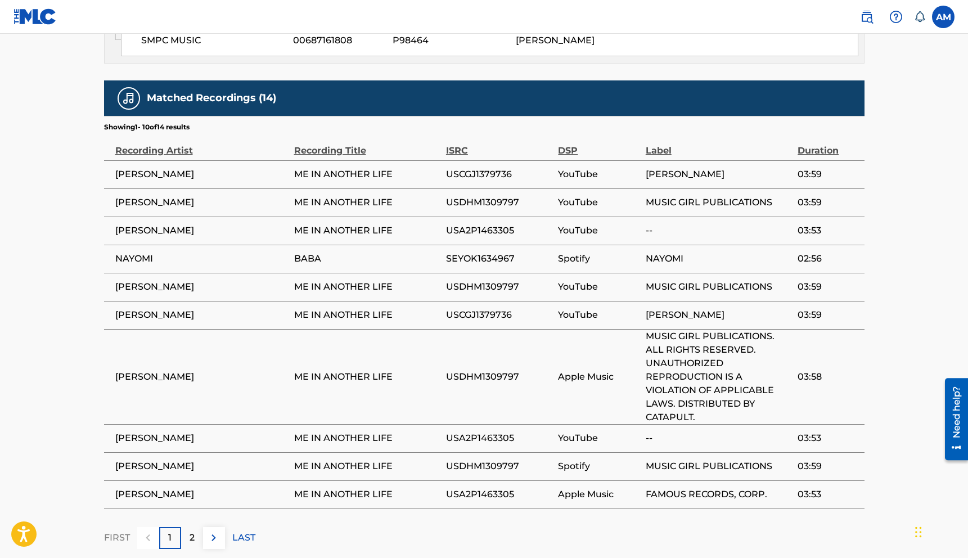
scroll to position [760, 0]
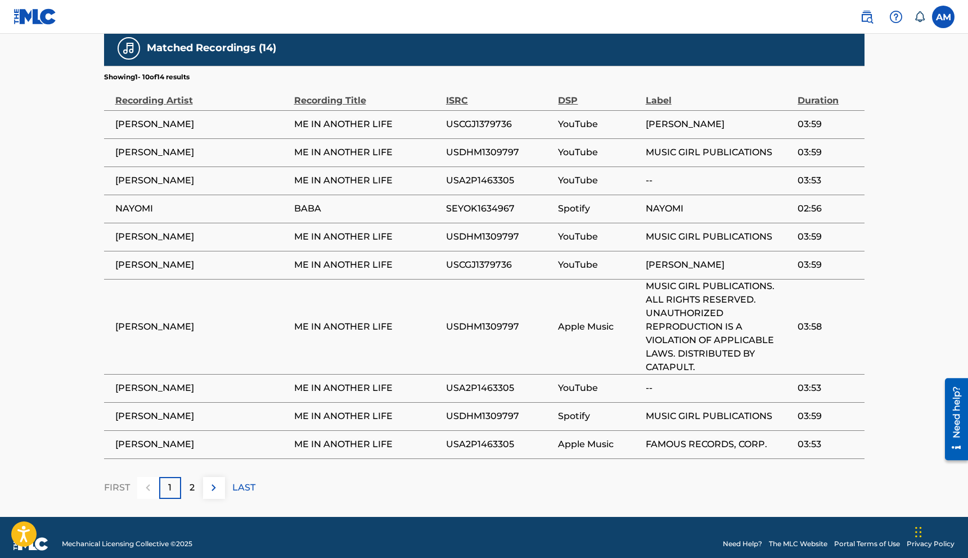
click at [218, 481] on img at bounding box center [213, 487] width 13 height 13
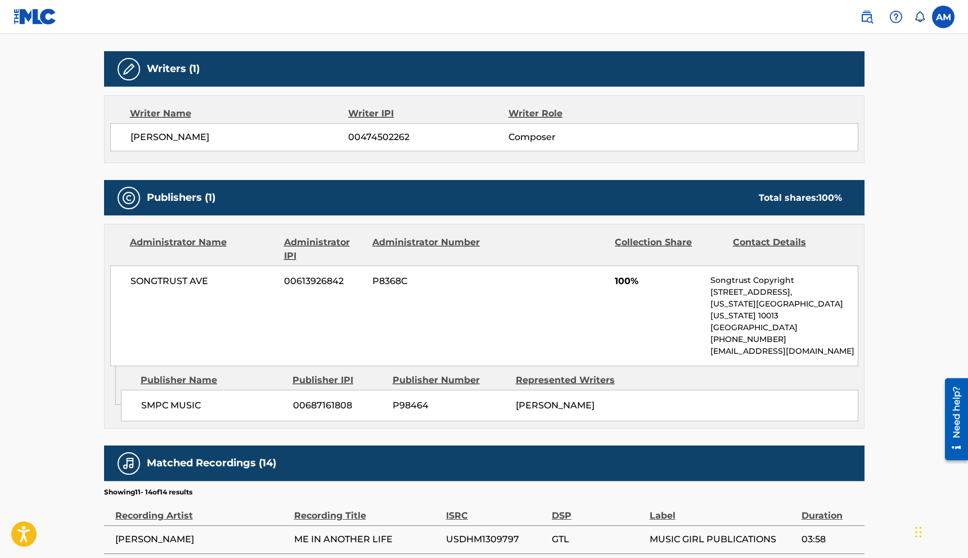
scroll to position [339, 0]
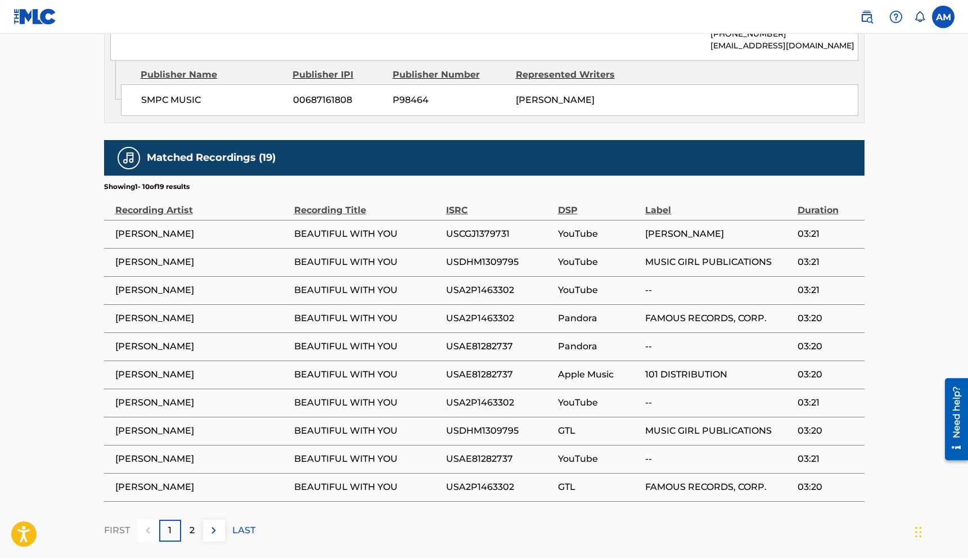
scroll to position [651, 0]
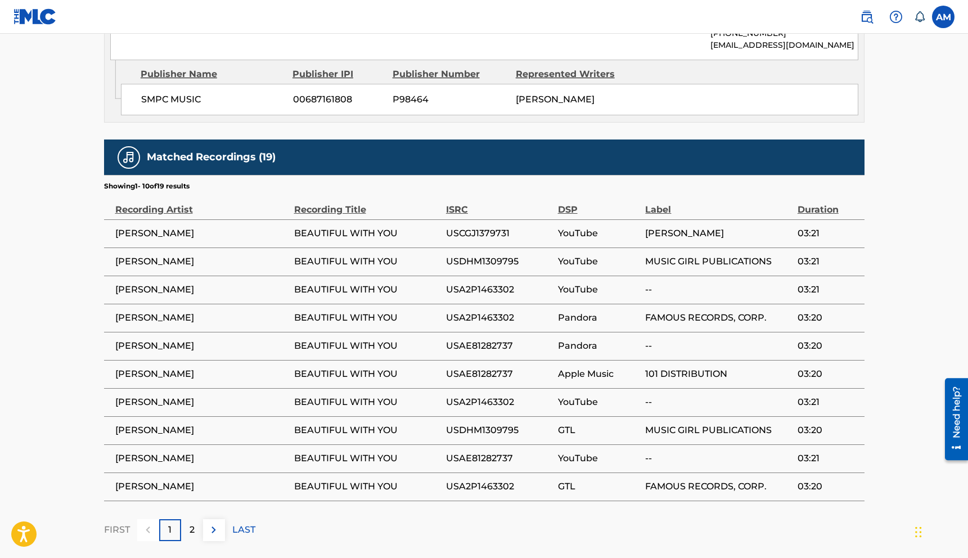
click at [214, 523] on img at bounding box center [213, 529] width 13 height 13
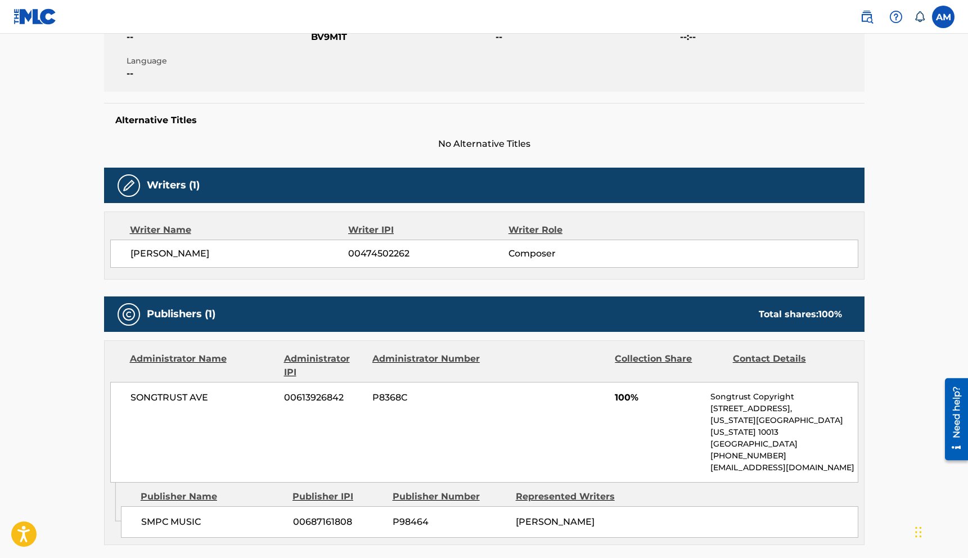
scroll to position [231, 0]
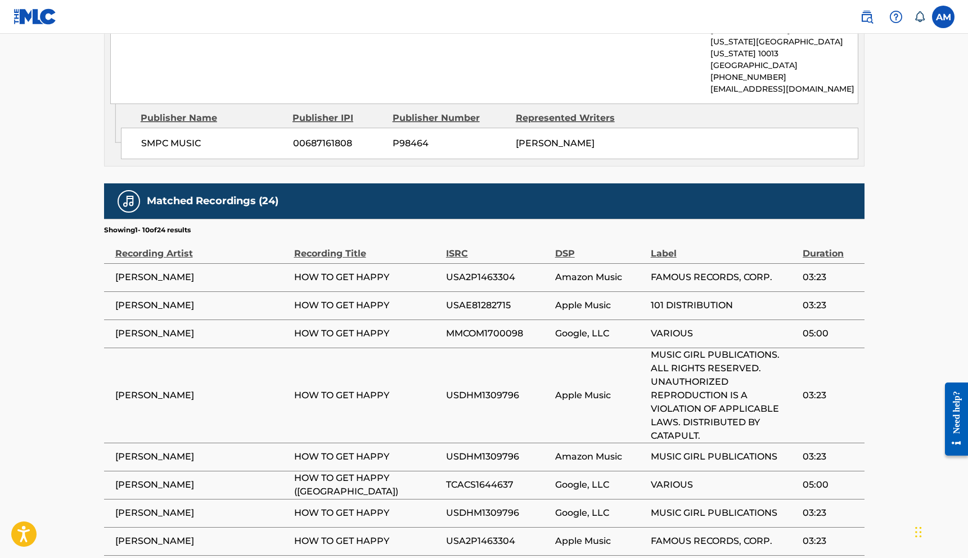
scroll to position [760, 0]
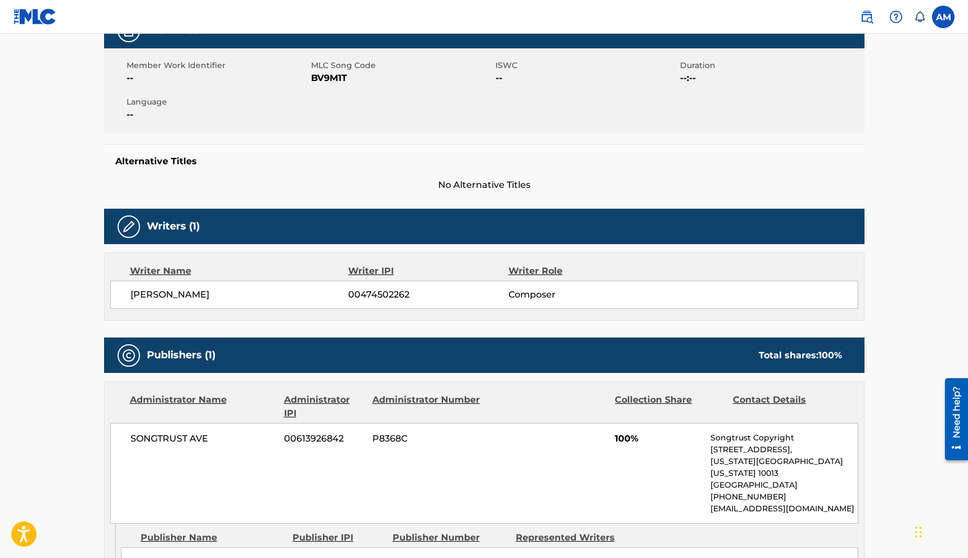
scroll to position [74, 0]
